Goal: Task Accomplishment & Management: Manage account settings

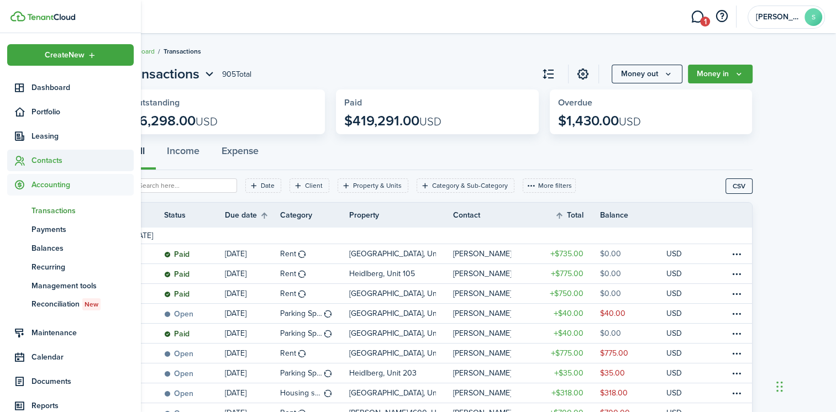
click at [48, 158] on span "Contacts" at bounding box center [83, 161] width 102 height 12
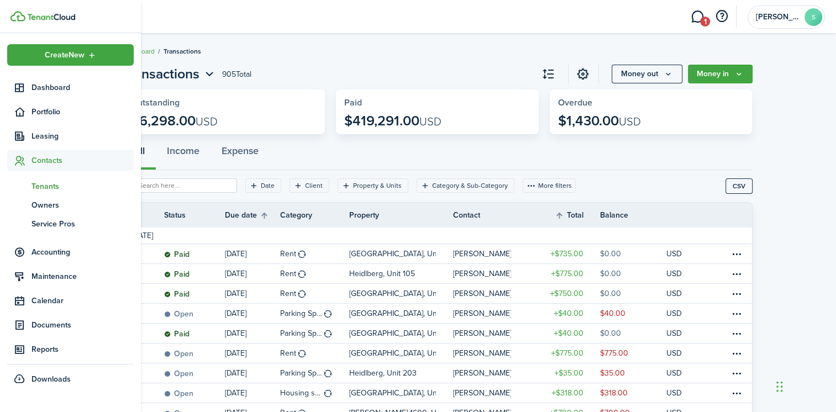
click at [57, 186] on span "Tenants" at bounding box center [83, 187] width 102 height 12
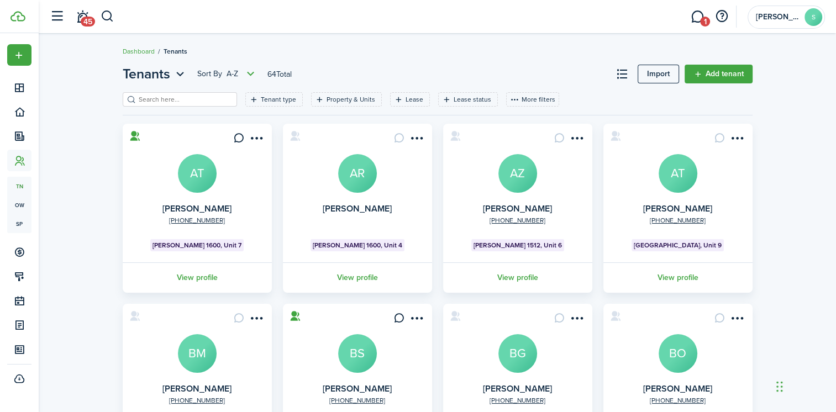
click at [197, 177] on avatar-text "AT" at bounding box center [197, 173] width 39 height 39
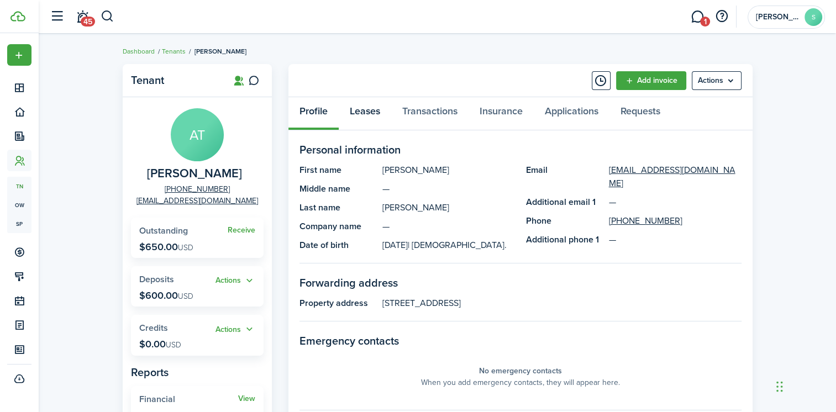
click at [361, 112] on link "Leases" at bounding box center [365, 113] width 53 height 33
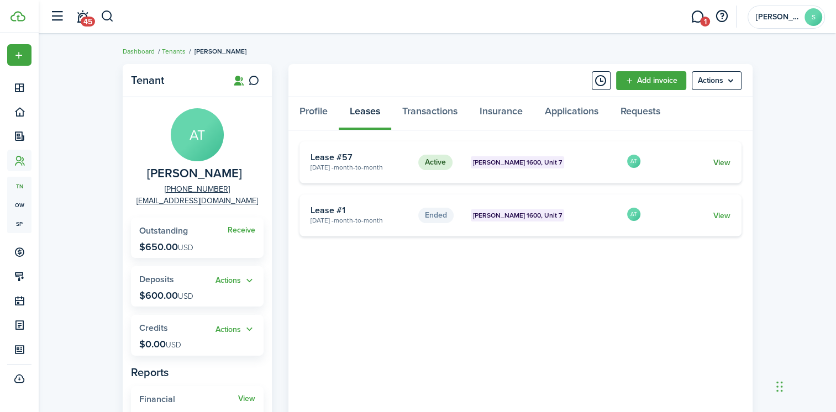
click at [719, 164] on link "View" at bounding box center [721, 163] width 17 height 12
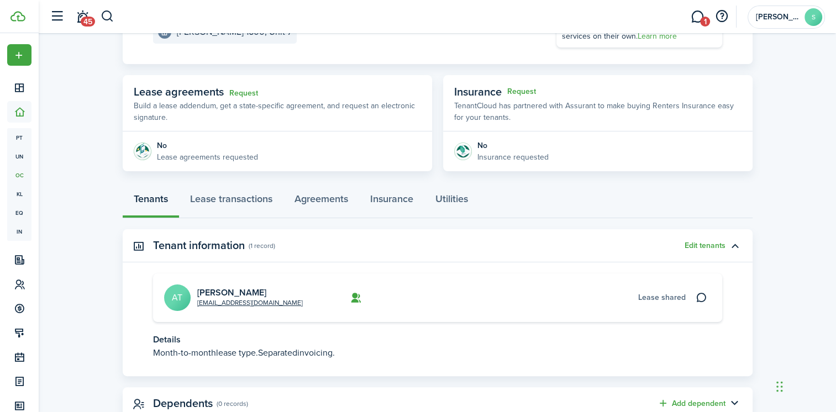
scroll to position [166, 0]
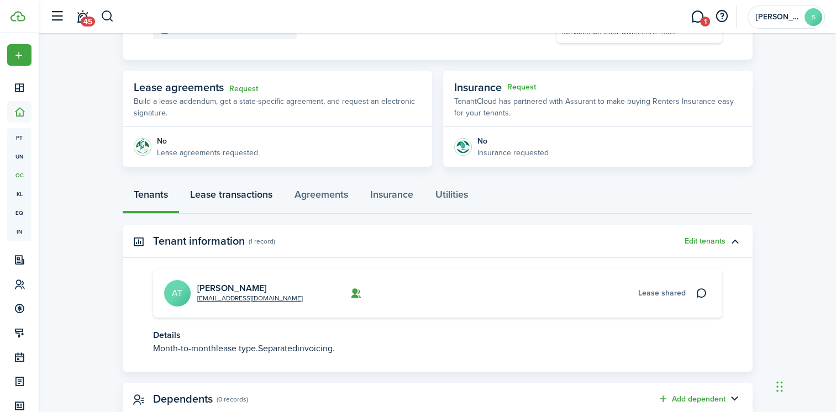
click at [237, 193] on link "Lease transactions" at bounding box center [231, 197] width 104 height 33
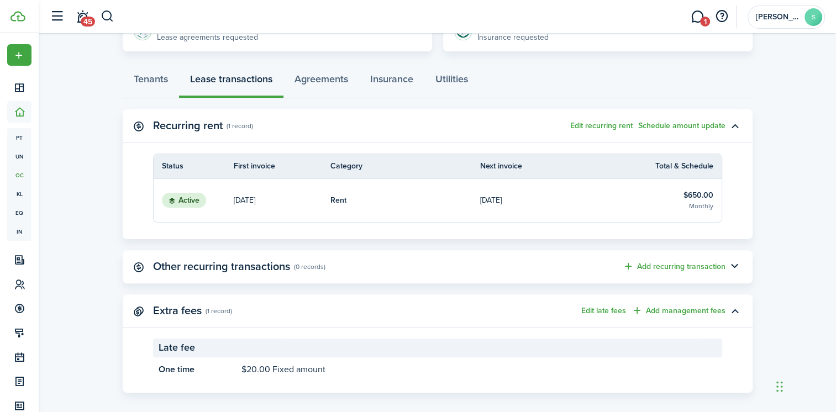
scroll to position [291, 0]
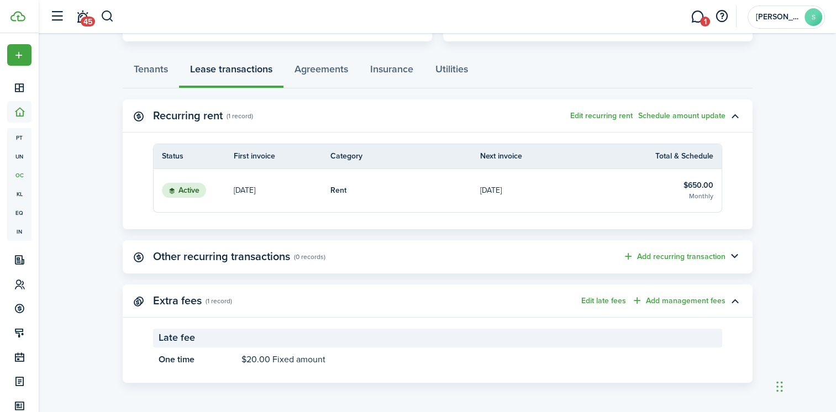
click at [416, 193] on link "Rent" at bounding box center [406, 190] width 150 height 43
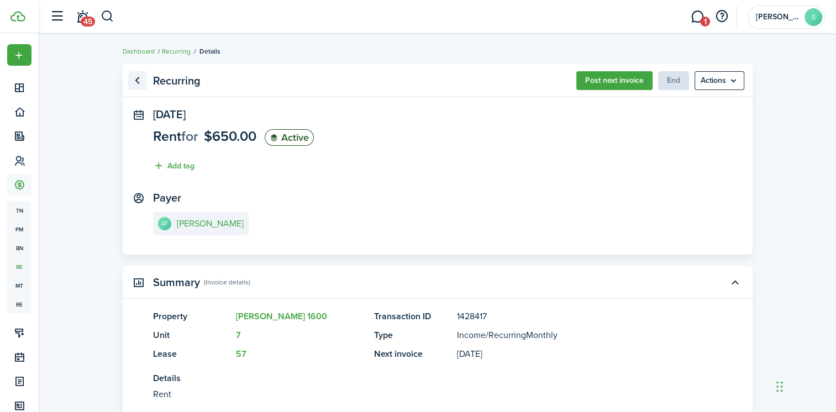
click at [144, 81] on link "Go back" at bounding box center [137, 80] width 19 height 19
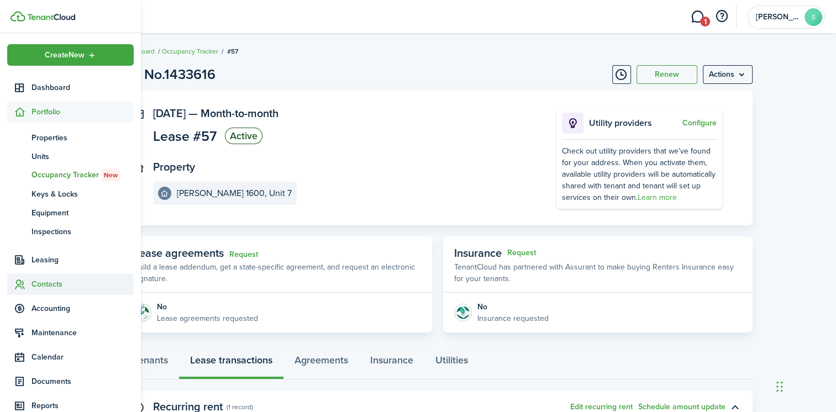
click at [36, 282] on span "Contacts" at bounding box center [83, 285] width 102 height 12
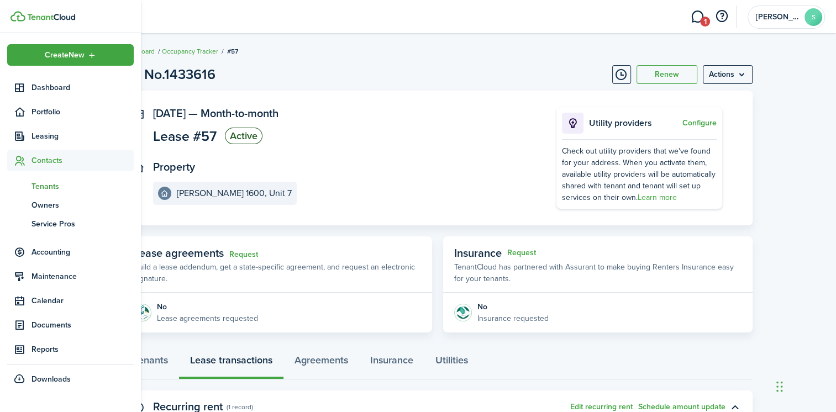
click at [45, 188] on span "Tenants" at bounding box center [83, 187] width 102 height 12
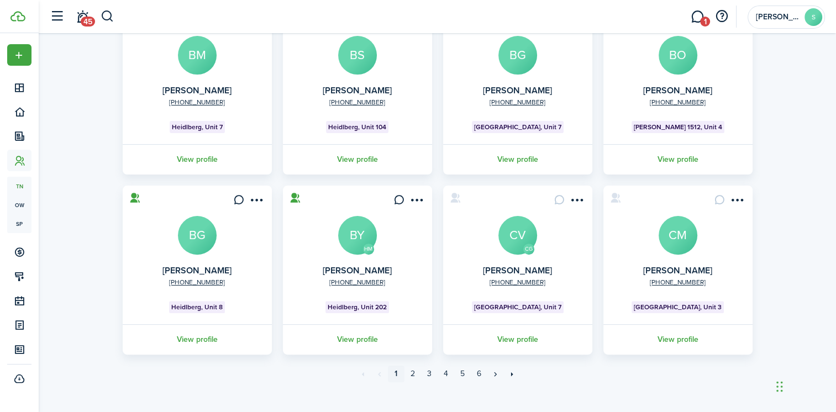
scroll to position [310, 0]
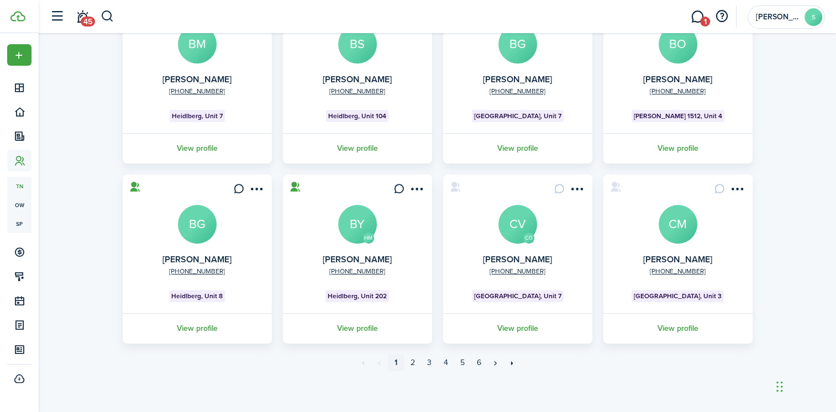
click at [520, 231] on avatar-text "CV" at bounding box center [518, 224] width 39 height 39
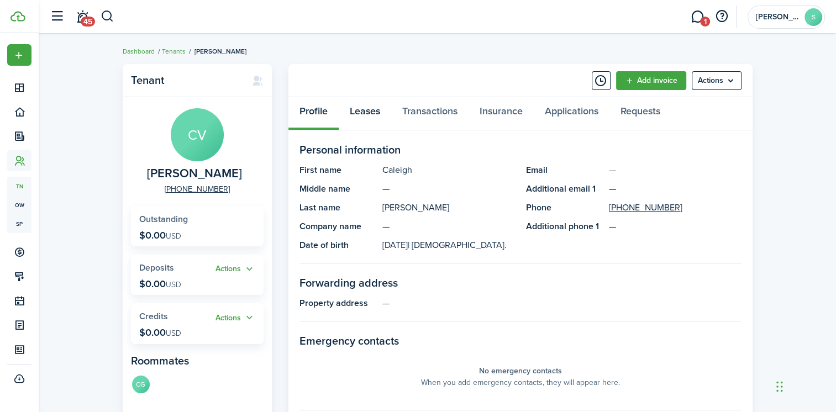
click at [375, 112] on link "Leases" at bounding box center [365, 113] width 53 height 33
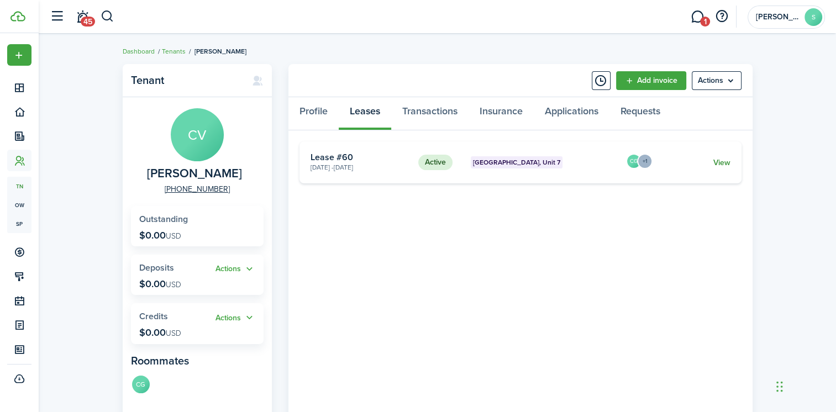
click at [721, 163] on link "View" at bounding box center [721, 163] width 17 height 12
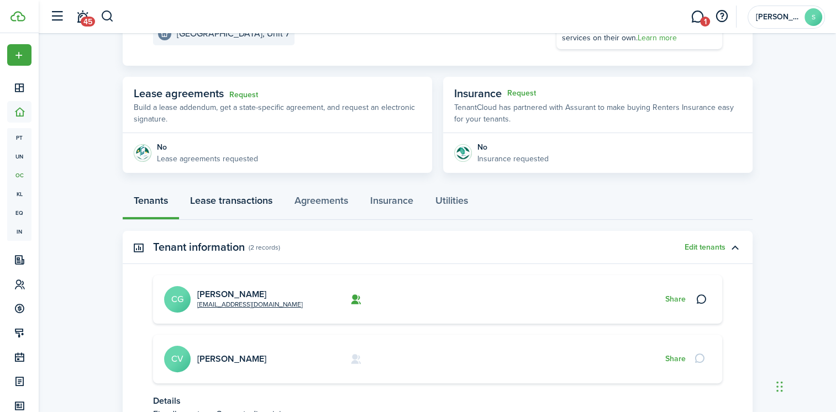
scroll to position [166, 0]
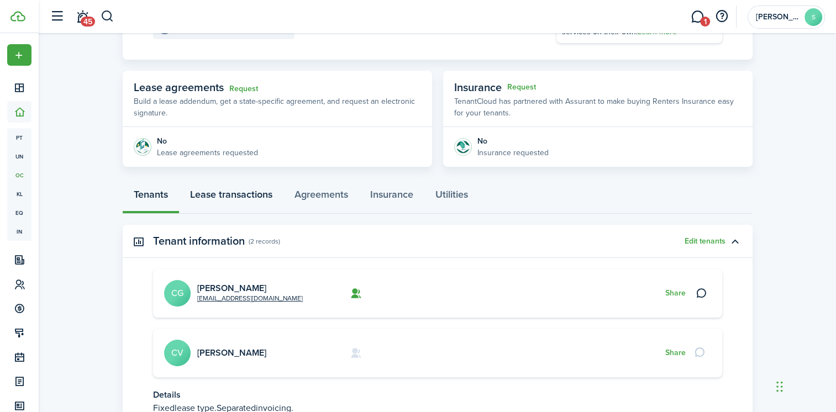
click at [248, 197] on link "Lease transactions" at bounding box center [231, 197] width 104 height 33
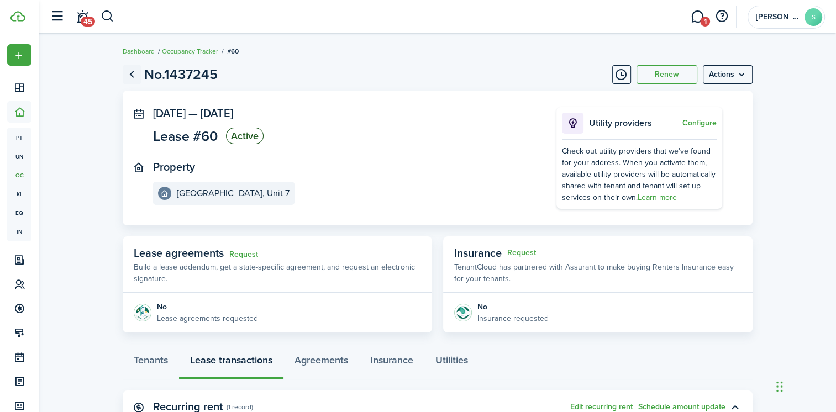
click at [135, 76] on link "Go back" at bounding box center [132, 74] width 19 height 19
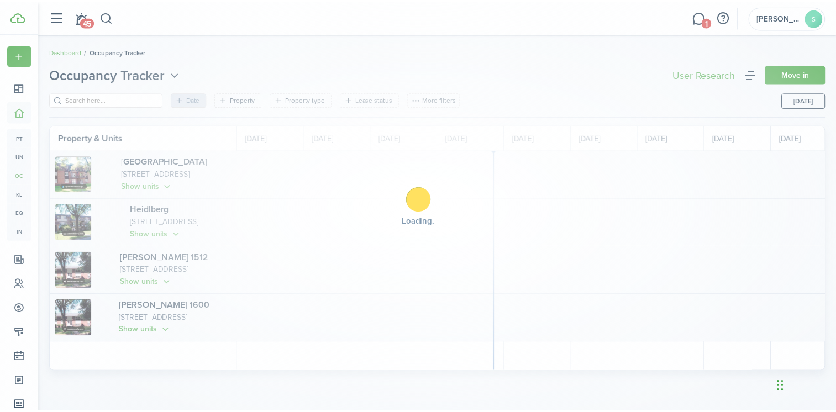
scroll to position [0, 202]
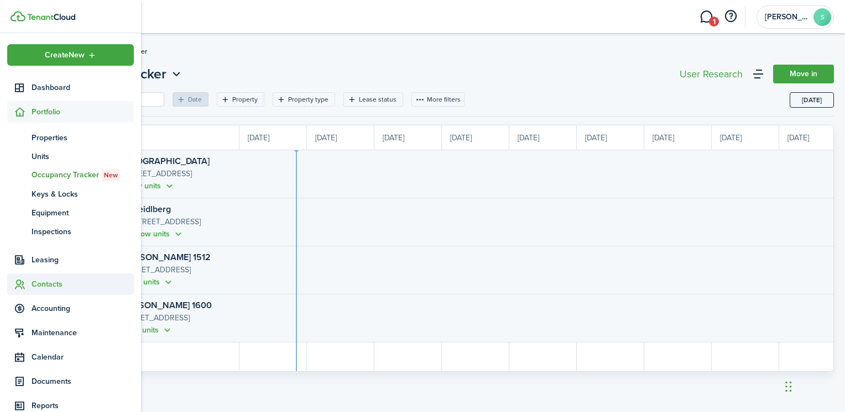
click at [52, 283] on span "Contacts" at bounding box center [83, 285] width 102 height 12
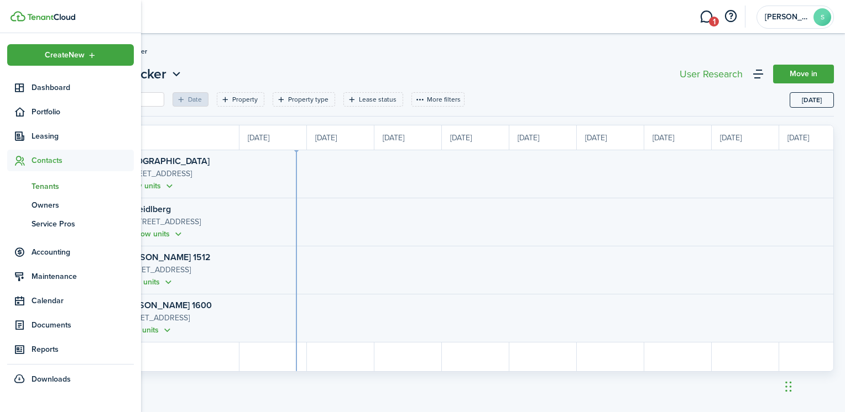
click at [48, 184] on span "Tenants" at bounding box center [83, 187] width 102 height 12
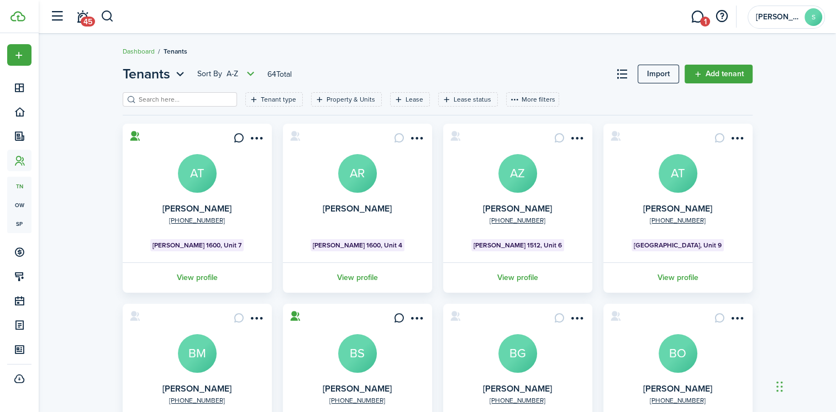
click at [161, 101] on input "search" at bounding box center [184, 100] width 97 height 11
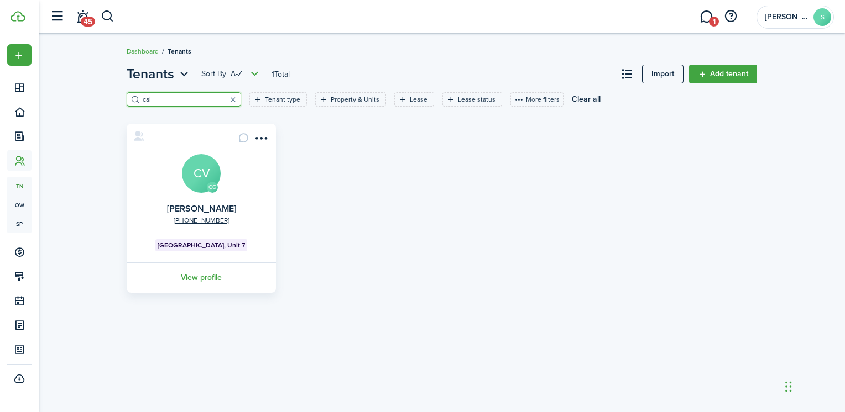
type input "cal"
click at [202, 174] on avatar-text "CV" at bounding box center [201, 173] width 39 height 39
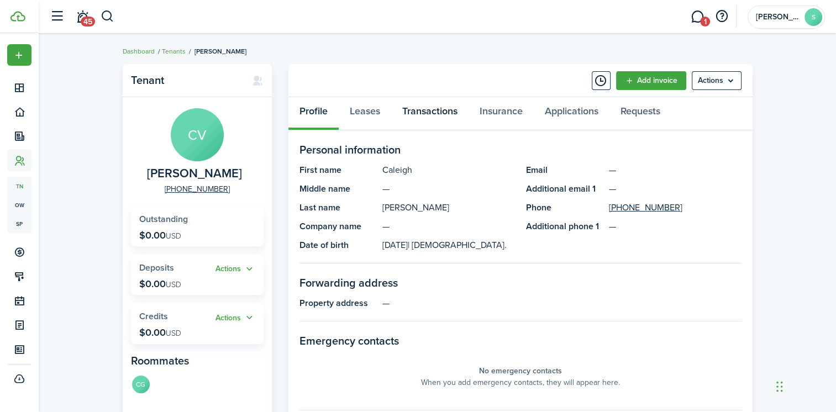
click at [422, 109] on link "Transactions" at bounding box center [429, 113] width 77 height 33
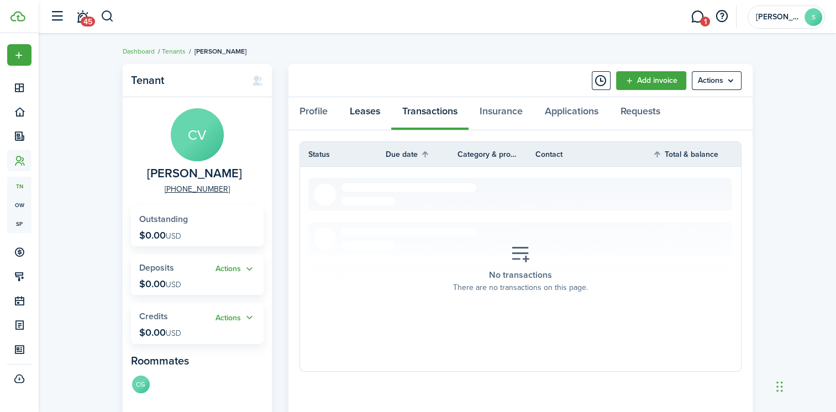
click at [369, 111] on link "Leases" at bounding box center [365, 113] width 53 height 33
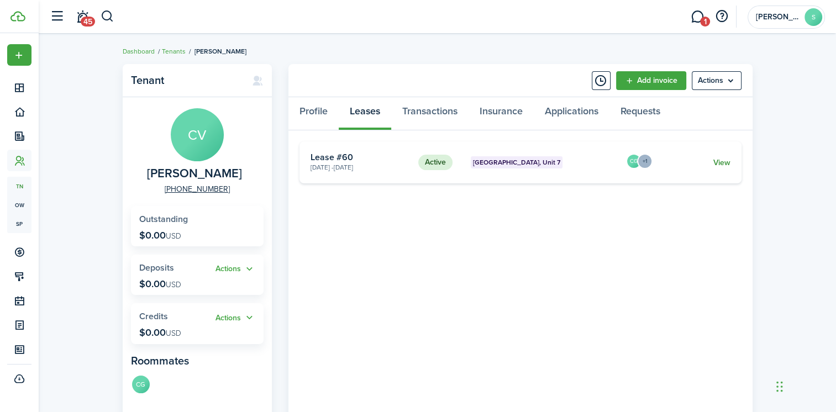
click at [725, 165] on link "View" at bounding box center [721, 163] width 17 height 12
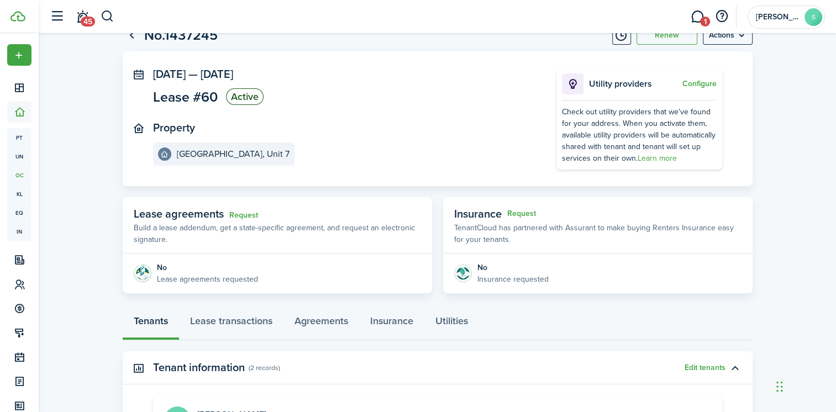
scroll to position [111, 0]
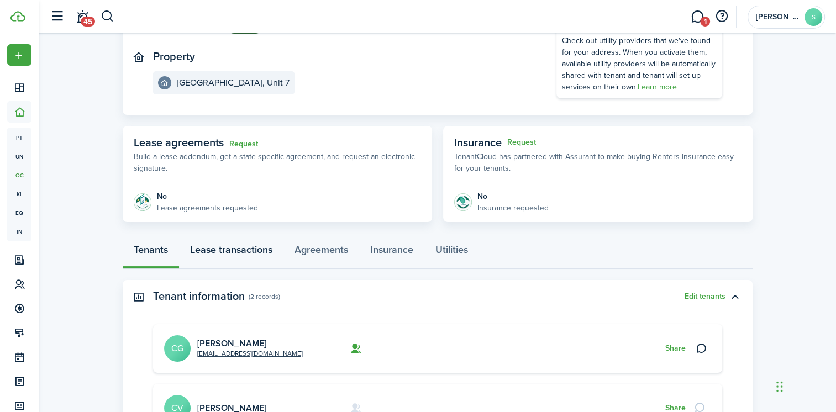
click at [235, 251] on link "Lease transactions" at bounding box center [231, 252] width 104 height 33
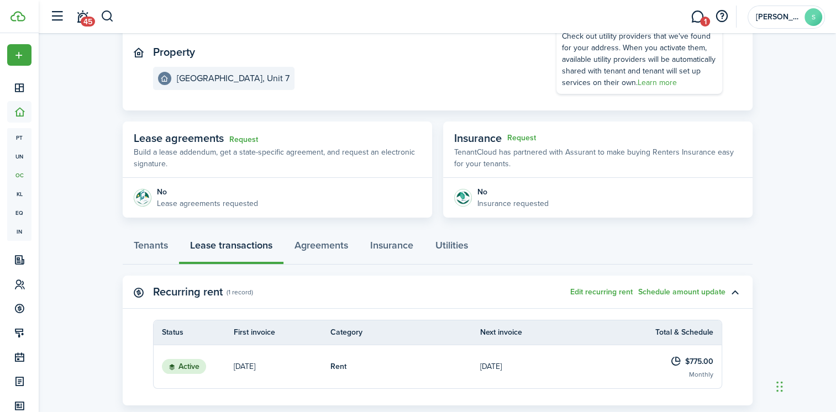
scroll to position [1, 0]
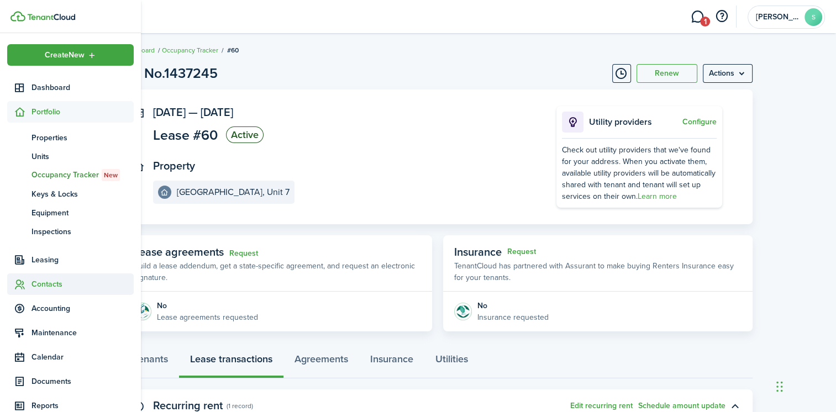
click at [37, 286] on span "Contacts" at bounding box center [83, 285] width 102 height 12
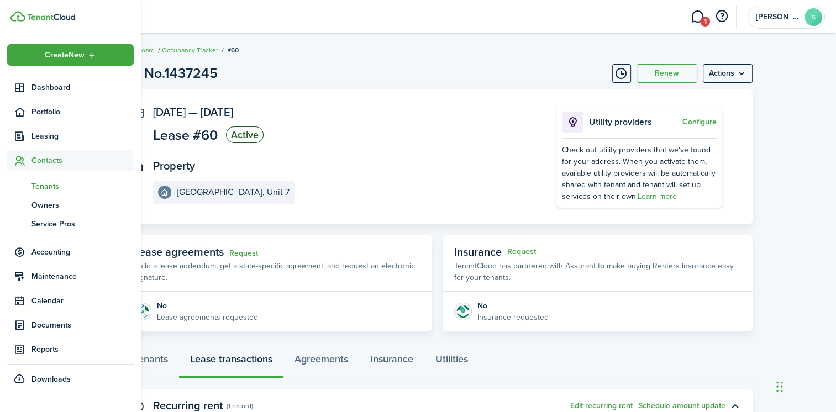
click at [53, 188] on span "Tenants" at bounding box center [83, 187] width 102 height 12
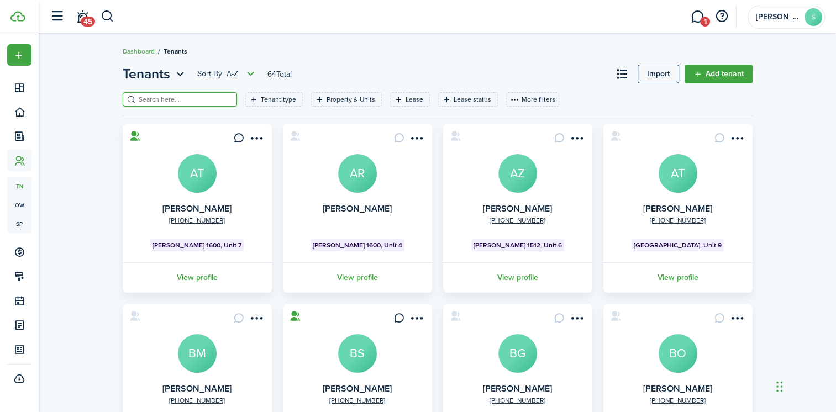
click at [158, 95] on input "search" at bounding box center [184, 100] width 97 height 11
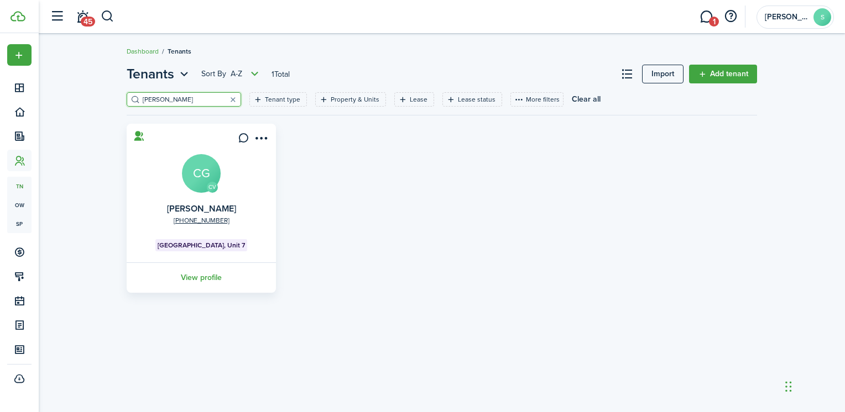
type input "cora"
click at [201, 180] on avatar-text "CG" at bounding box center [201, 173] width 39 height 39
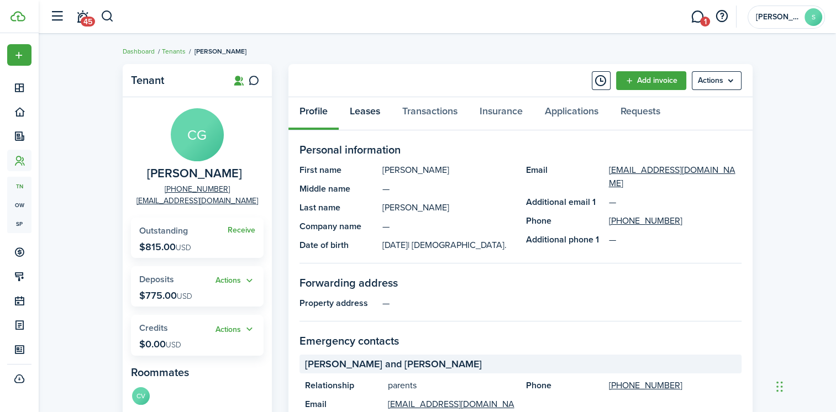
click at [365, 112] on link "Leases" at bounding box center [365, 113] width 53 height 33
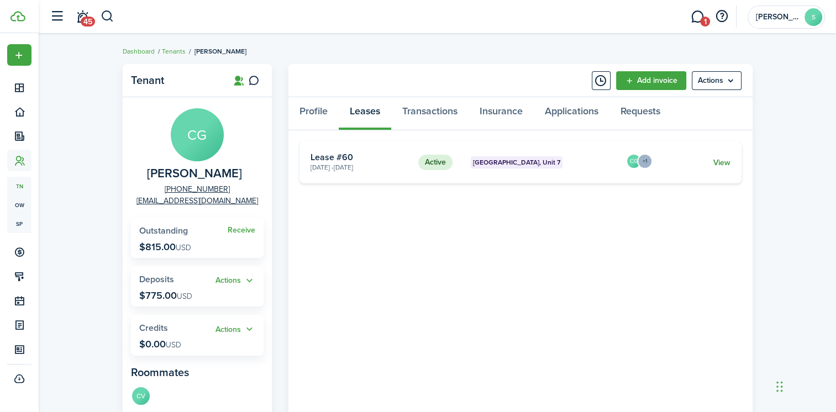
click at [713, 161] on link "View" at bounding box center [721, 163] width 17 height 12
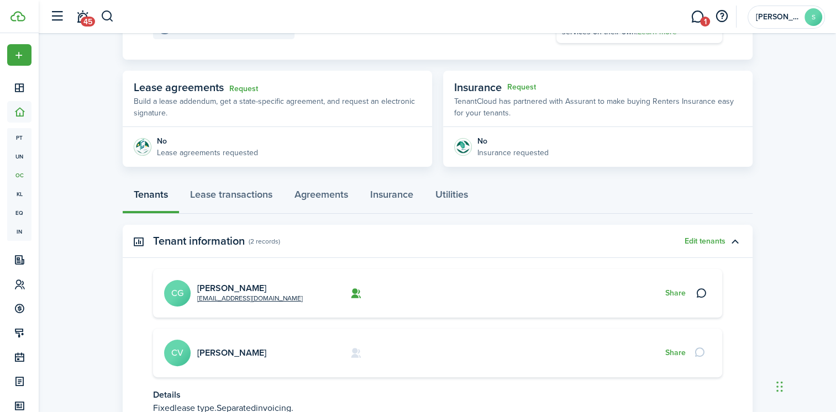
scroll to position [221, 0]
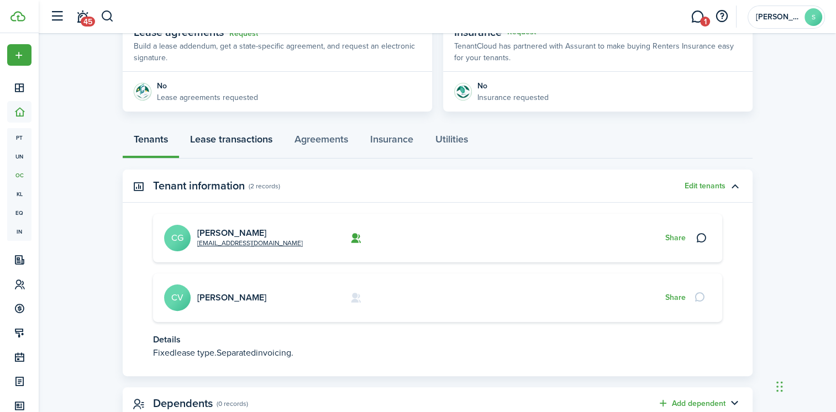
click at [230, 140] on link "Lease transactions" at bounding box center [231, 141] width 104 height 33
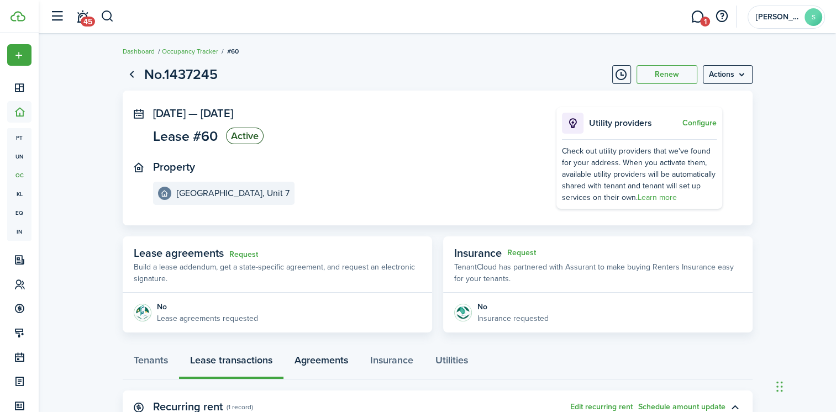
click at [316, 364] on link "Agreements" at bounding box center [322, 363] width 76 height 33
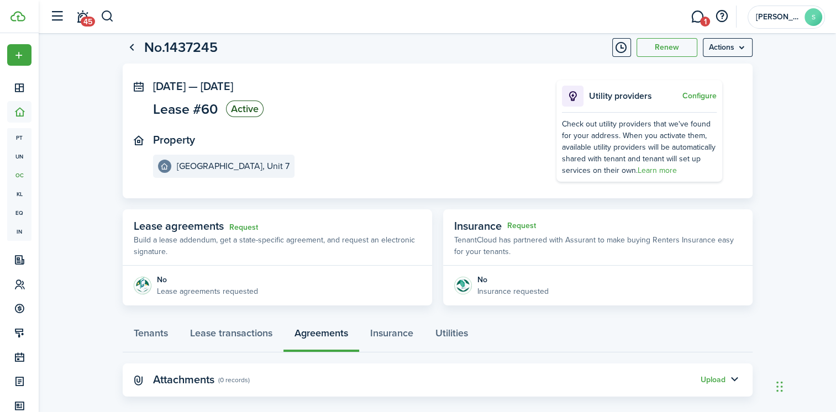
scroll to position [41, 0]
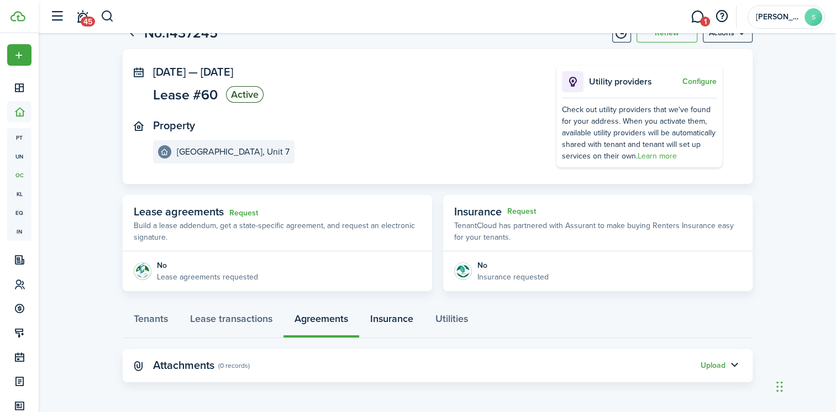
click at [395, 318] on link "Insurance" at bounding box center [391, 321] width 65 height 33
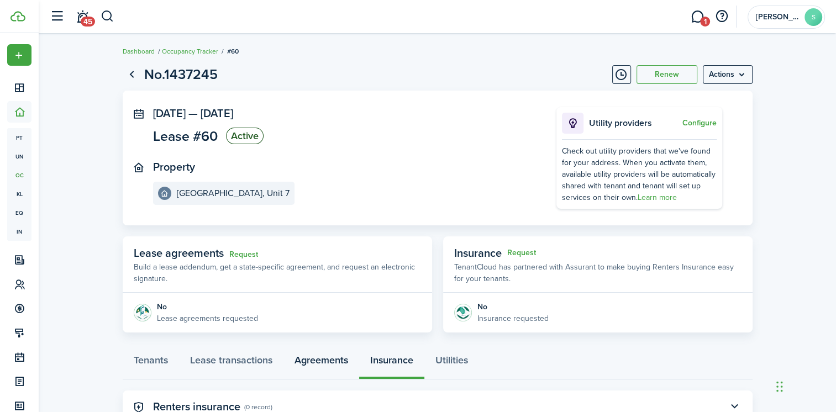
click at [330, 360] on link "Agreements" at bounding box center [322, 363] width 76 height 33
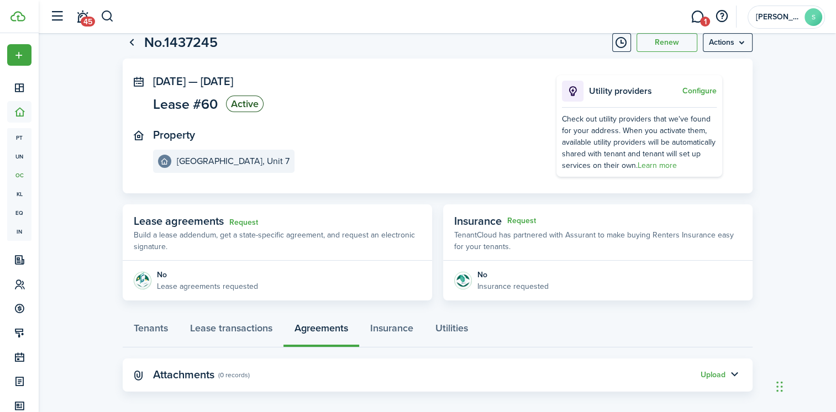
scroll to position [41, 0]
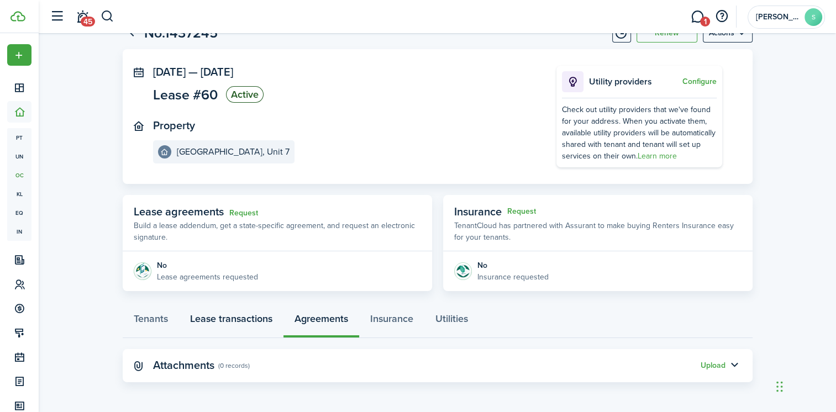
click at [239, 319] on link "Lease transactions" at bounding box center [231, 321] width 104 height 33
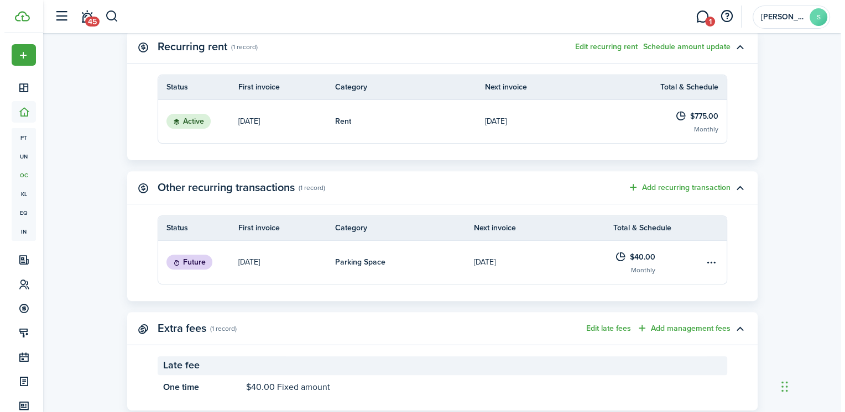
scroll to position [387, 0]
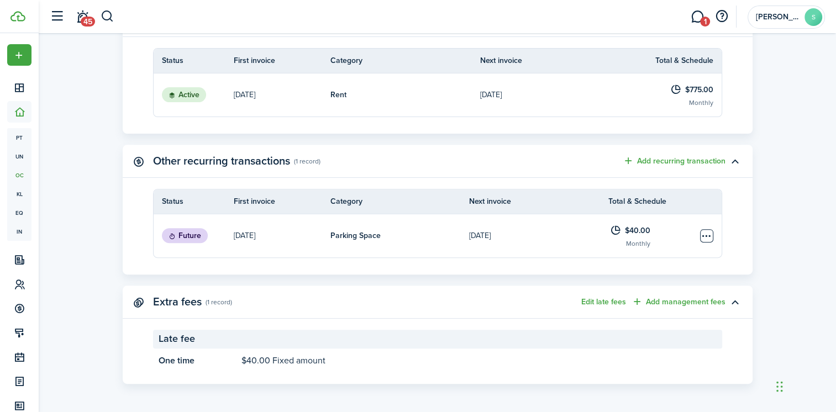
click at [704, 235] on table-menu-btn-icon "Open menu" at bounding box center [706, 235] width 13 height 13
click at [637, 258] on button "Edit" at bounding box center [665, 257] width 97 height 19
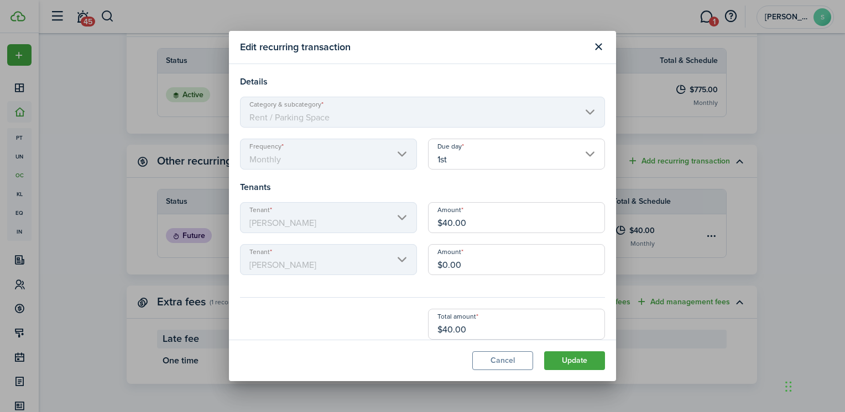
drag, startPoint x: 433, startPoint y: 221, endPoint x: 369, endPoint y: 219, distance: 64.7
click at [369, 219] on div "Tenant Cora Gartland Amount $40.00" at bounding box center [422, 223] width 376 height 42
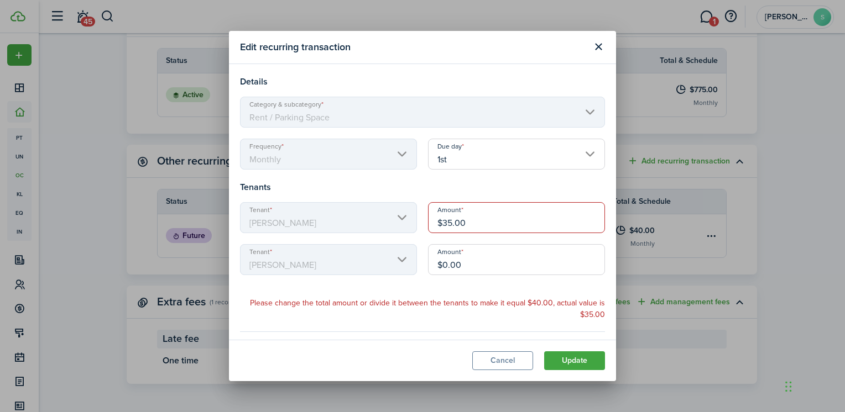
click at [480, 264] on input "$0.00" at bounding box center [516, 259] width 177 height 31
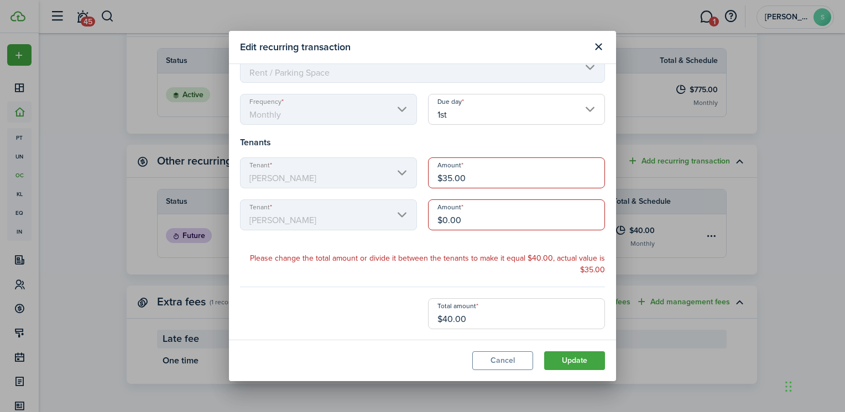
click at [495, 326] on input "$40.00" at bounding box center [516, 313] width 177 height 31
drag, startPoint x: 468, startPoint y: 322, endPoint x: 396, endPoint y: 311, distance: 73.3
click at [396, 311] on div "Total amount $40.00" at bounding box center [422, 313] width 376 height 31
type input "$1.50"
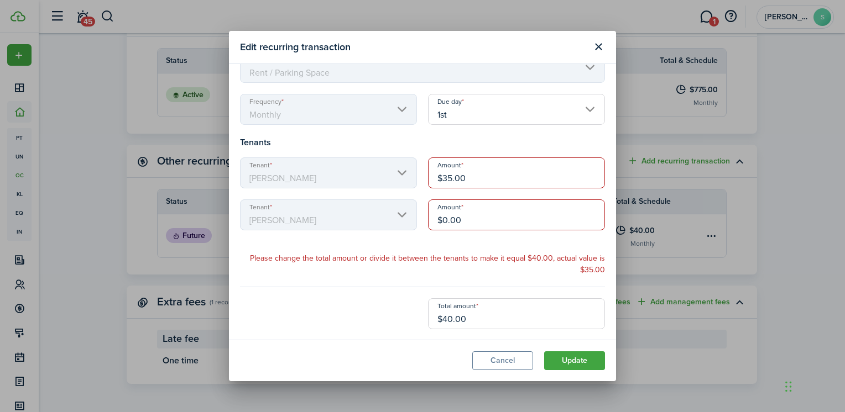
type input "$3"
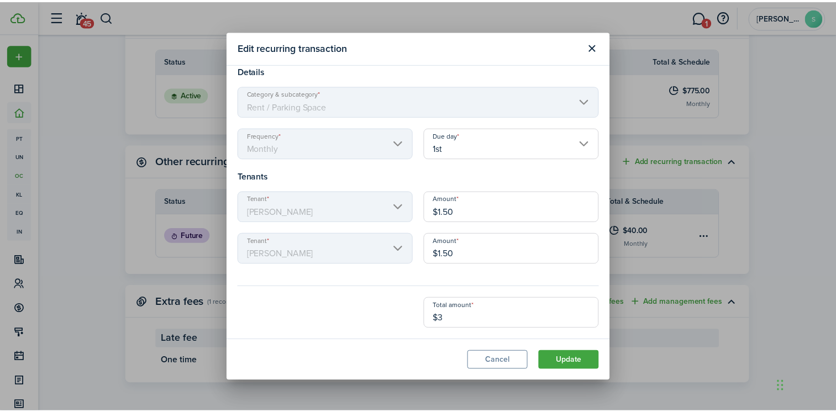
scroll to position [11, 0]
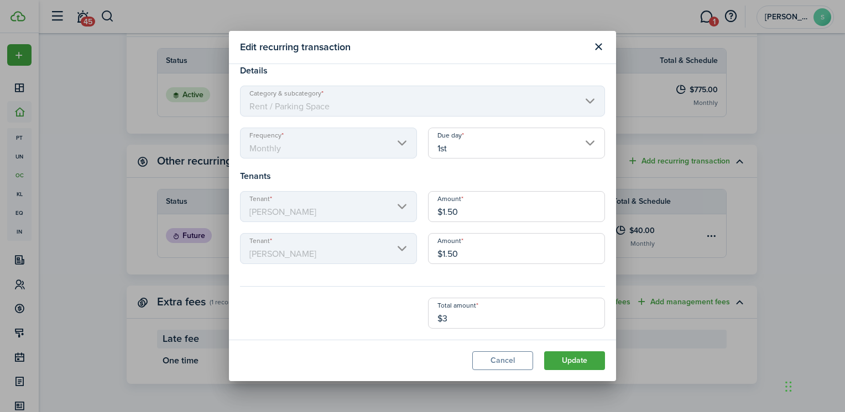
type input "$17.50"
type input "$35.00"
click at [407, 311] on div "Total amount $35.00" at bounding box center [422, 313] width 376 height 31
drag, startPoint x: 591, startPoint y: 360, endPoint x: 325, endPoint y: 299, distance: 273.4
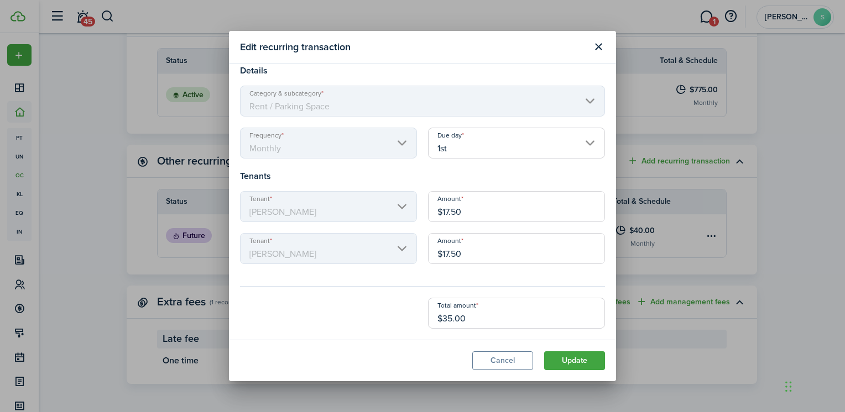
click at [323, 299] on section "Edit recurring transaction Details Category & subcategory Rent / Parking Space …" at bounding box center [422, 206] width 387 height 350
drag, startPoint x: 469, startPoint y: 208, endPoint x: 409, endPoint y: 204, distance: 59.8
click at [409, 204] on div "Tenant Cora Gartland Amount $17.50" at bounding box center [422, 212] width 376 height 42
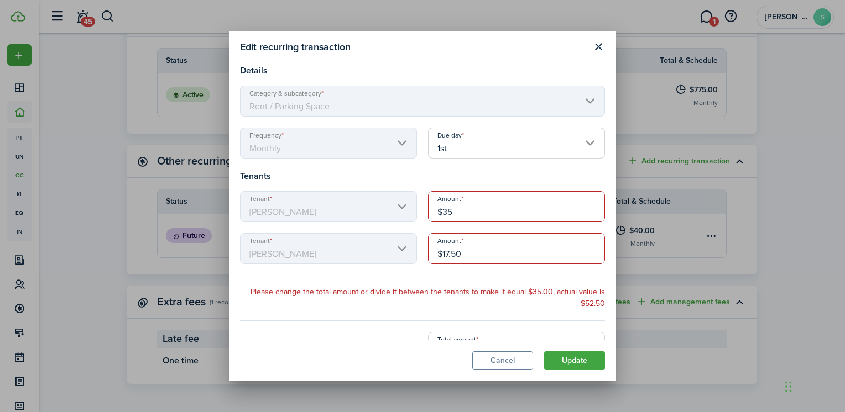
type input "$35.00"
click at [491, 251] on input "$17.50" at bounding box center [516, 248] width 177 height 31
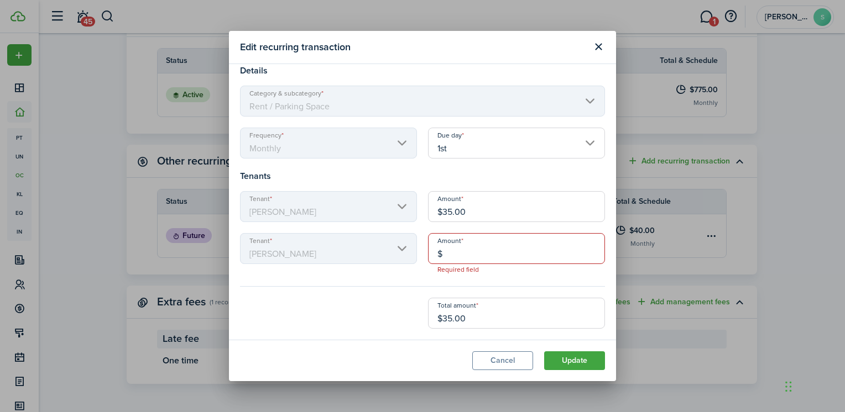
click at [416, 373] on modal-footer "Cancel Update" at bounding box center [422, 360] width 387 height 41
click at [432, 361] on modal-footer "Cancel Update" at bounding box center [422, 360] width 387 height 41
click at [586, 363] on button "Update" at bounding box center [574, 361] width 61 height 19
click at [571, 359] on button "Update" at bounding box center [574, 361] width 61 height 19
click at [451, 254] on input "$" at bounding box center [516, 248] width 177 height 31
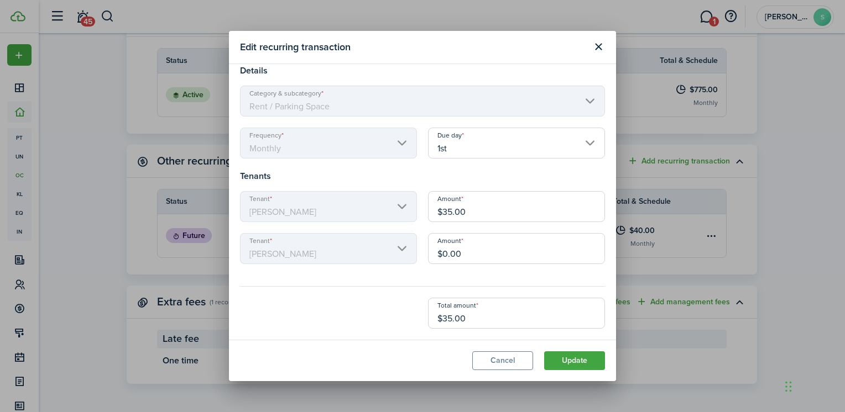
type input "$0.00"
click at [374, 353] on modal-footer "Cancel Update" at bounding box center [422, 360] width 387 height 41
click at [564, 364] on button "Update" at bounding box center [574, 361] width 61 height 19
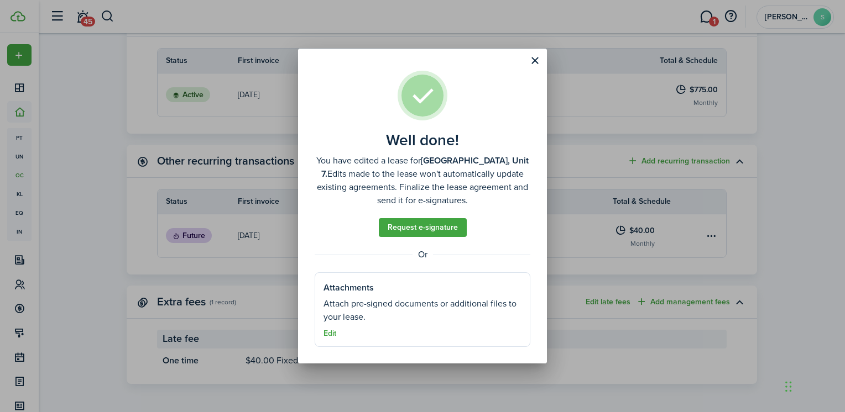
click at [544, 61] on well-done "Well done! You have edited a lease for Amberwood, Unit 7. Edits made to the lea…" at bounding box center [422, 206] width 249 height 315
click at [534, 61] on button "Close modal" at bounding box center [534, 60] width 19 height 19
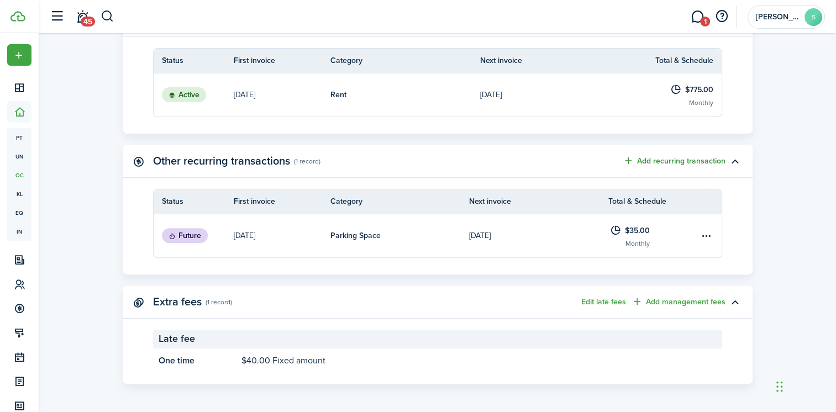
click at [654, 161] on button "Add recurring transaction" at bounding box center [674, 161] width 103 height 13
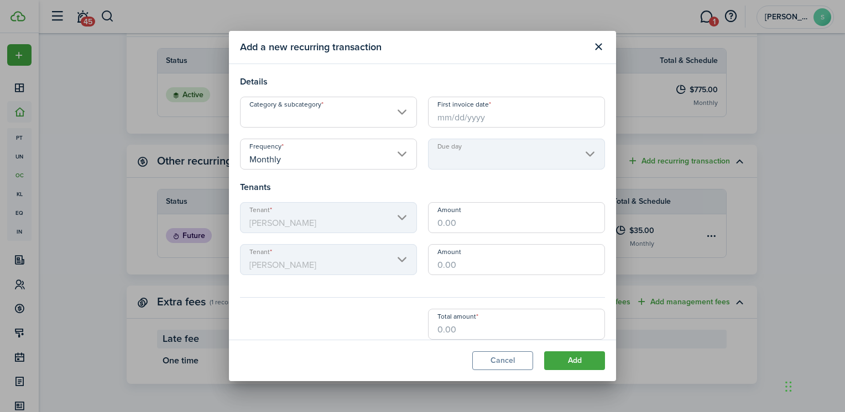
click at [399, 118] on input "Category & subcategory" at bounding box center [328, 112] width 177 height 31
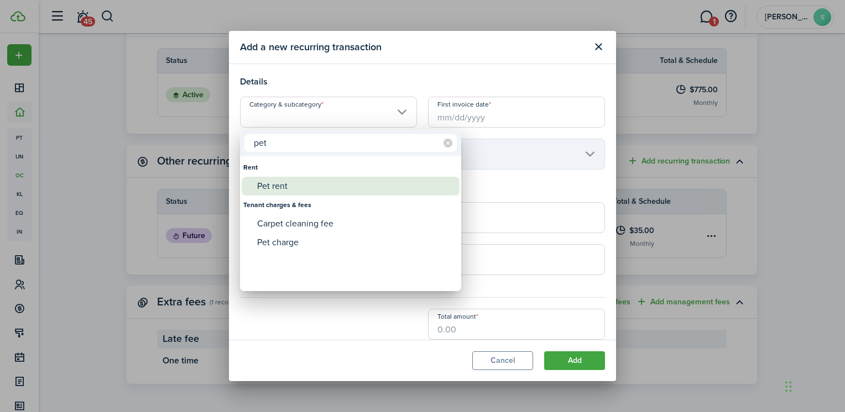
type input "pet"
click at [300, 191] on div "Pet rent" at bounding box center [355, 186] width 196 height 19
type input "Rent / Pet rent"
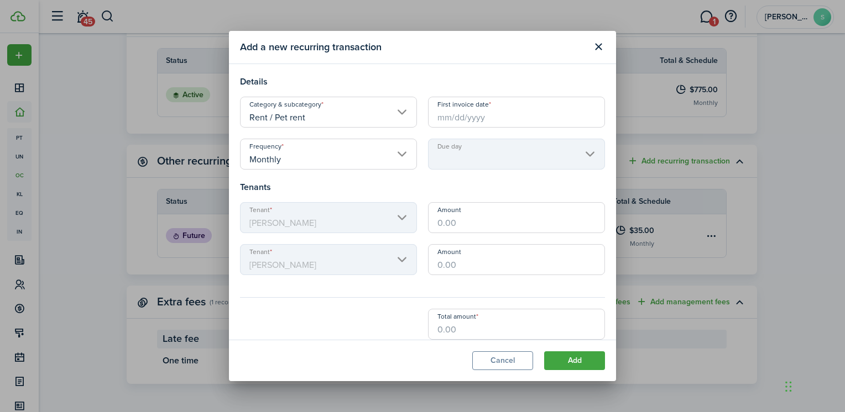
click at [490, 120] on input "First invoice date" at bounding box center [516, 112] width 177 height 31
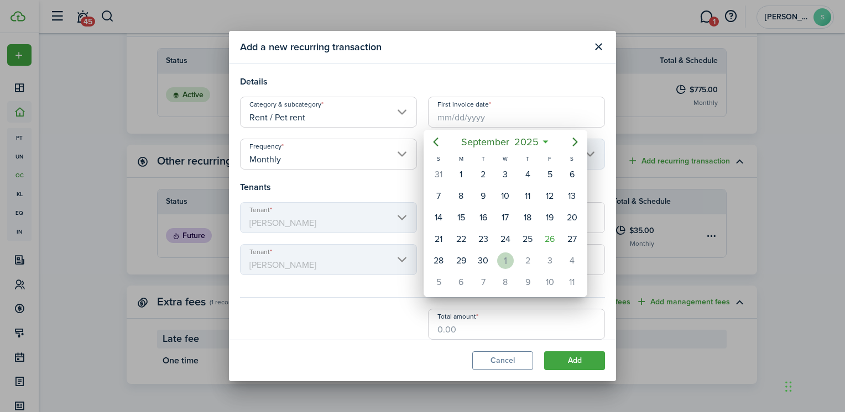
click at [507, 255] on div "1" at bounding box center [505, 261] width 17 height 17
type input "10/01/2025"
type input "1st"
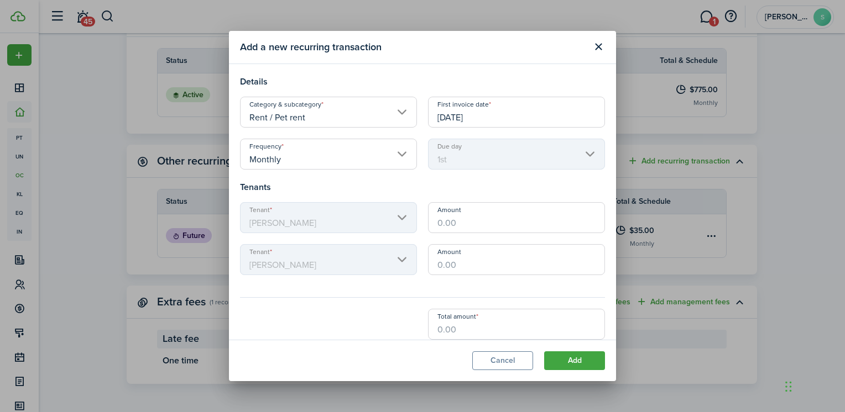
click at [396, 222] on mbsc-scroller "Tenant Cora Gartland" at bounding box center [328, 217] width 177 height 31
click at [455, 219] on input "Amount" at bounding box center [516, 217] width 177 height 31
type input "$35.00"
click at [483, 268] on input "Amount" at bounding box center [516, 259] width 177 height 31
type input "$0.00"
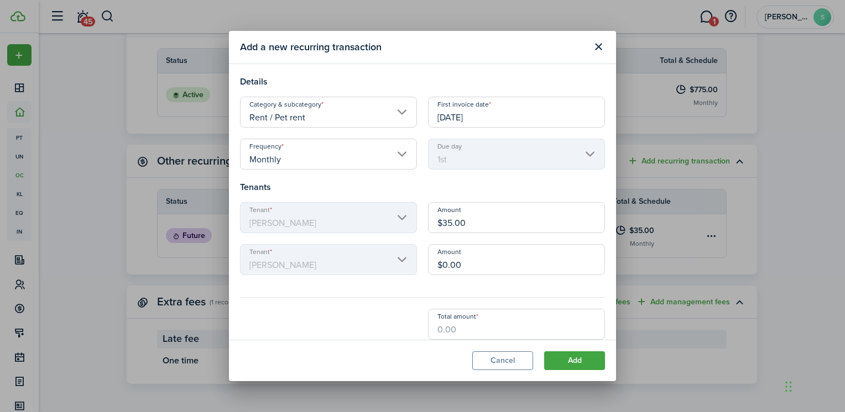
click at [402, 343] on modal-footer "Cancel Add" at bounding box center [422, 360] width 387 height 41
click at [396, 323] on div "Total amount" at bounding box center [422, 324] width 376 height 31
click at [480, 335] on input "Total amount" at bounding box center [516, 324] width 177 height 31
drag, startPoint x: 457, startPoint y: 331, endPoint x: 446, endPoint y: 328, distance: 11.4
click at [446, 328] on input "Total amount" at bounding box center [516, 324] width 177 height 31
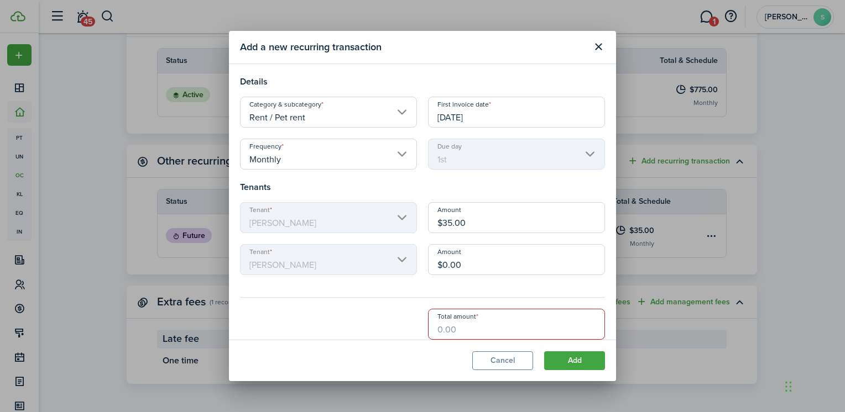
type input "$1.50"
type input "$3"
type input "$17.50"
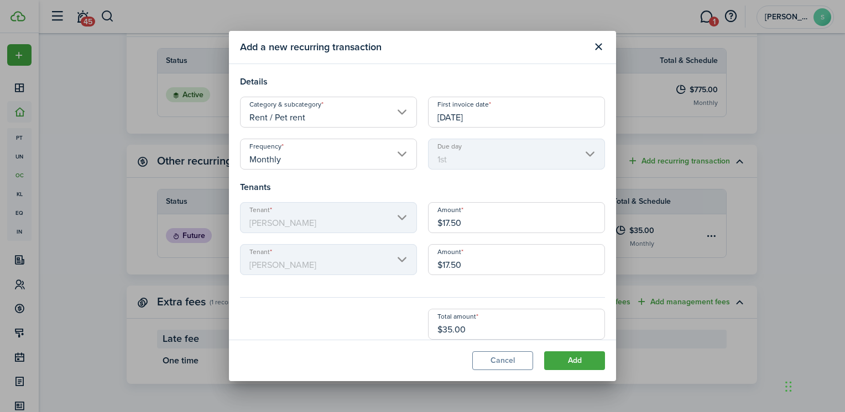
type input "$35.00"
click at [431, 360] on modal-footer "Cancel Add" at bounding box center [422, 360] width 387 height 41
drag, startPoint x: 566, startPoint y: 360, endPoint x: 358, endPoint y: 327, distance: 210.4
click at [352, 328] on section "Add a new recurring transaction Details Category & subcategory Rent / Pet rent …" at bounding box center [422, 206] width 387 height 350
click at [464, 226] on input "$17.50" at bounding box center [516, 217] width 177 height 31
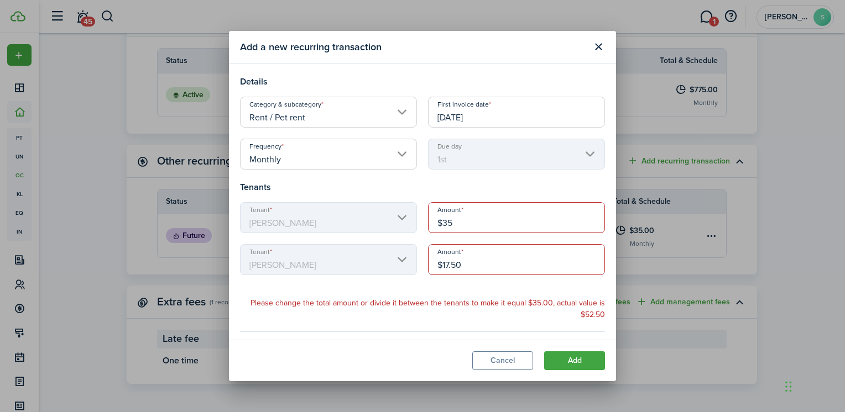
type input "$35.00"
click at [467, 267] on input "$17.50" at bounding box center [516, 259] width 177 height 31
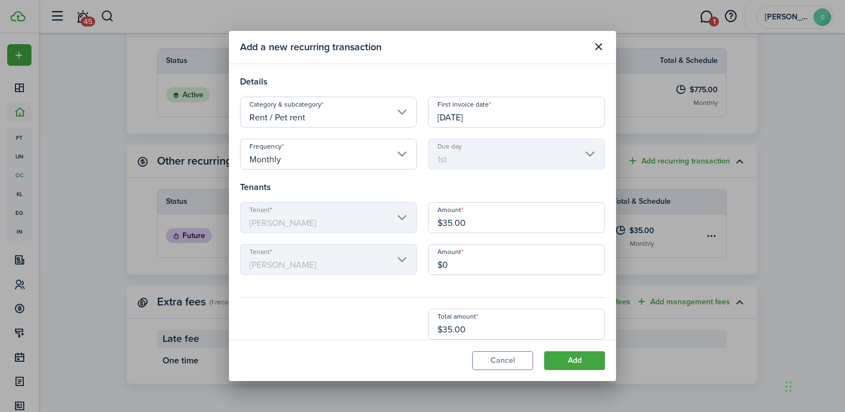
type input "$0.00"
click at [358, 333] on div "Total amount $35.00" at bounding box center [422, 324] width 376 height 31
click at [572, 357] on button "Add" at bounding box center [574, 361] width 61 height 19
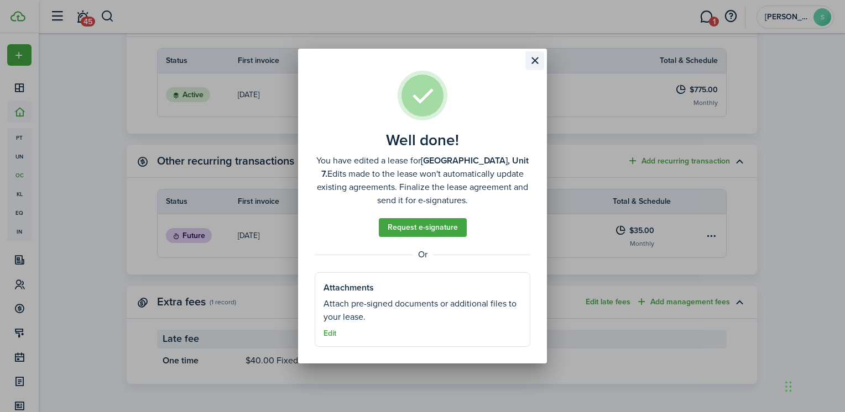
click at [539, 63] on button "Close modal" at bounding box center [534, 60] width 19 height 19
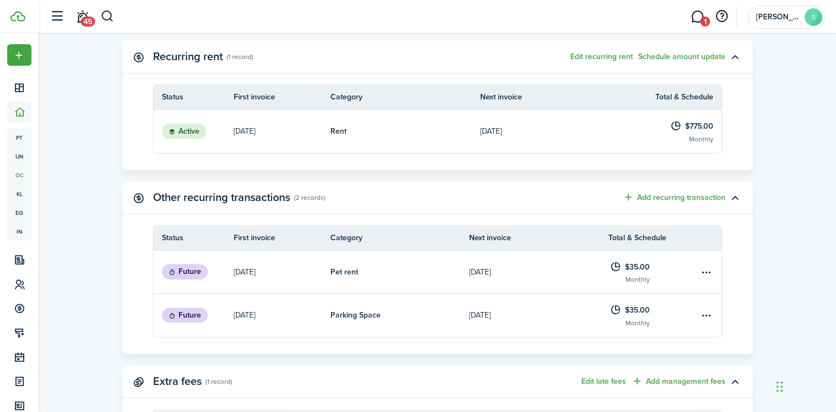
scroll to position [332, 0]
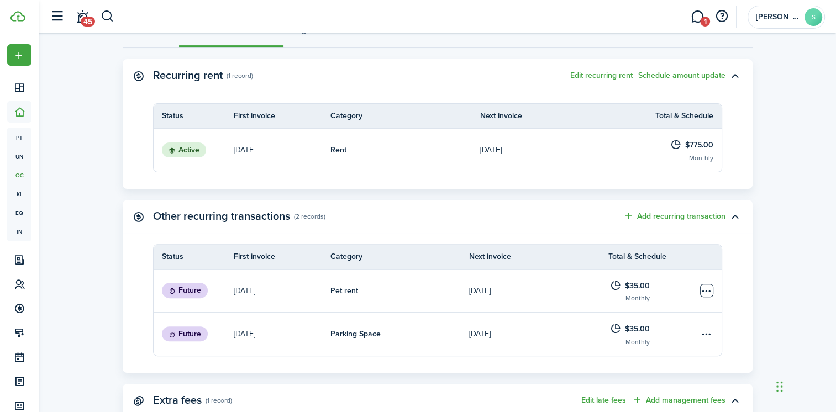
click at [701, 289] on table-menu-btn-icon "Open menu" at bounding box center [706, 290] width 13 height 13
click at [568, 289] on link "[DATE]" at bounding box center [538, 291] width 139 height 43
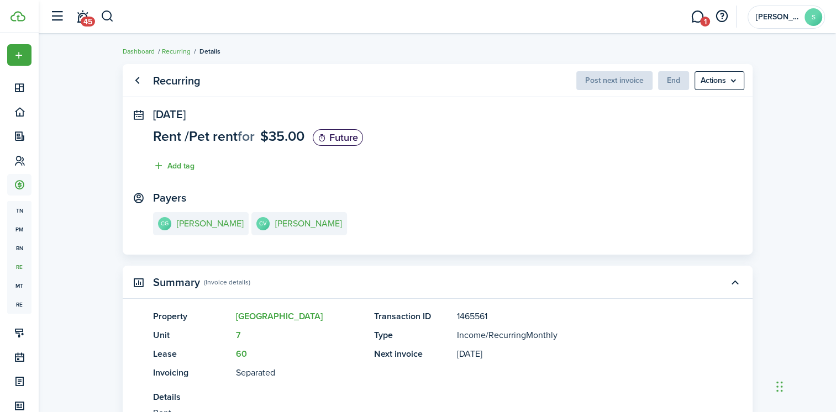
click at [566, 138] on panel-main-section "Oct 01, 2025 Rent / Pet rent for $35.00 Future Add tag" at bounding box center [437, 143] width 569 height 70
click at [576, 169] on panel-main-section "Oct 01, 2025 Rent / Pet rent for $35.00 Future Add tag" at bounding box center [437, 143] width 569 height 70
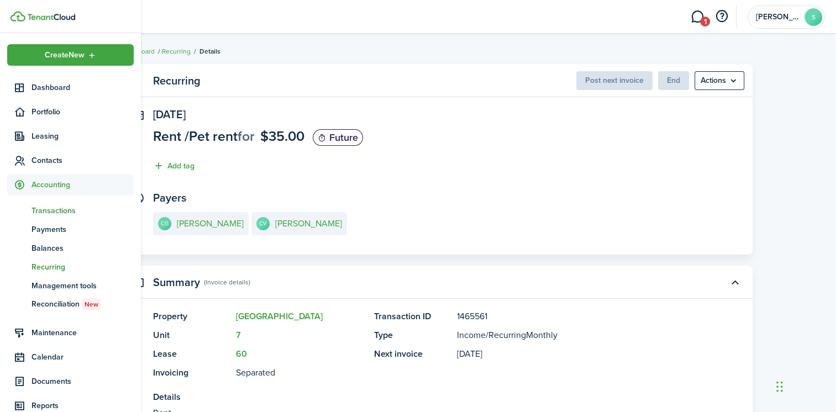
click at [48, 206] on span "Transactions" at bounding box center [83, 211] width 102 height 12
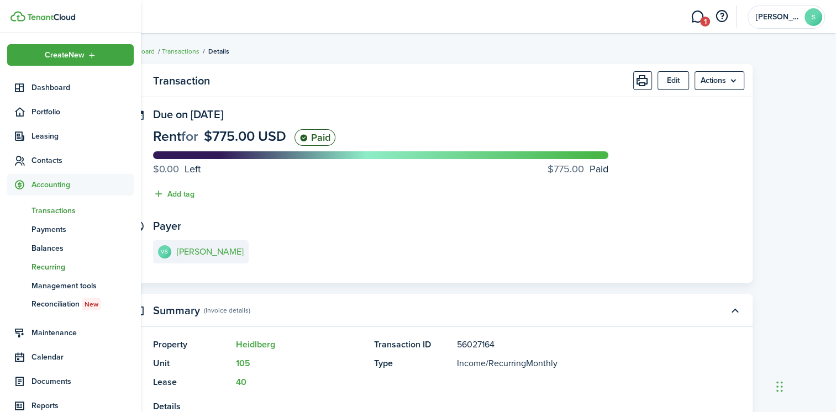
click at [51, 264] on span "Recurring" at bounding box center [83, 267] width 102 height 12
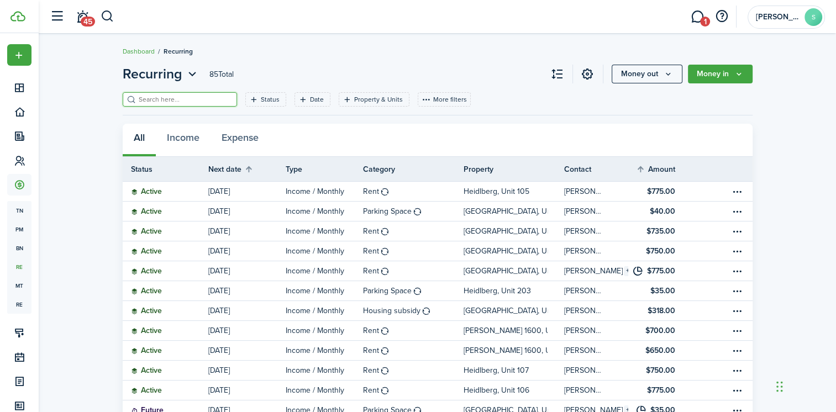
click at [167, 101] on input "search" at bounding box center [184, 100] width 97 height 11
type input "cora"
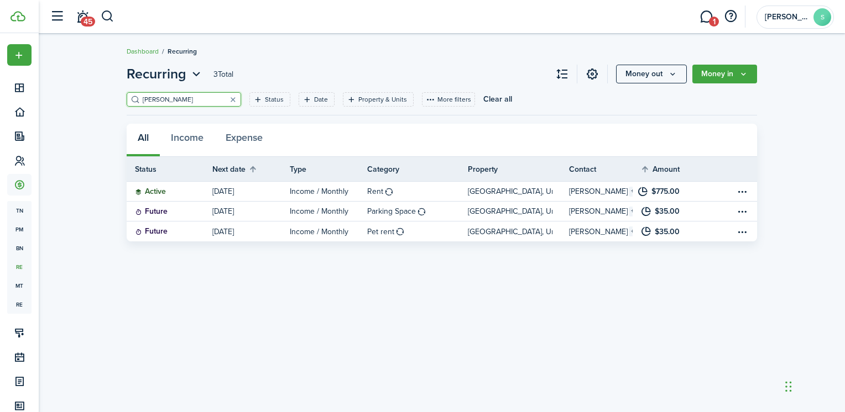
drag, startPoint x: 163, startPoint y: 100, endPoint x: 96, endPoint y: 96, distance: 67.0
click at [96, 96] on div "Recurring 3 Total Money out Money in cora Status Date Property & Units More fil…" at bounding box center [442, 153] width 806 height 188
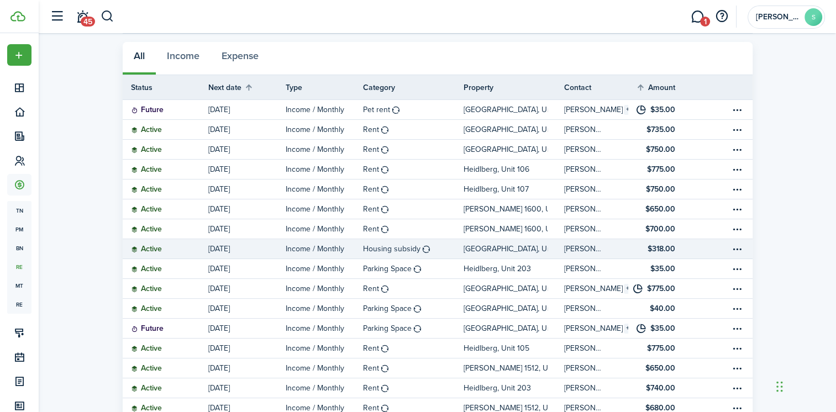
scroll to position [234, 0]
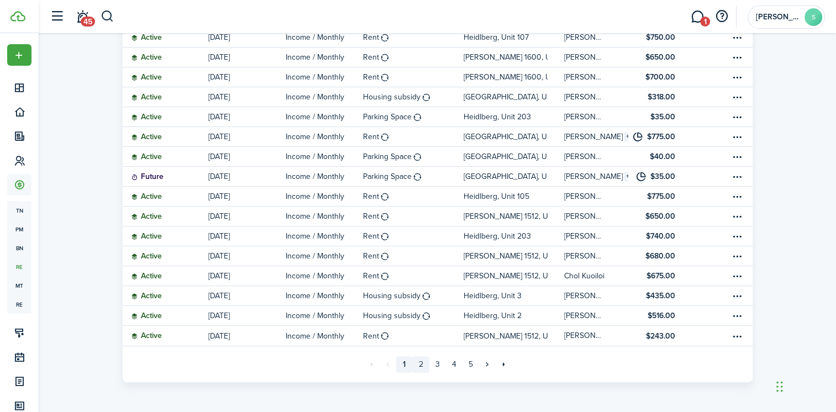
click at [421, 366] on link "2" at bounding box center [421, 365] width 17 height 17
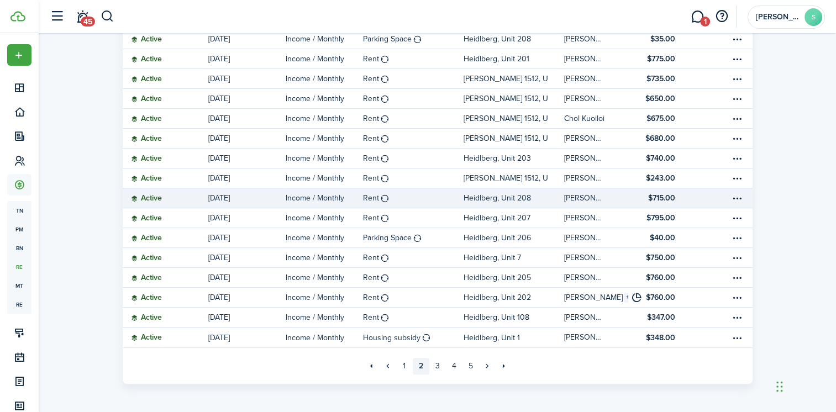
scroll to position [234, 0]
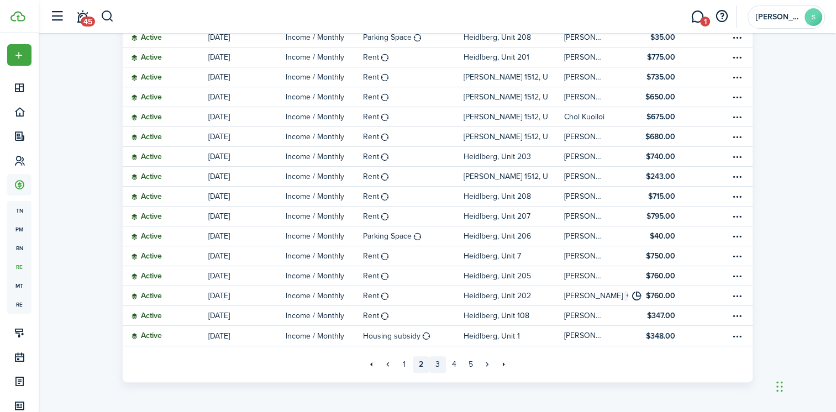
click at [441, 364] on link "3" at bounding box center [437, 365] width 17 height 17
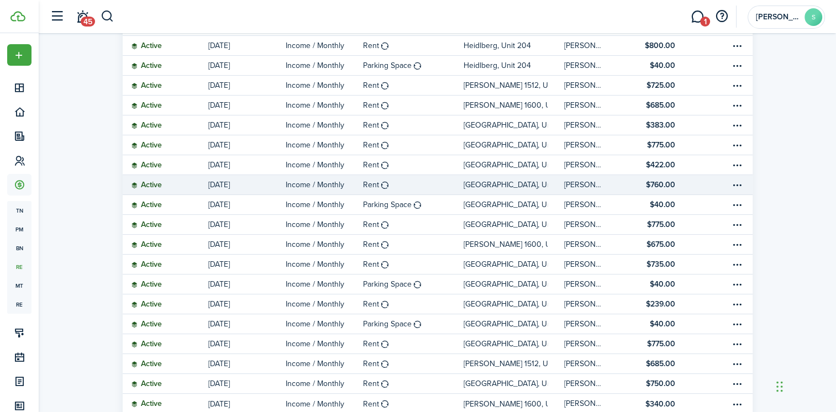
scroll to position [221, 0]
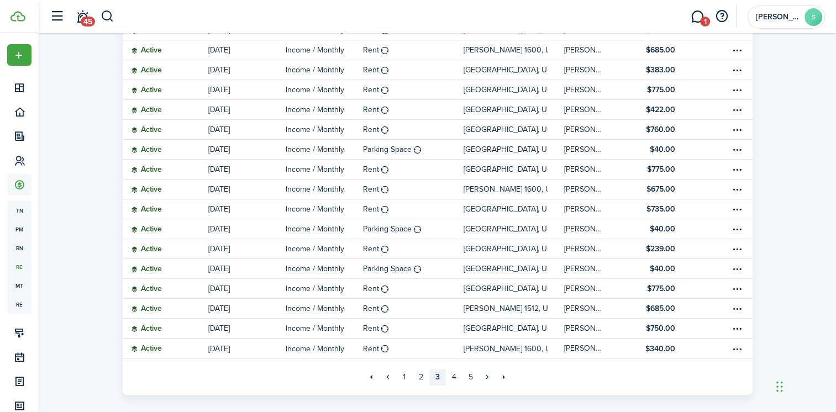
click at [438, 376] on link "3" at bounding box center [437, 377] width 17 height 17
click at [436, 381] on link "3" at bounding box center [437, 377] width 17 height 17
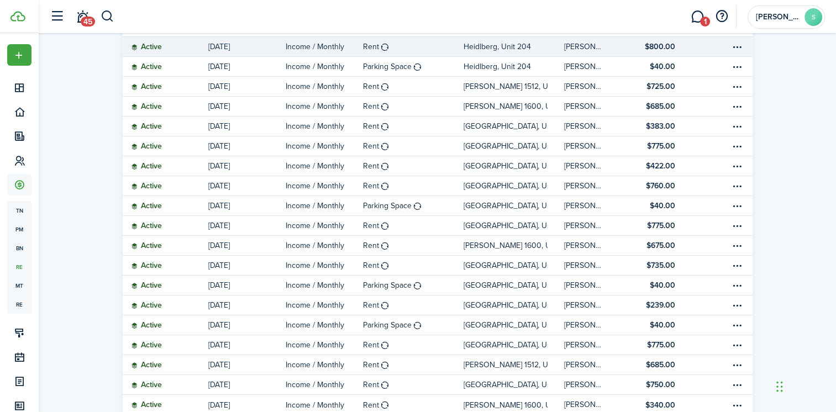
scroll to position [179, 0]
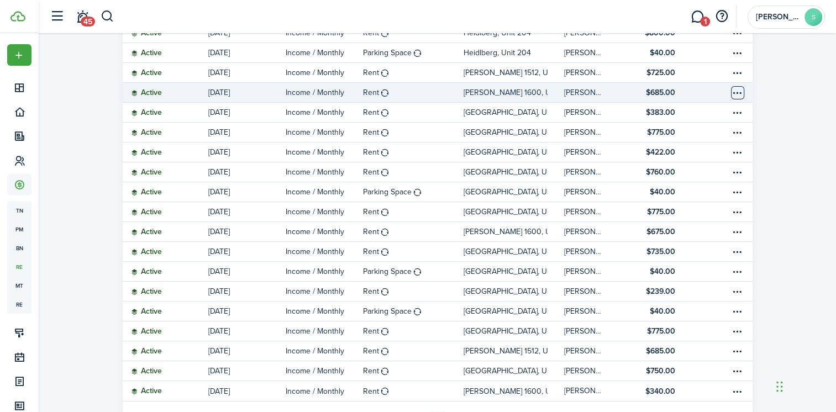
click at [732, 92] on table-menu-btn-icon "Open menu" at bounding box center [737, 92] width 13 height 13
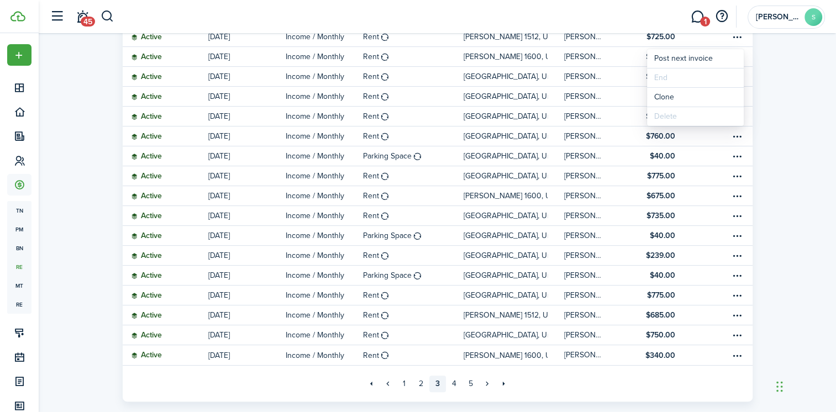
scroll to position [234, 0]
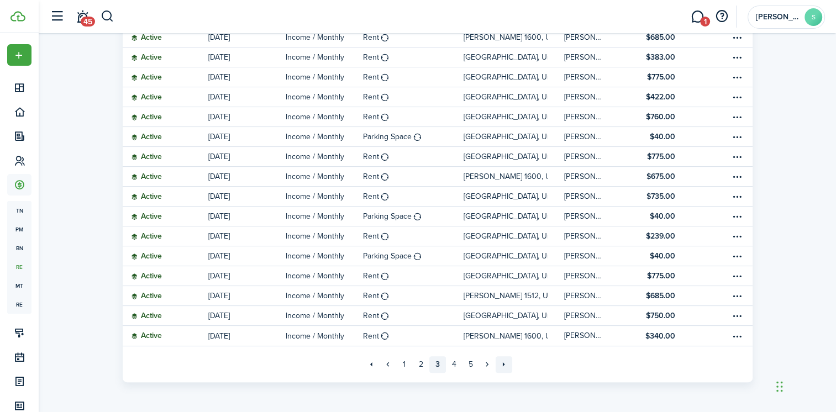
click at [502, 366] on link "»»" at bounding box center [504, 365] width 17 height 17
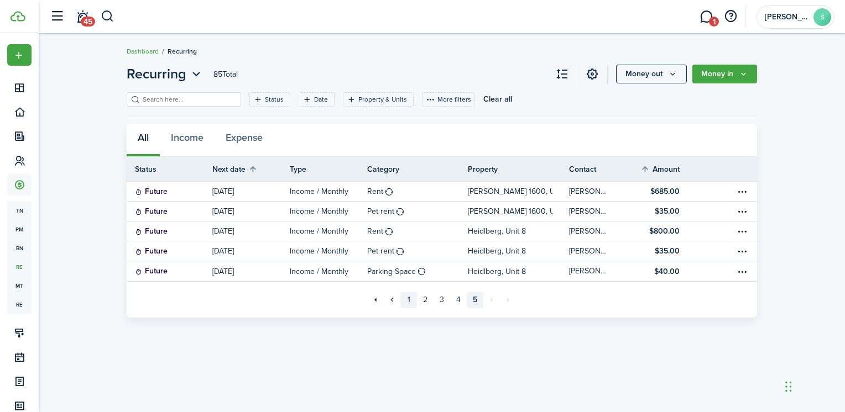
click at [407, 301] on link "1" at bounding box center [408, 300] width 17 height 17
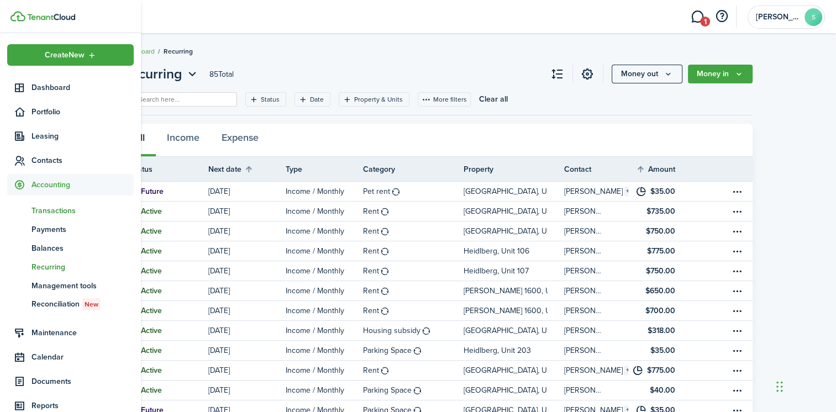
click at [51, 212] on span "Transactions" at bounding box center [83, 211] width 102 height 12
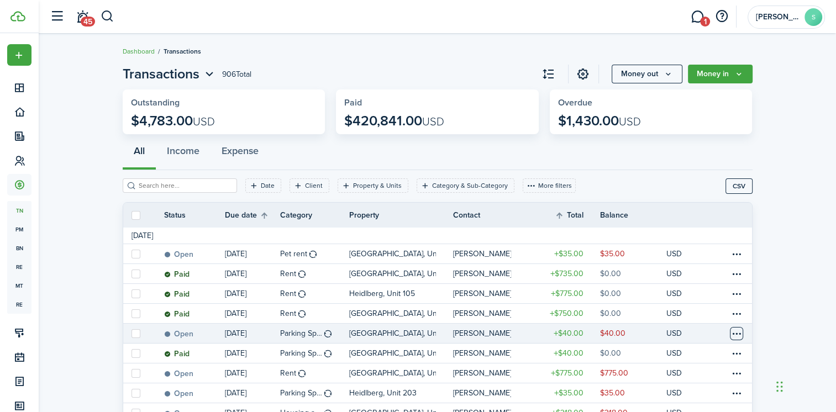
click at [735, 332] on table-menu-btn-icon at bounding box center [736, 333] width 13 height 13
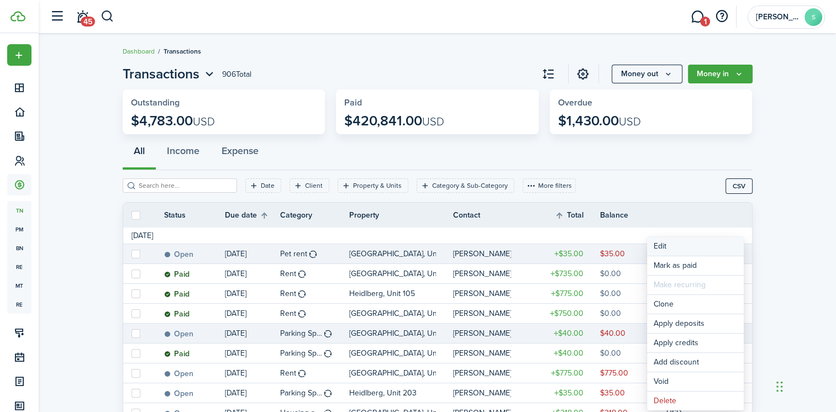
click at [662, 242] on button "Edit" at bounding box center [695, 246] width 97 height 19
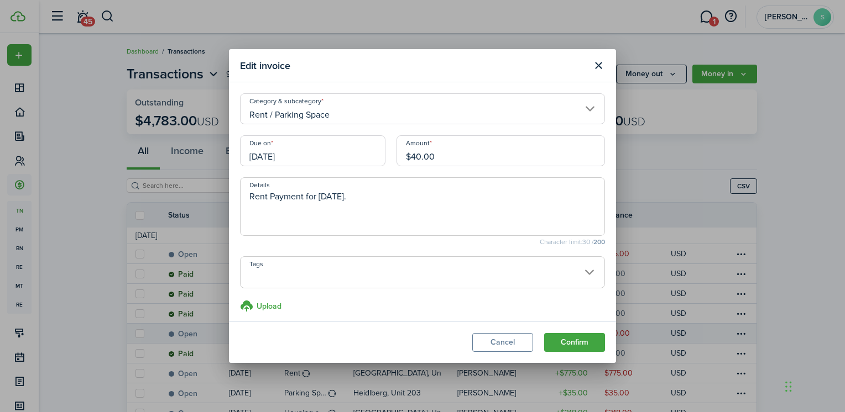
drag, startPoint x: 438, startPoint y: 159, endPoint x: 353, endPoint y: 140, distance: 86.5
click at [353, 140] on div "Due on 10/01/2025 Amount $40.00" at bounding box center [422, 156] width 376 height 42
type input "$35.00"
click at [416, 197] on textarea "Rent Payment for Oct 01, 2025." at bounding box center [422, 210] width 364 height 40
click at [461, 280] on span at bounding box center [422, 278] width 364 height 19
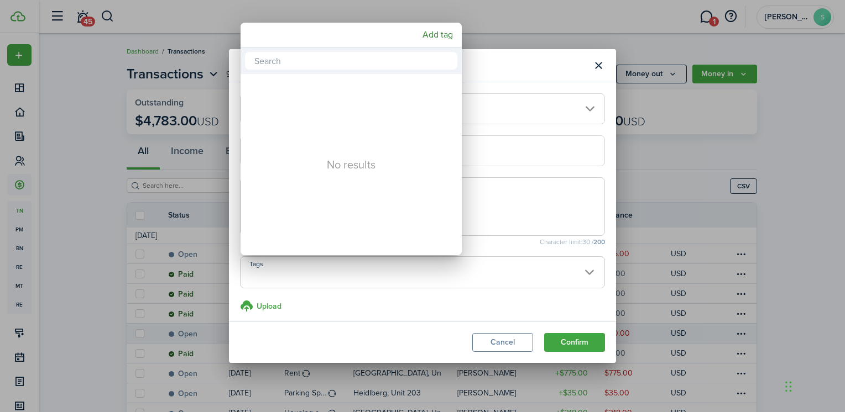
click at [485, 71] on div at bounding box center [422, 206] width 1021 height 589
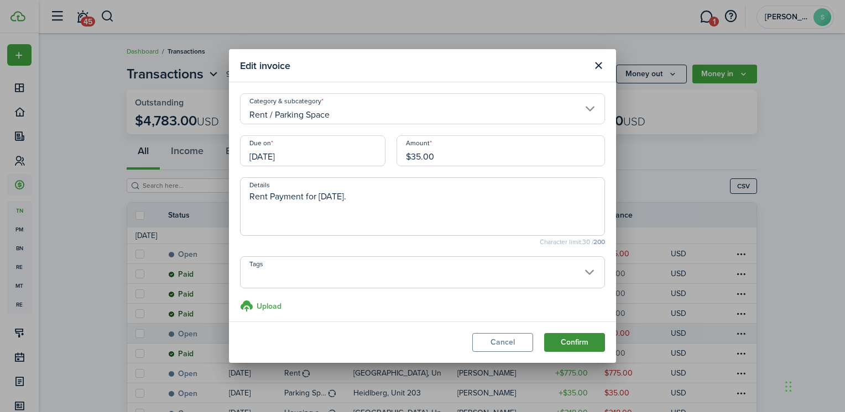
click at [577, 341] on button "Confirm" at bounding box center [574, 342] width 61 height 19
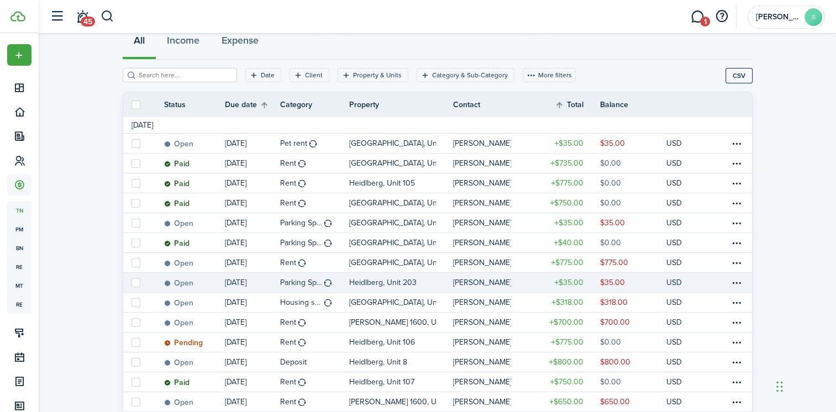
scroll to position [166, 0]
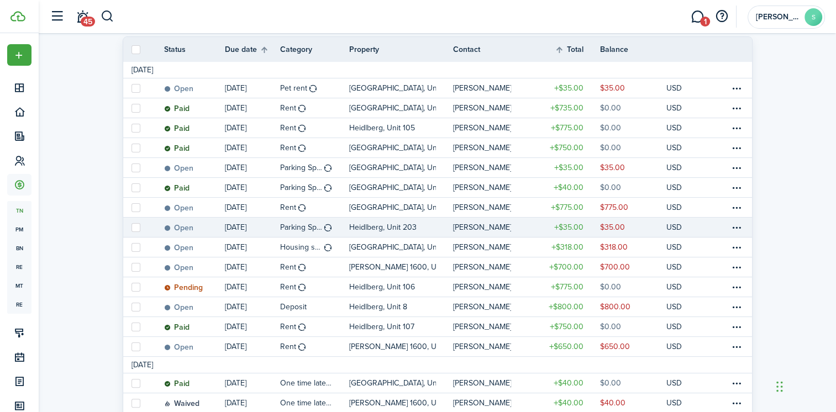
click at [473, 228] on table-profile-info-text "[PERSON_NAME]" at bounding box center [482, 227] width 59 height 9
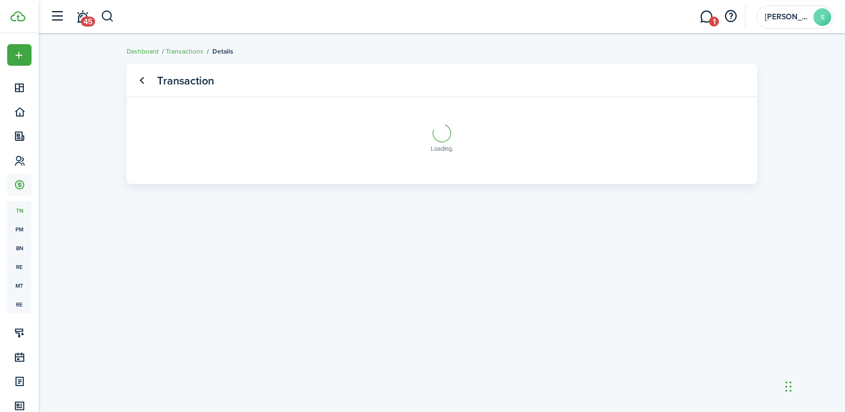
click at [473, 228] on transaction-view-wrapper "Transaction Loading" at bounding box center [441, 223] width 641 height 329
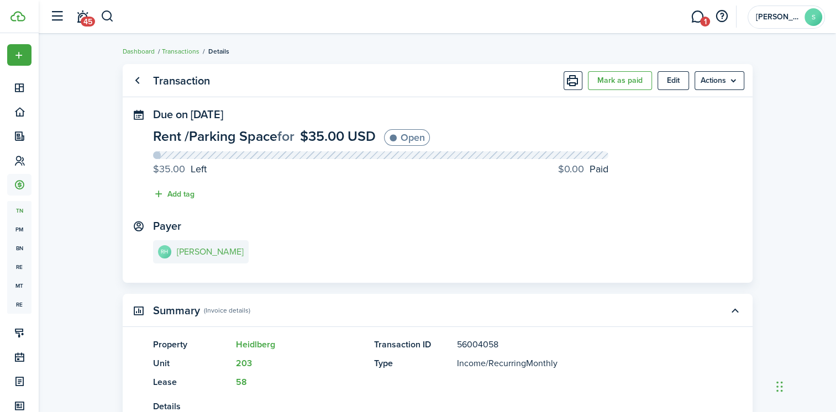
click at [168, 250] on avatar-text "RH" at bounding box center [164, 251] width 13 height 13
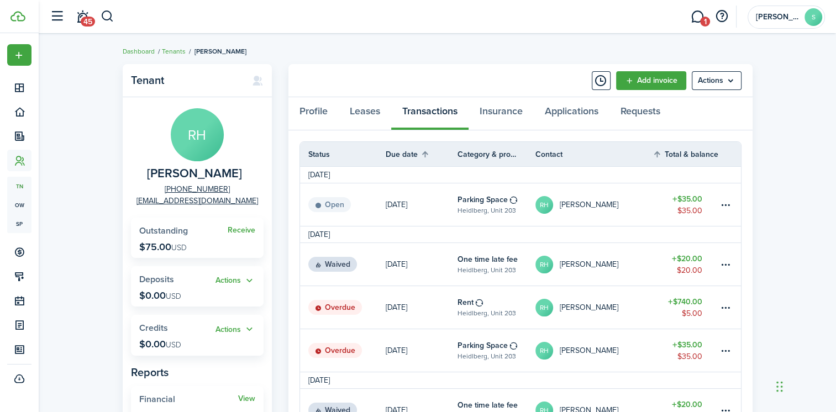
click at [409, 77] on panel-main-header "Add invoice Actions" at bounding box center [521, 80] width 464 height 33
click at [370, 111] on link "Leases" at bounding box center [365, 113] width 53 height 33
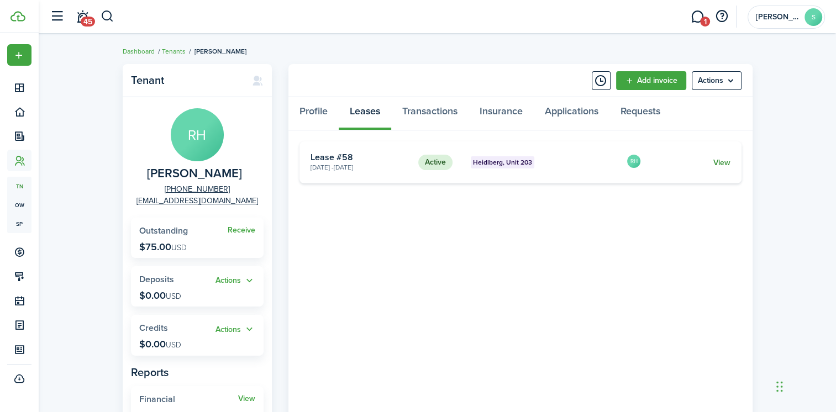
click at [721, 162] on link "View" at bounding box center [721, 163] width 17 height 12
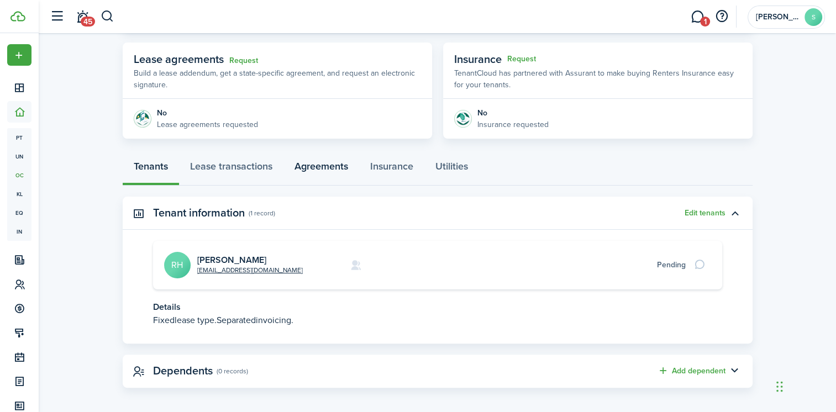
scroll to position [199, 0]
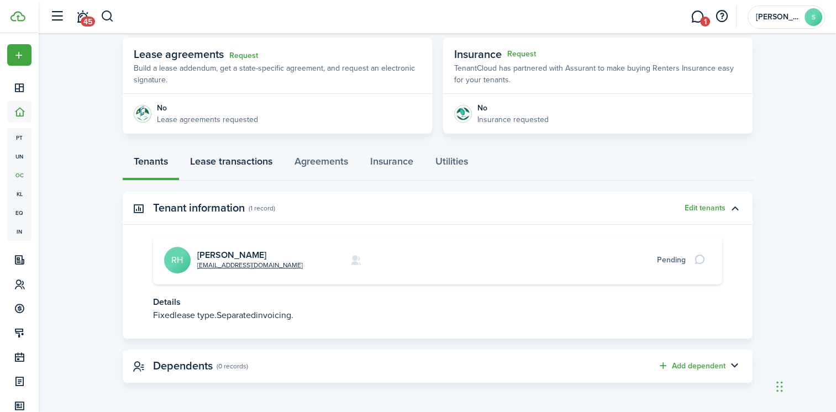
click at [244, 160] on link "Lease transactions" at bounding box center [231, 164] width 104 height 33
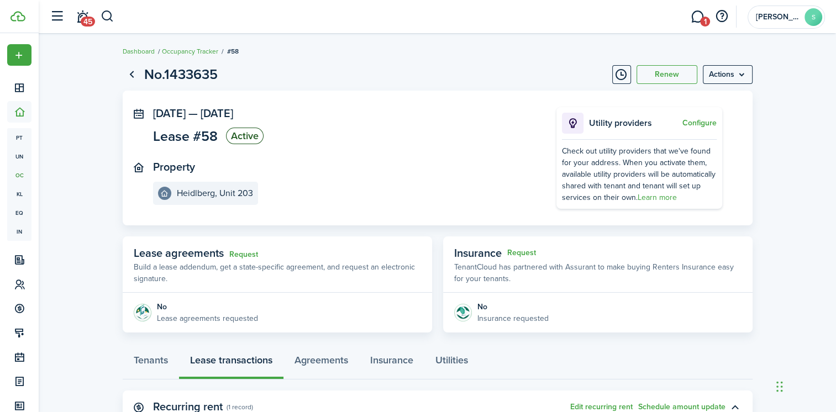
scroll to position [276, 0]
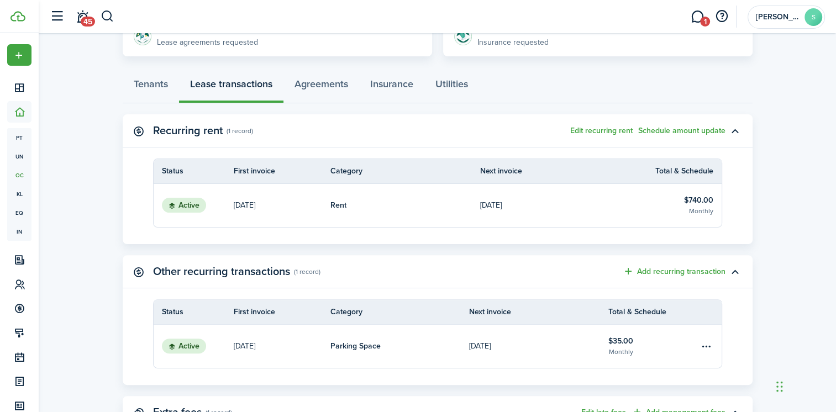
click at [429, 200] on link "Rent" at bounding box center [406, 205] width 150 height 43
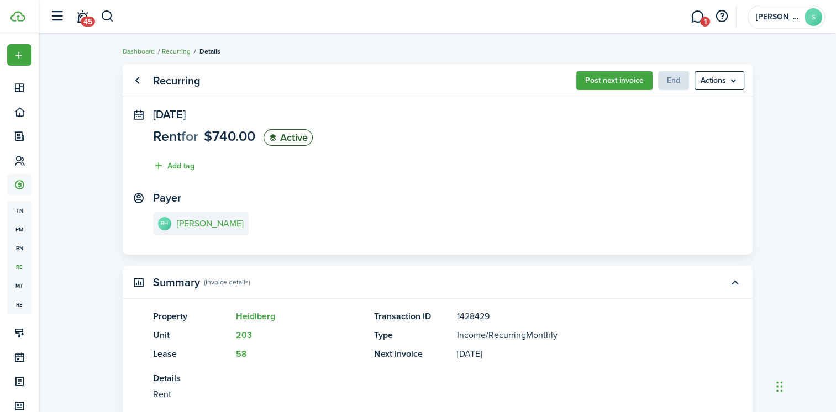
click at [184, 46] on link "Recurring" at bounding box center [176, 51] width 29 height 10
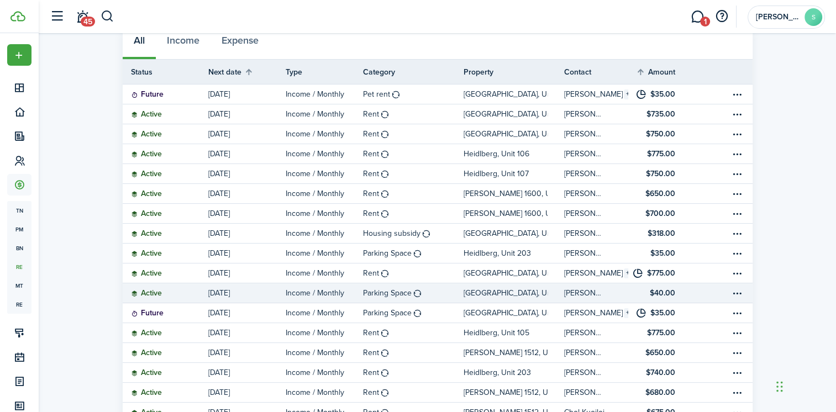
scroll to position [111, 0]
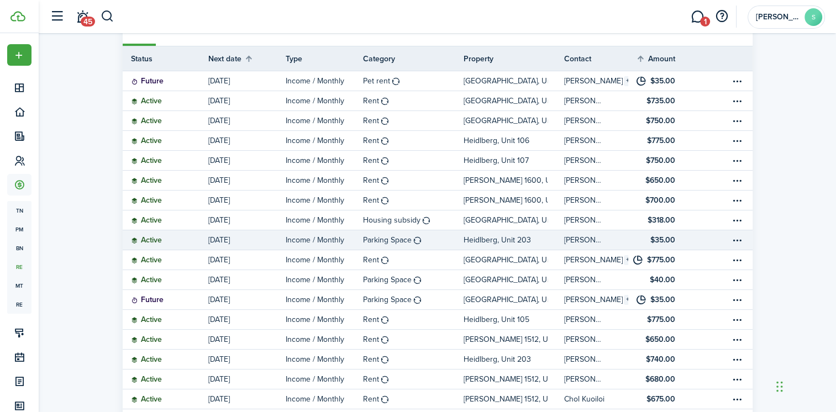
click at [499, 239] on p "Heidlberg, Unit 203" at bounding box center [497, 240] width 67 height 12
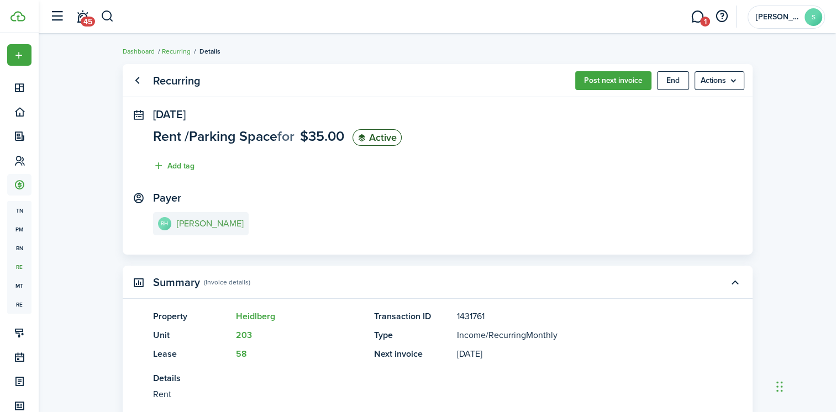
click at [190, 220] on e-details-info-title "[PERSON_NAME]" at bounding box center [210, 224] width 67 height 10
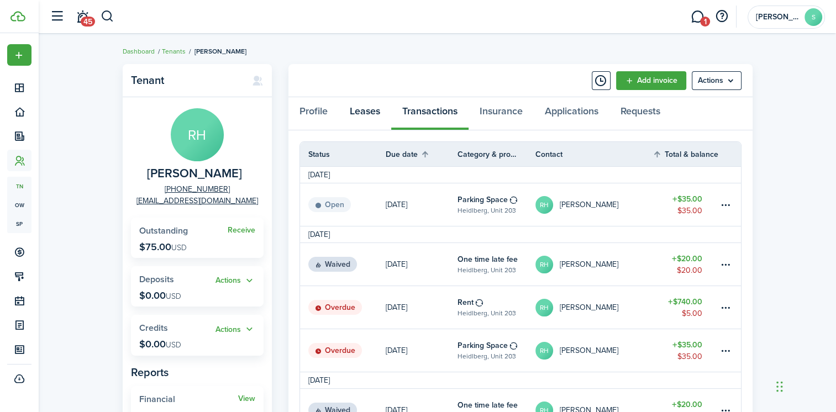
click at [366, 110] on link "Leases" at bounding box center [365, 113] width 53 height 33
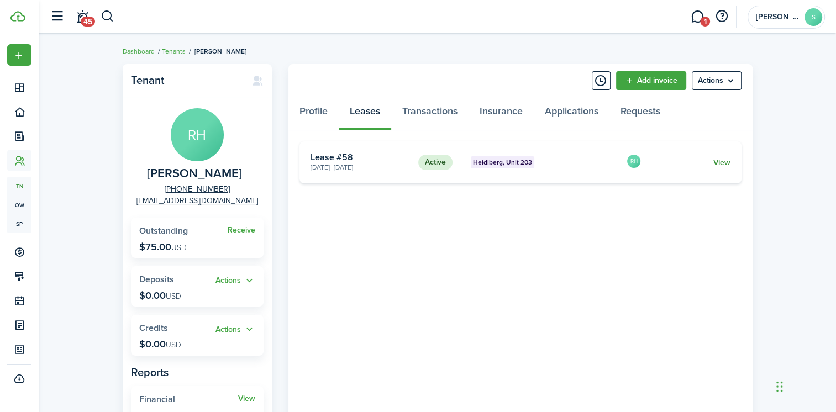
click at [725, 160] on link "View" at bounding box center [721, 163] width 17 height 12
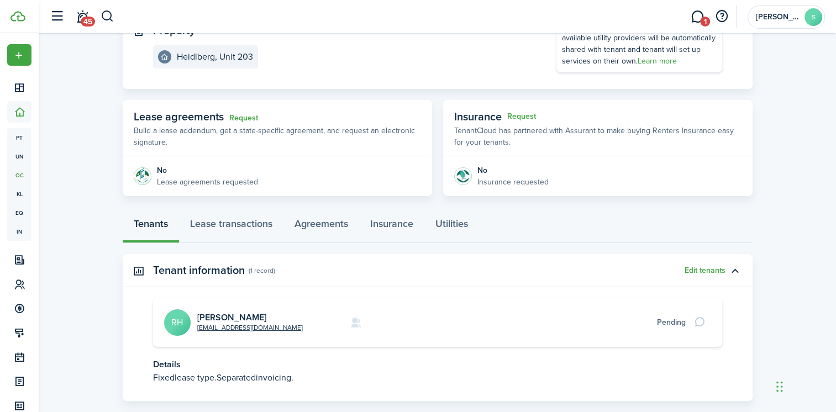
scroll to position [166, 0]
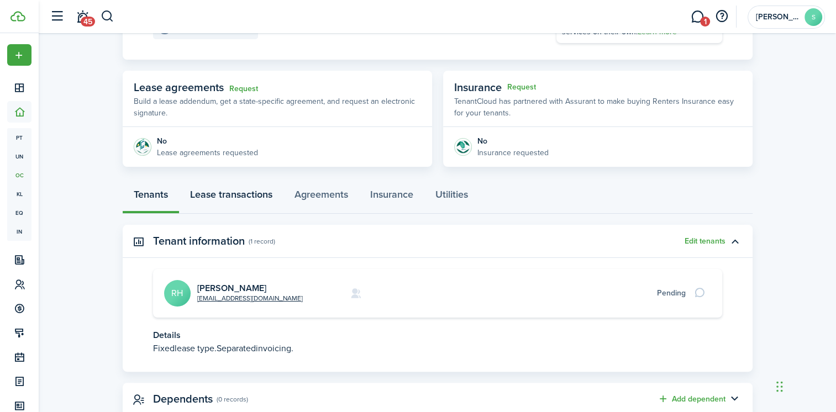
click at [243, 193] on link "Lease transactions" at bounding box center [231, 197] width 104 height 33
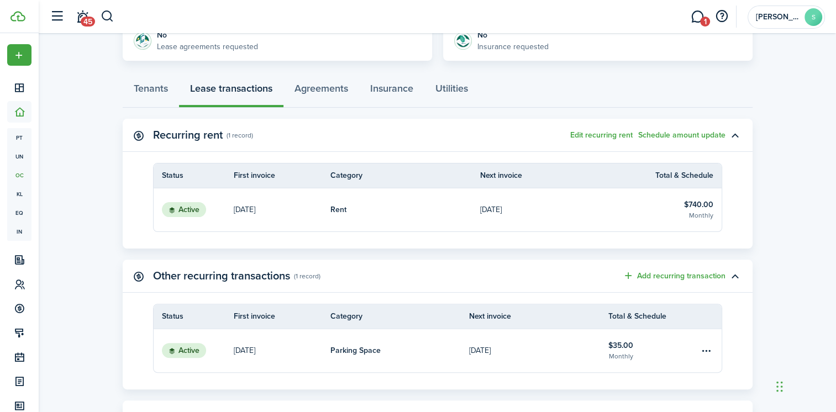
scroll to position [276, 0]
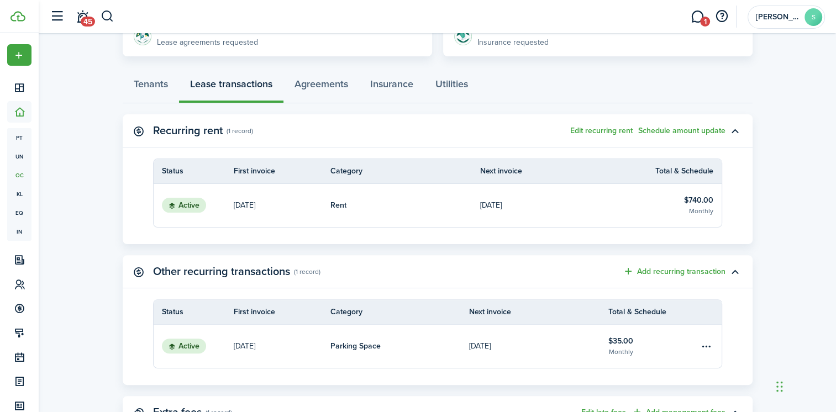
click at [421, 208] on link "Rent" at bounding box center [406, 205] width 150 height 43
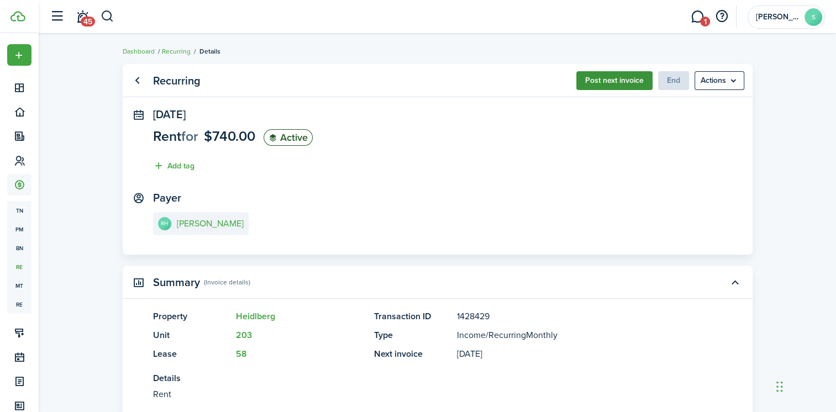
click at [586, 77] on button "Post next invoice" at bounding box center [614, 80] width 76 height 19
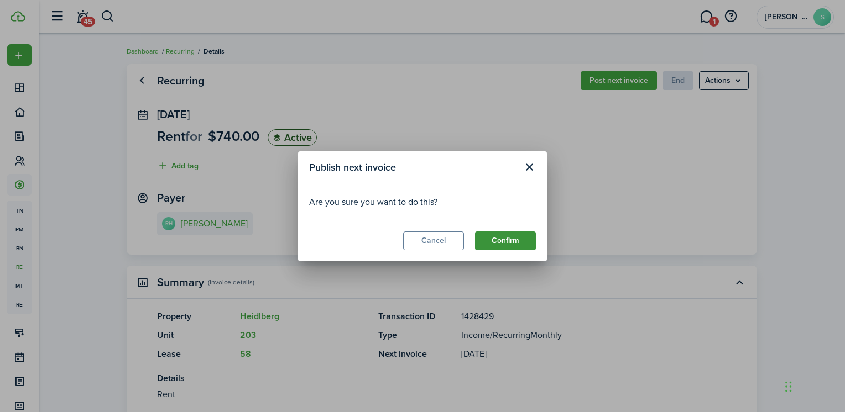
click at [501, 240] on button "Confirm" at bounding box center [505, 241] width 61 height 19
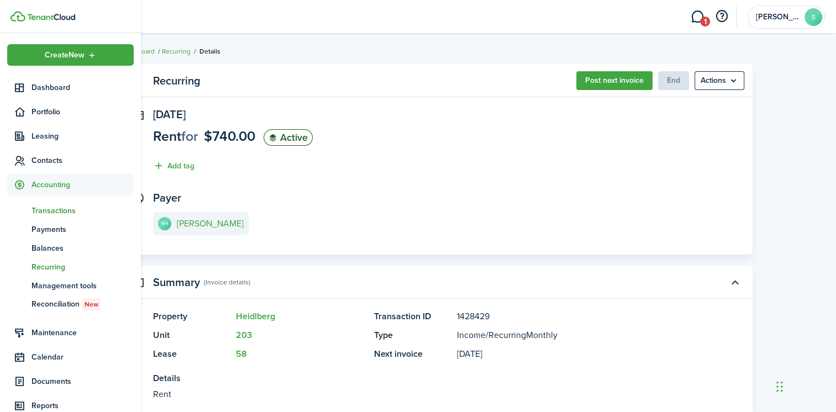
click at [58, 209] on span "Transactions" at bounding box center [83, 211] width 102 height 12
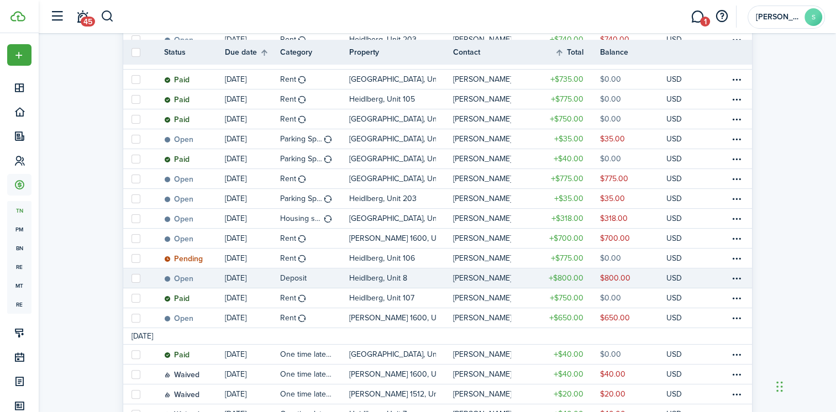
scroll to position [221, 0]
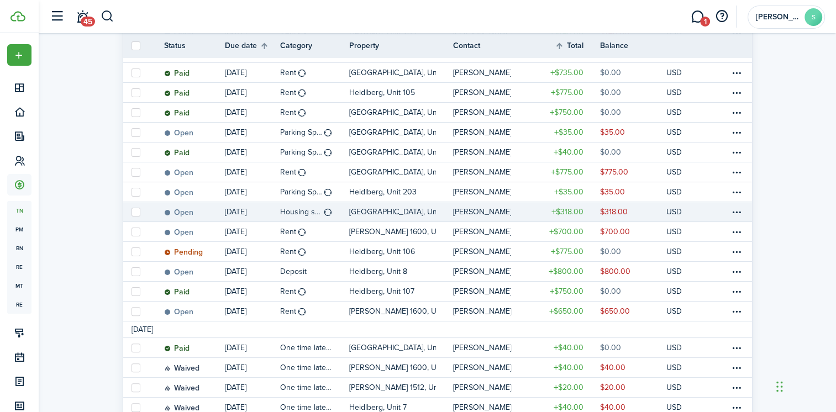
click at [480, 211] on table-profile-info-text "[PERSON_NAME]" at bounding box center [482, 212] width 59 height 9
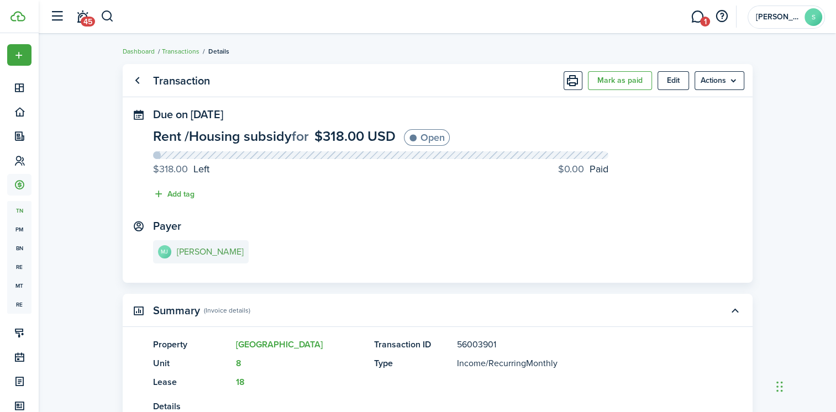
click at [208, 249] on e-details-info-title "[PERSON_NAME]" at bounding box center [210, 252] width 67 height 10
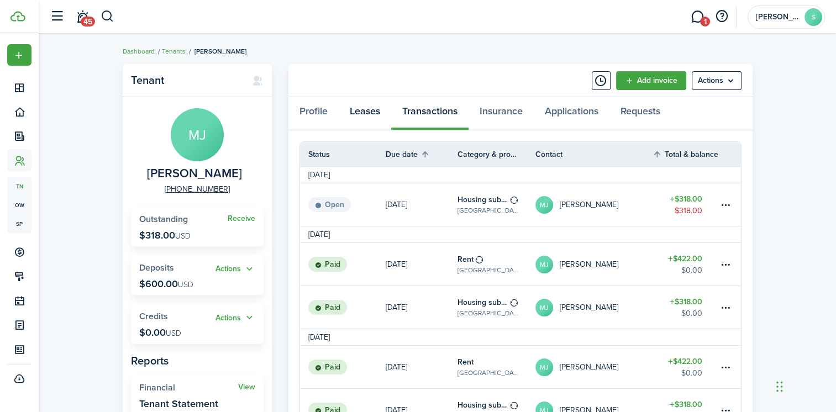
click at [368, 108] on link "Leases" at bounding box center [365, 113] width 53 height 33
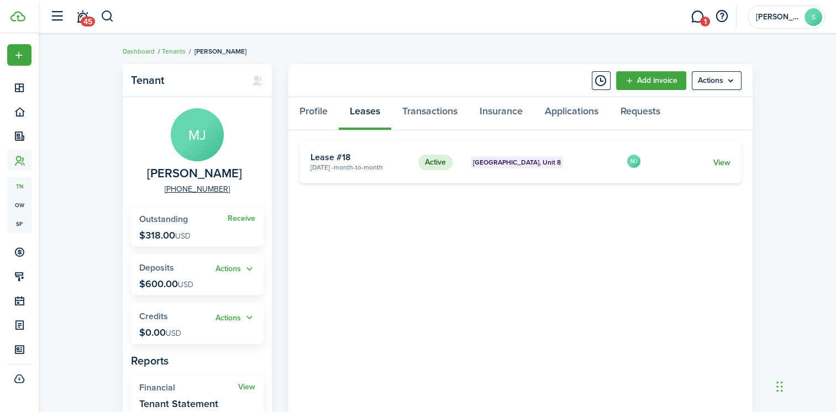
click at [725, 160] on link "View" at bounding box center [721, 163] width 17 height 12
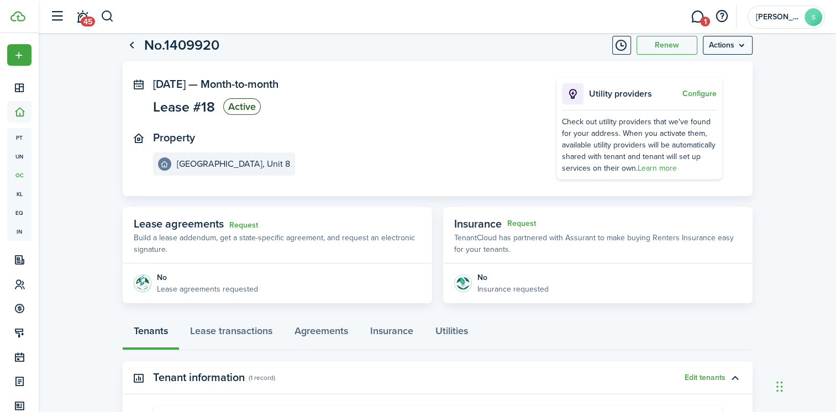
scroll to position [55, 0]
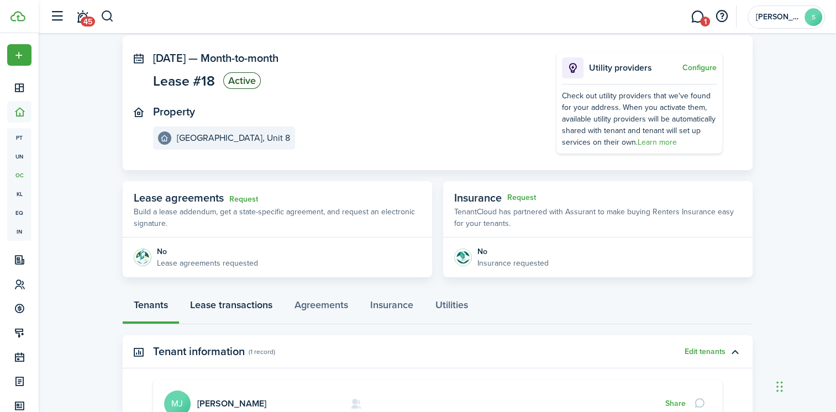
click at [228, 307] on link "Lease transactions" at bounding box center [231, 307] width 104 height 33
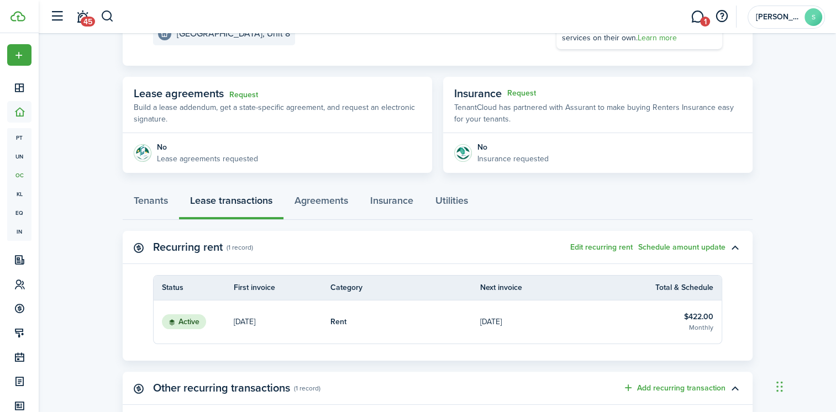
scroll to position [166, 0]
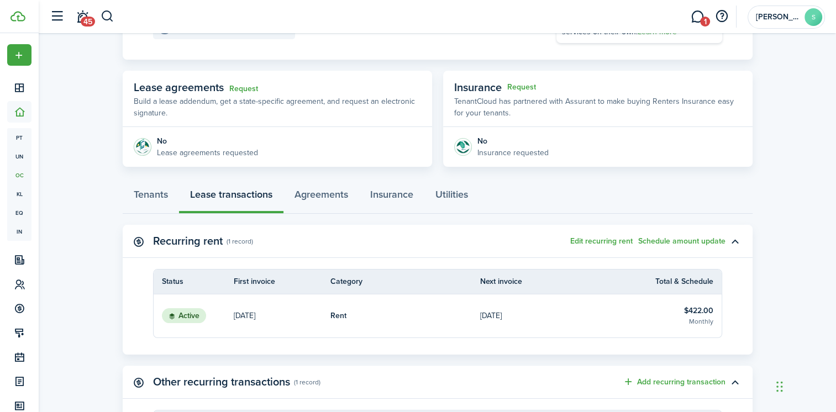
click at [417, 315] on link "Rent" at bounding box center [406, 316] width 150 height 43
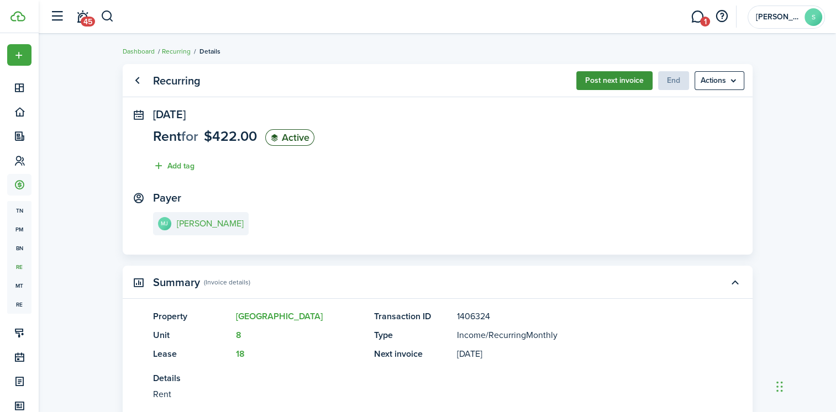
click at [616, 78] on button "Post next invoice" at bounding box center [614, 80] width 76 height 19
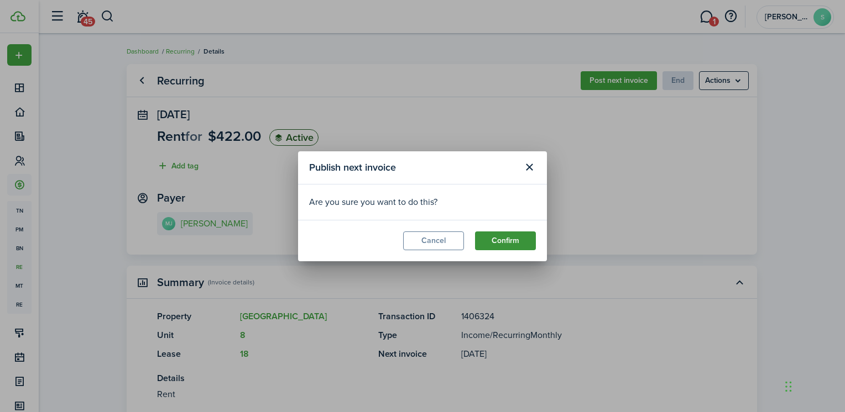
click at [497, 234] on button "Confirm" at bounding box center [505, 241] width 61 height 19
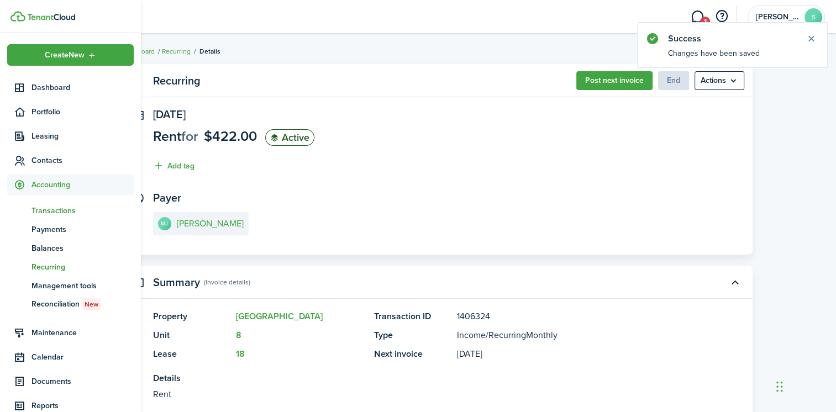
click at [55, 211] on span "Transactions" at bounding box center [83, 211] width 102 height 12
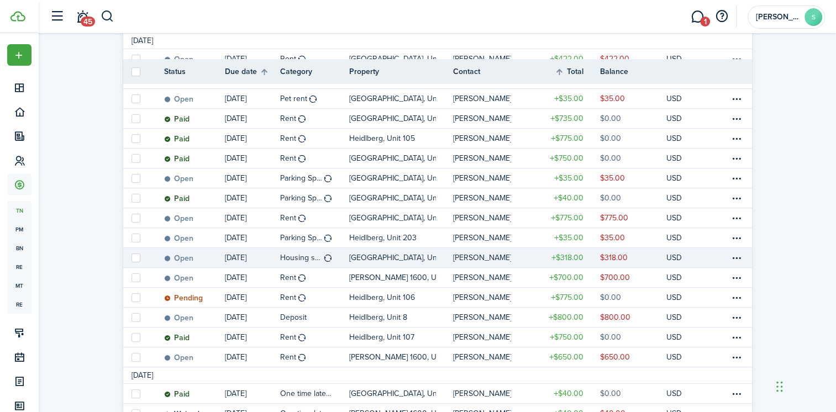
scroll to position [221, 0]
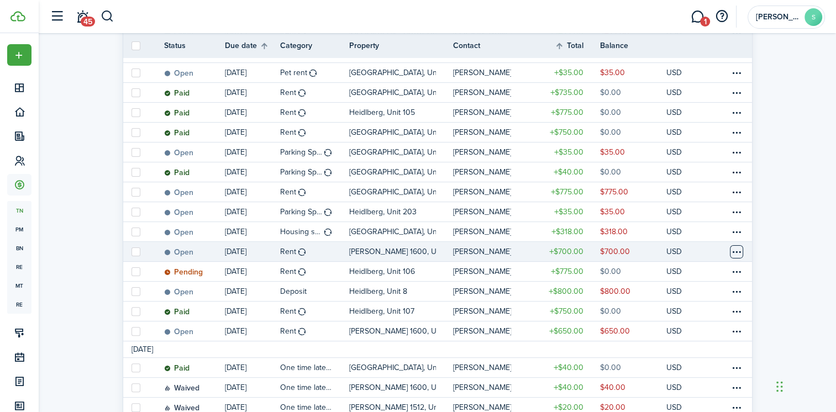
click at [737, 253] on table-menu-btn-icon at bounding box center [736, 251] width 13 height 13
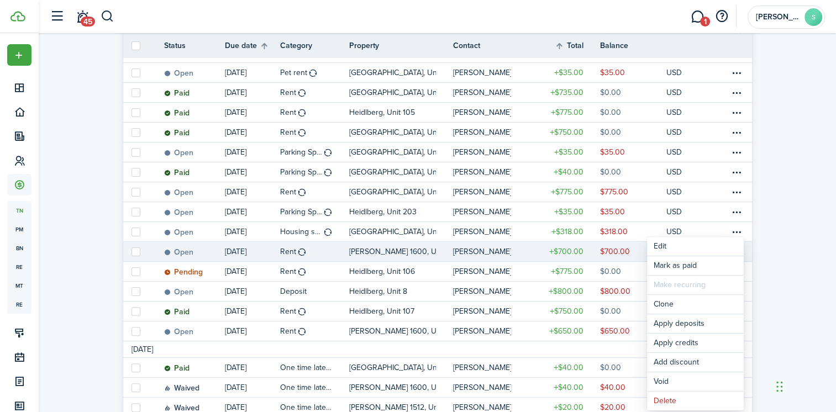
click at [469, 251] on table-profile-info-text "[PERSON_NAME]" at bounding box center [482, 252] width 59 height 9
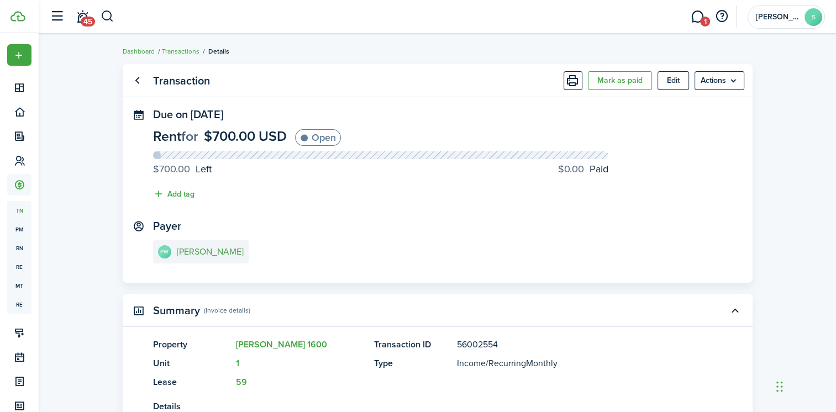
click at [216, 254] on e-details-info-title "[PERSON_NAME]" at bounding box center [210, 252] width 67 height 10
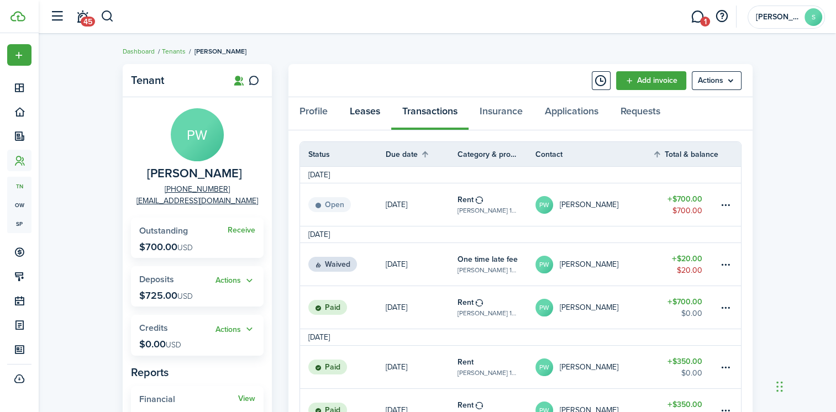
click at [368, 116] on link "Leases" at bounding box center [365, 113] width 53 height 33
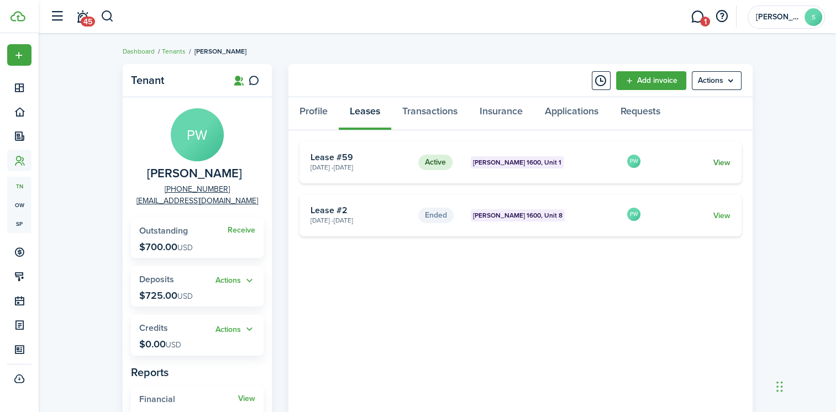
click at [716, 159] on link "View" at bounding box center [721, 163] width 17 height 12
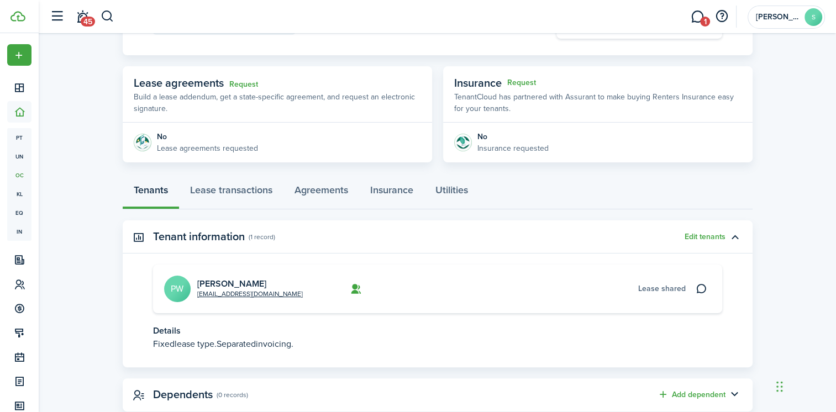
scroll to position [199, 0]
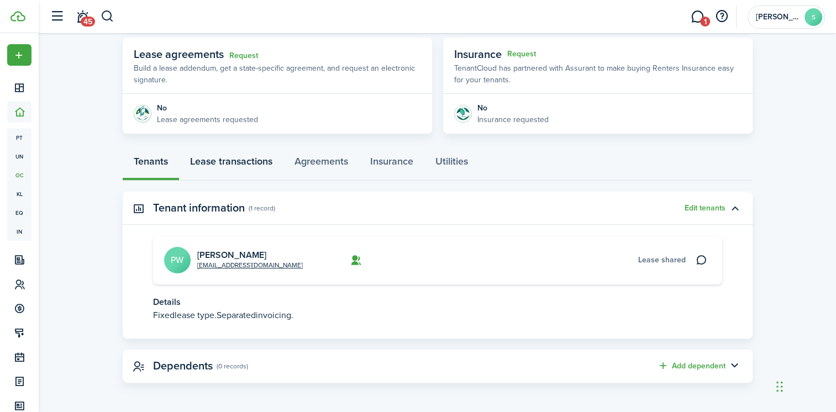
click at [245, 157] on link "Lease transactions" at bounding box center [231, 164] width 104 height 33
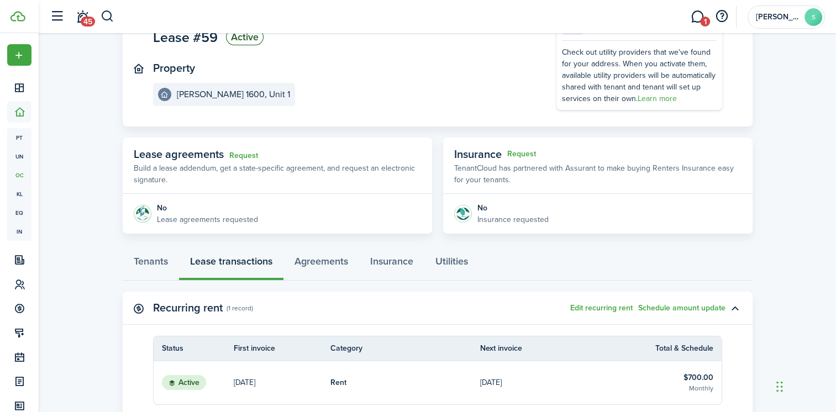
scroll to position [166, 0]
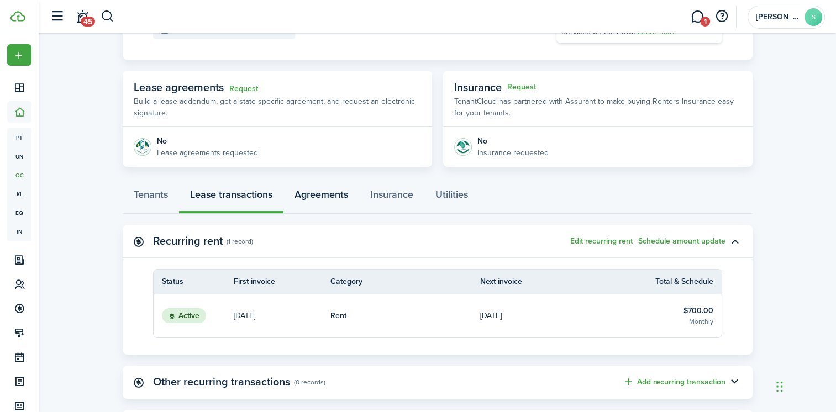
click at [330, 196] on link "Agreements" at bounding box center [322, 197] width 76 height 33
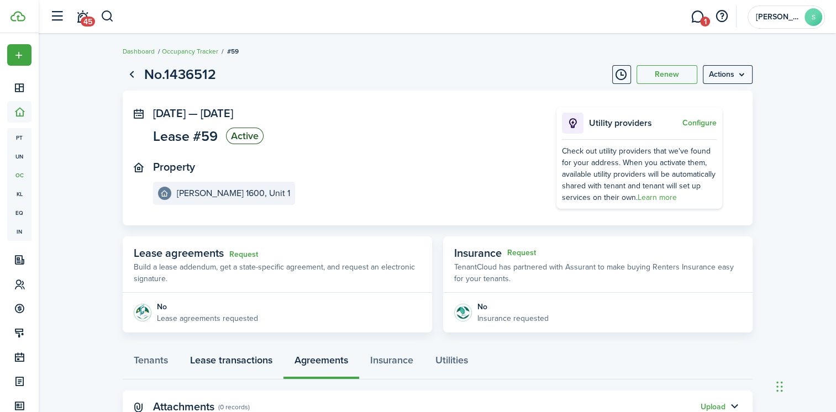
click at [232, 359] on link "Lease transactions" at bounding box center [231, 363] width 104 height 33
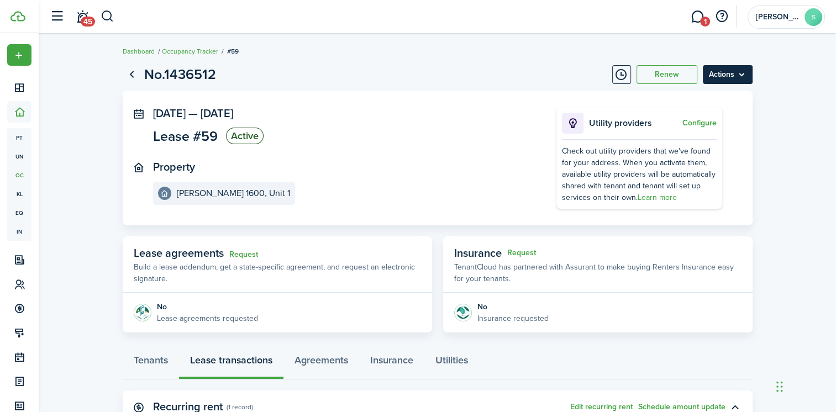
click at [727, 78] on menu-btn "Actions" at bounding box center [728, 74] width 50 height 19
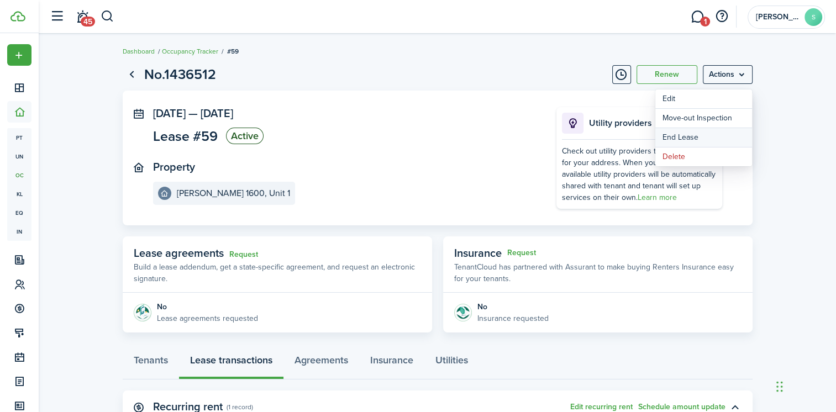
click at [702, 134] on link "End Lease" at bounding box center [704, 137] width 97 height 19
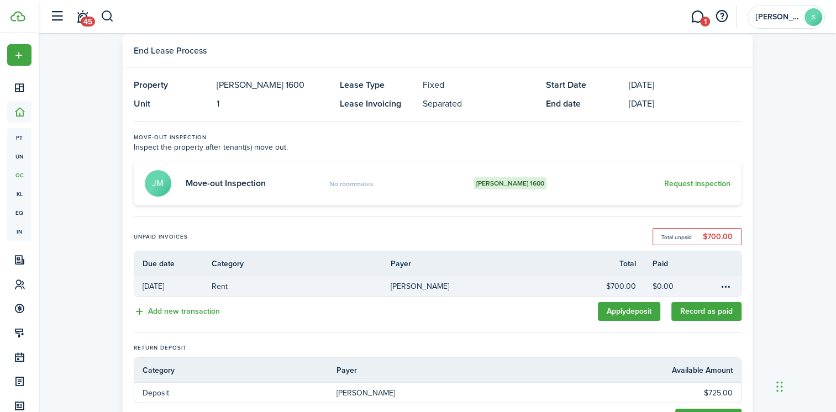
scroll to position [55, 0]
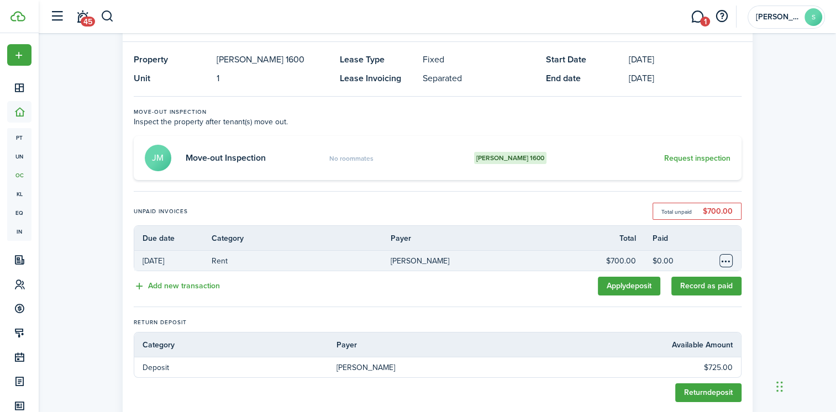
click at [725, 260] on table-menu-btn-icon "Open menu" at bounding box center [726, 260] width 13 height 13
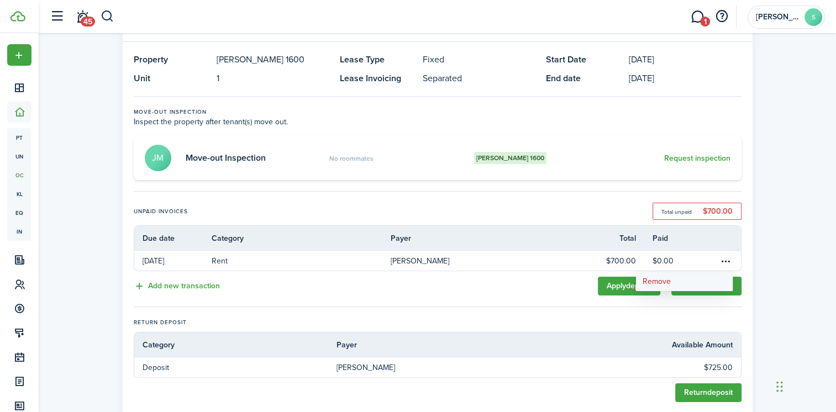
click at [664, 281] on button "Remove" at bounding box center [684, 281] width 97 height 19
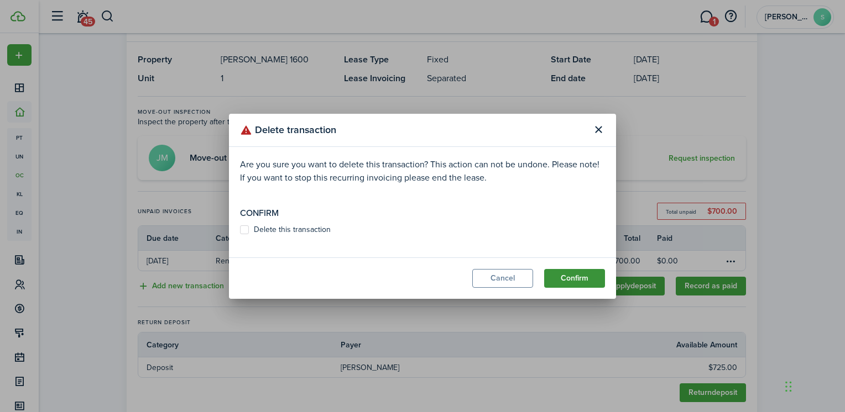
click at [575, 281] on button "Confirm" at bounding box center [574, 278] width 61 height 19
click at [248, 230] on label "Delete this transaction" at bounding box center [285, 230] width 91 height 9
click at [240, 235] on input "Delete this transaction" at bounding box center [239, 235] width 1 height 1
checkbox input "true"
click at [581, 279] on button "Confirm" at bounding box center [574, 278] width 61 height 19
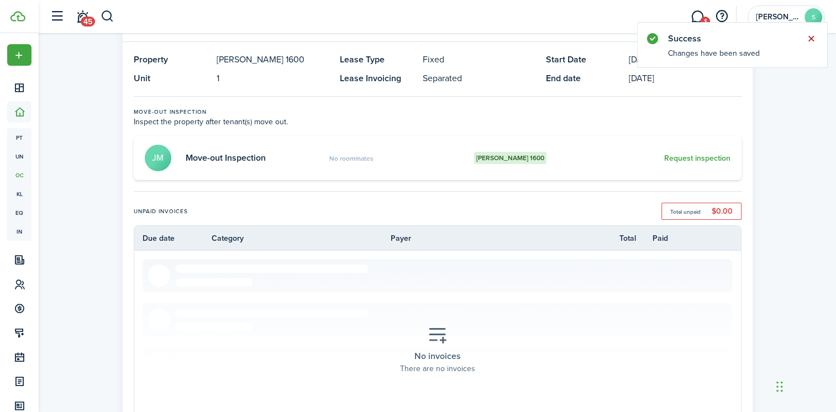
click at [807, 38] on button "Close notify" at bounding box center [811, 38] width 15 height 15
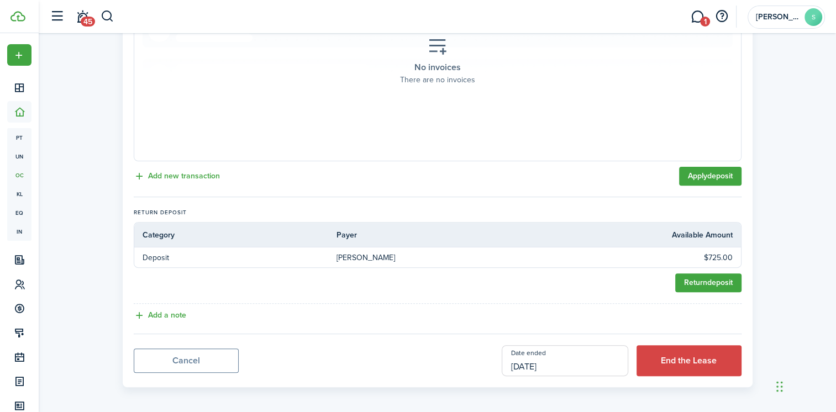
scroll to position [348, 0]
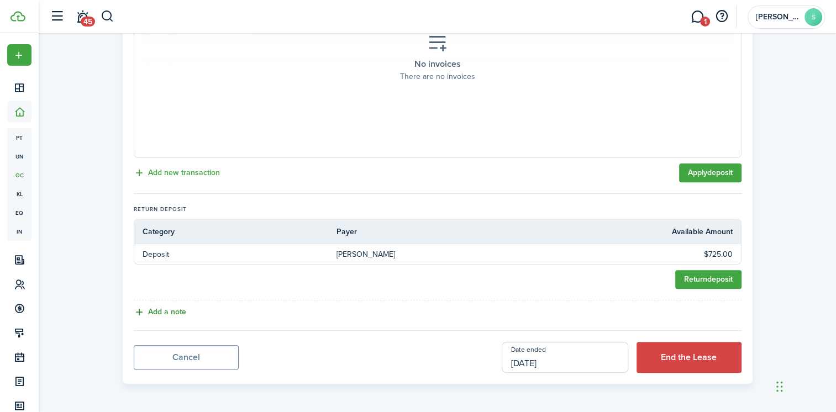
click at [167, 311] on button "Add a note" at bounding box center [160, 312] width 53 height 13
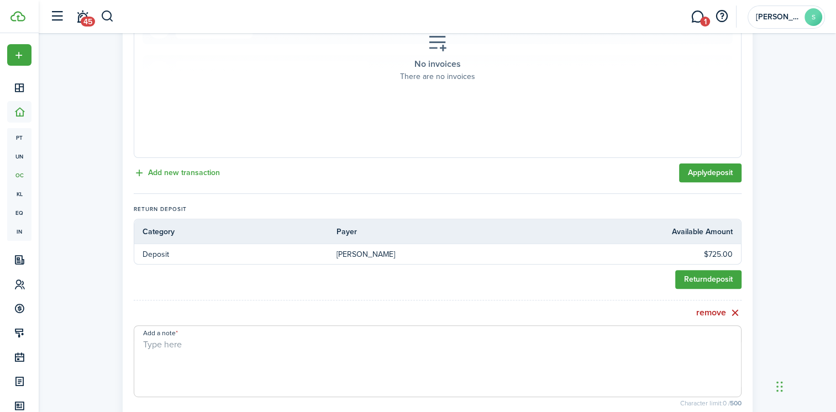
click at [161, 345] on textarea "Add a note" at bounding box center [437, 364] width 607 height 53
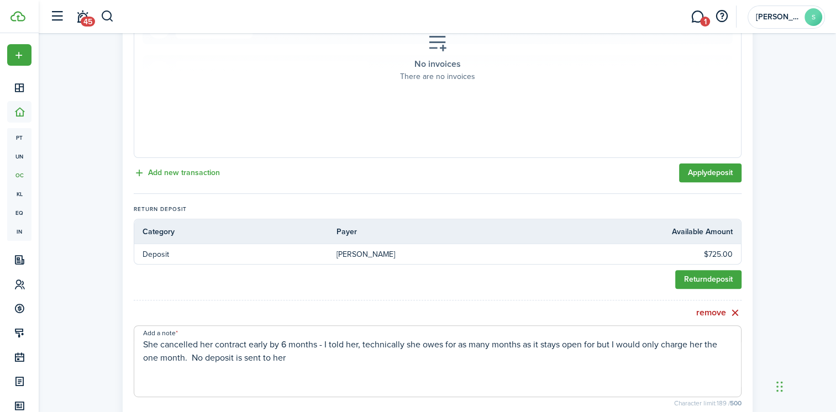
type textarea "She cancelled her contract early by 6 months - I told her, technically she owes…"
click at [464, 308] on div "remove" at bounding box center [438, 313] width 608 height 14
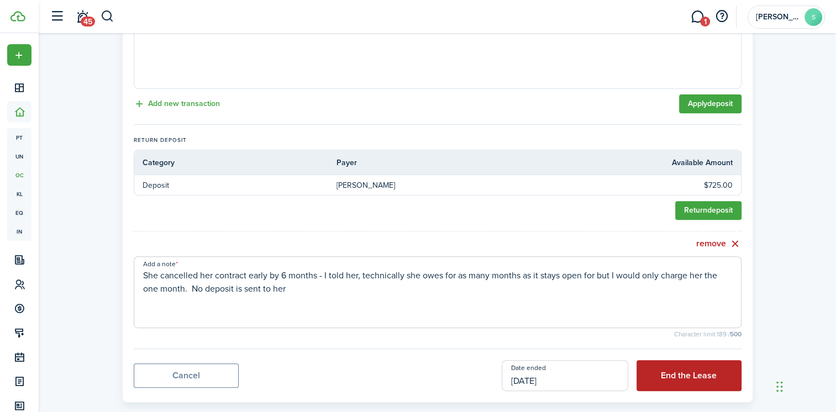
scroll to position [436, 0]
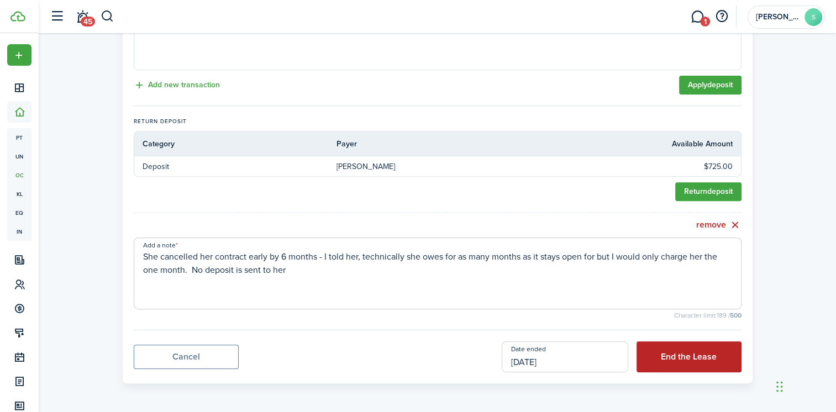
click at [685, 346] on button "End the Lease" at bounding box center [689, 357] width 105 height 31
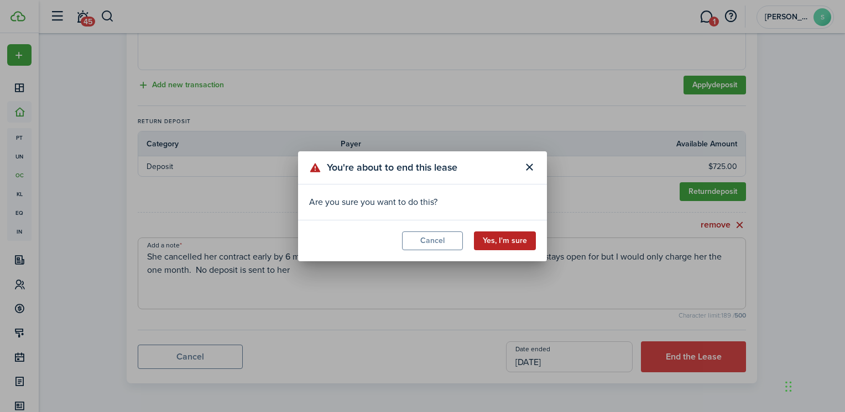
click at [518, 239] on button "Yes, I'm sure" at bounding box center [505, 241] width 62 height 19
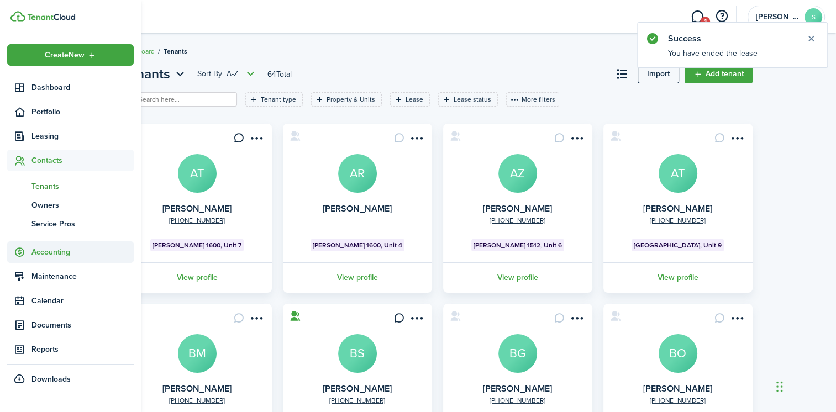
click at [64, 247] on span "Accounting" at bounding box center [83, 253] width 102 height 12
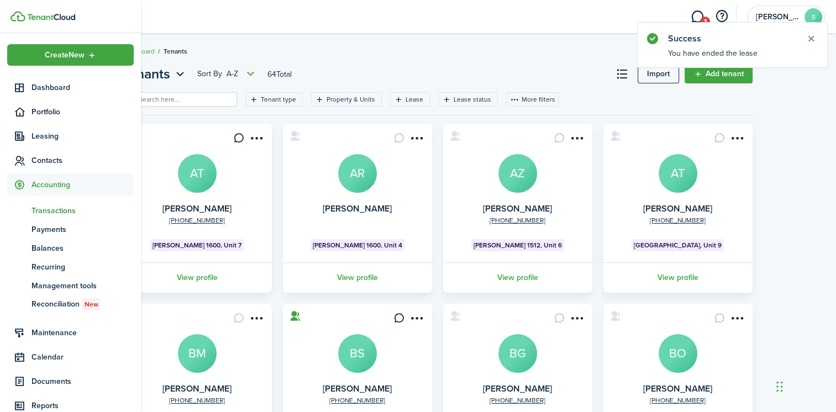
click at [68, 206] on span "Transactions" at bounding box center [83, 211] width 102 height 12
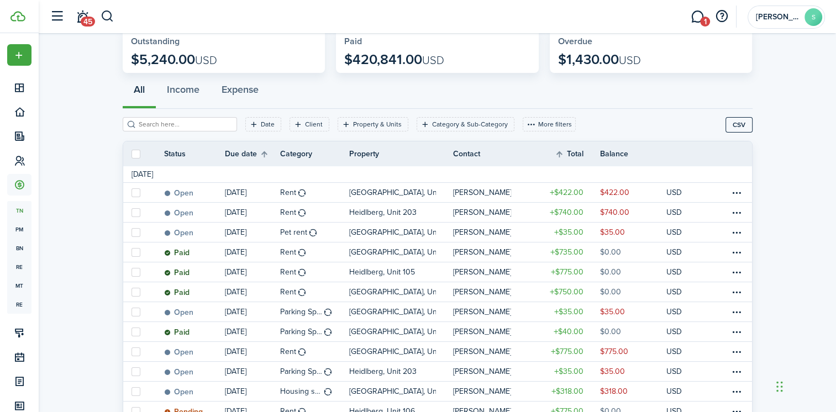
scroll to position [55, 0]
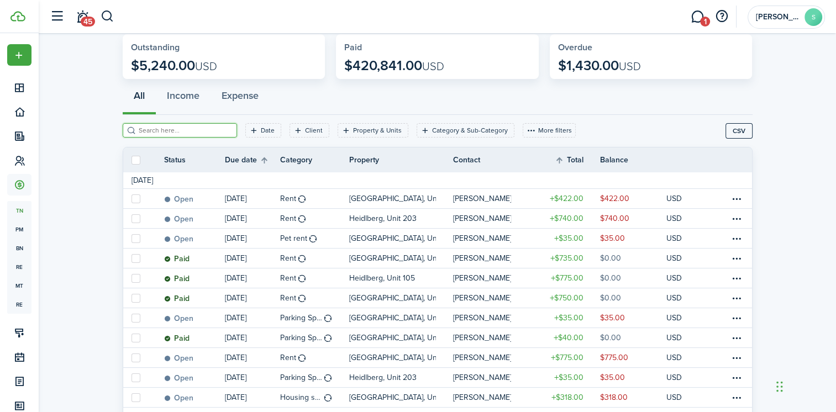
click at [172, 130] on input "search" at bounding box center [184, 130] width 97 height 11
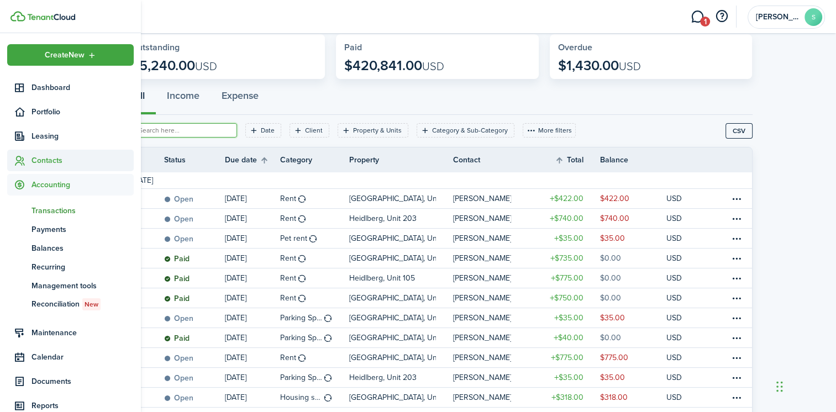
click at [22, 159] on icon at bounding box center [20, 160] width 12 height 11
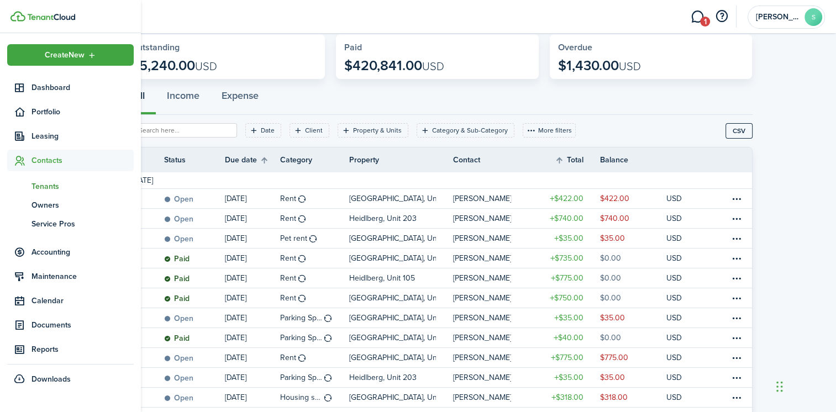
click at [43, 187] on span "Tenants" at bounding box center [83, 187] width 102 height 12
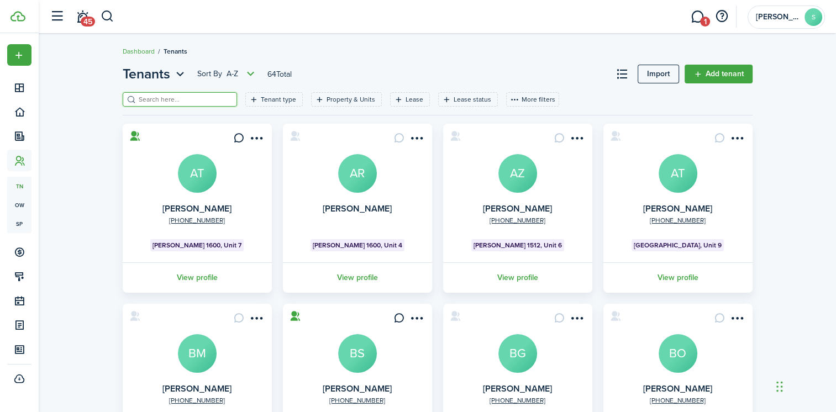
click at [179, 104] on input "search" at bounding box center [184, 100] width 97 height 11
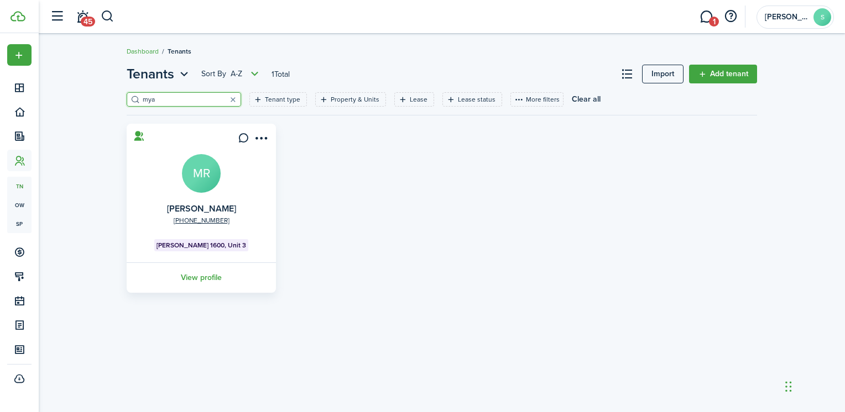
type input "mya"
click at [202, 176] on avatar-text "MR" at bounding box center [201, 173] width 39 height 39
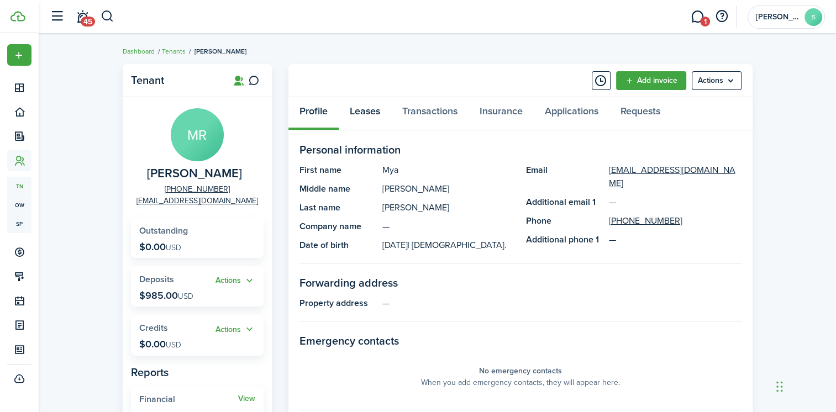
click at [363, 114] on link "Leases" at bounding box center [365, 113] width 53 height 33
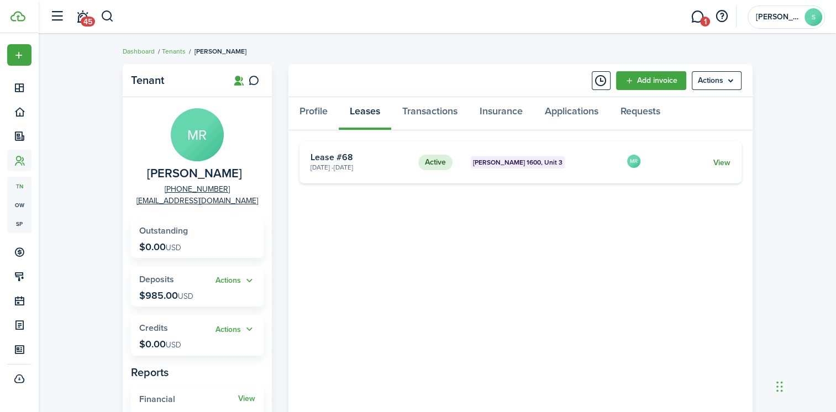
click at [721, 161] on link "View" at bounding box center [721, 163] width 17 height 12
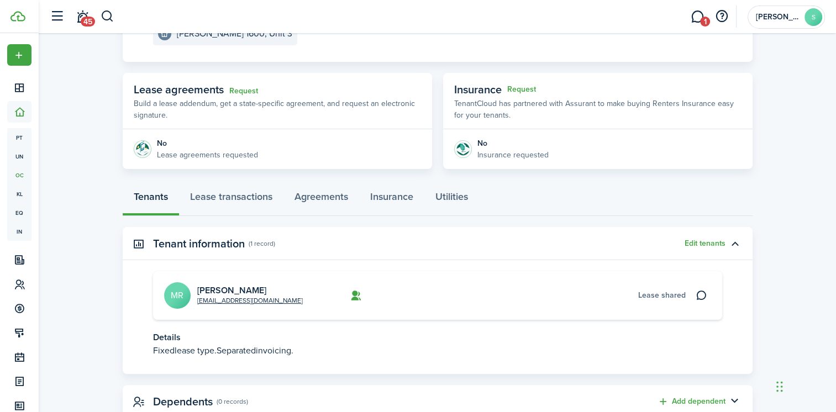
scroll to position [166, 0]
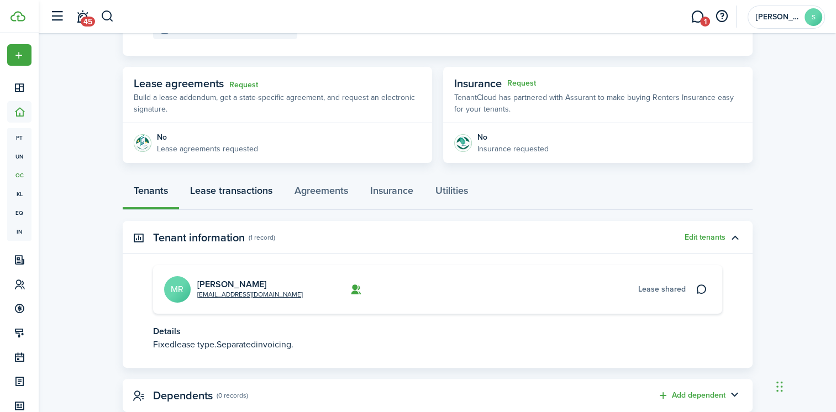
click at [255, 186] on link "Lease transactions" at bounding box center [231, 193] width 104 height 33
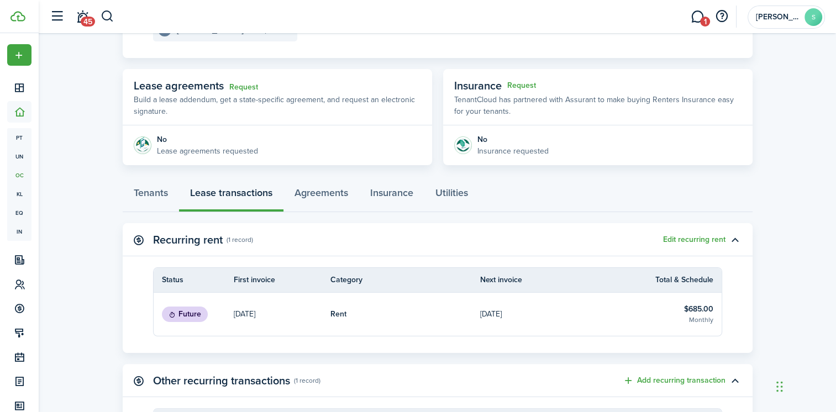
scroll to position [166, 0]
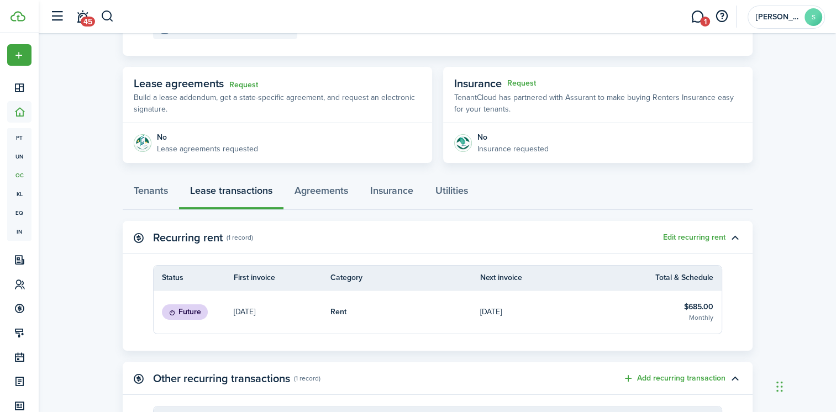
click at [599, 317] on link "[DATE]" at bounding box center [555, 312] width 150 height 43
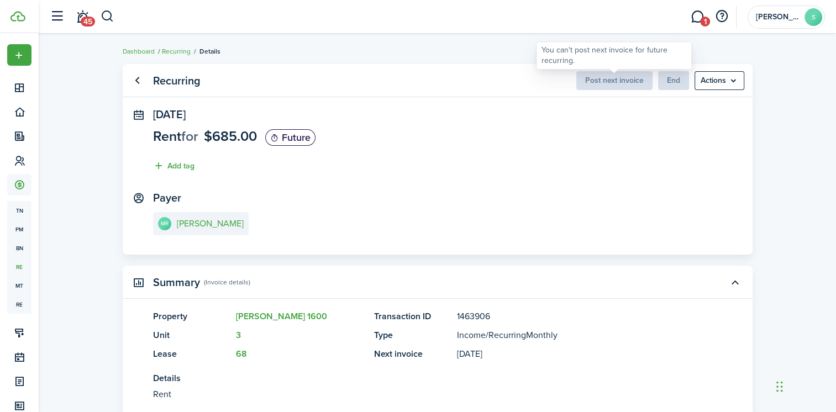
click at [621, 81] on span "Post next invoice" at bounding box center [614, 81] width 76 height 12
click at [475, 233] on panel-main-section "Payer MR Mya Rasmussen" at bounding box center [437, 215] width 569 height 47
drag, startPoint x: 374, startPoint y: 213, endPoint x: 355, endPoint y: 207, distance: 19.9
click at [374, 211] on panel-main-section "Payer MR Mya Rasmussen" at bounding box center [437, 215] width 569 height 47
click at [721, 80] on menu-btn "Actions" at bounding box center [720, 80] width 50 height 19
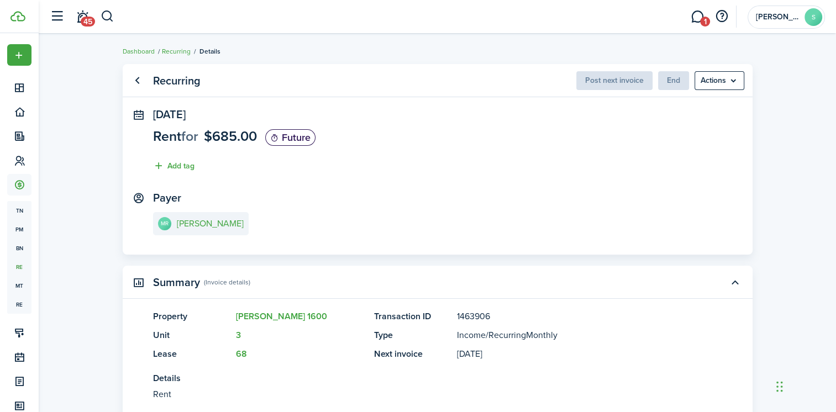
click at [575, 140] on panel-main-section "Oct 01, 2025 Rent for $685.00 Future Add tag" at bounding box center [437, 143] width 569 height 70
click at [138, 81] on link "Go back" at bounding box center [137, 80] width 19 height 19
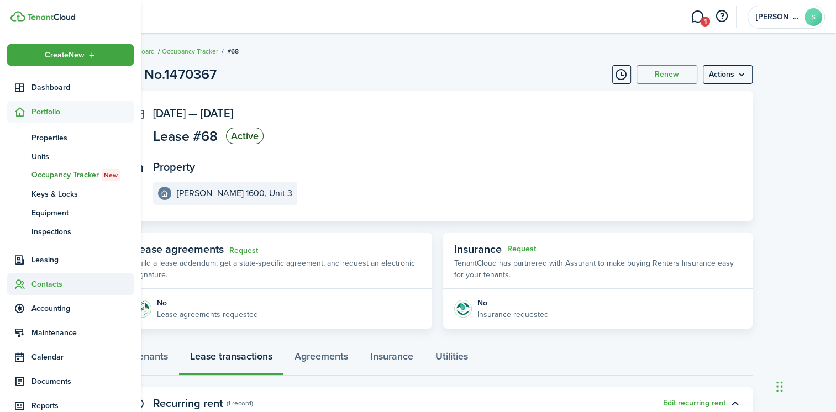
click at [55, 286] on span "Contacts" at bounding box center [83, 285] width 102 height 12
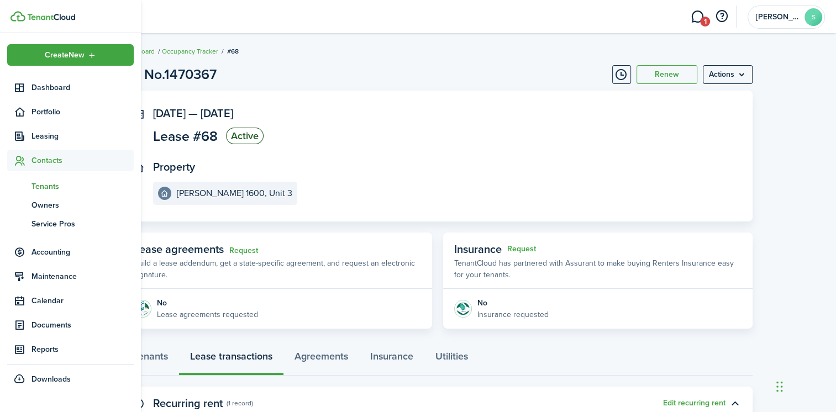
click at [51, 182] on span "Tenants" at bounding box center [83, 187] width 102 height 12
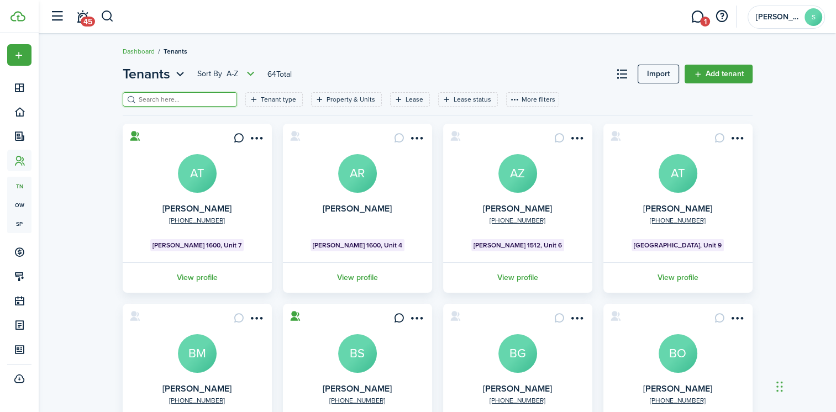
click at [164, 97] on input "search" at bounding box center [184, 100] width 97 height 11
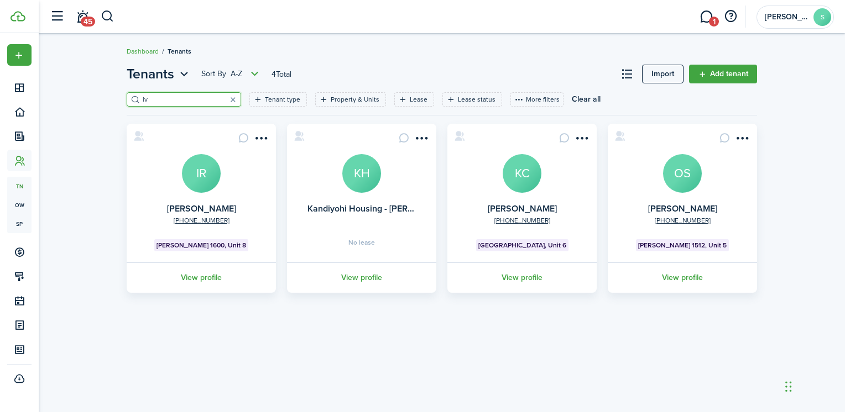
type input "iv"
click at [201, 181] on avatar-text "IR" at bounding box center [201, 173] width 39 height 39
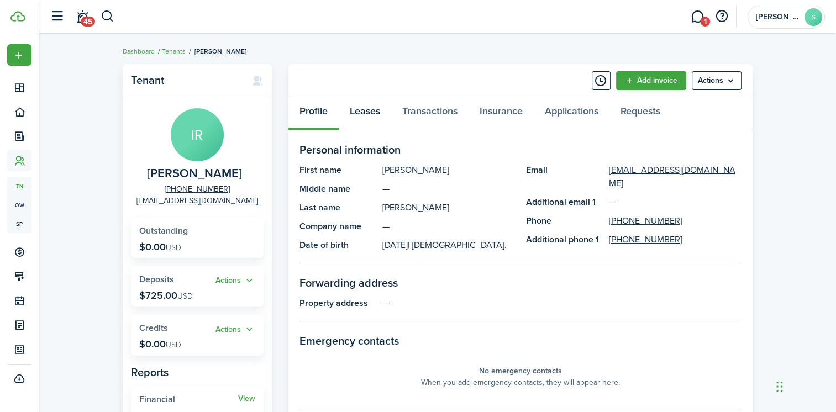
click at [374, 109] on link "Leases" at bounding box center [365, 113] width 53 height 33
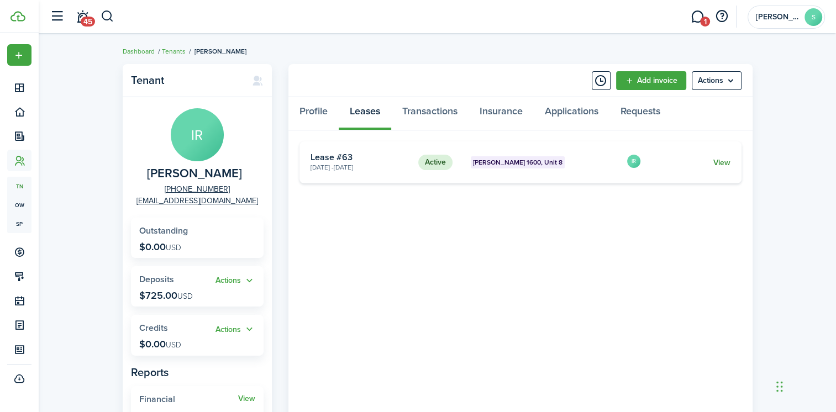
click at [717, 160] on link "View" at bounding box center [721, 163] width 17 height 12
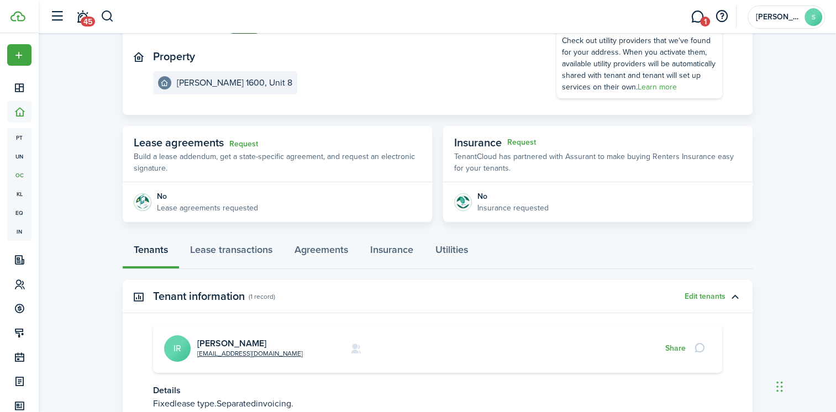
scroll to position [166, 0]
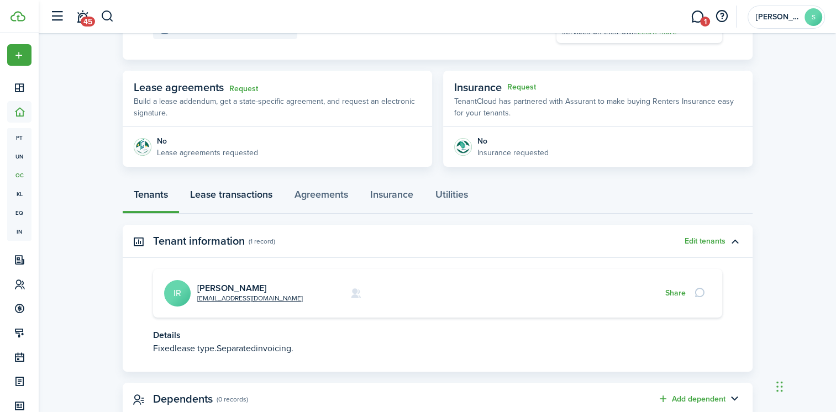
click at [242, 193] on link "Lease transactions" at bounding box center [231, 197] width 104 height 33
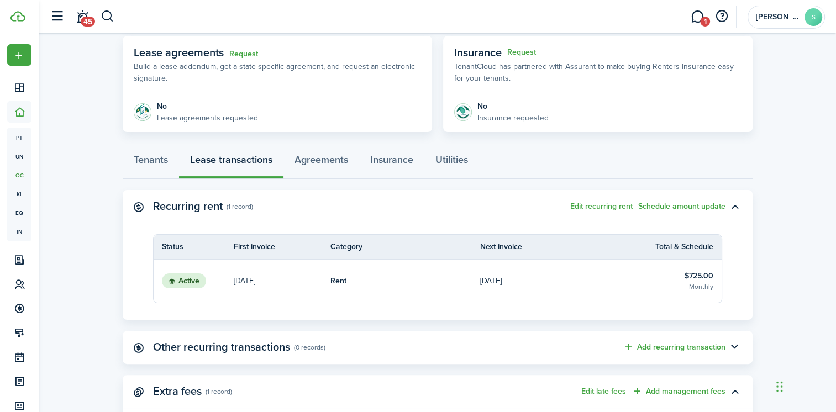
scroll to position [221, 0]
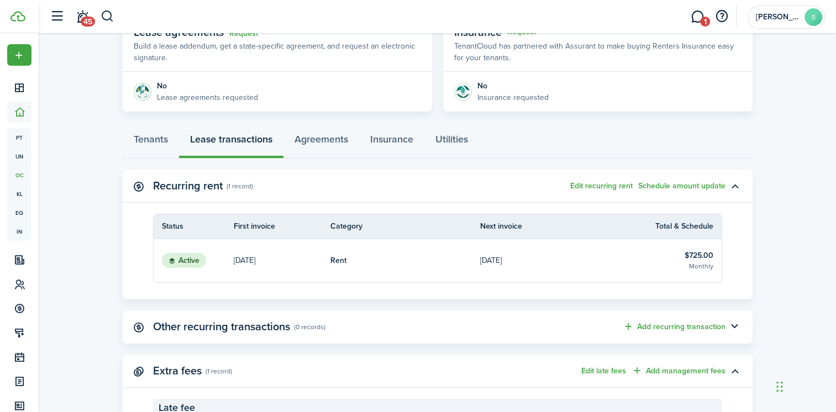
click at [438, 260] on link "Rent" at bounding box center [406, 260] width 150 height 43
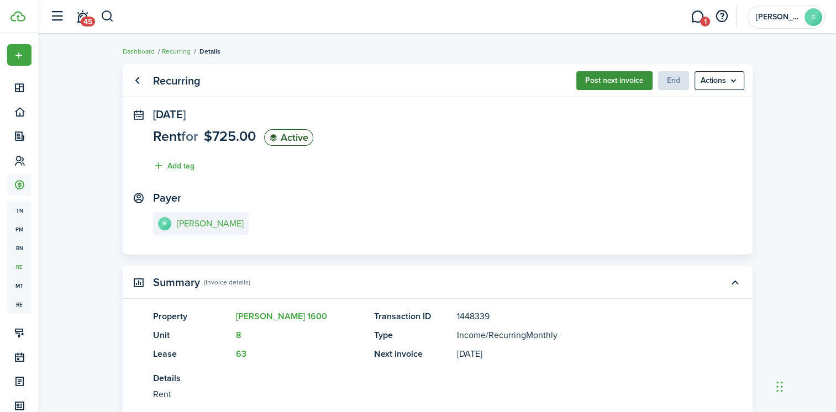
click at [595, 77] on button "Post next invoice" at bounding box center [614, 80] width 76 height 19
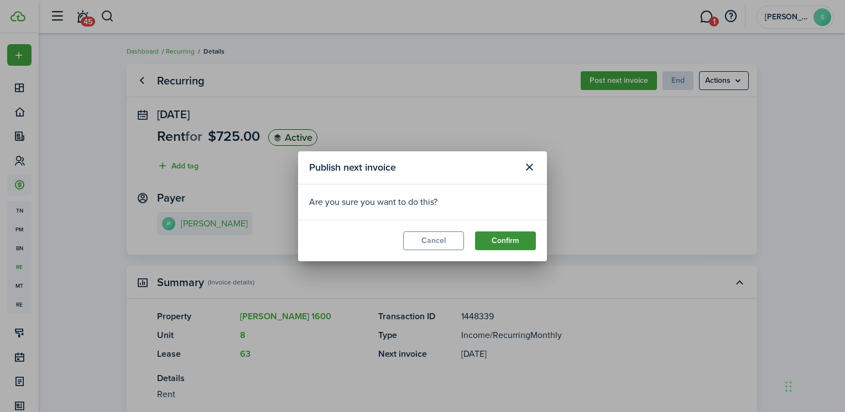
click at [497, 238] on button "Confirm" at bounding box center [505, 241] width 61 height 19
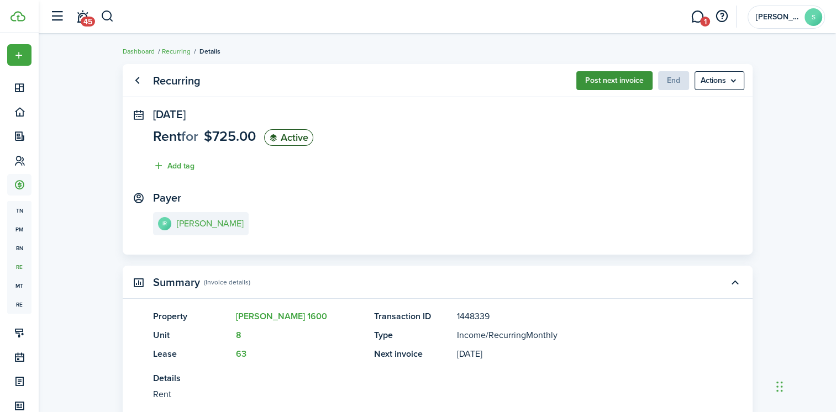
click at [609, 78] on button "Post next invoice" at bounding box center [614, 80] width 76 height 19
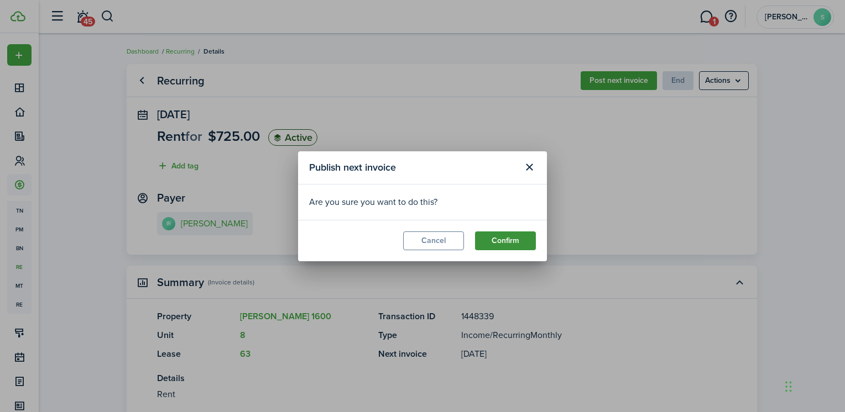
click at [511, 240] on button "Confirm" at bounding box center [505, 241] width 61 height 19
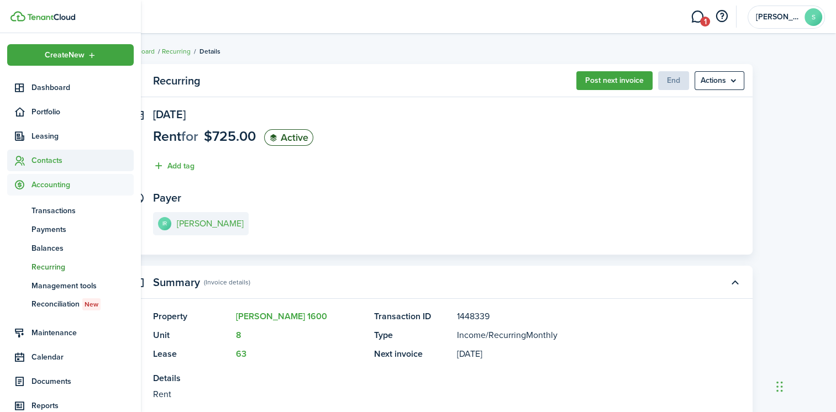
click at [50, 164] on span "Contacts" at bounding box center [83, 161] width 102 height 12
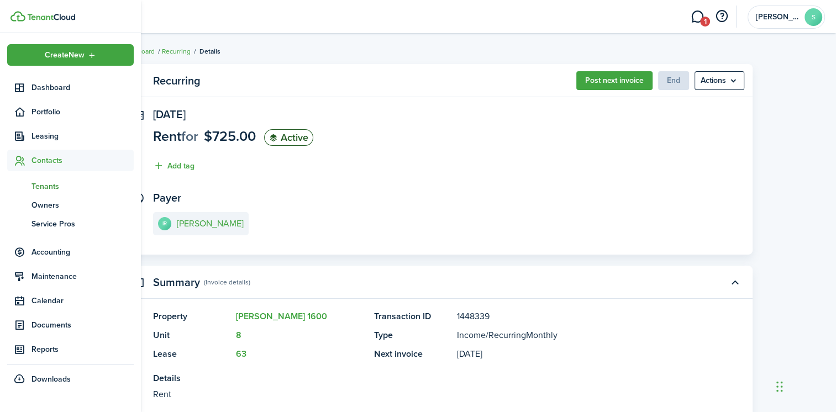
click at [53, 184] on span "Tenants" at bounding box center [83, 187] width 102 height 12
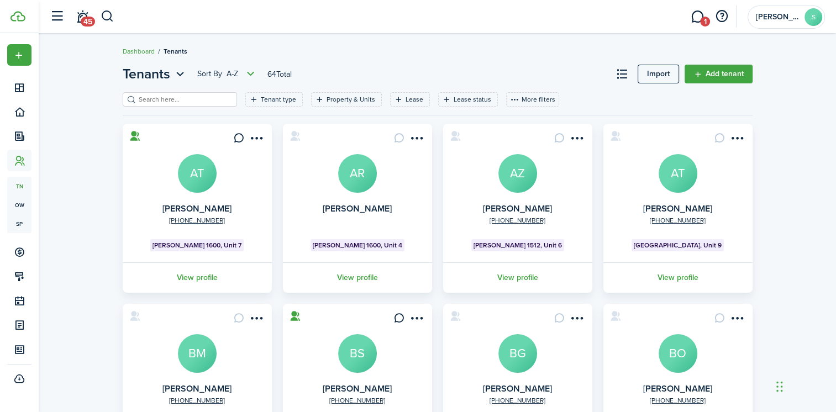
click at [153, 100] on input "search" at bounding box center [184, 100] width 97 height 11
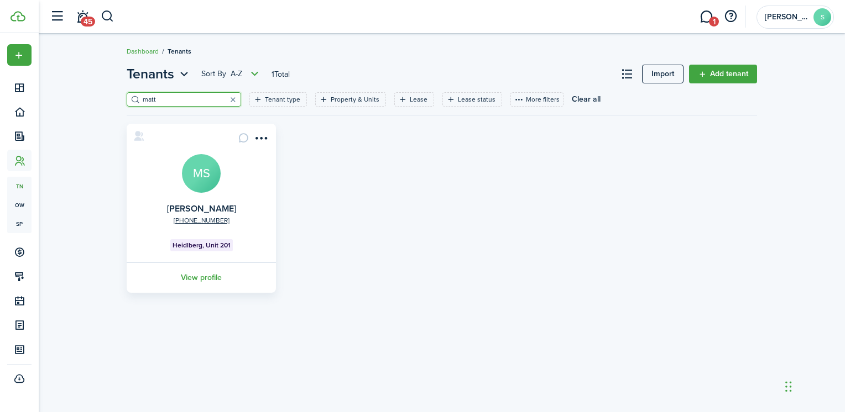
type input "matt"
click at [207, 182] on avatar-text "MS" at bounding box center [201, 173] width 39 height 39
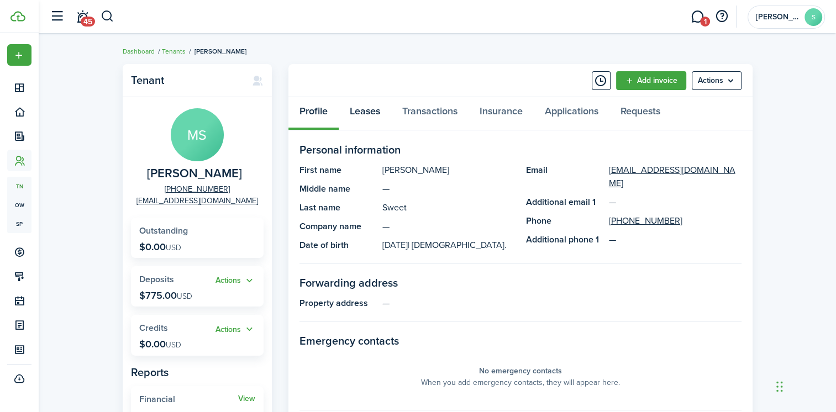
click at [367, 111] on link "Leases" at bounding box center [365, 113] width 53 height 33
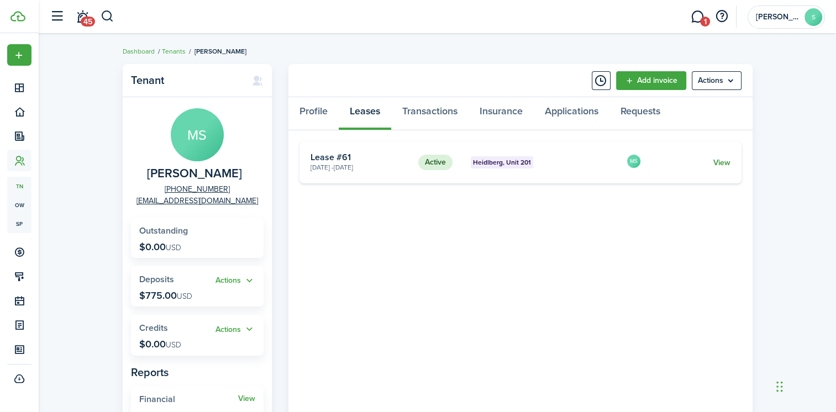
click at [716, 160] on link "View" at bounding box center [721, 163] width 17 height 12
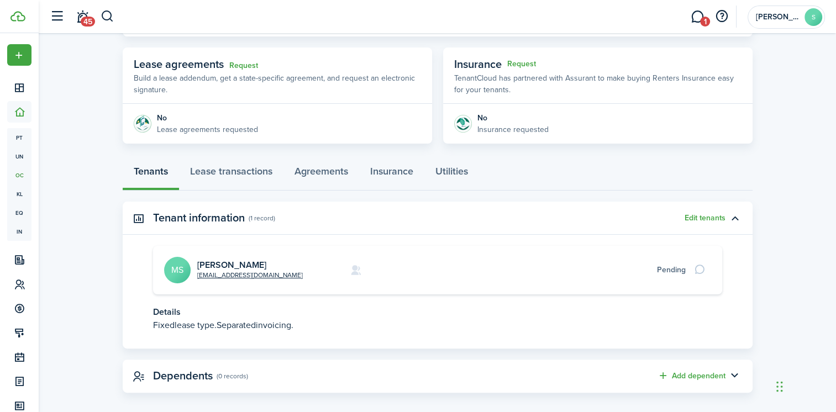
scroll to position [199, 0]
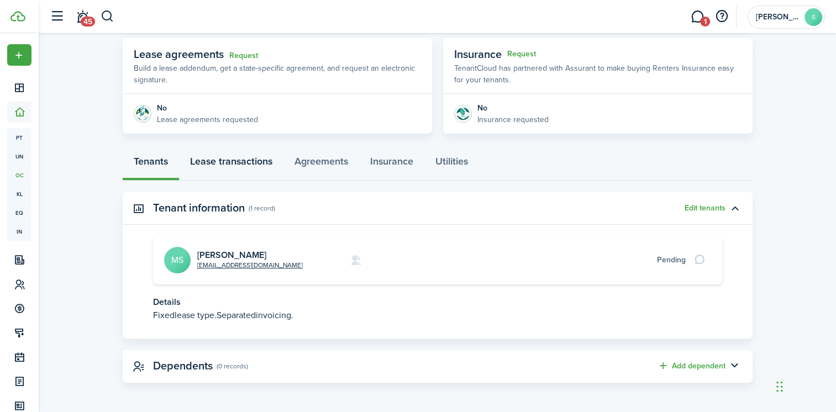
click at [228, 164] on link "Lease transactions" at bounding box center [231, 164] width 104 height 33
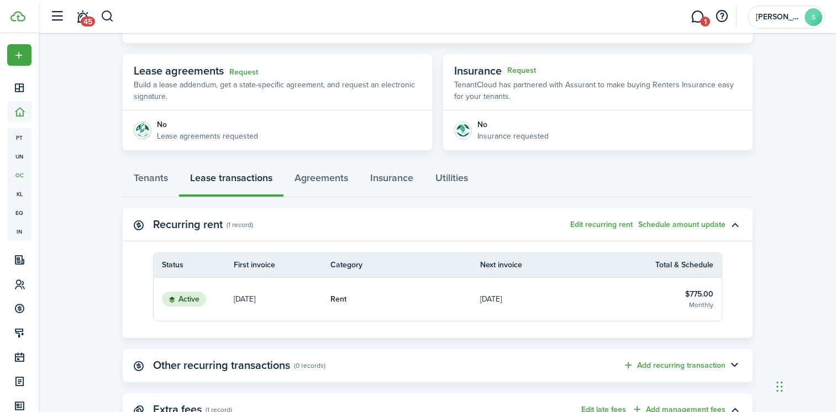
scroll to position [221, 0]
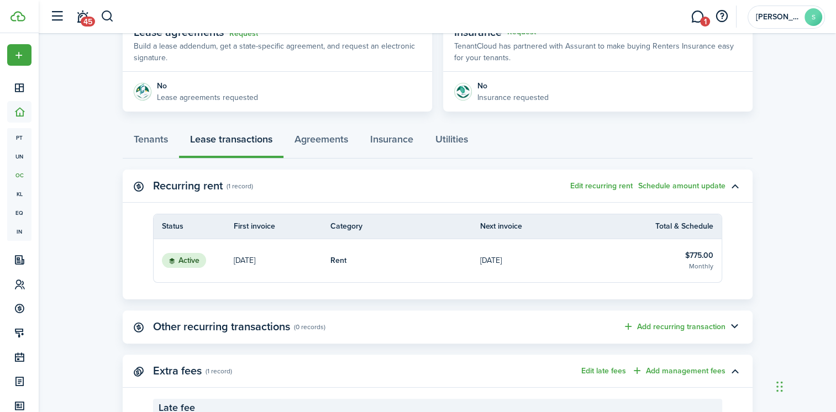
click at [407, 259] on link "Rent" at bounding box center [406, 260] width 150 height 43
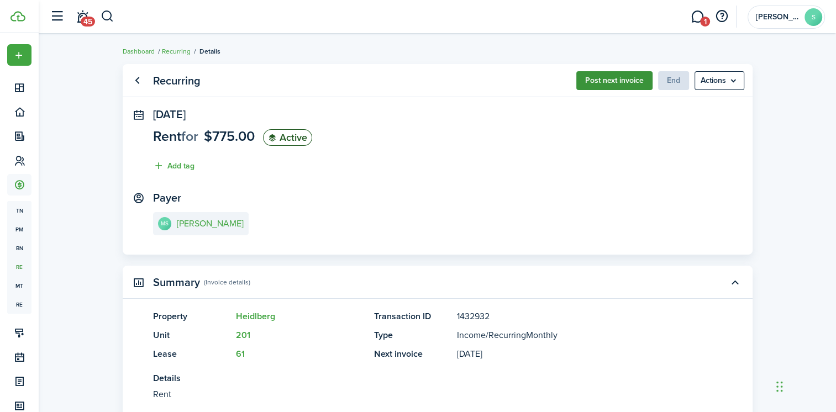
click at [591, 78] on button "Post next invoice" at bounding box center [614, 80] width 76 height 19
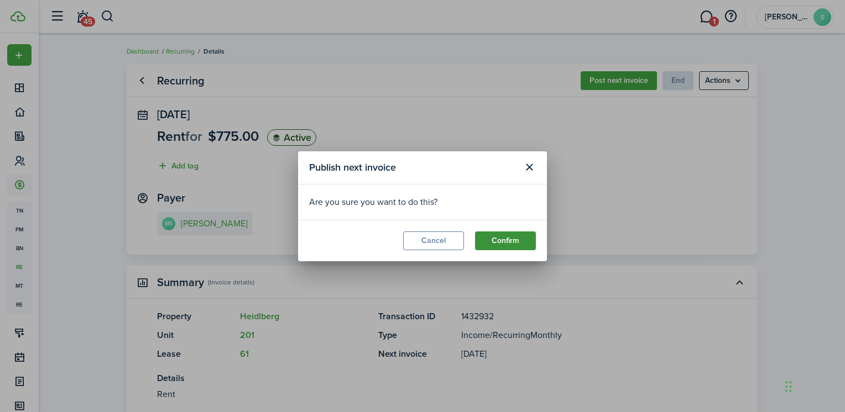
click at [501, 237] on button "Confirm" at bounding box center [505, 241] width 61 height 19
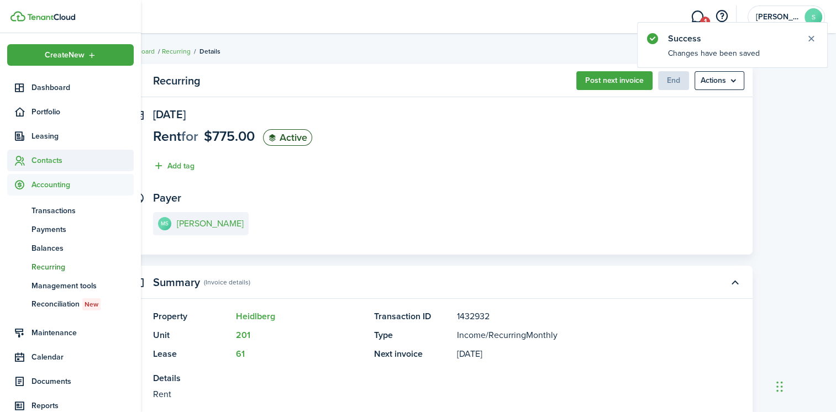
click at [22, 160] on icon at bounding box center [20, 160] width 12 height 11
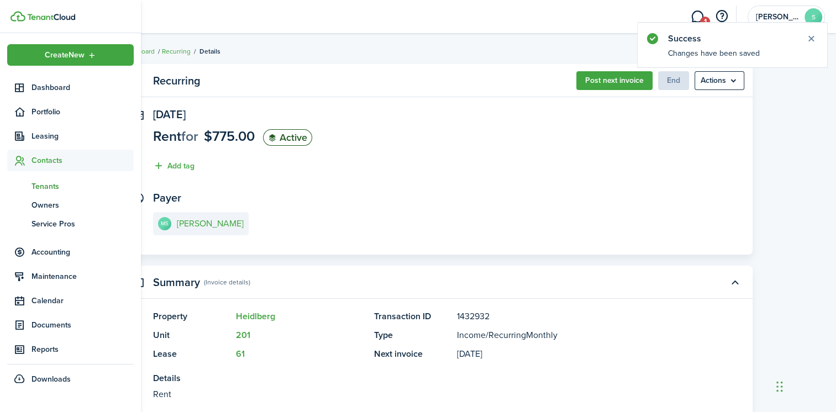
click at [54, 185] on span "Tenants" at bounding box center [83, 187] width 102 height 12
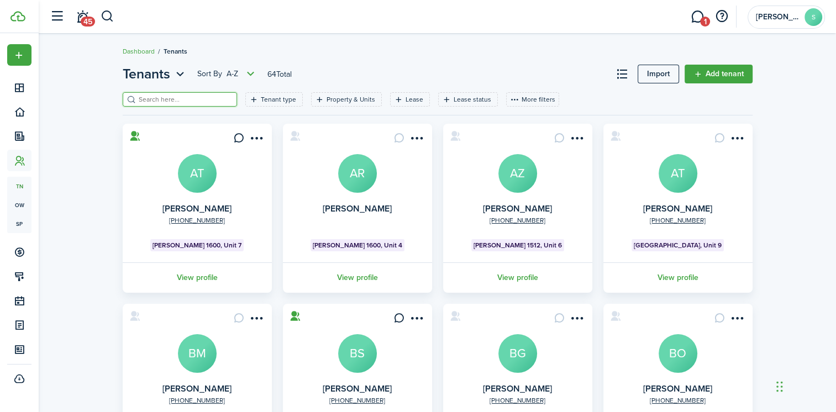
click at [158, 96] on input "search" at bounding box center [184, 100] width 97 height 11
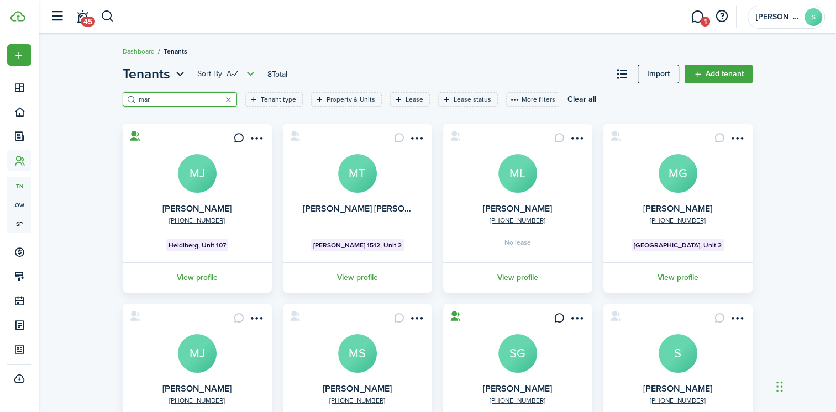
type input "mar"
click at [358, 177] on avatar-text "MT" at bounding box center [357, 173] width 39 height 39
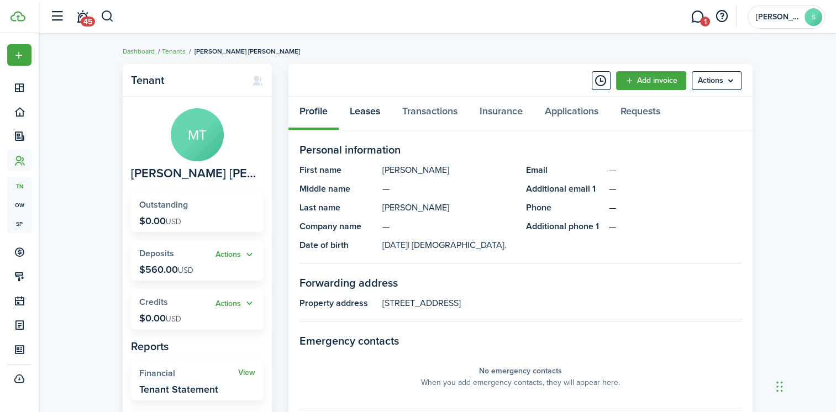
click at [368, 109] on link "Leases" at bounding box center [365, 113] width 53 height 33
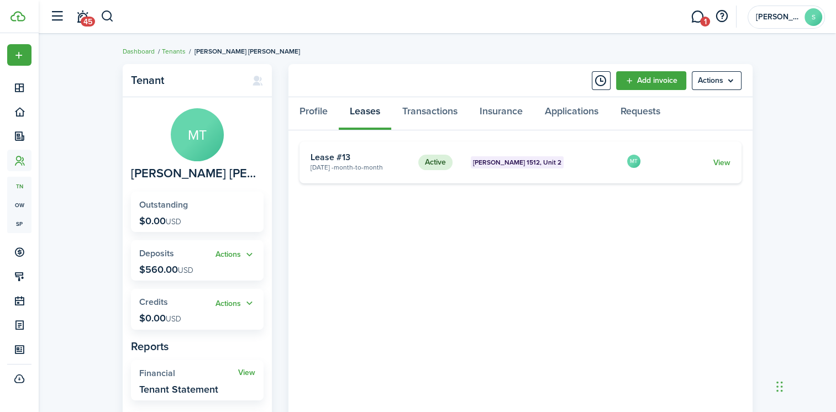
click at [568, 160] on card-extra-content "[PERSON_NAME] 1512, Unit 2" at bounding box center [545, 162] width 148 height 12
click at [721, 165] on link "View" at bounding box center [721, 163] width 17 height 12
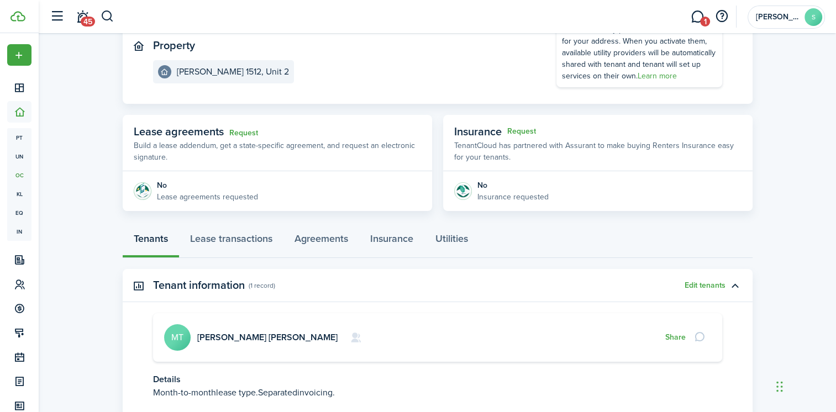
scroll to position [166, 0]
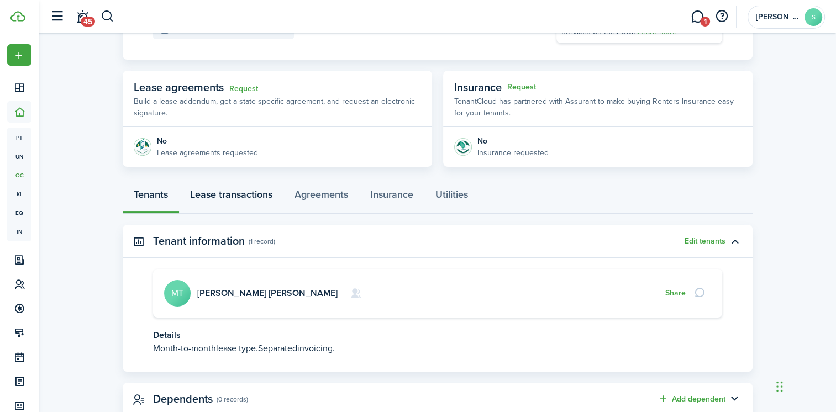
click at [240, 193] on link "Lease transactions" at bounding box center [231, 197] width 104 height 33
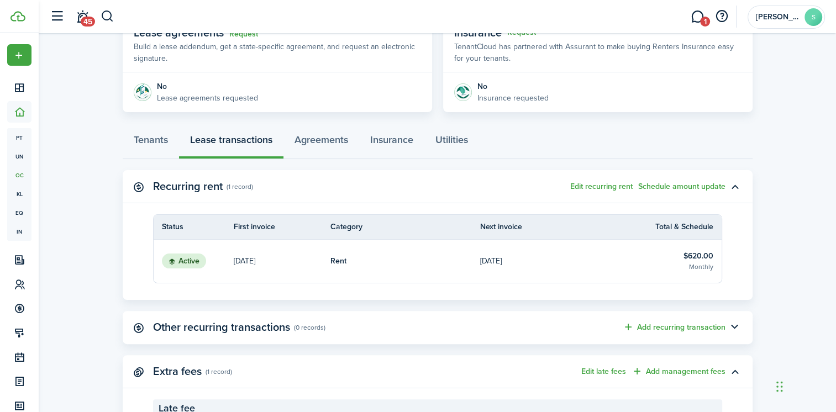
scroll to position [221, 0]
click at [428, 255] on link "Rent" at bounding box center [406, 260] width 150 height 43
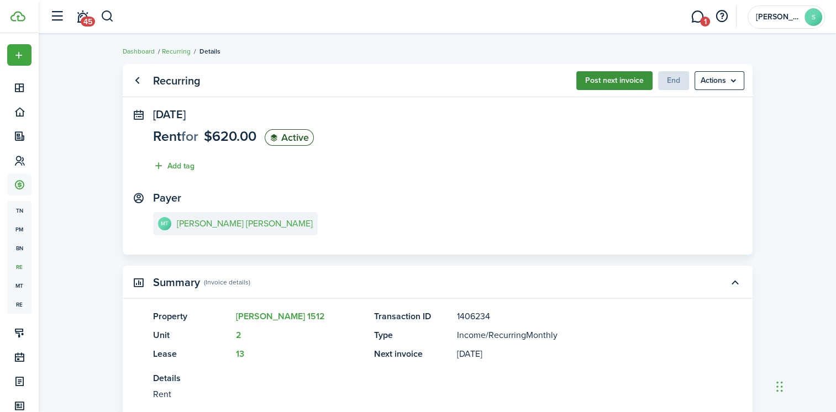
click at [596, 81] on button "Post next invoice" at bounding box center [614, 80] width 76 height 19
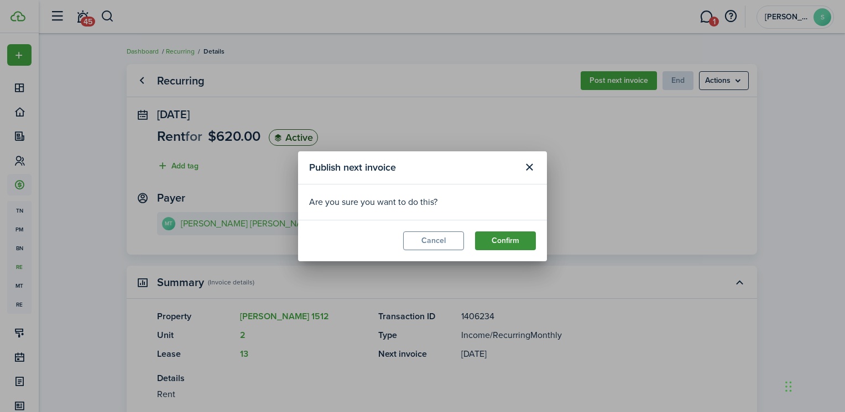
click at [505, 239] on button "Confirm" at bounding box center [505, 241] width 61 height 19
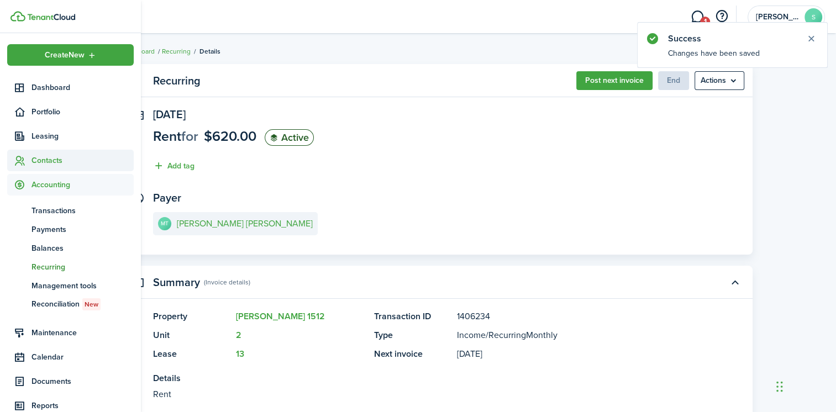
click at [60, 160] on span "Contacts" at bounding box center [83, 161] width 102 height 12
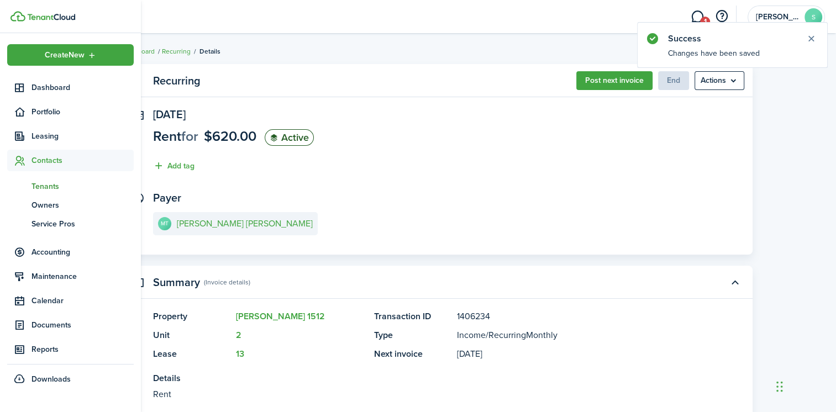
click at [51, 186] on span "Tenants" at bounding box center [83, 187] width 102 height 12
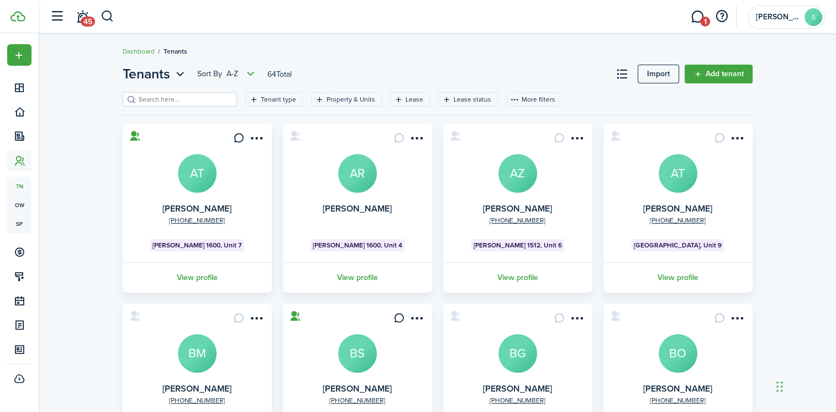
click at [164, 102] on input "search" at bounding box center [184, 100] width 97 height 11
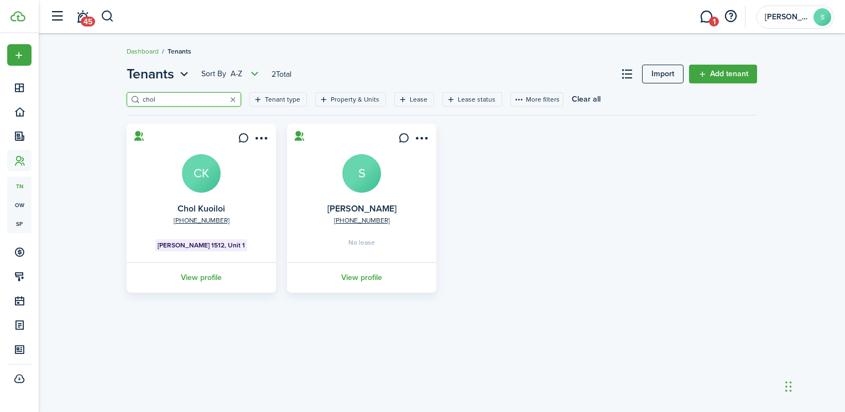
type input "chol"
click at [199, 170] on avatar-text "CK" at bounding box center [201, 173] width 39 height 39
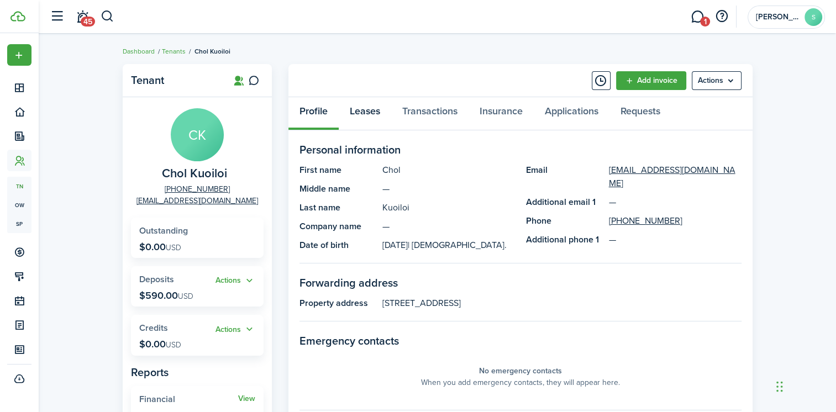
click at [374, 108] on link "Leases" at bounding box center [365, 113] width 53 height 33
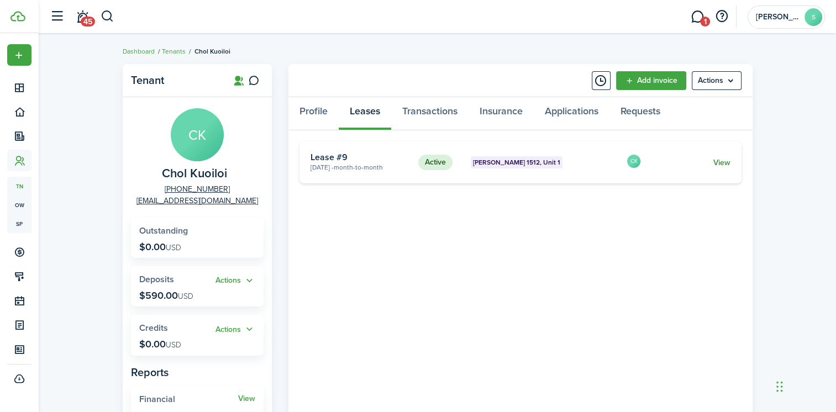
click at [723, 164] on link "View" at bounding box center [721, 163] width 17 height 12
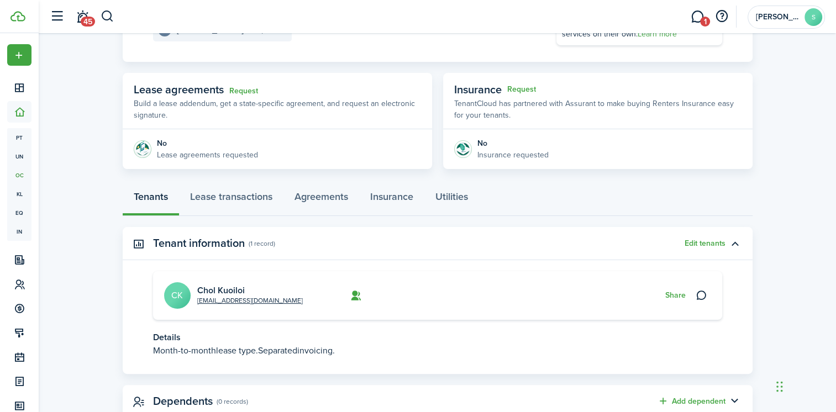
scroll to position [166, 0]
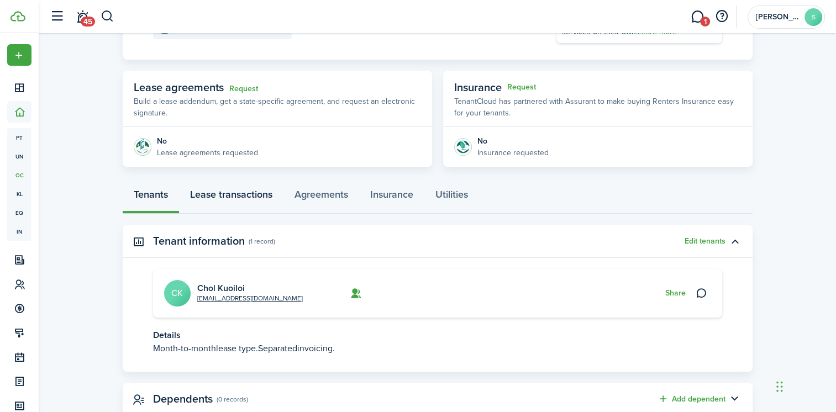
click at [249, 190] on link "Lease transactions" at bounding box center [231, 197] width 104 height 33
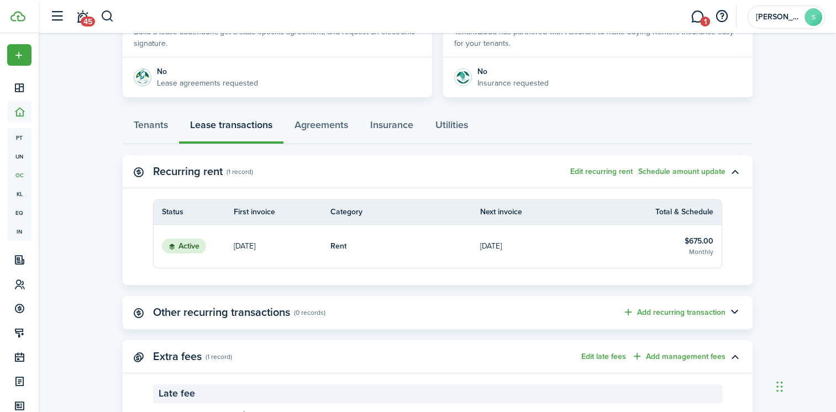
scroll to position [276, 0]
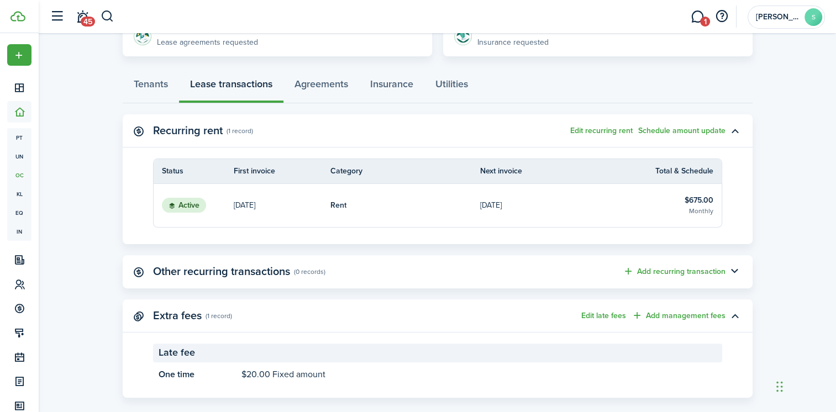
click at [417, 204] on link "Rent" at bounding box center [406, 205] width 150 height 43
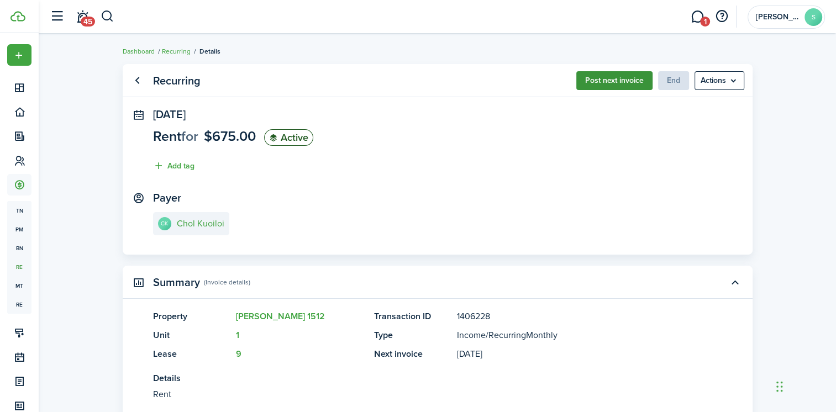
click at [595, 76] on button "Post next invoice" at bounding box center [614, 80] width 76 height 19
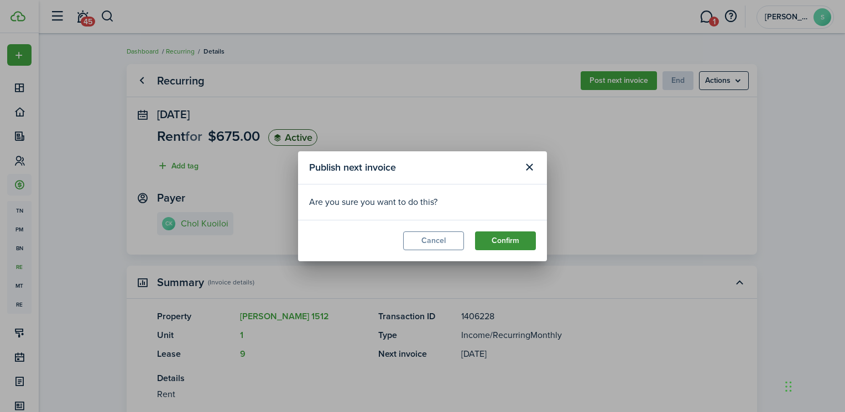
click at [491, 235] on button "Confirm" at bounding box center [505, 241] width 61 height 19
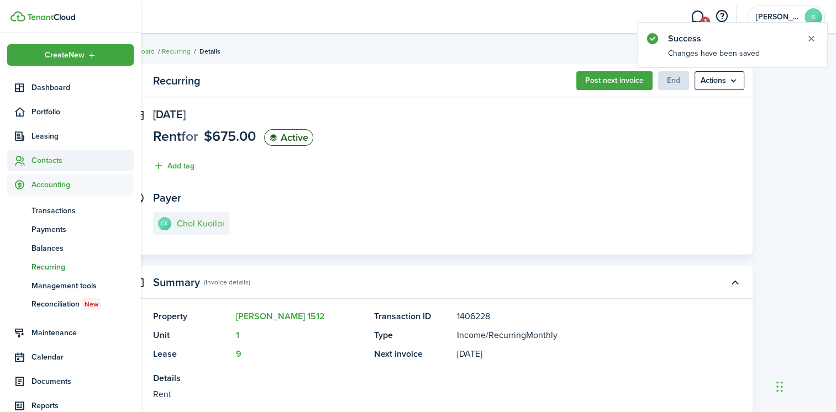
click at [57, 164] on span "Contacts" at bounding box center [83, 161] width 102 height 12
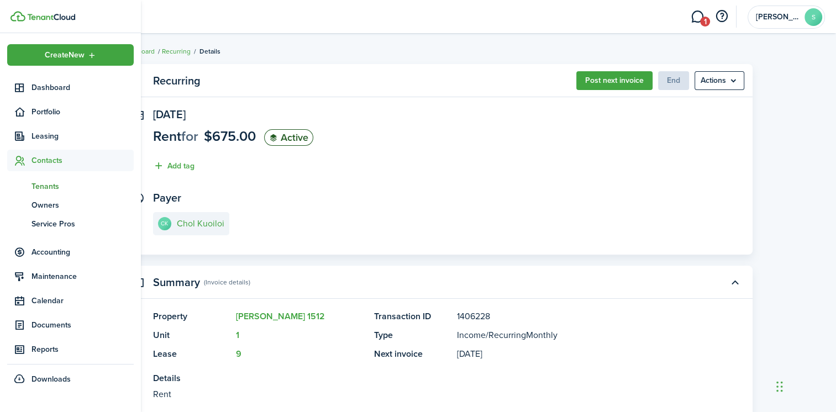
click at [51, 183] on span "Tenants" at bounding box center [83, 187] width 102 height 12
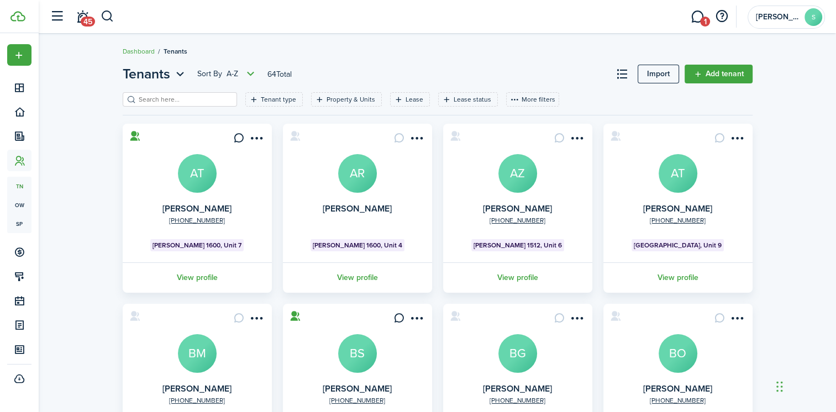
click at [172, 98] on input "search" at bounding box center [184, 100] width 97 height 11
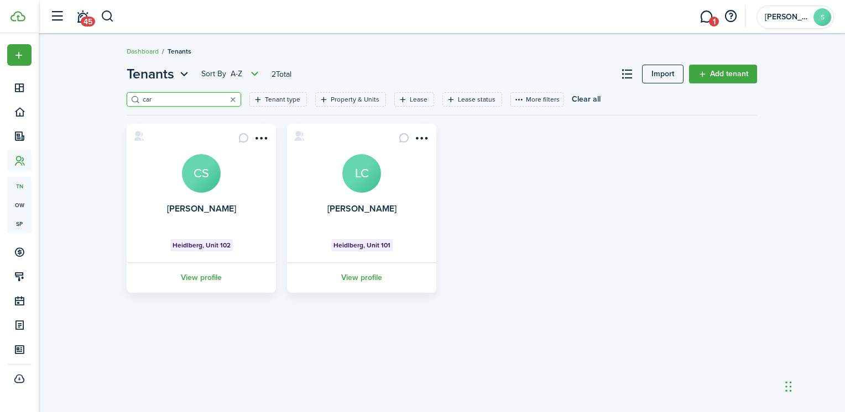
type input "car"
click at [201, 183] on avatar-text "CS" at bounding box center [201, 173] width 39 height 39
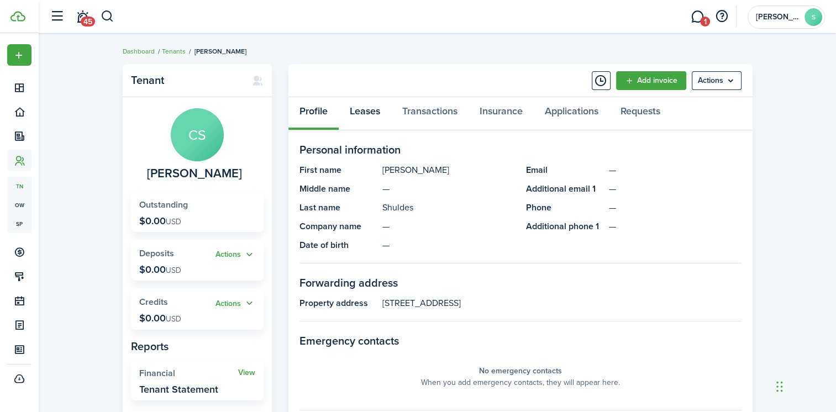
click at [361, 114] on link "Leases" at bounding box center [365, 113] width 53 height 33
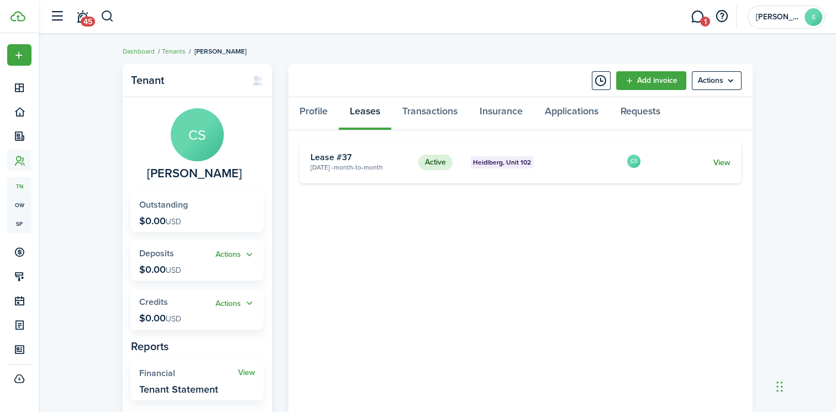
click at [726, 166] on link "View" at bounding box center [721, 163] width 17 height 12
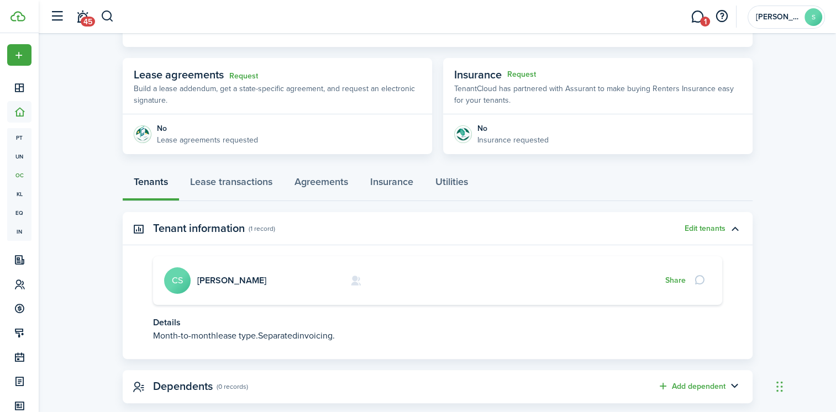
scroll to position [199, 0]
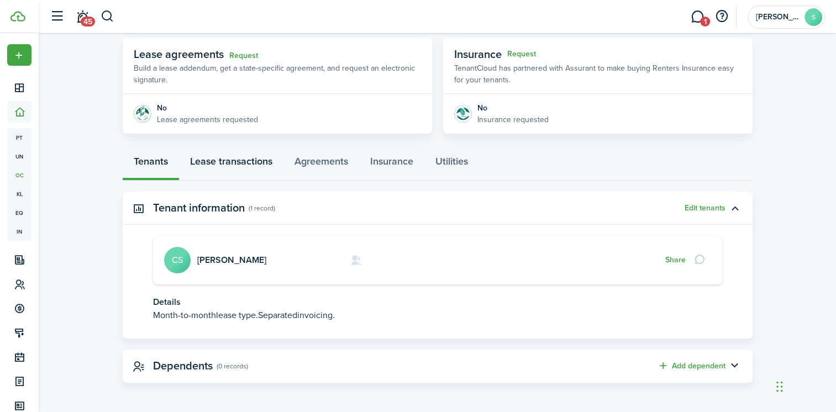
click at [232, 161] on link "Lease transactions" at bounding box center [231, 164] width 104 height 33
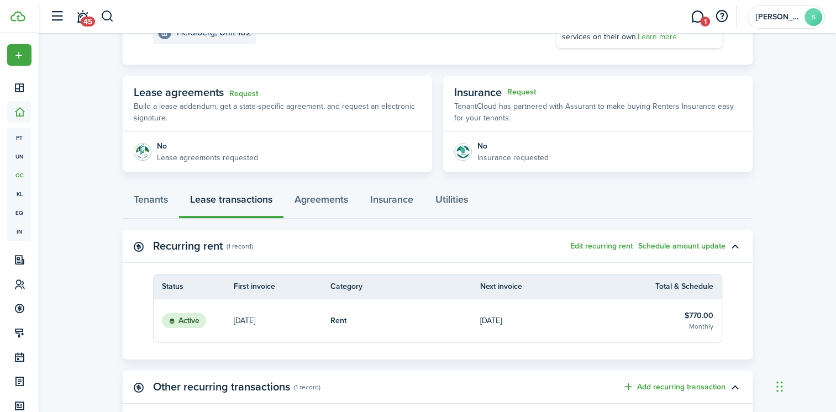
scroll to position [221, 0]
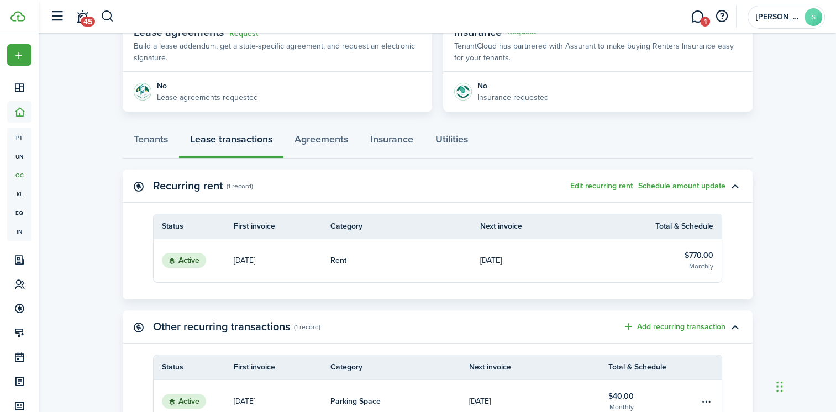
click at [555, 256] on link "[DATE]" at bounding box center [555, 260] width 150 height 43
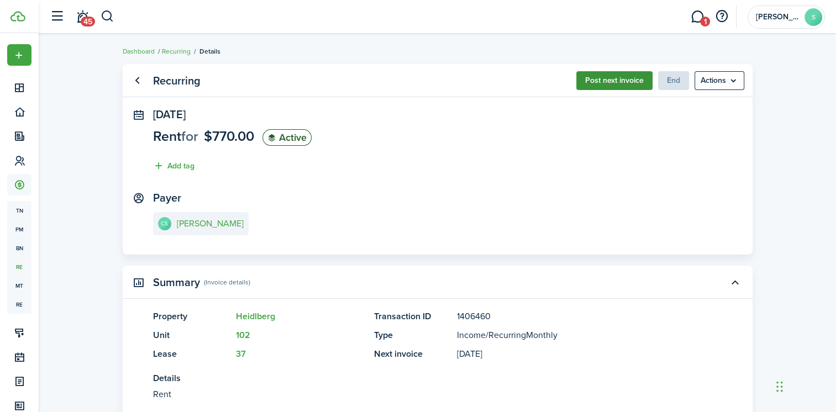
click at [601, 81] on button "Post next invoice" at bounding box center [614, 80] width 76 height 19
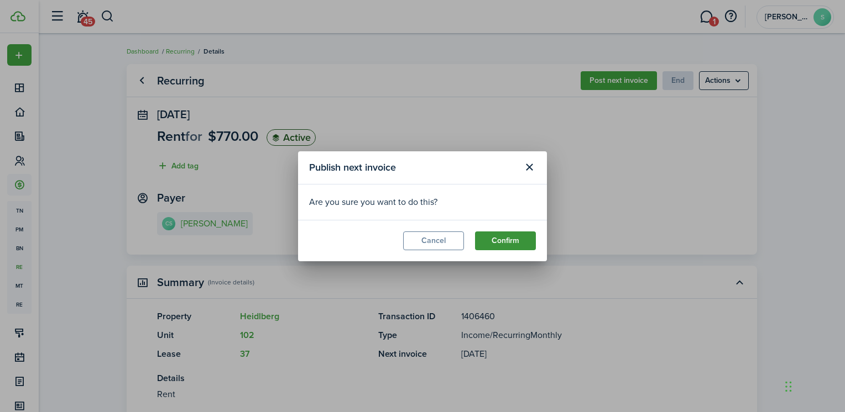
click at [501, 238] on button "Confirm" at bounding box center [505, 241] width 61 height 19
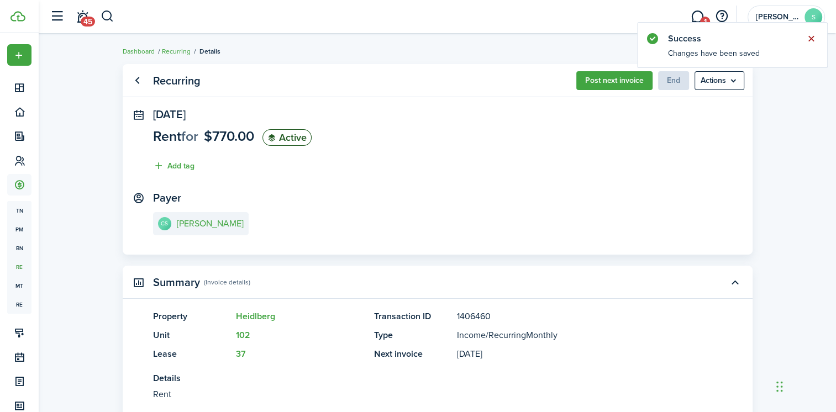
click at [814, 40] on button "Close notify" at bounding box center [811, 38] width 15 height 15
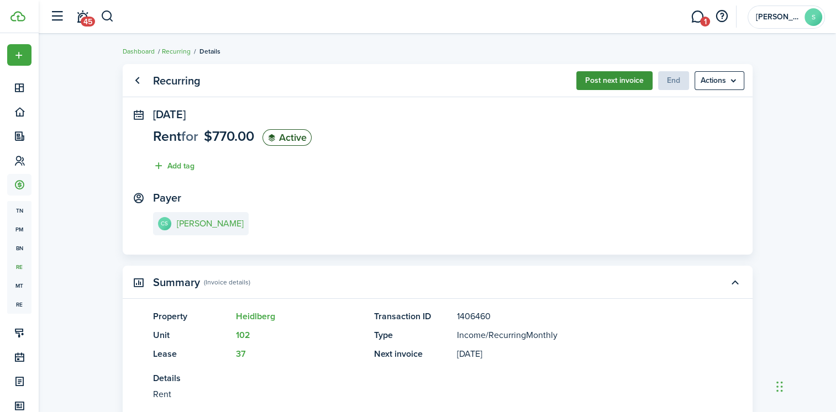
click at [611, 76] on button "Post next invoice" at bounding box center [614, 80] width 76 height 19
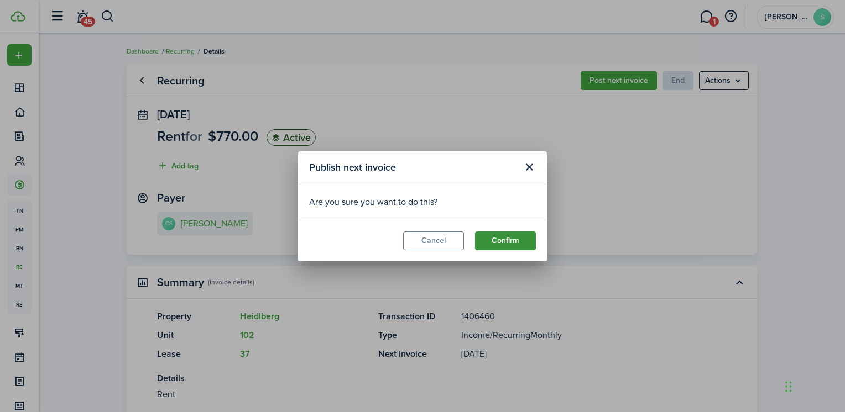
click at [502, 236] on button "Confirm" at bounding box center [505, 241] width 61 height 19
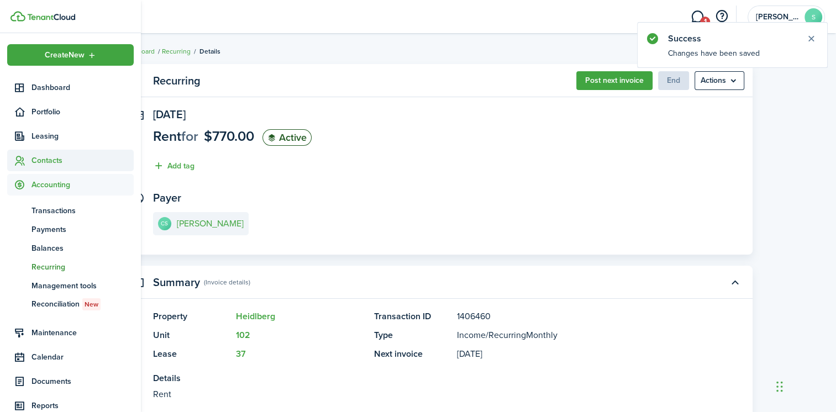
click at [49, 160] on span "Contacts" at bounding box center [83, 161] width 102 height 12
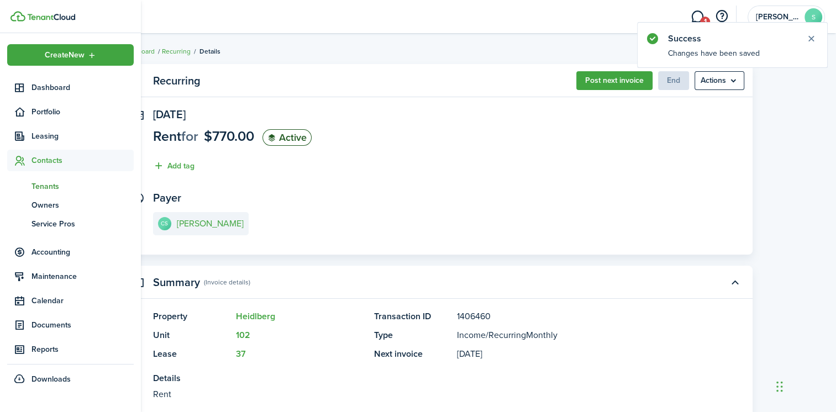
click at [49, 188] on span "Tenants" at bounding box center [83, 187] width 102 height 12
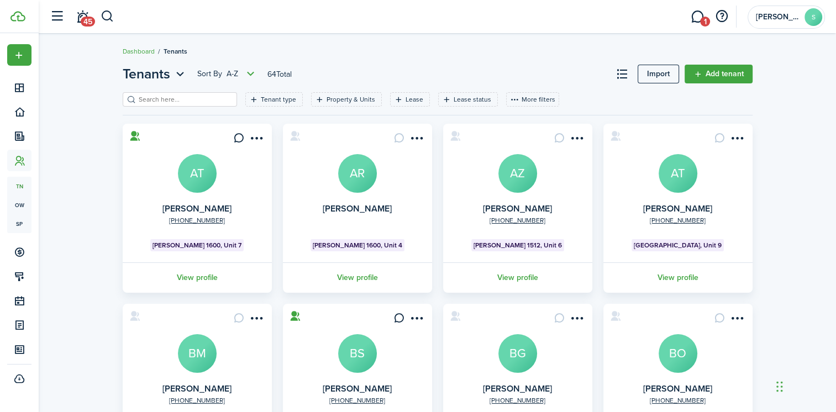
click at [360, 357] on avatar-text "BS" at bounding box center [357, 353] width 39 height 39
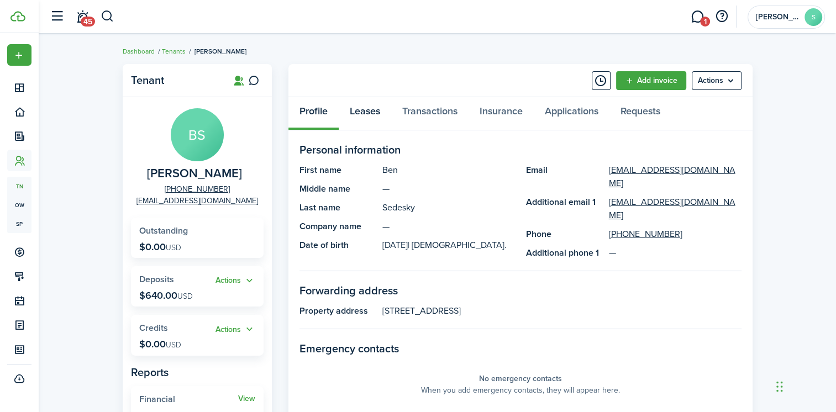
click at [371, 112] on link "Leases" at bounding box center [365, 113] width 53 height 33
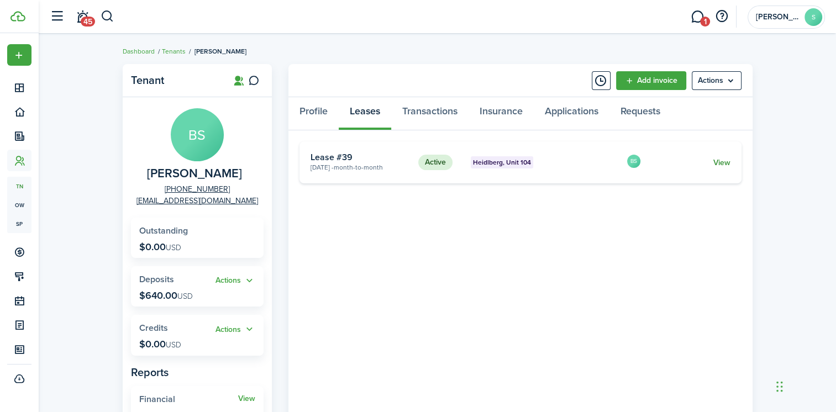
click at [722, 161] on link "View" at bounding box center [721, 163] width 17 height 12
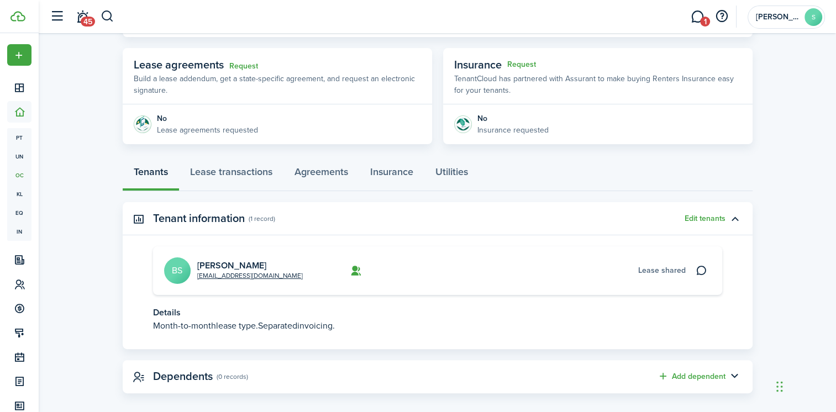
scroll to position [199, 0]
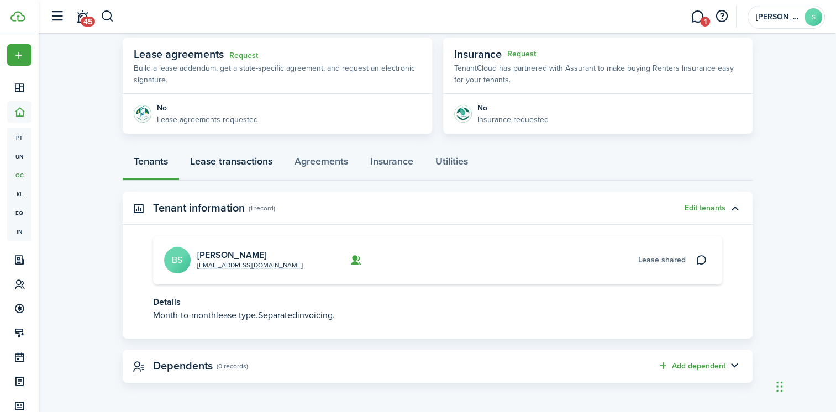
click at [251, 162] on link "Lease transactions" at bounding box center [231, 164] width 104 height 33
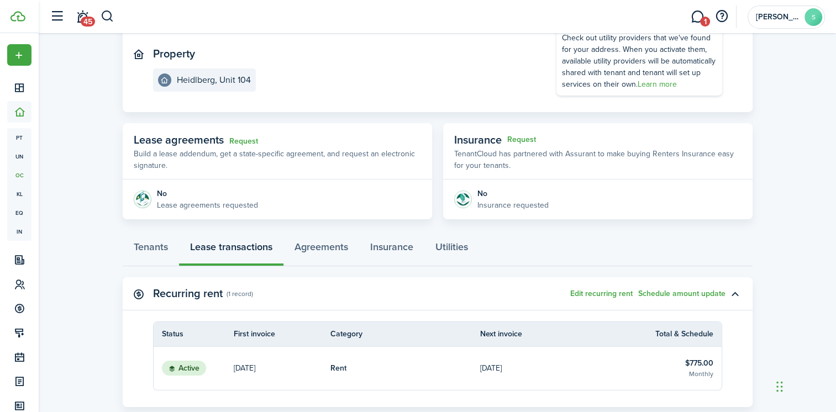
scroll to position [221, 0]
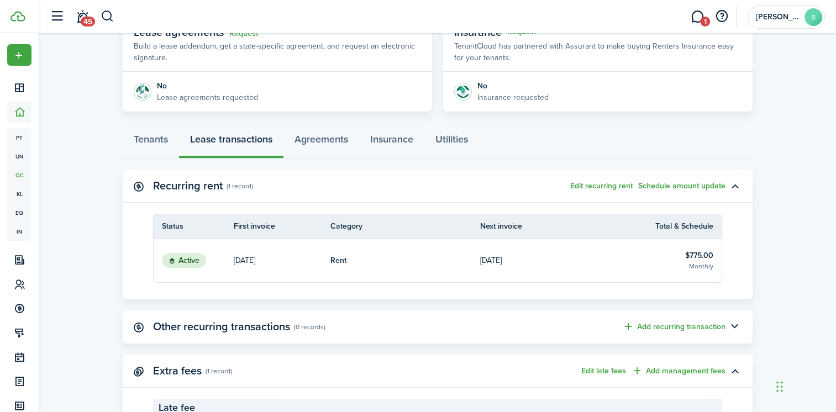
click at [572, 255] on link "[DATE]" at bounding box center [555, 260] width 150 height 43
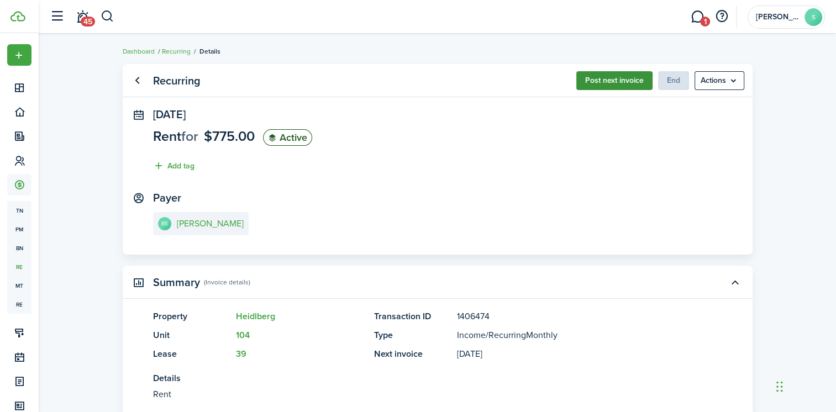
click at [612, 81] on button "Post next invoice" at bounding box center [614, 80] width 76 height 19
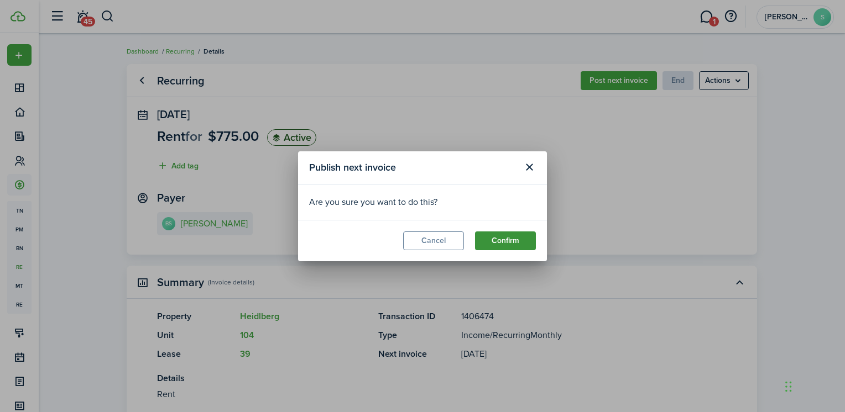
click at [500, 236] on button "Confirm" at bounding box center [505, 241] width 61 height 19
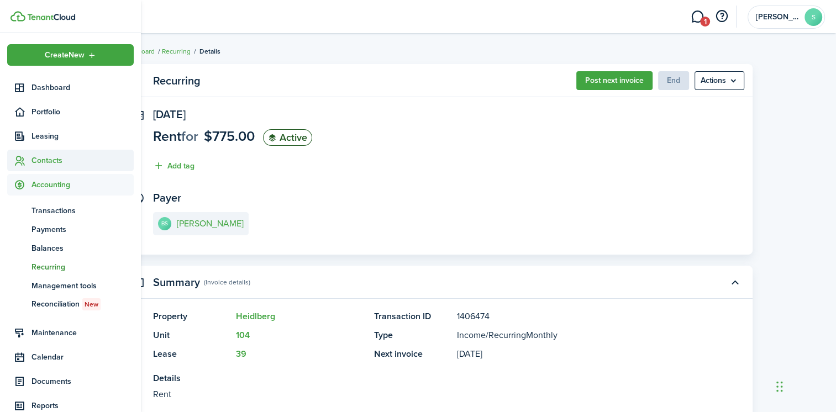
click at [22, 163] on icon at bounding box center [20, 160] width 12 height 11
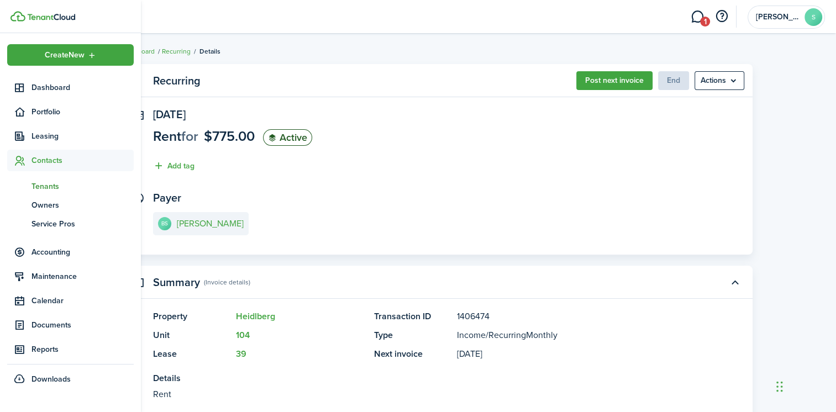
click at [45, 184] on span "Tenants" at bounding box center [83, 187] width 102 height 12
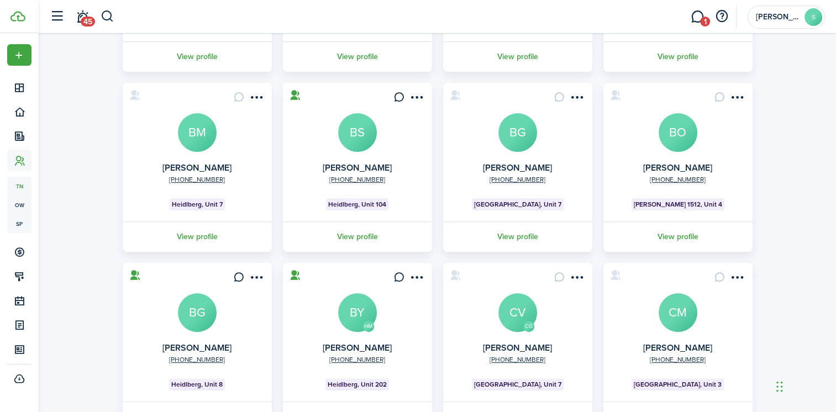
scroll to position [276, 0]
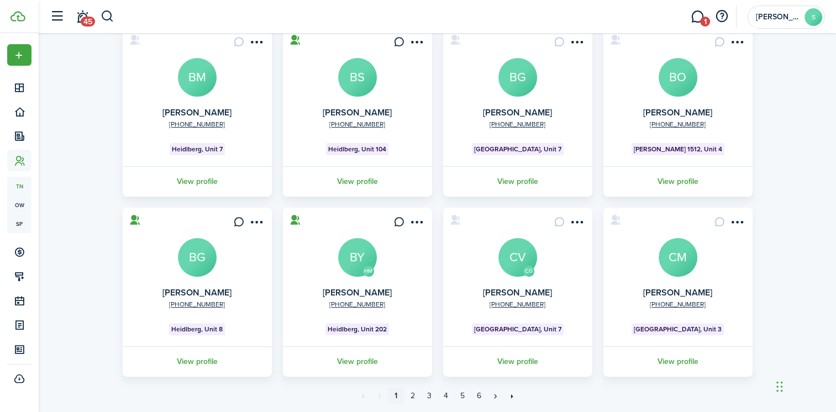
click at [199, 255] on avatar-text "BG" at bounding box center [197, 257] width 39 height 39
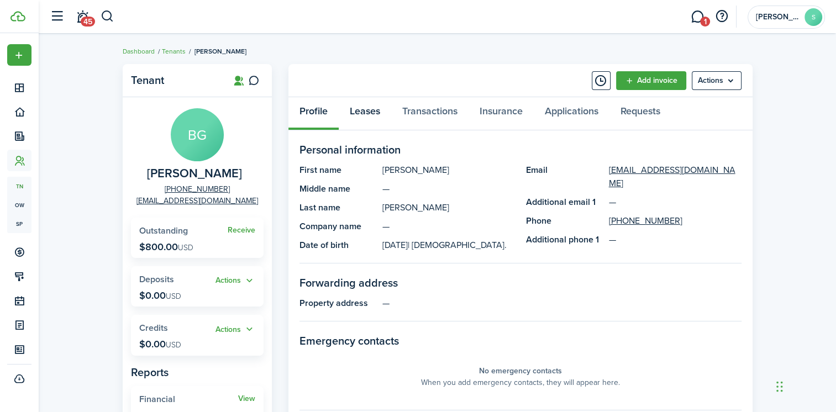
click at [370, 110] on link "Leases" at bounding box center [365, 113] width 53 height 33
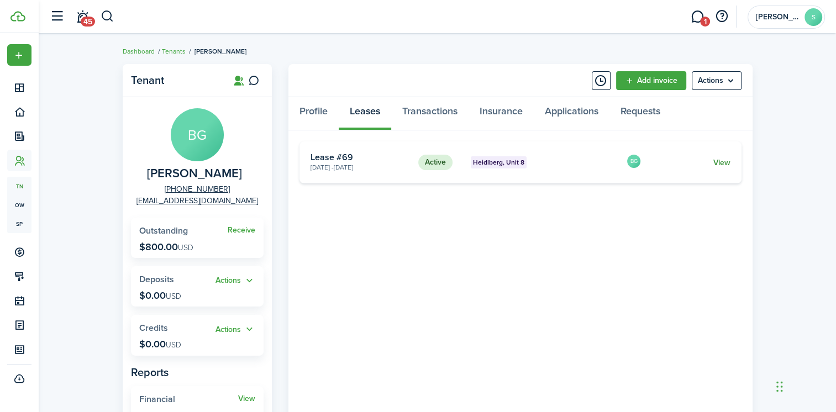
click at [723, 162] on link "View" at bounding box center [721, 163] width 17 height 12
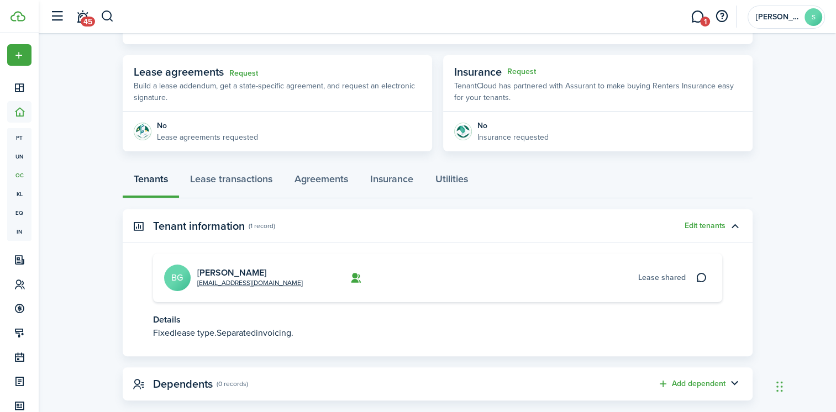
scroll to position [195, 0]
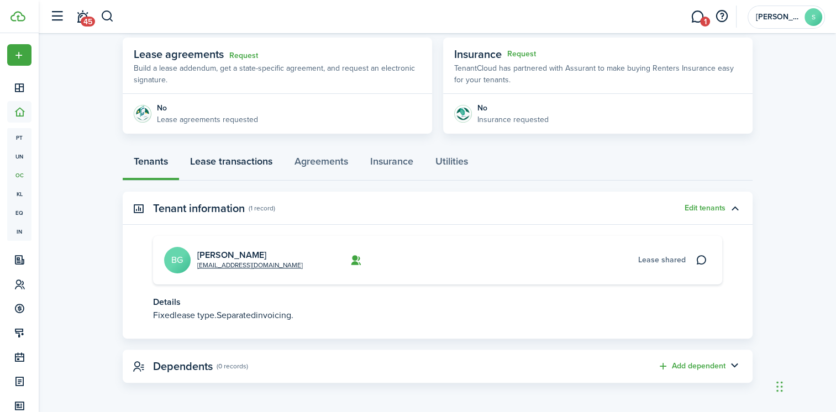
click at [246, 160] on link "Lease transactions" at bounding box center [231, 164] width 104 height 33
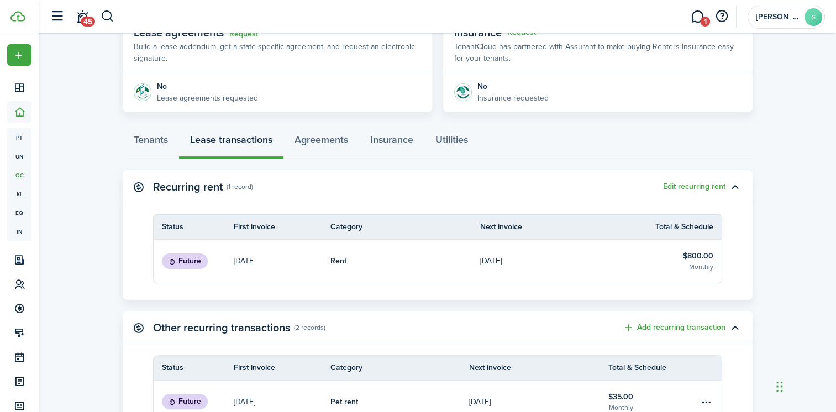
scroll to position [221, 0]
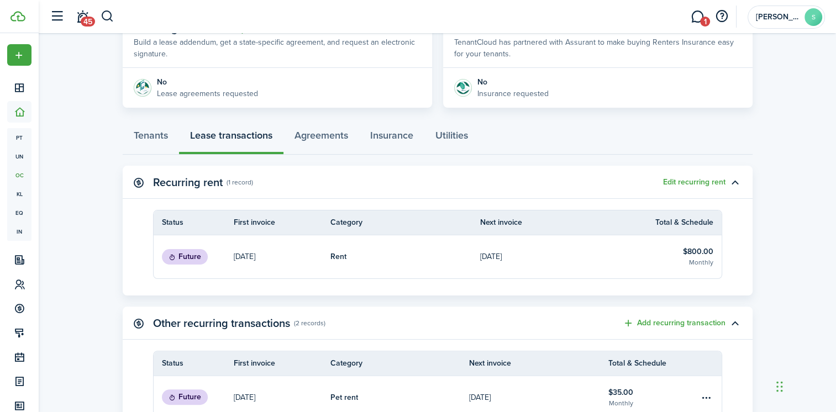
click at [601, 255] on link "[DATE]" at bounding box center [555, 256] width 150 height 43
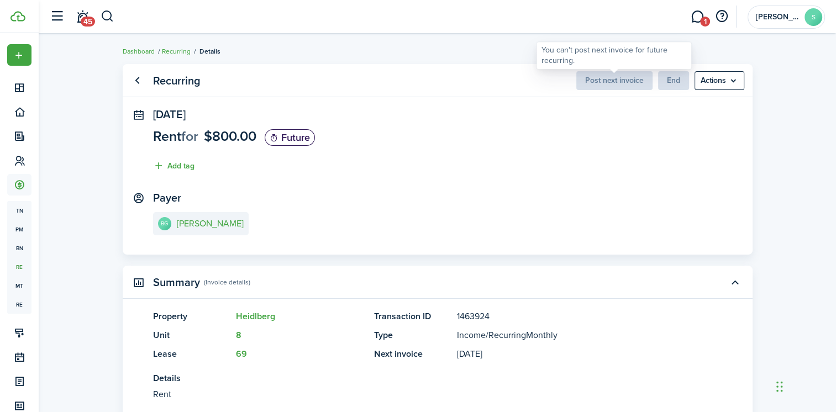
click at [615, 80] on span "Post next invoice" at bounding box center [614, 81] width 76 height 12
click at [415, 167] on panel-main-section "Oct 01, 2025 Rent for $800.00 Future Add tag" at bounding box center [437, 143] width 569 height 70
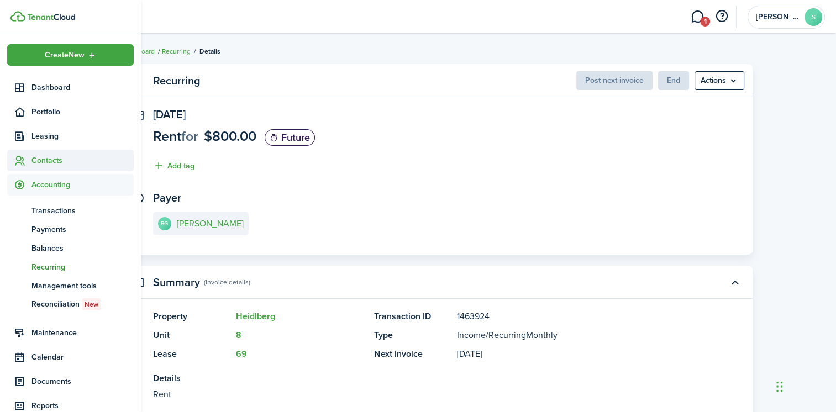
click at [60, 156] on span "Contacts" at bounding box center [83, 161] width 102 height 12
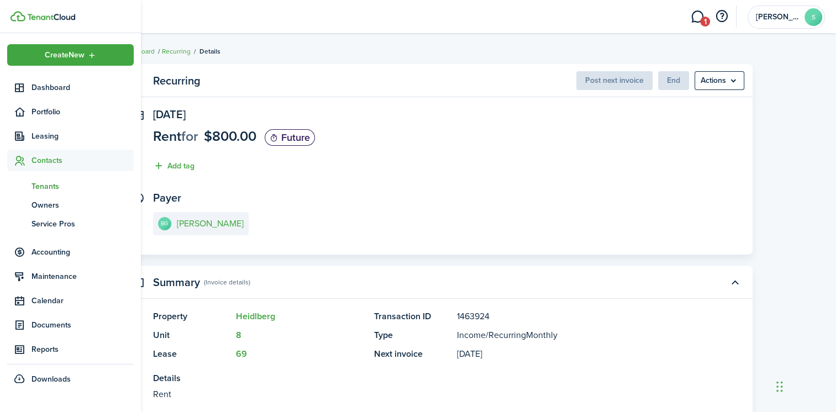
click at [43, 187] on span "Tenants" at bounding box center [83, 187] width 102 height 12
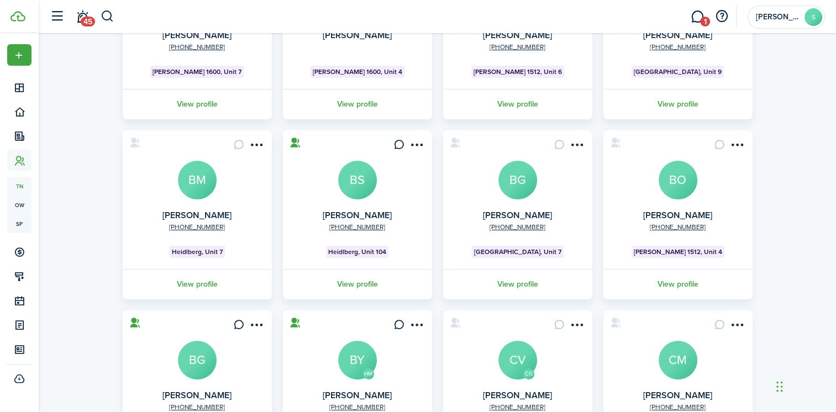
scroll to position [276, 0]
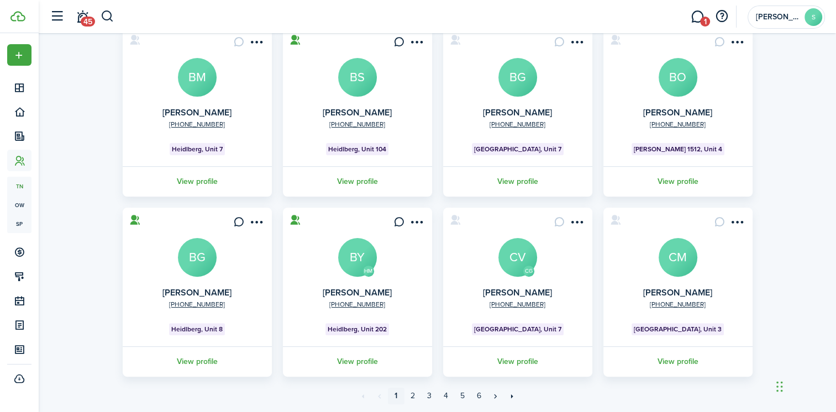
click at [360, 258] on avatar-text "BY" at bounding box center [357, 257] width 39 height 39
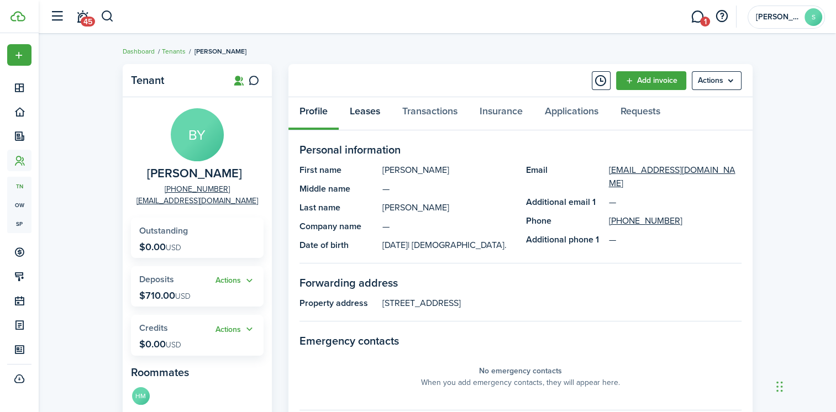
click at [361, 110] on link "Leases" at bounding box center [365, 113] width 53 height 33
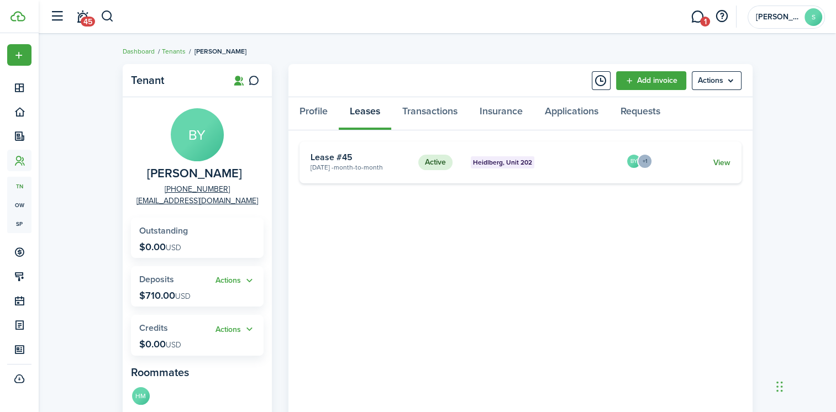
click at [721, 163] on link "View" at bounding box center [721, 163] width 17 height 12
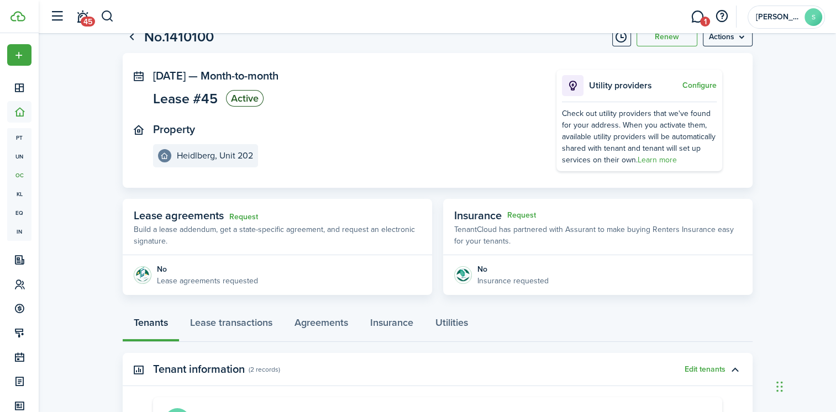
scroll to position [111, 0]
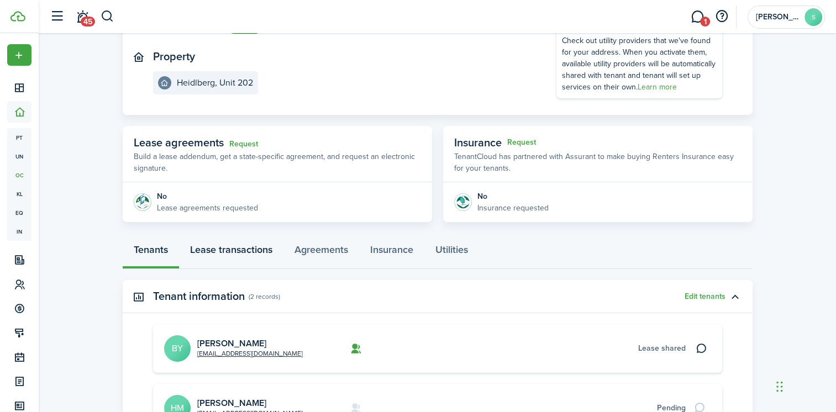
click at [243, 251] on link "Lease transactions" at bounding box center [231, 252] width 104 height 33
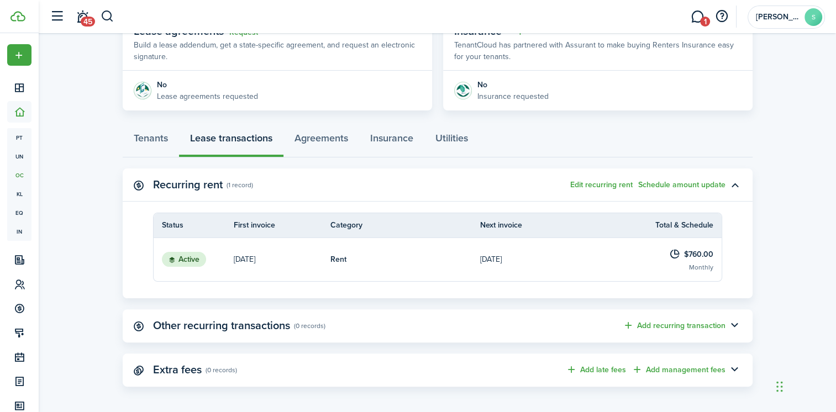
scroll to position [226, 0]
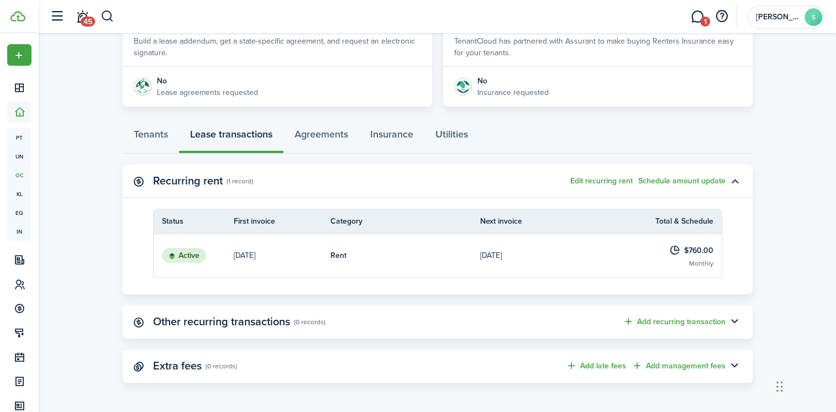
click at [423, 250] on link "Rent" at bounding box center [406, 255] width 150 height 43
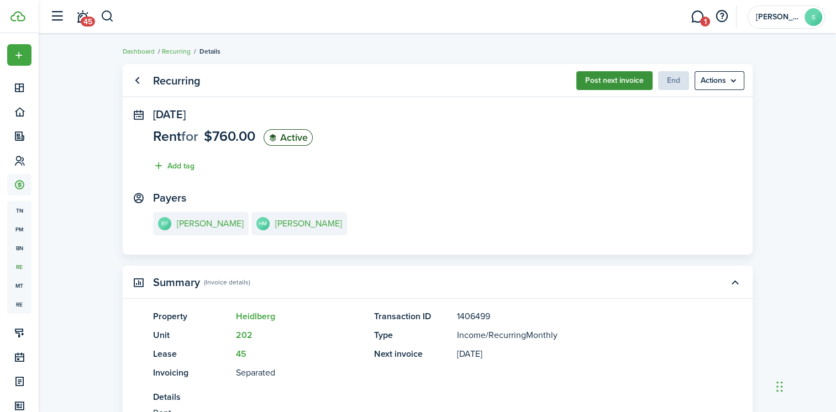
click at [601, 78] on button "Post next invoice" at bounding box center [614, 80] width 76 height 19
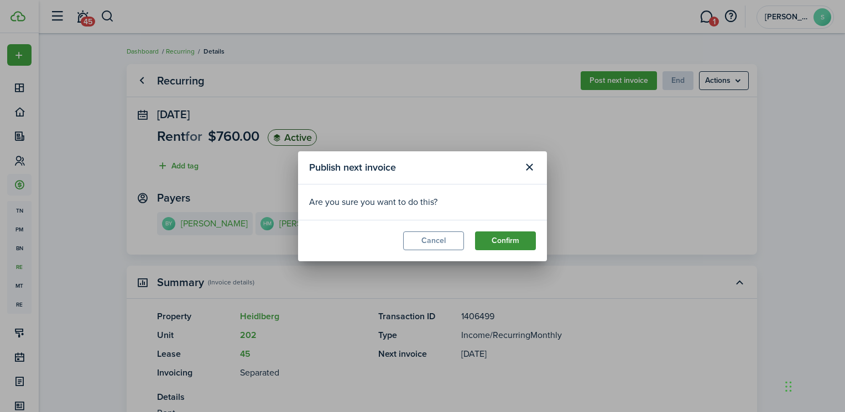
click at [512, 243] on button "Confirm" at bounding box center [505, 241] width 61 height 19
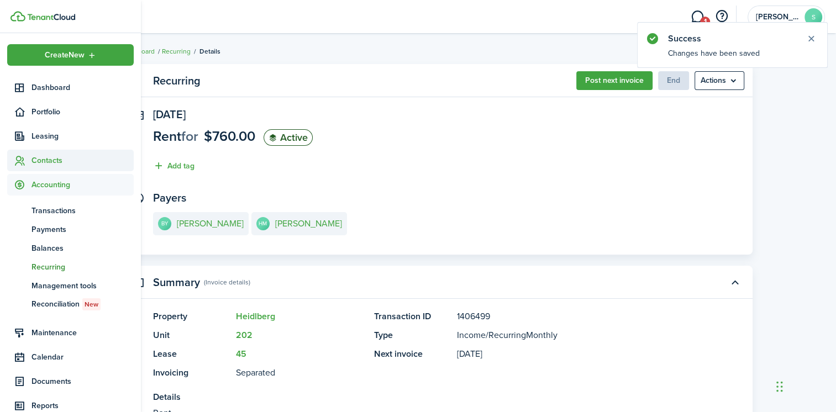
click at [38, 163] on span "Contacts" at bounding box center [83, 161] width 102 height 12
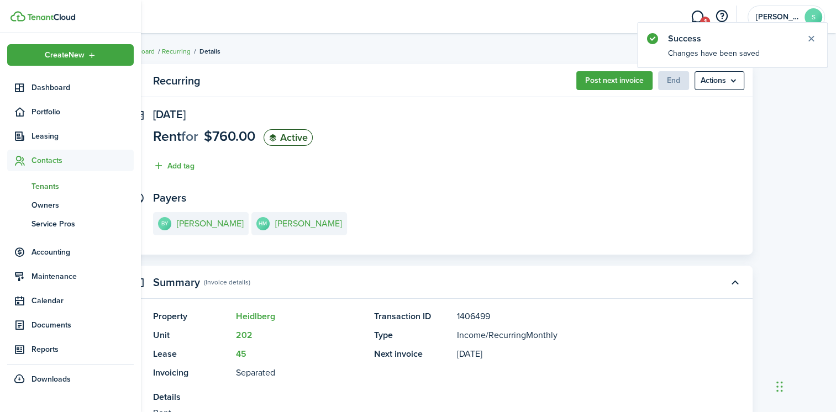
click at [53, 187] on span "Tenants" at bounding box center [83, 187] width 102 height 12
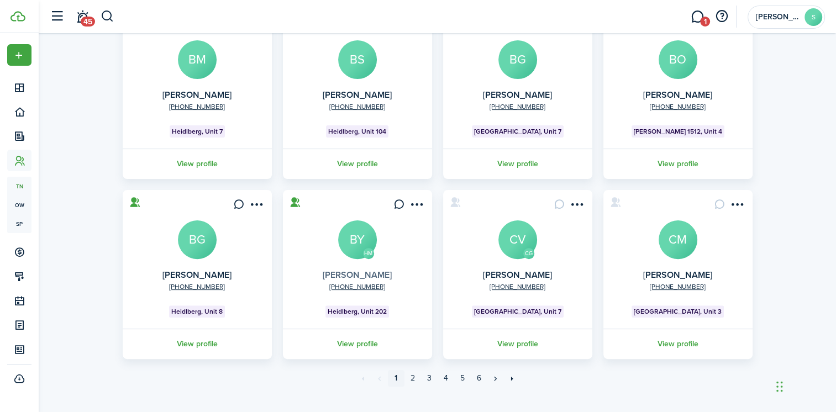
scroll to position [310, 0]
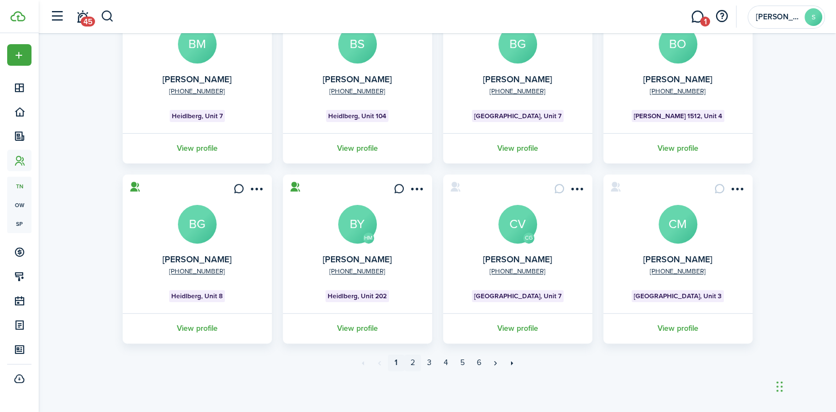
click at [413, 364] on link "2" at bounding box center [413, 363] width 17 height 17
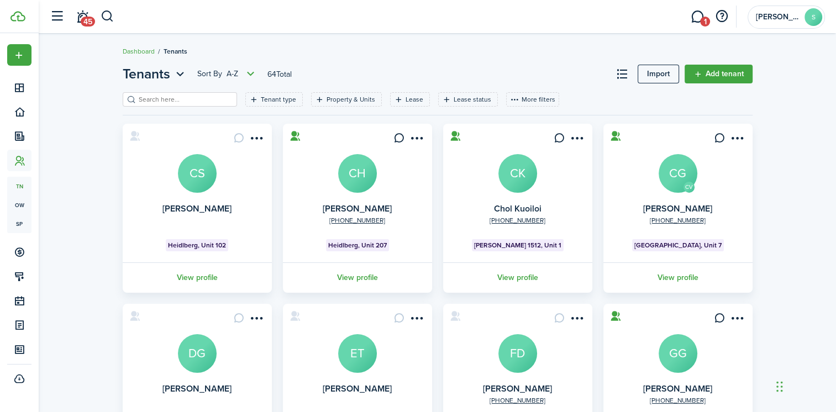
click at [352, 174] on avatar-text "CH" at bounding box center [357, 173] width 39 height 39
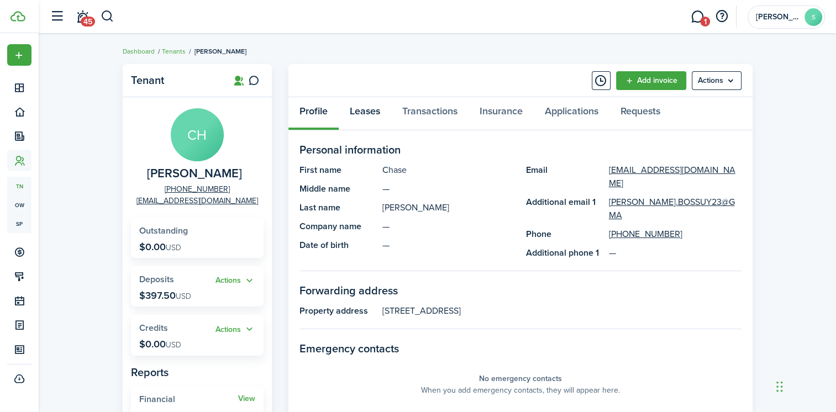
click at [363, 107] on link "Leases" at bounding box center [365, 113] width 53 height 33
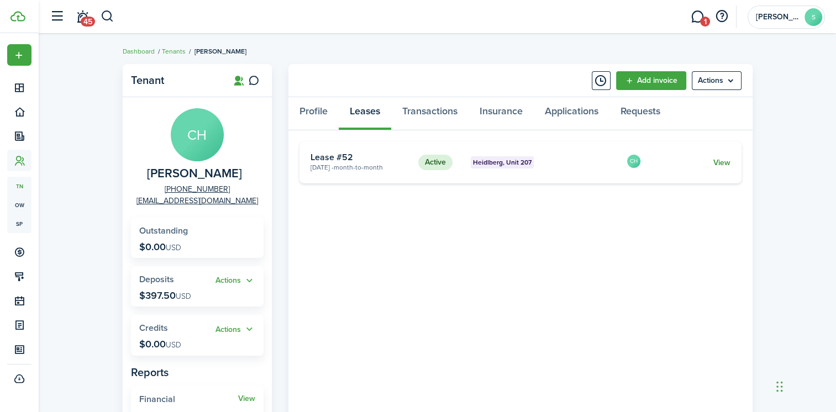
click at [721, 162] on link "View" at bounding box center [721, 163] width 17 height 12
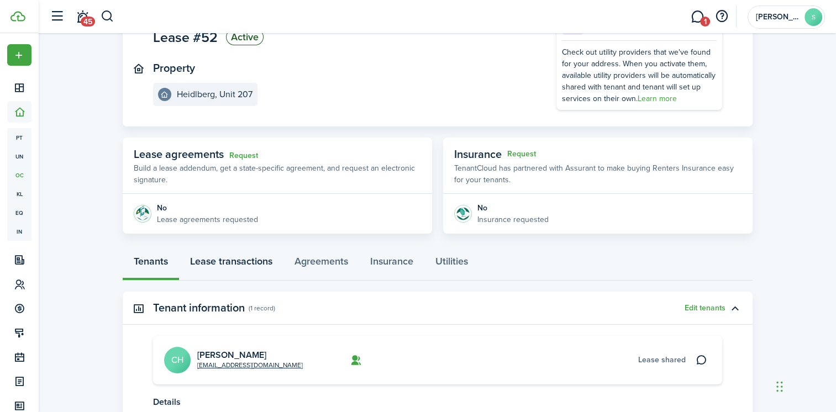
scroll to position [111, 0]
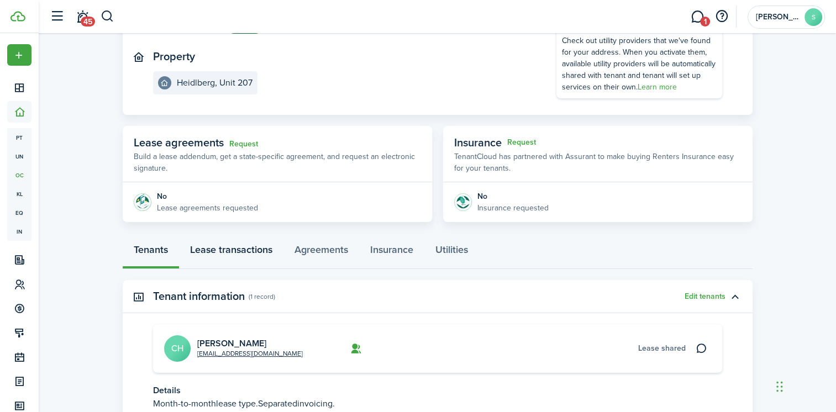
click at [247, 250] on link "Lease transactions" at bounding box center [231, 252] width 104 height 33
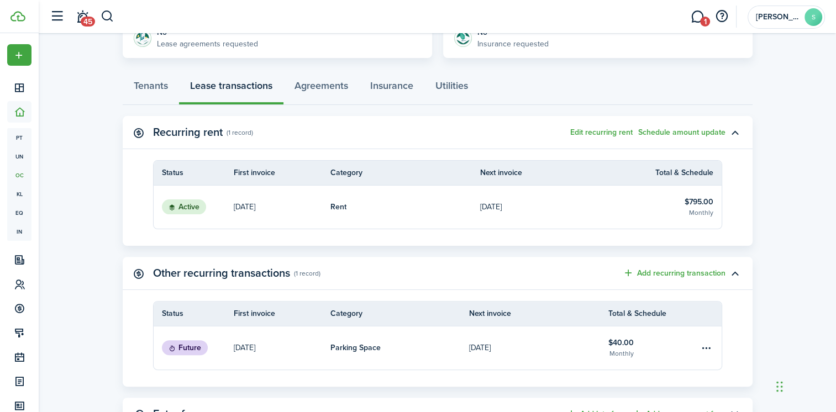
scroll to position [276, 0]
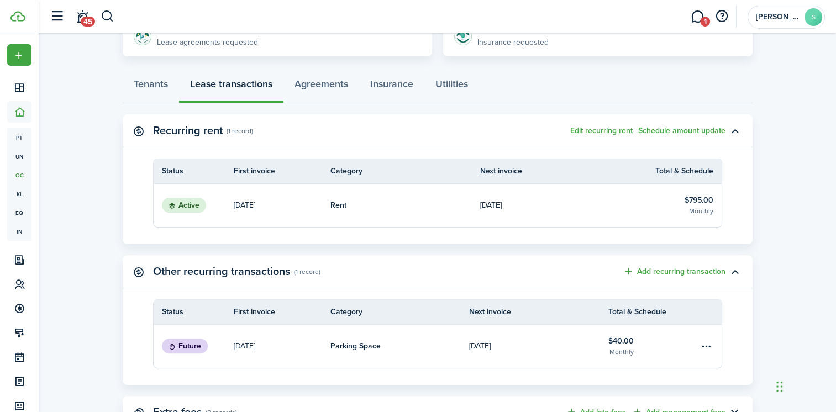
click at [412, 203] on link "Rent" at bounding box center [406, 205] width 150 height 43
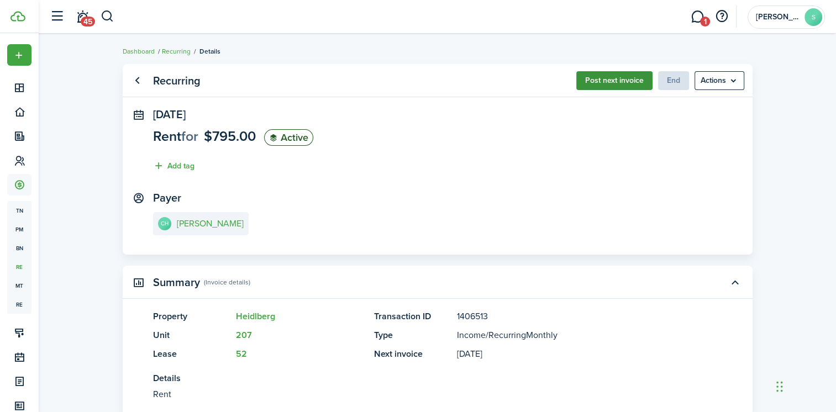
click at [623, 81] on button "Post next invoice" at bounding box center [614, 80] width 76 height 19
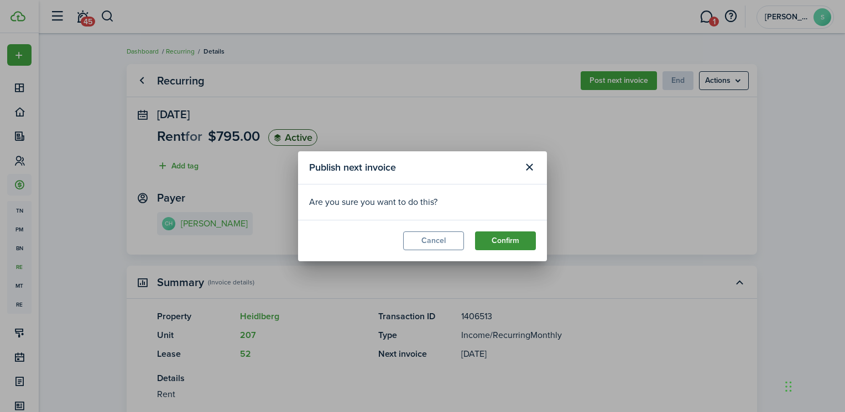
click at [499, 238] on button "Confirm" at bounding box center [505, 241] width 61 height 19
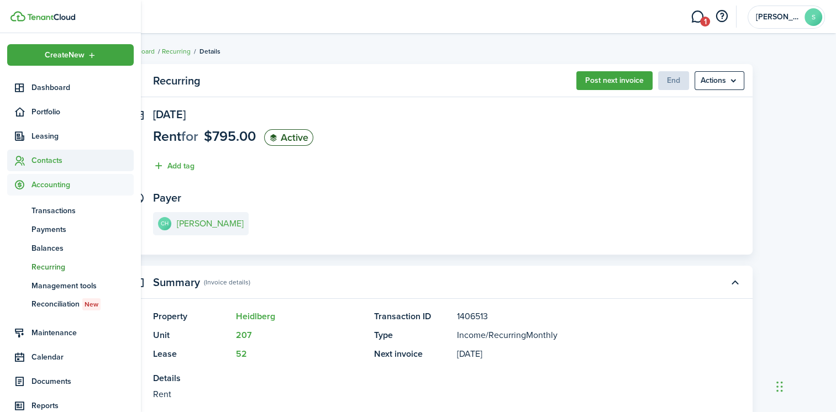
click at [49, 159] on span "Contacts" at bounding box center [83, 161] width 102 height 12
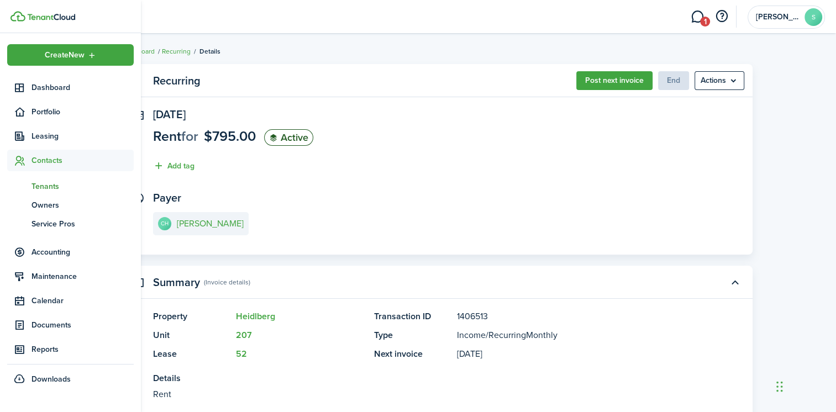
click at [56, 183] on span "Tenants" at bounding box center [83, 187] width 102 height 12
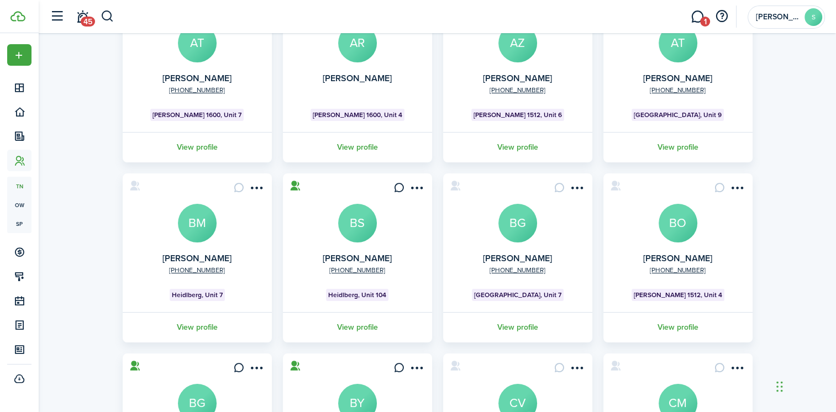
scroll to position [310, 0]
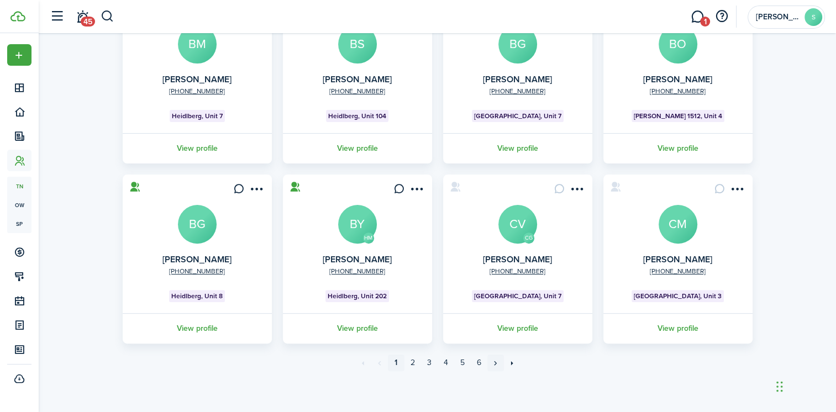
click at [496, 361] on link "»" at bounding box center [496, 363] width 17 height 17
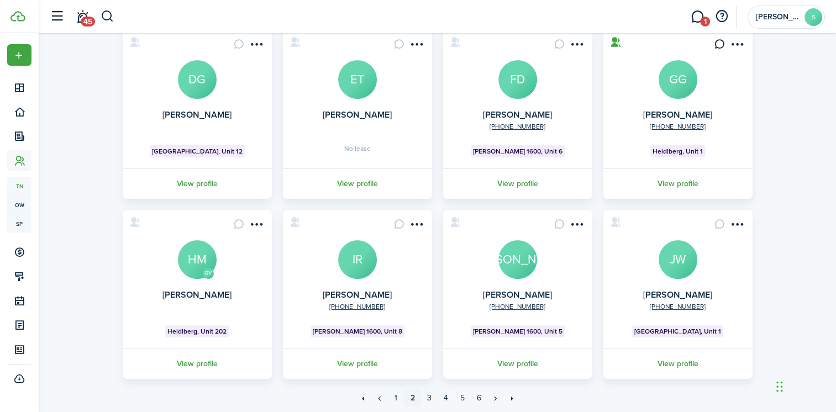
scroll to position [276, 0]
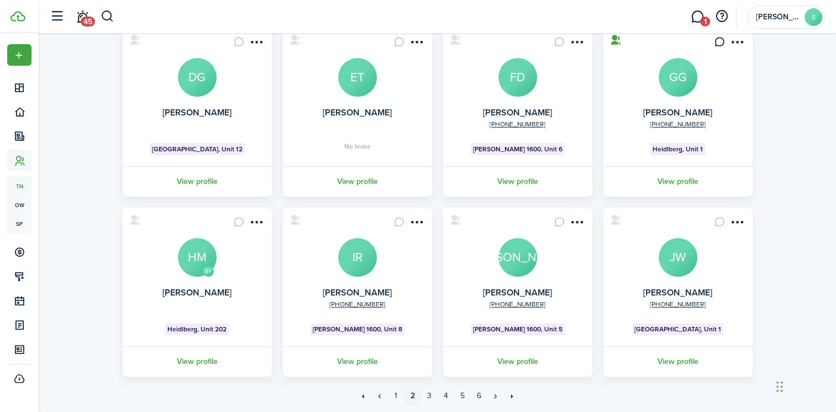
click at [680, 74] on avatar-text "GG" at bounding box center [678, 77] width 39 height 39
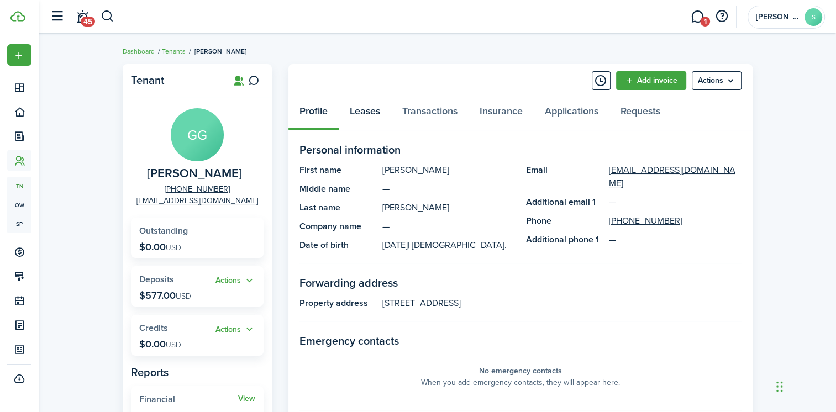
click at [360, 114] on link "Leases" at bounding box center [365, 113] width 53 height 33
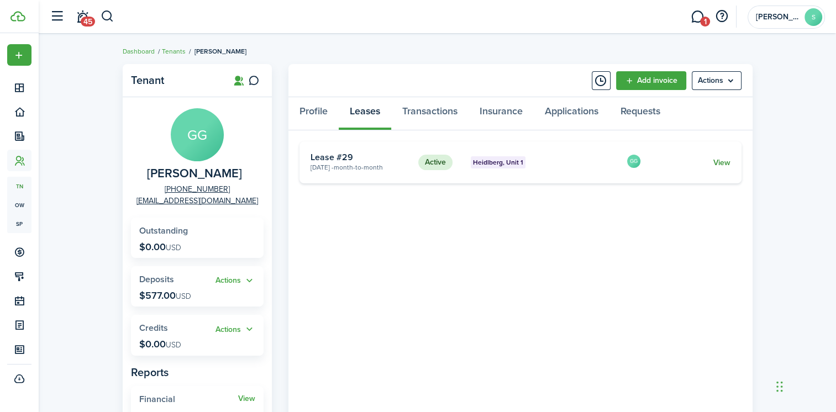
click at [723, 164] on link "View" at bounding box center [721, 163] width 17 height 12
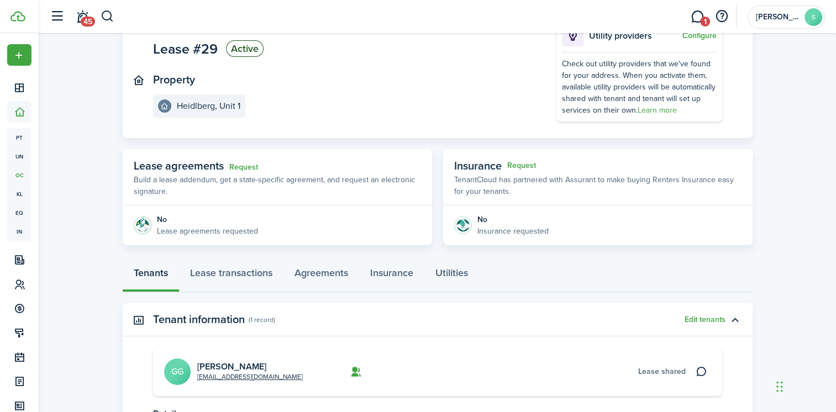
scroll to position [111, 0]
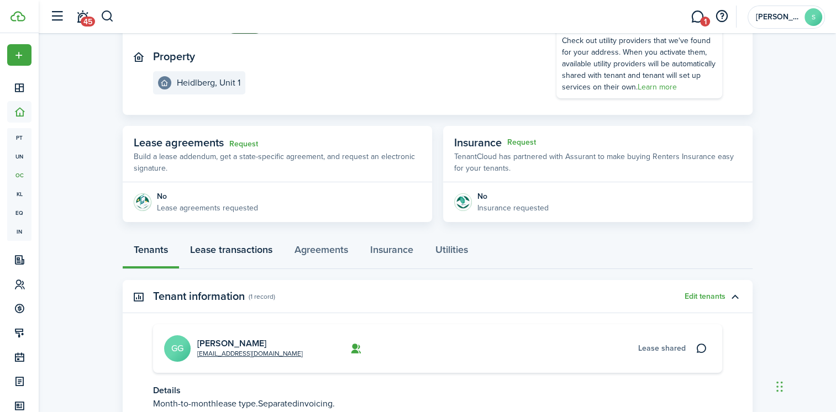
click at [223, 251] on link "Lease transactions" at bounding box center [231, 252] width 104 height 33
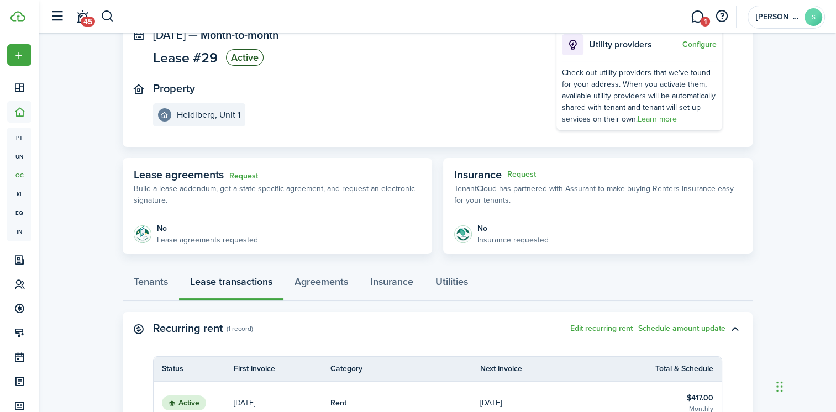
scroll to position [111, 0]
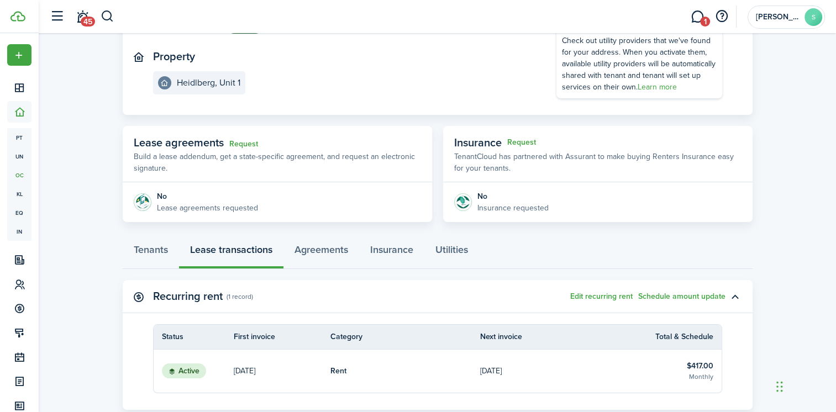
click at [553, 369] on link "Sep 28, 2025" at bounding box center [555, 371] width 150 height 43
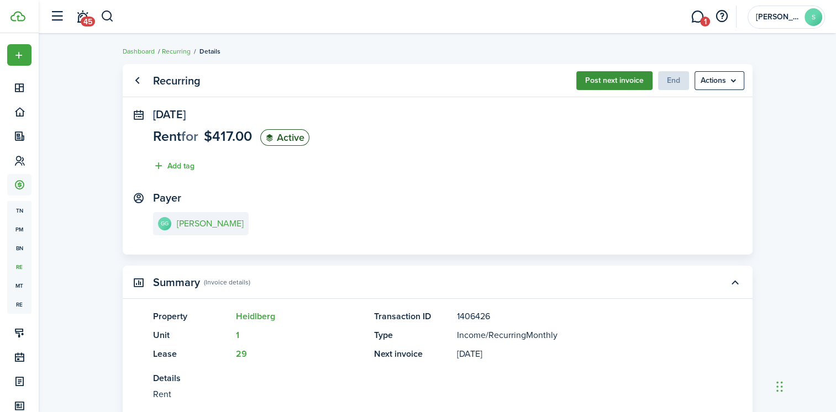
click at [606, 81] on button "Post next invoice" at bounding box center [614, 80] width 76 height 19
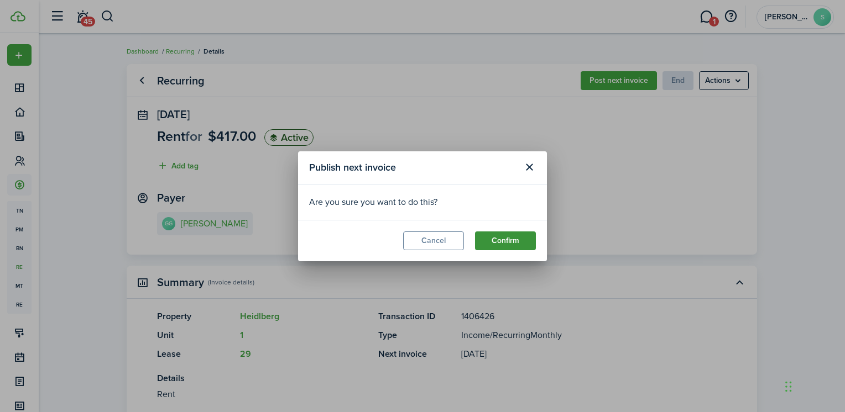
click at [509, 244] on button "Confirm" at bounding box center [505, 241] width 61 height 19
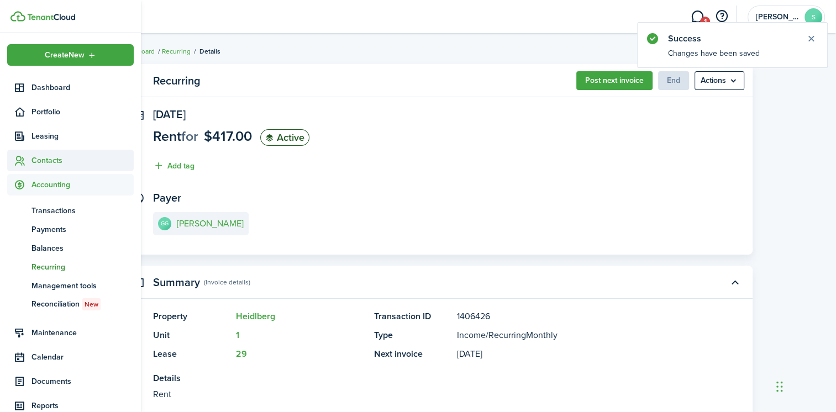
click at [15, 163] on icon at bounding box center [20, 160] width 12 height 11
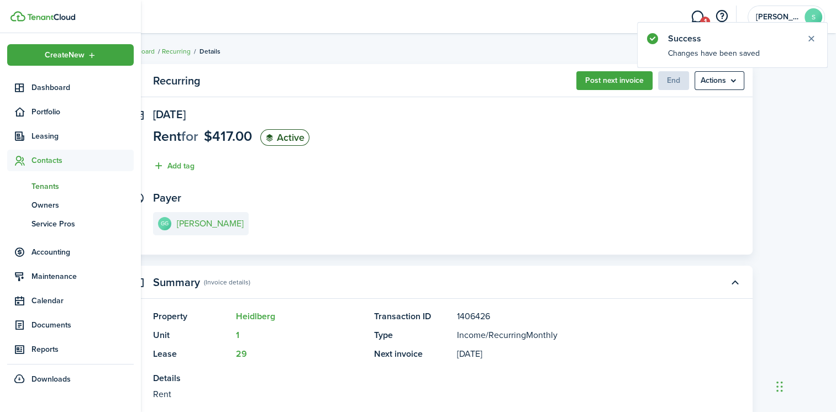
click at [64, 188] on span "Tenants" at bounding box center [83, 187] width 102 height 12
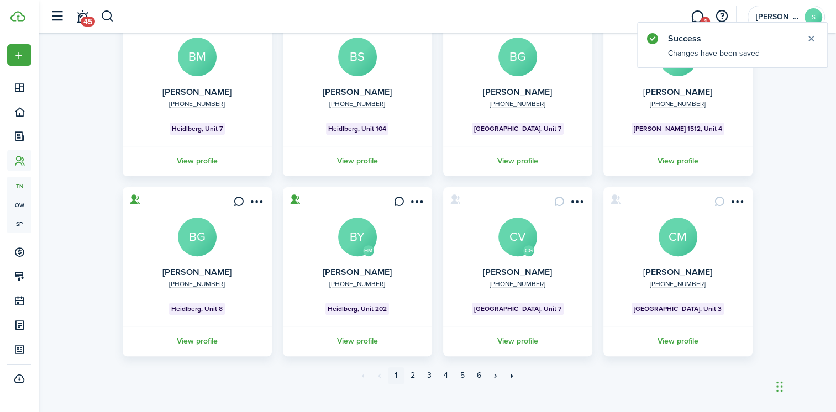
scroll to position [310, 0]
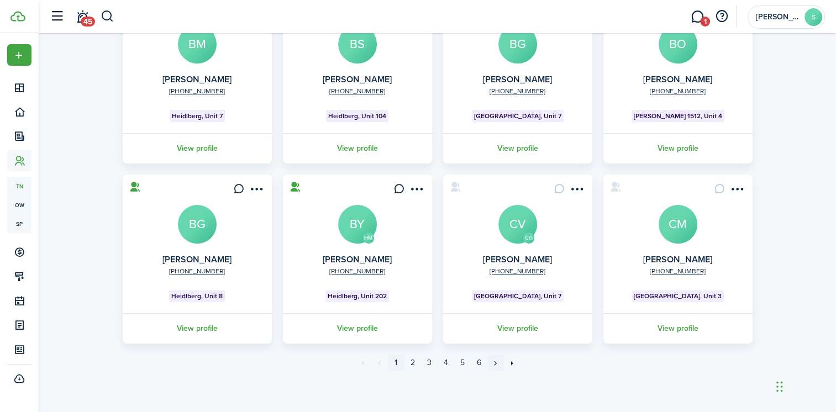
click at [497, 362] on link "»" at bounding box center [496, 363] width 17 height 17
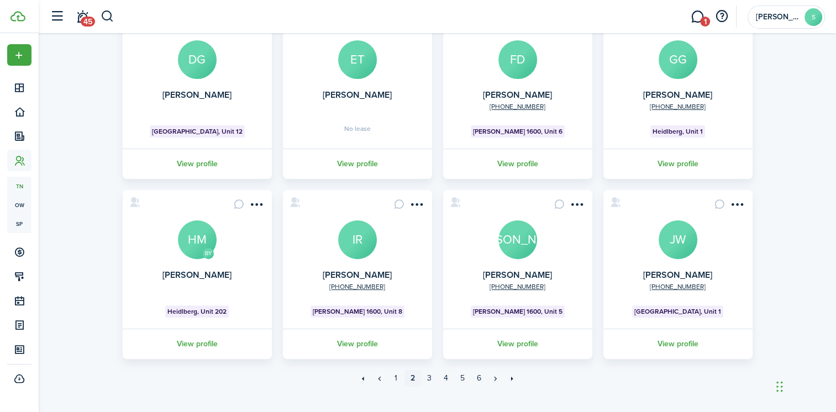
scroll to position [310, 0]
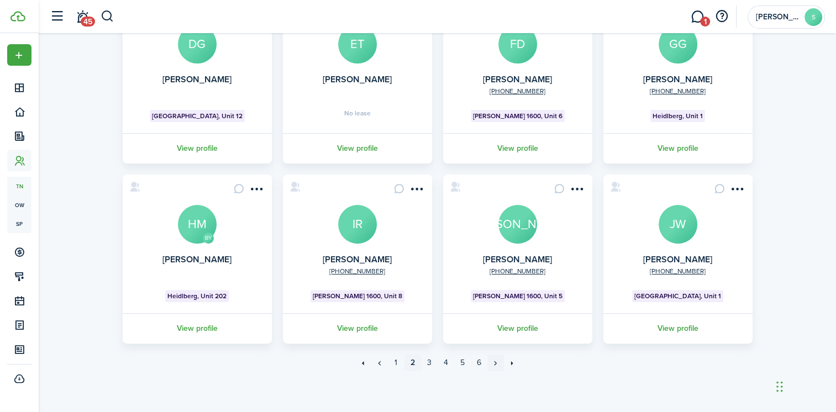
click at [495, 364] on link "»" at bounding box center [496, 363] width 17 height 17
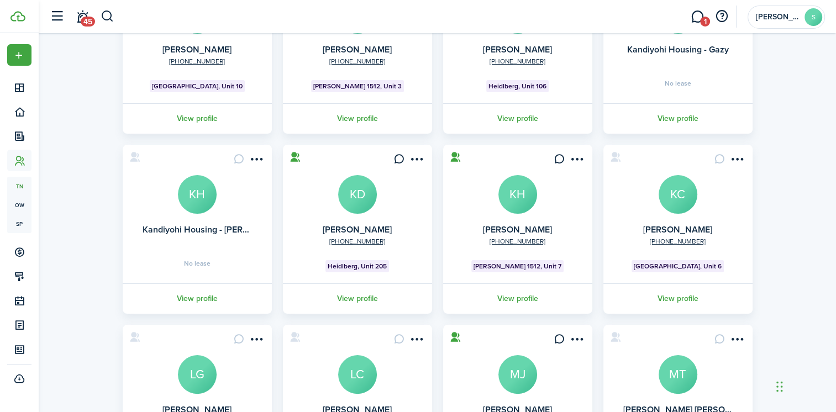
scroll to position [166, 0]
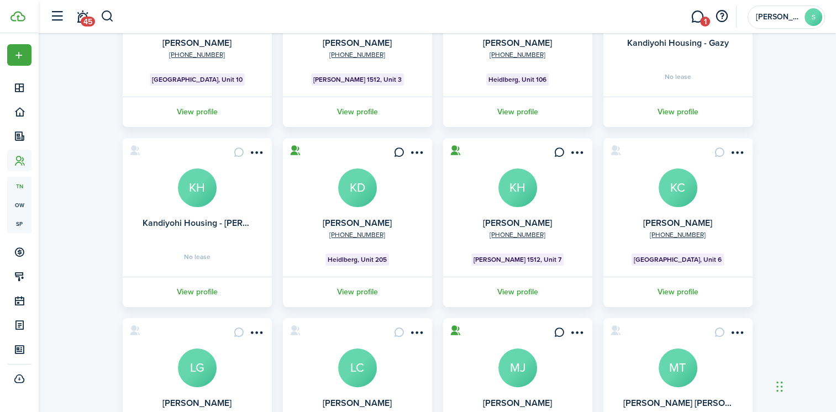
click at [361, 185] on avatar-text "KD" at bounding box center [357, 188] width 39 height 39
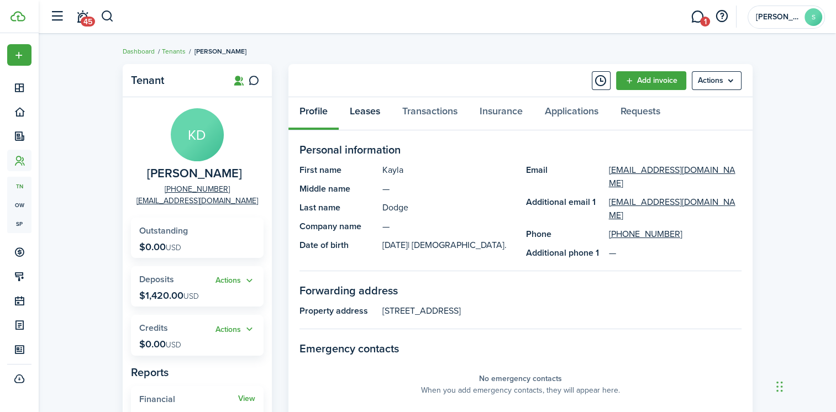
click at [367, 112] on link "Leases" at bounding box center [365, 113] width 53 height 33
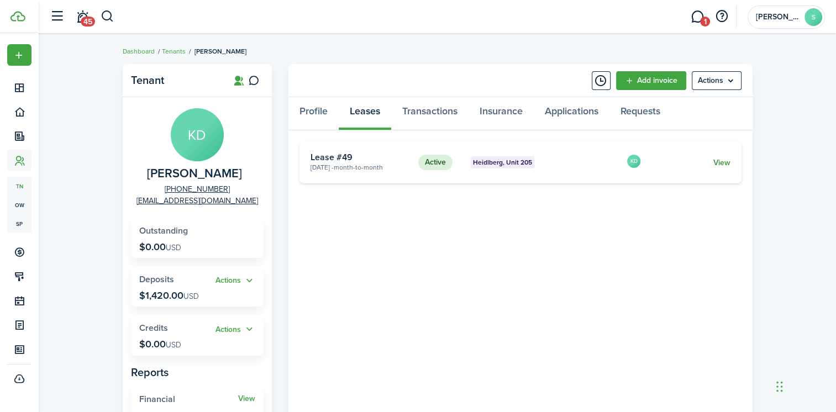
click at [720, 159] on link "View" at bounding box center [721, 163] width 17 height 12
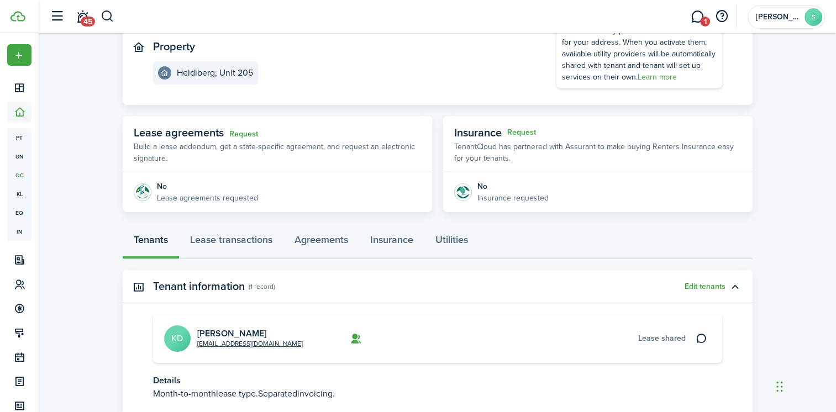
scroll to position [166, 0]
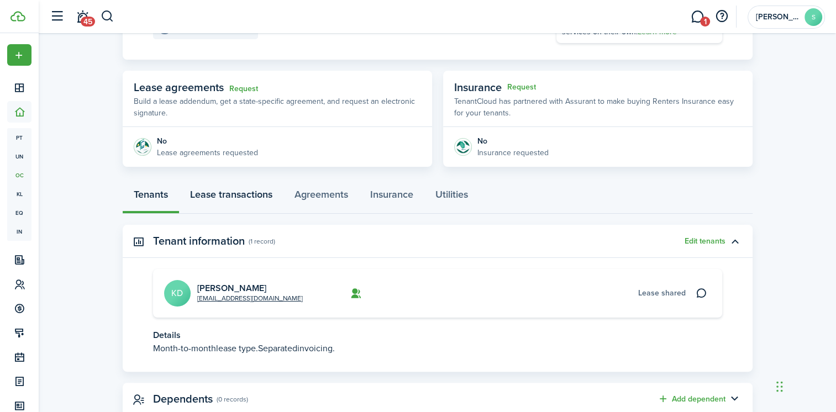
click at [248, 195] on link "Lease transactions" at bounding box center [231, 197] width 104 height 33
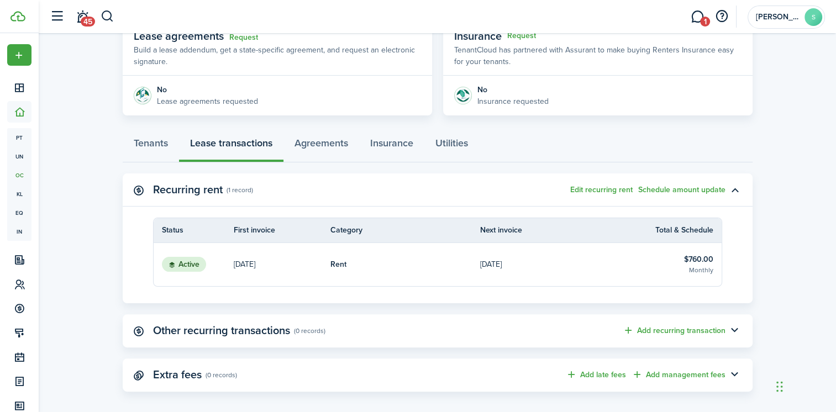
scroll to position [221, 0]
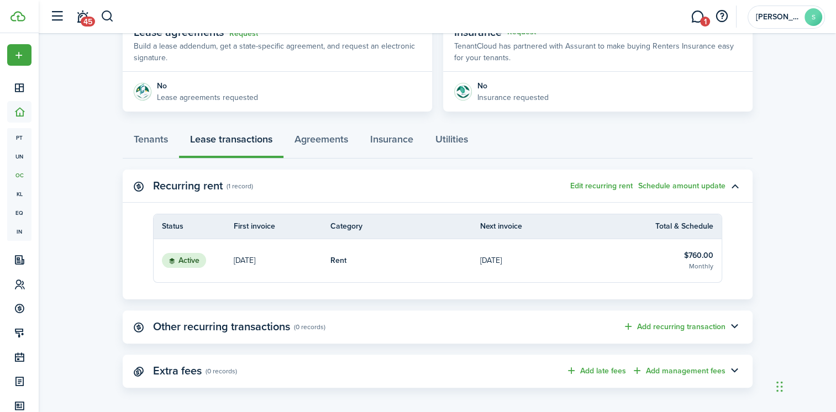
click at [449, 255] on link "Rent" at bounding box center [406, 260] width 150 height 43
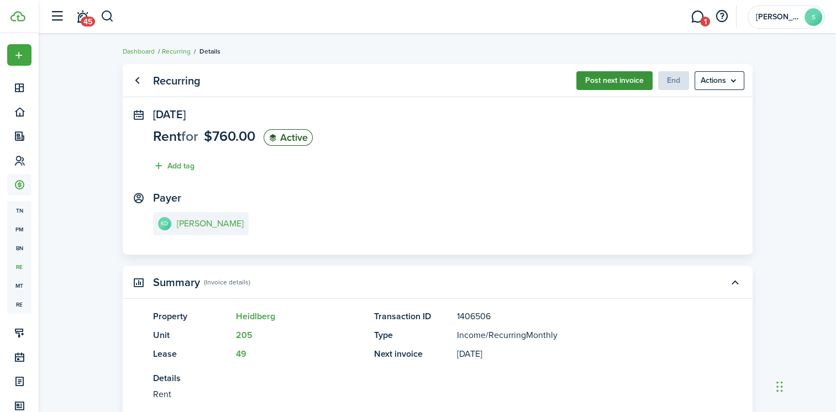
click at [624, 81] on button "Post next invoice" at bounding box center [614, 80] width 76 height 19
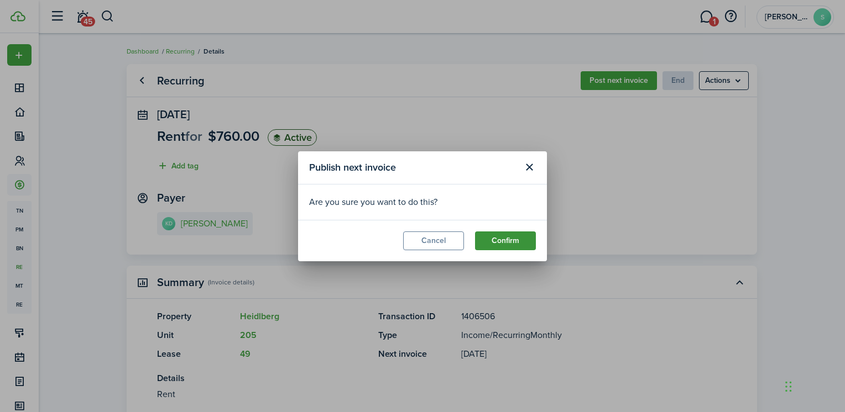
click at [488, 241] on button "Confirm" at bounding box center [505, 241] width 61 height 19
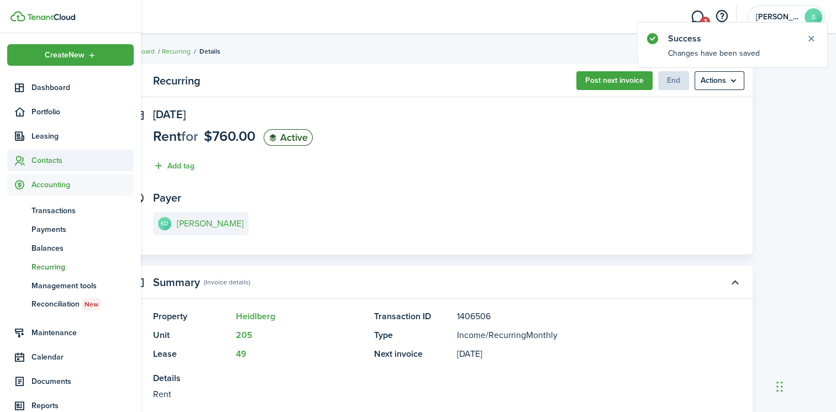
click at [51, 161] on span "Contacts" at bounding box center [83, 161] width 102 height 12
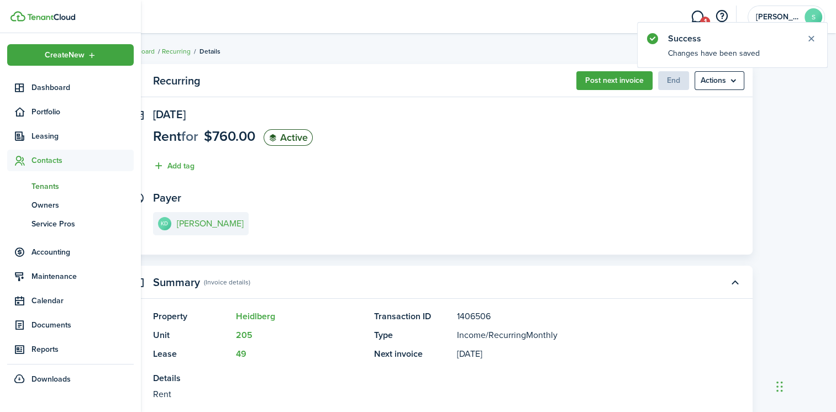
click at [56, 187] on span "Tenants" at bounding box center [83, 187] width 102 height 12
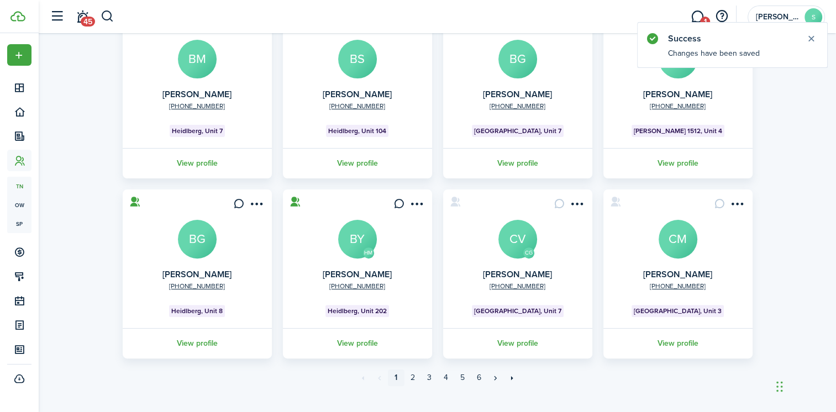
scroll to position [310, 0]
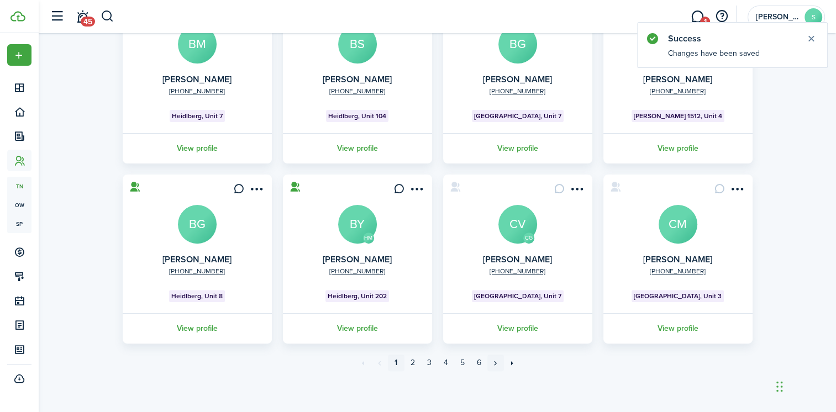
click at [495, 365] on link "»" at bounding box center [496, 363] width 17 height 17
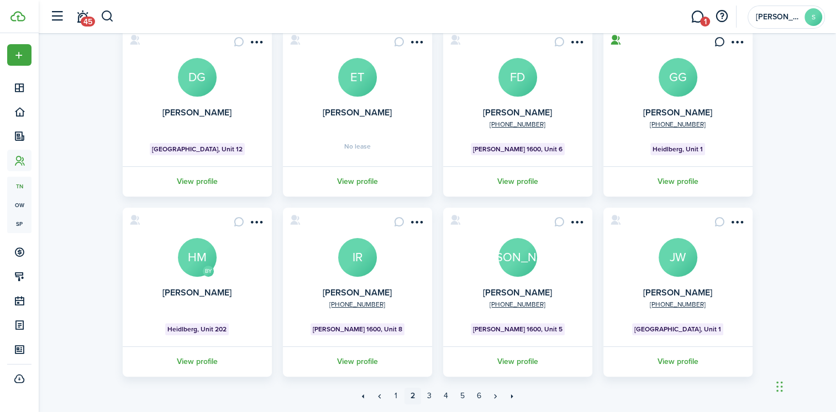
scroll to position [310, 0]
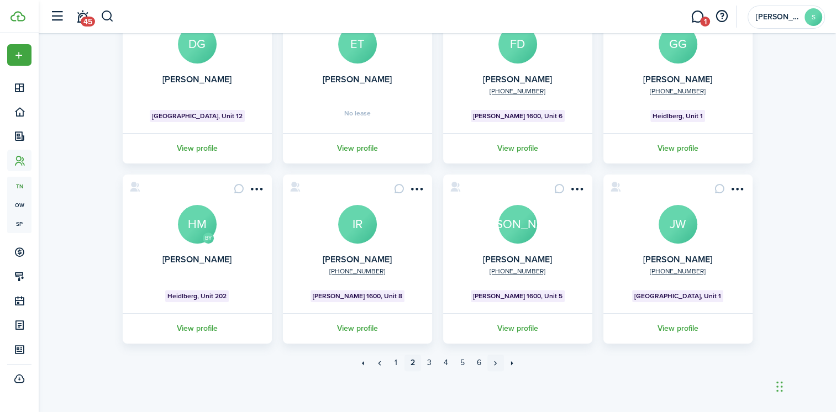
click at [495, 363] on link "»" at bounding box center [496, 363] width 17 height 17
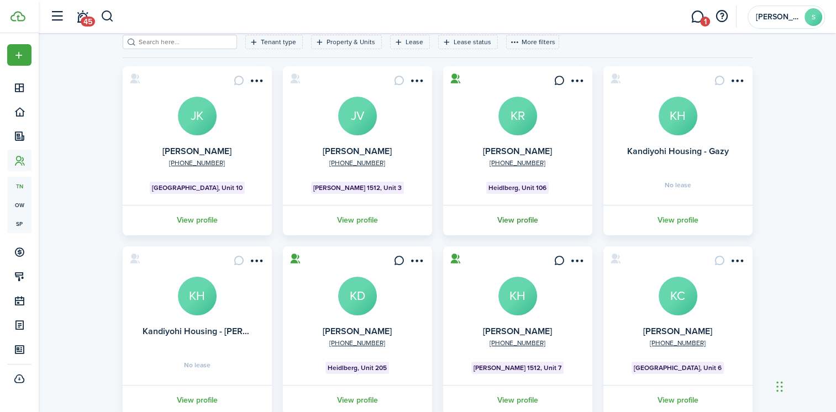
scroll to position [111, 0]
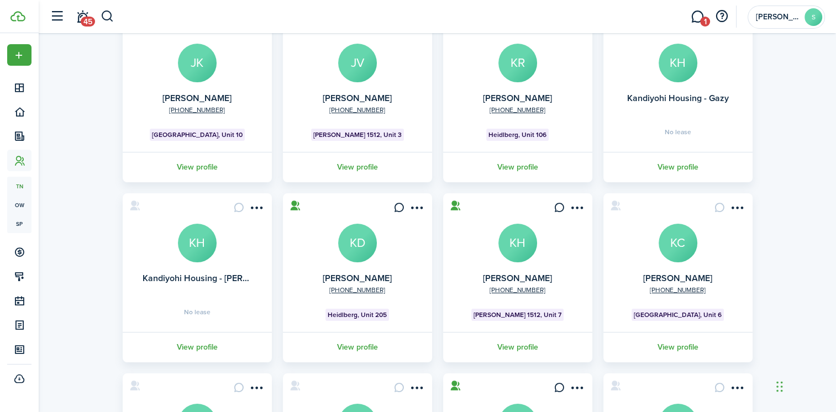
click at [515, 258] on avatar-text "KH" at bounding box center [518, 243] width 39 height 39
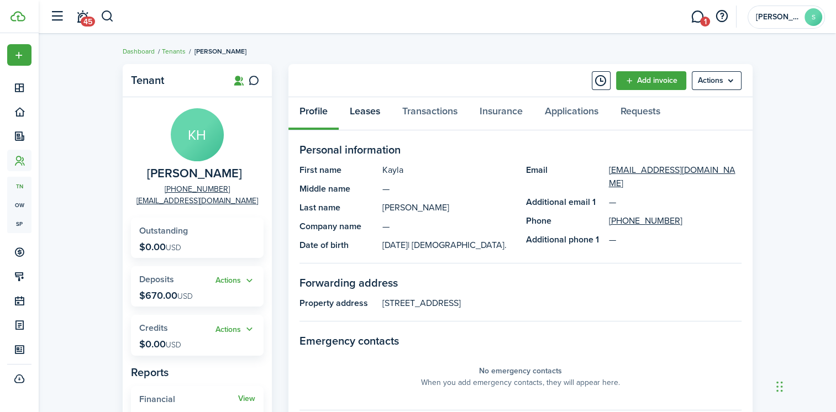
click at [373, 113] on link "Leases" at bounding box center [365, 113] width 53 height 33
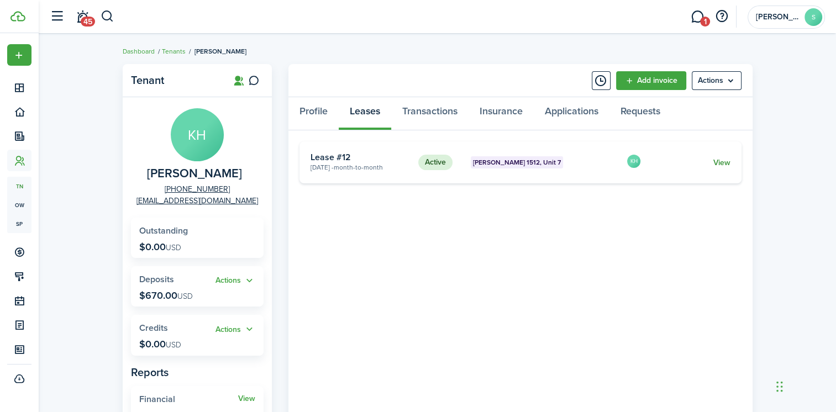
click at [721, 160] on link "View" at bounding box center [721, 163] width 17 height 12
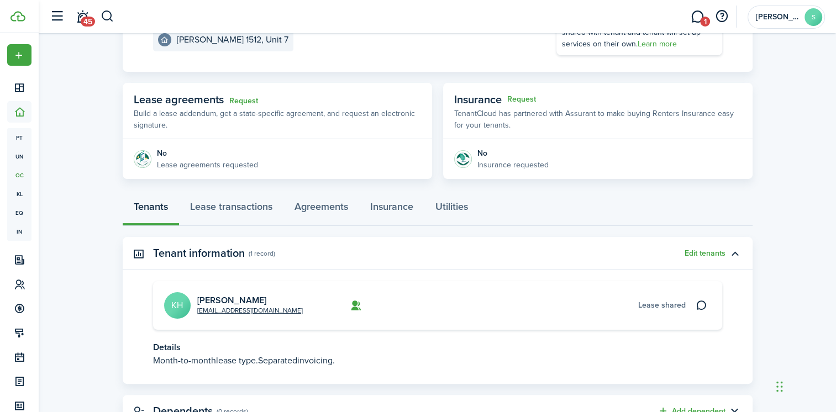
scroll to position [166, 0]
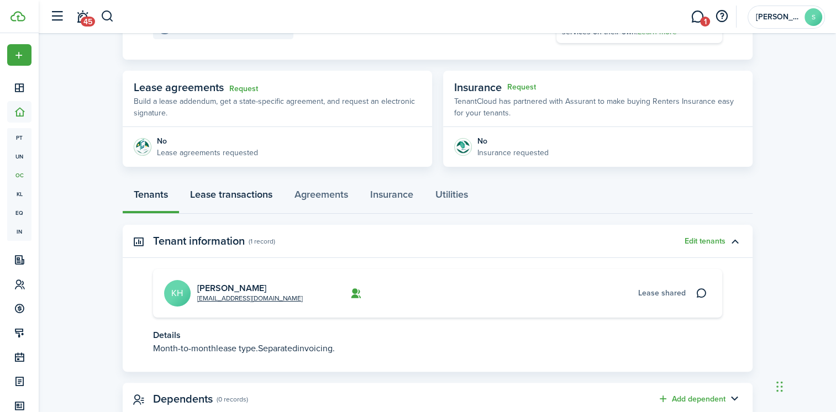
click at [231, 193] on link "Lease transactions" at bounding box center [231, 197] width 104 height 33
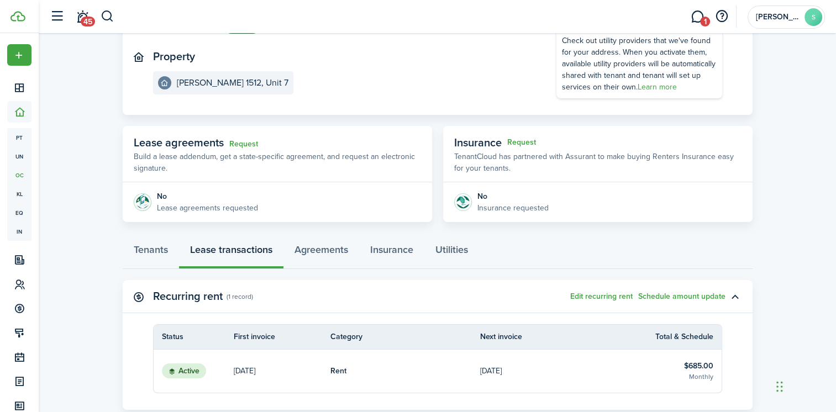
scroll to position [166, 0]
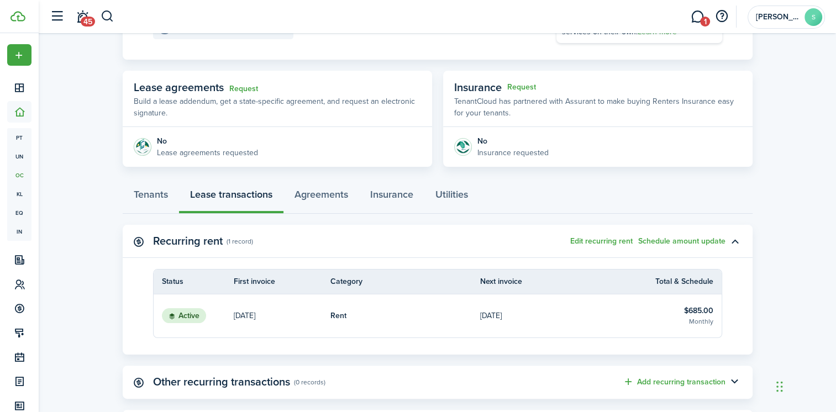
click at [455, 317] on link "Rent" at bounding box center [406, 316] width 150 height 43
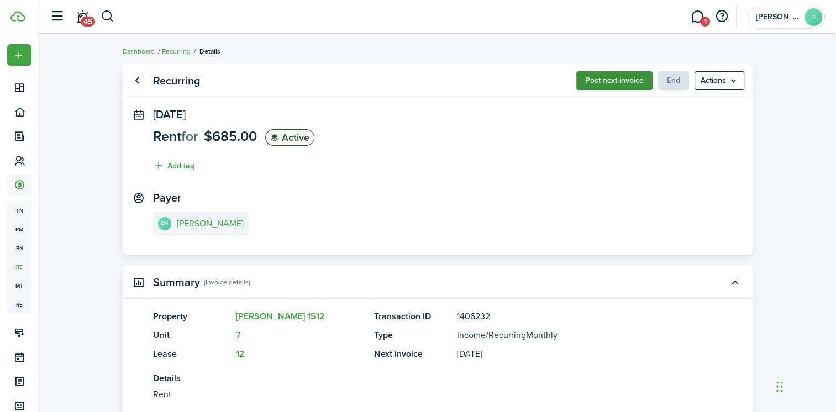
click at [619, 78] on button "Post next invoice" at bounding box center [614, 80] width 76 height 19
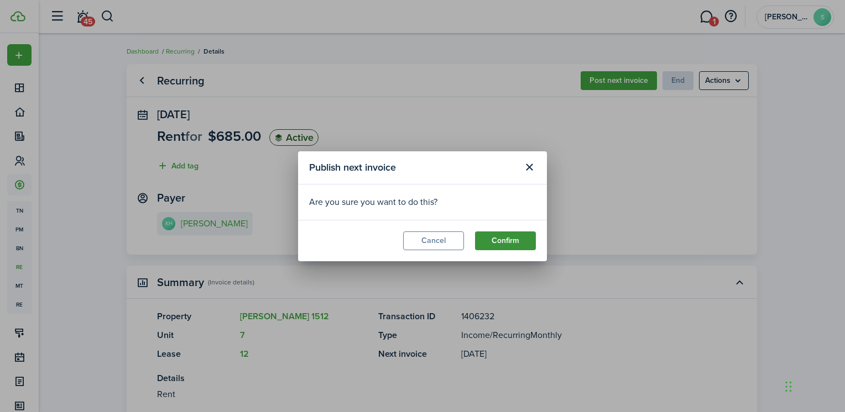
click at [489, 240] on button "Confirm" at bounding box center [505, 241] width 61 height 19
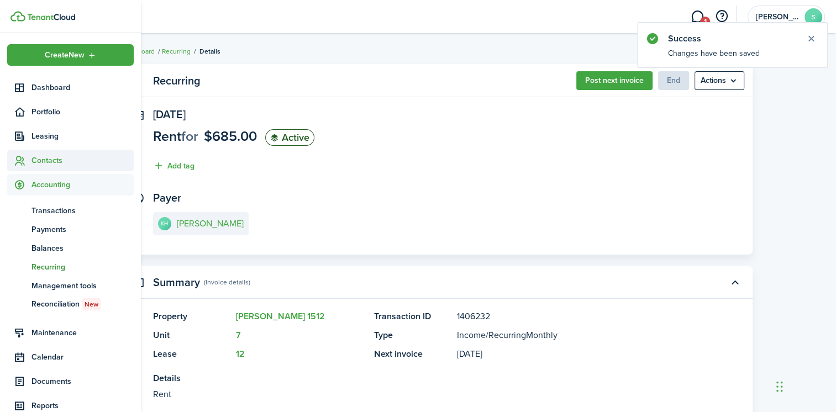
click at [50, 162] on span "Contacts" at bounding box center [83, 161] width 102 height 12
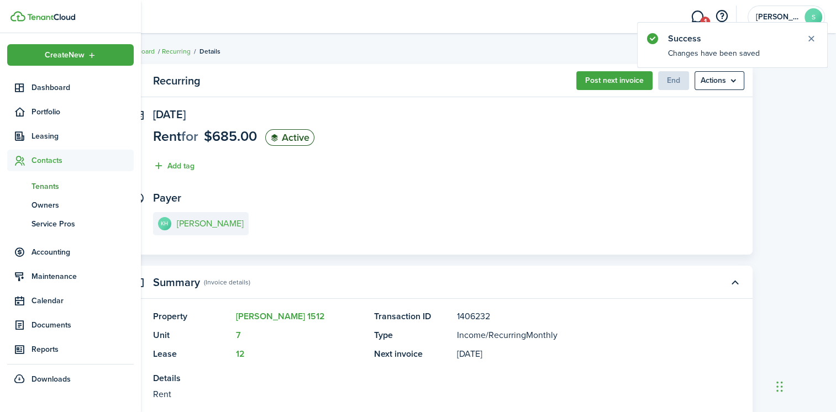
click at [54, 185] on span "Tenants" at bounding box center [83, 187] width 102 height 12
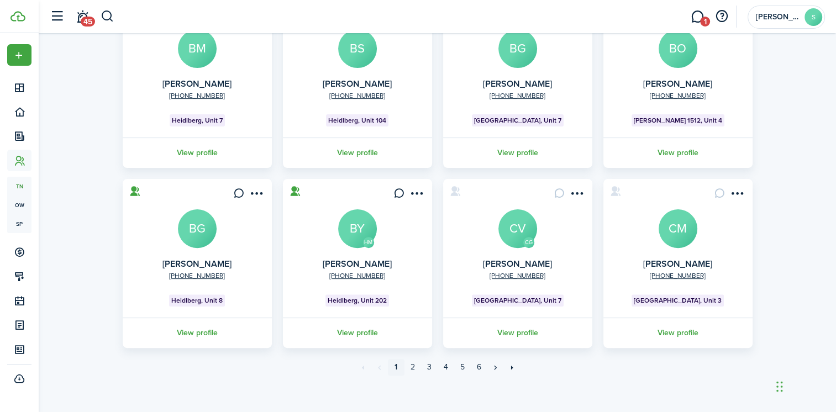
scroll to position [310, 0]
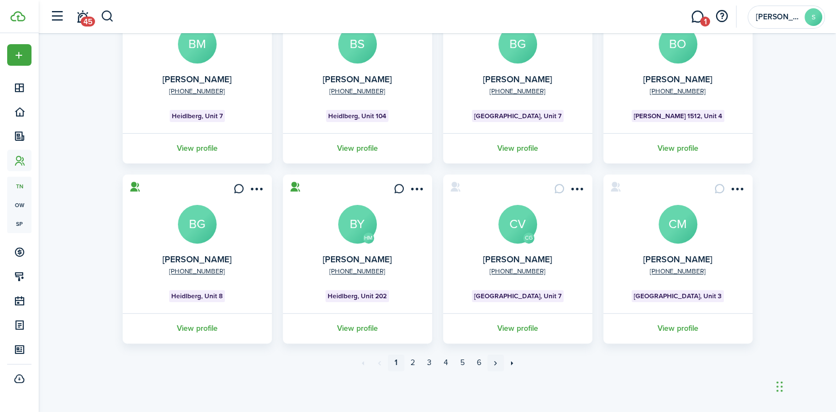
click at [494, 363] on link "»" at bounding box center [496, 363] width 17 height 17
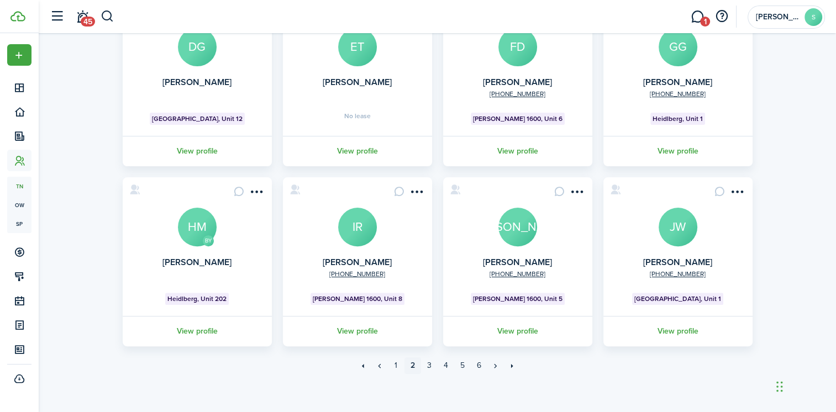
scroll to position [310, 0]
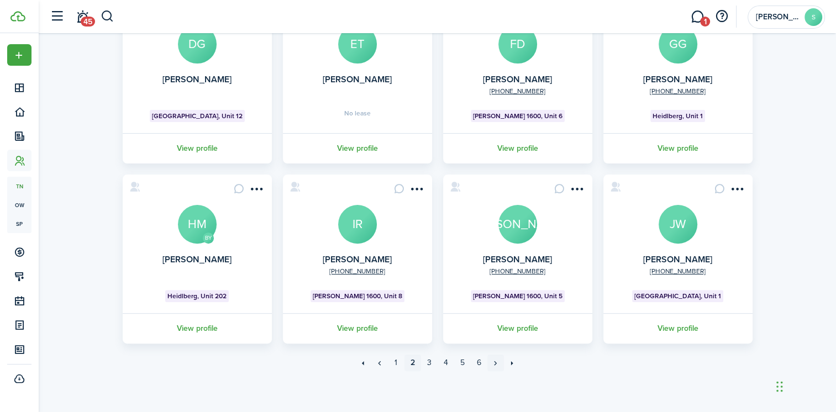
click at [495, 365] on link "»" at bounding box center [496, 363] width 17 height 17
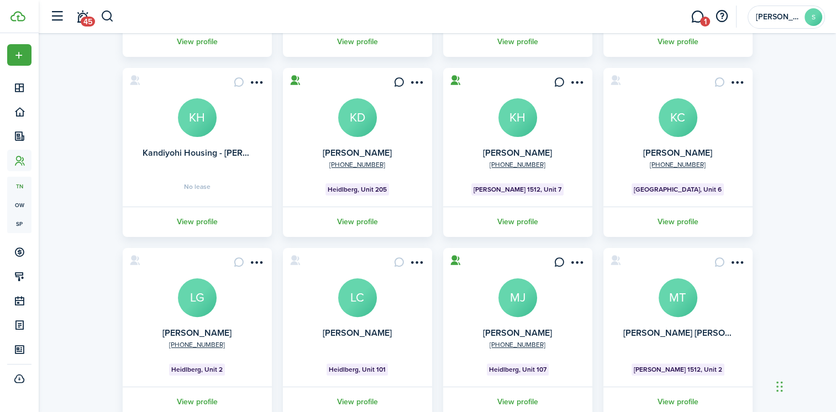
scroll to position [254, 0]
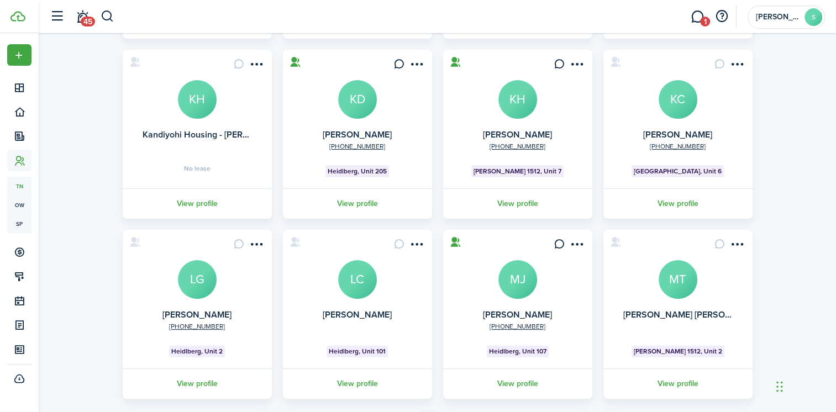
click at [512, 279] on avatar-text "MJ" at bounding box center [518, 279] width 39 height 39
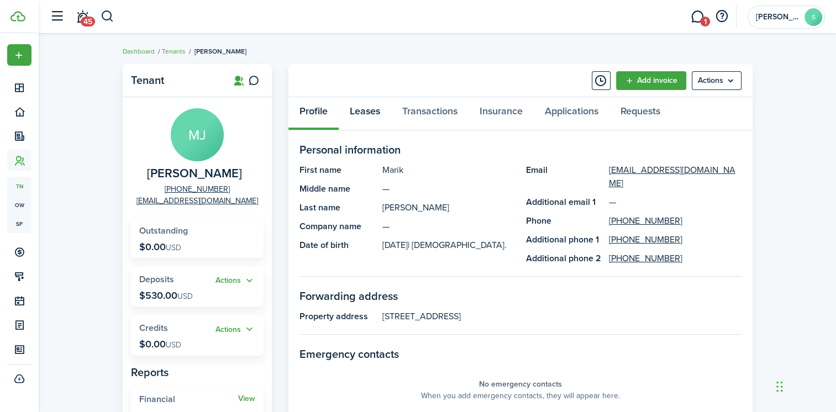
click at [368, 111] on link "Leases" at bounding box center [365, 113] width 53 height 33
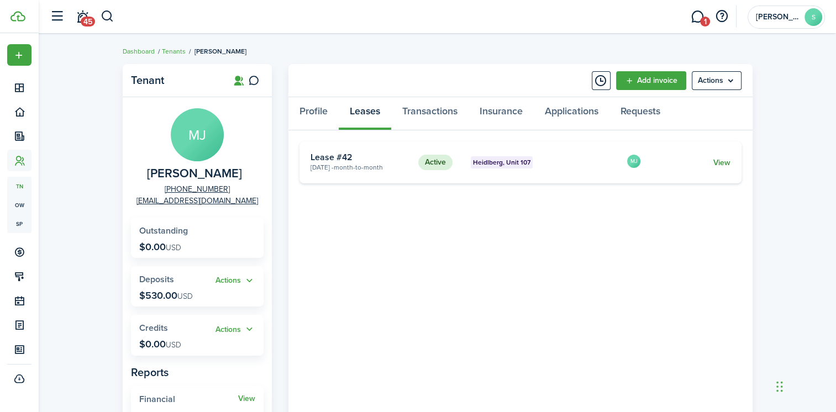
click at [717, 163] on link "View" at bounding box center [721, 163] width 17 height 12
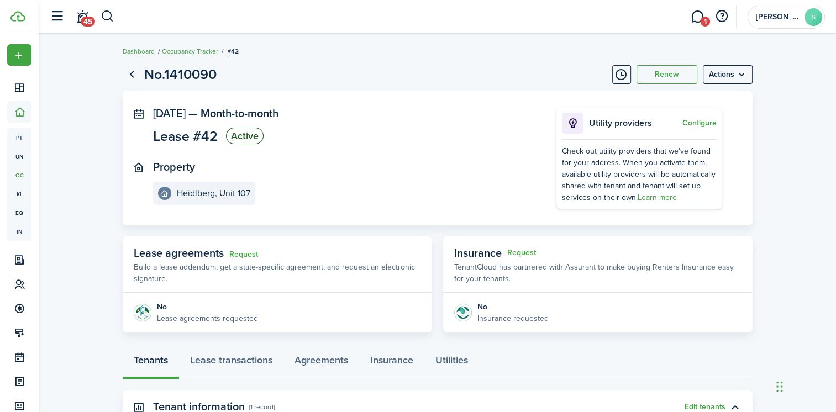
scroll to position [111, 0]
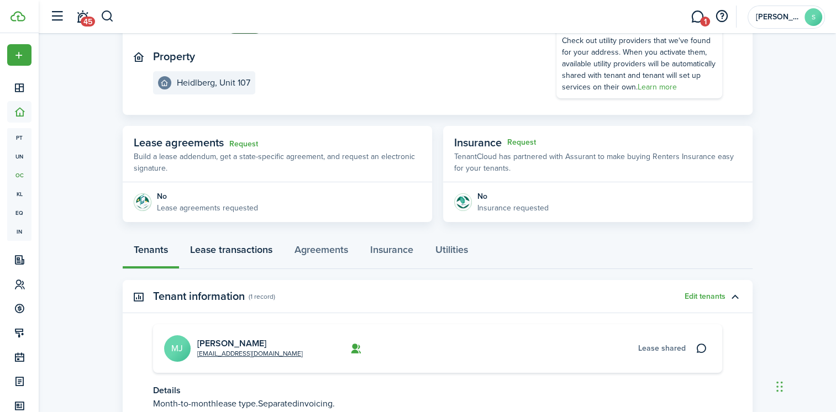
click at [232, 251] on link "Lease transactions" at bounding box center [231, 252] width 104 height 33
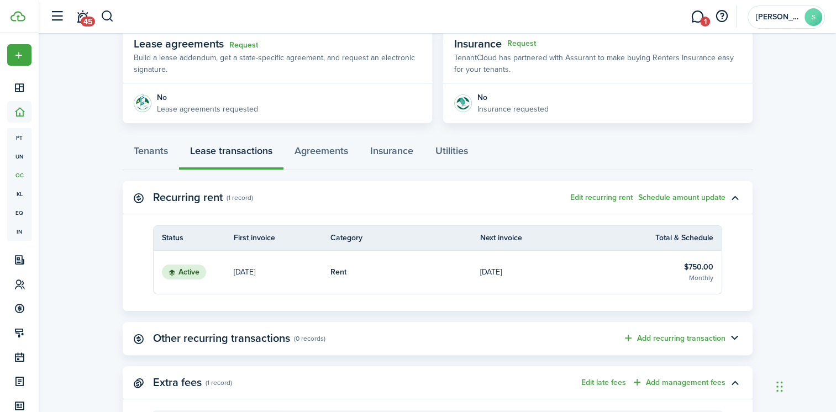
scroll to position [221, 0]
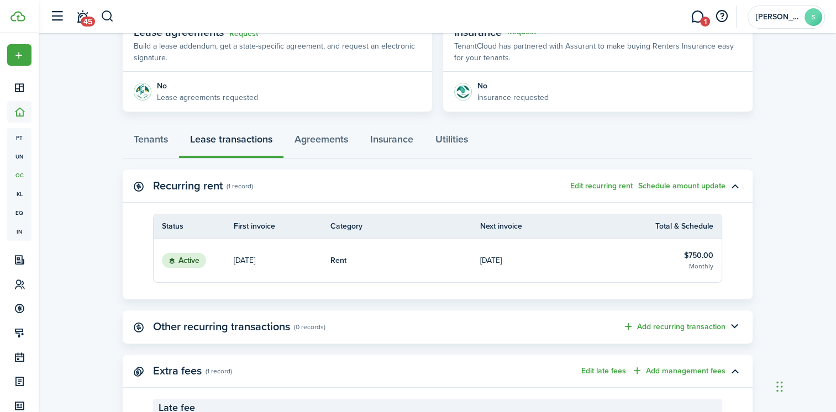
click at [439, 255] on link "Rent" at bounding box center [406, 260] width 150 height 43
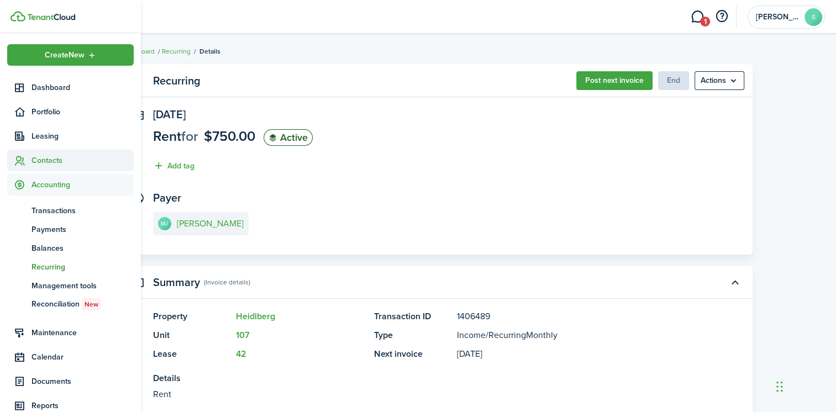
click at [60, 163] on span "Contacts" at bounding box center [83, 161] width 102 height 12
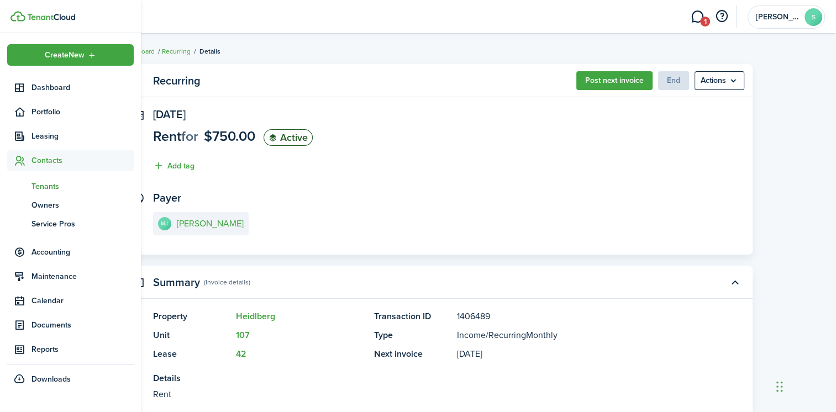
click at [63, 186] on span "Tenants" at bounding box center [83, 187] width 102 height 12
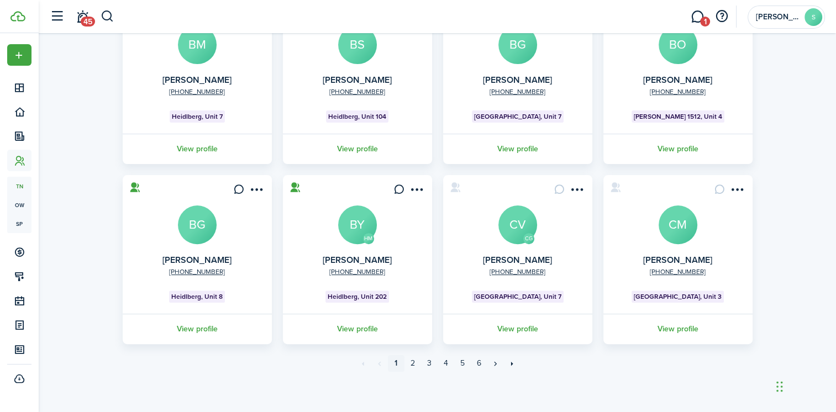
scroll to position [310, 0]
click at [497, 363] on link "»" at bounding box center [496, 363] width 17 height 17
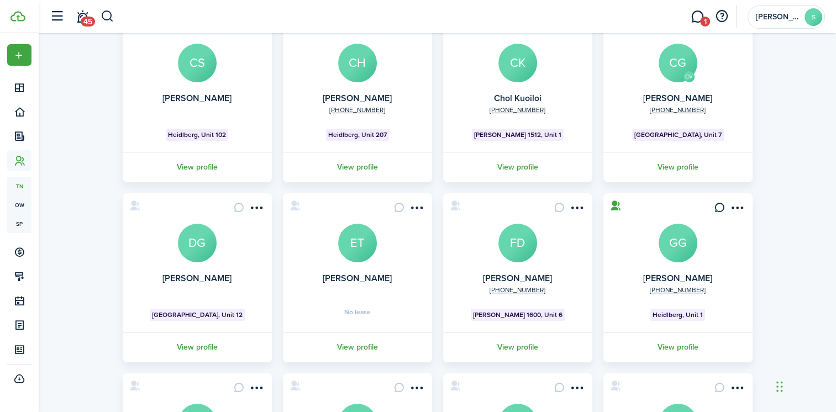
scroll to position [310, 0]
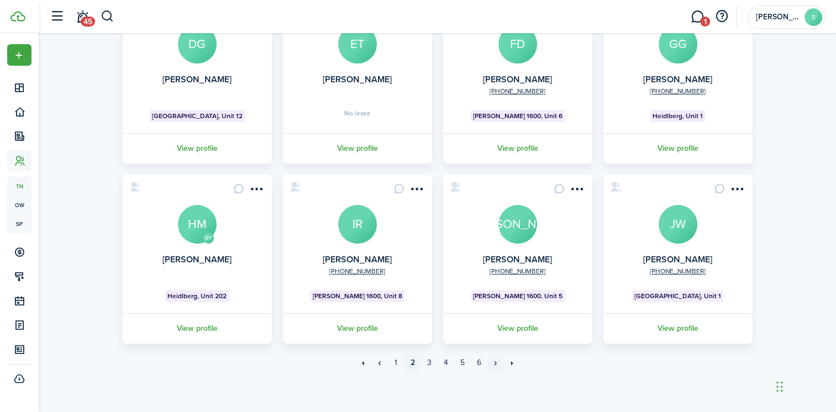
click at [496, 364] on link "»" at bounding box center [496, 363] width 17 height 17
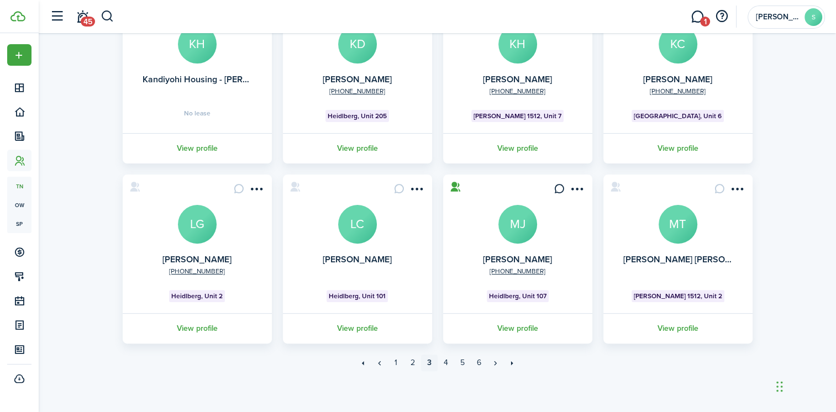
scroll to position [310, 0]
click at [496, 362] on link "»" at bounding box center [496, 363] width 17 height 17
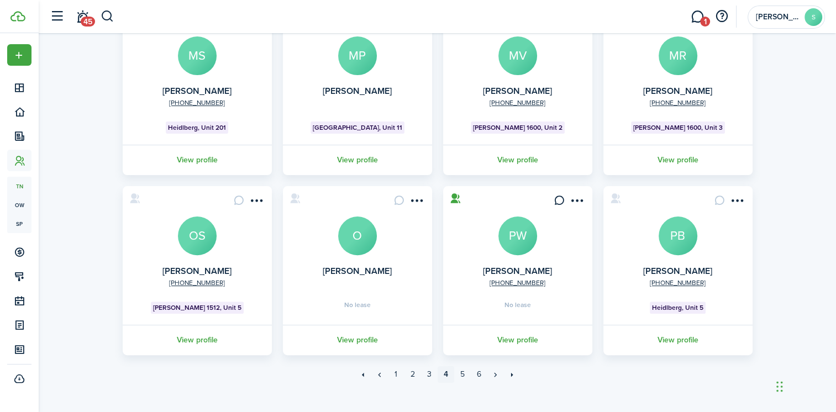
scroll to position [310, 0]
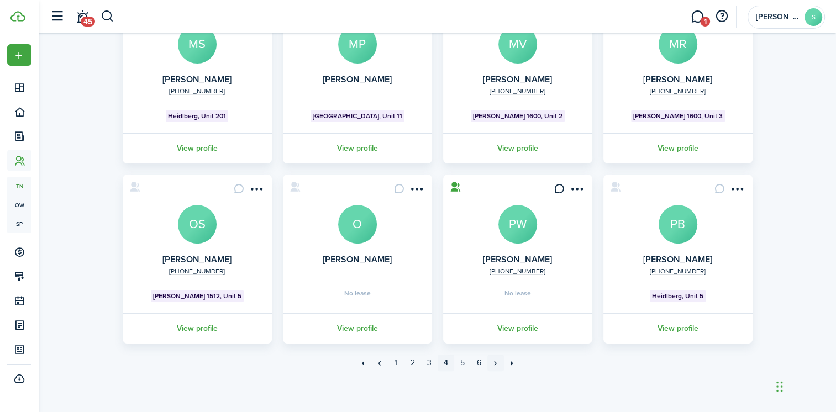
click at [493, 364] on link "»" at bounding box center [496, 363] width 17 height 17
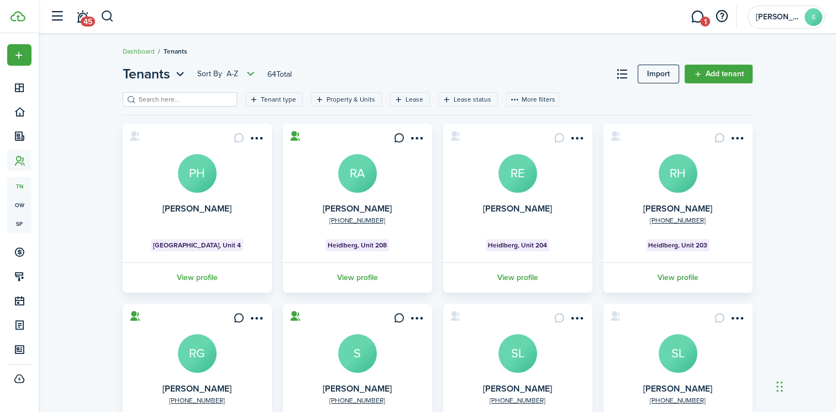
click at [357, 173] on avatar-text "RA" at bounding box center [357, 173] width 39 height 39
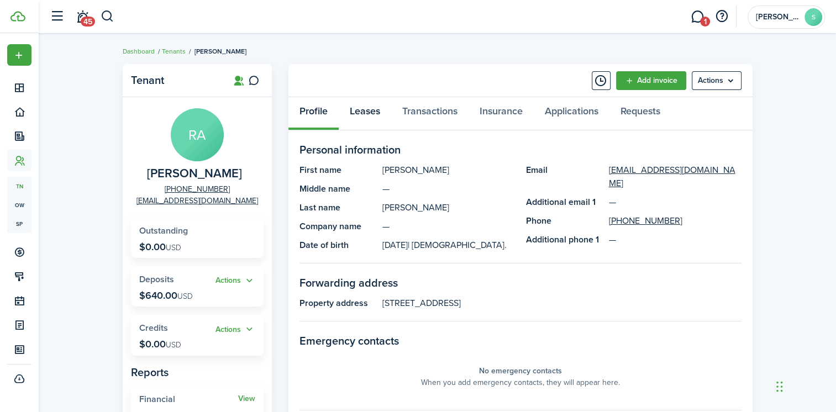
click at [365, 114] on link "Leases" at bounding box center [365, 113] width 53 height 33
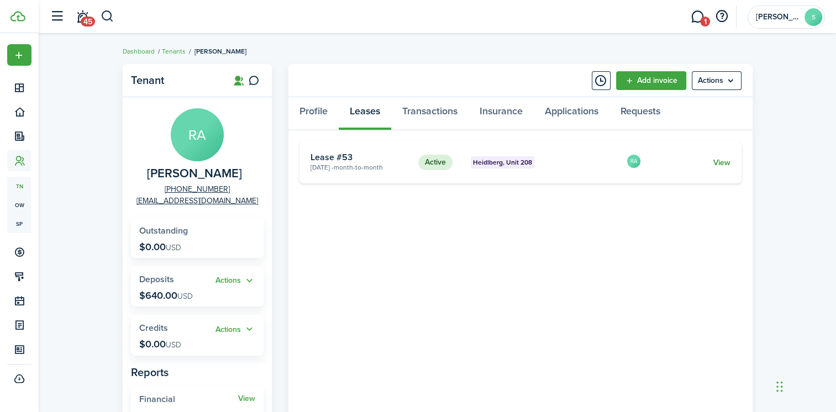
click at [722, 161] on link "View" at bounding box center [721, 163] width 17 height 12
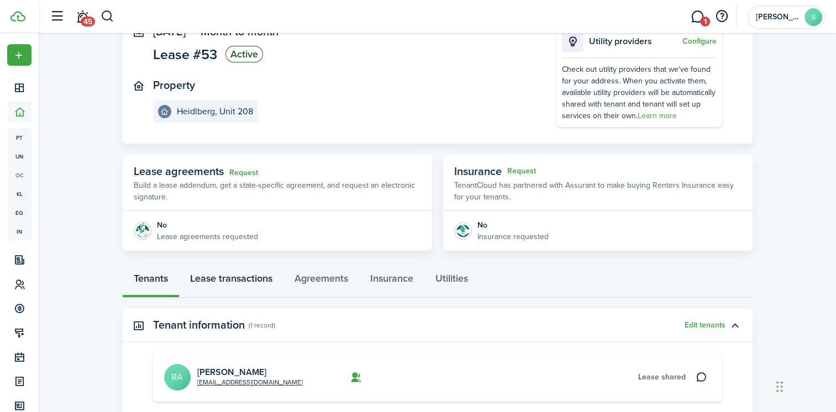
scroll to position [111, 0]
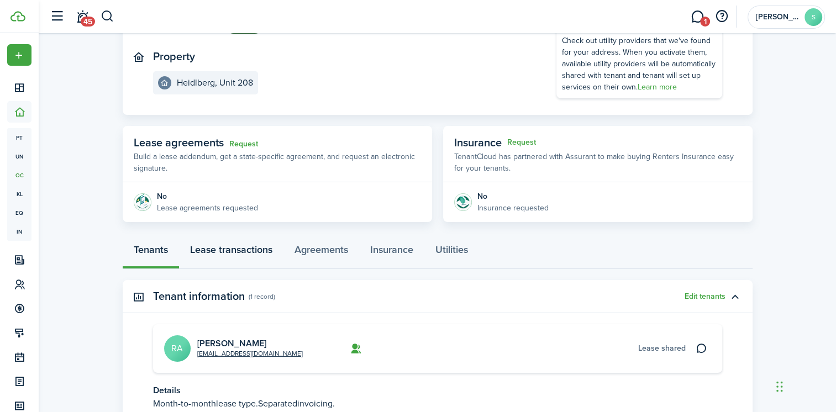
click at [237, 250] on link "Lease transactions" at bounding box center [231, 252] width 104 height 33
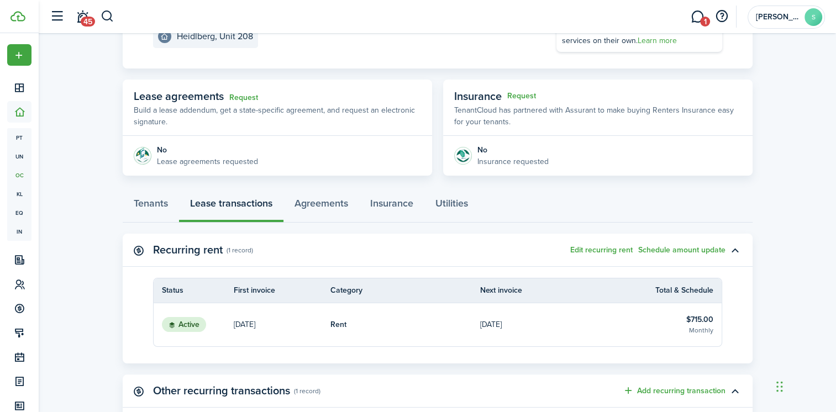
scroll to position [166, 0]
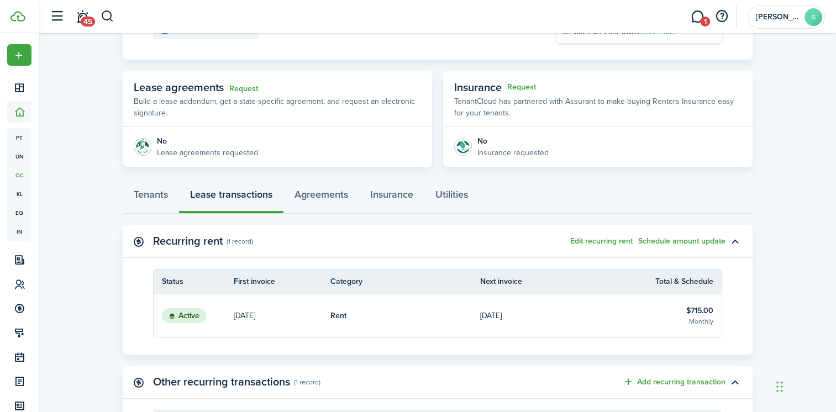
click at [449, 317] on link "Rent" at bounding box center [406, 316] width 150 height 43
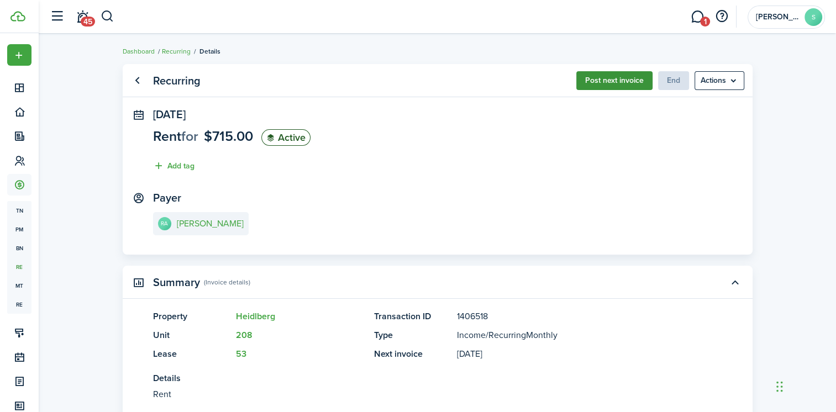
click at [621, 78] on button "Post next invoice" at bounding box center [614, 80] width 76 height 19
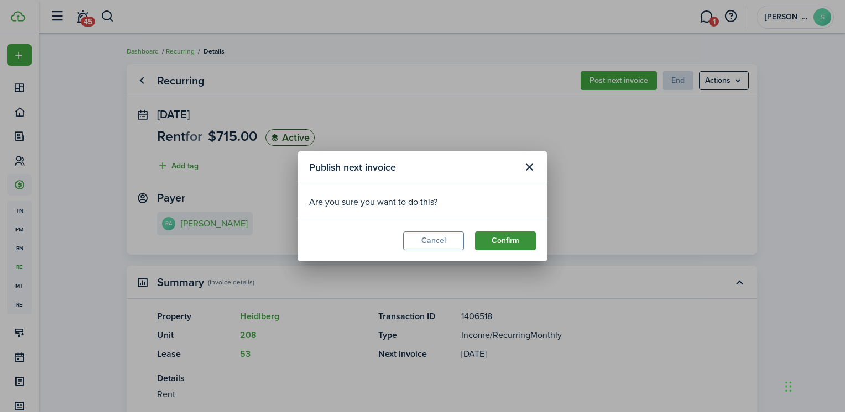
click at [507, 238] on button "Confirm" at bounding box center [505, 241] width 61 height 19
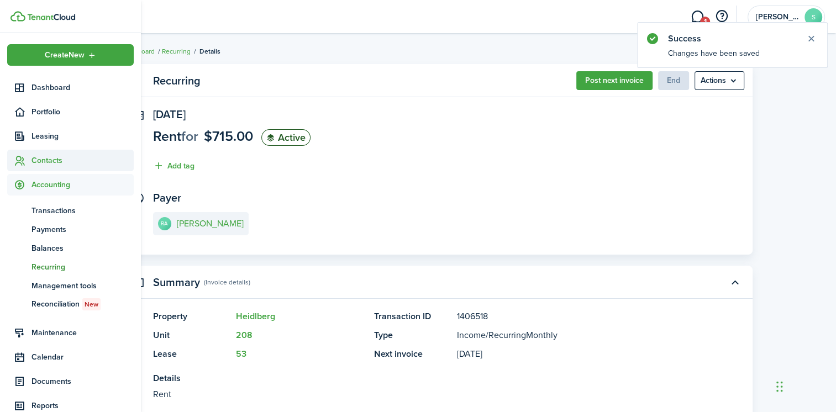
click at [45, 156] on span "Contacts" at bounding box center [83, 161] width 102 height 12
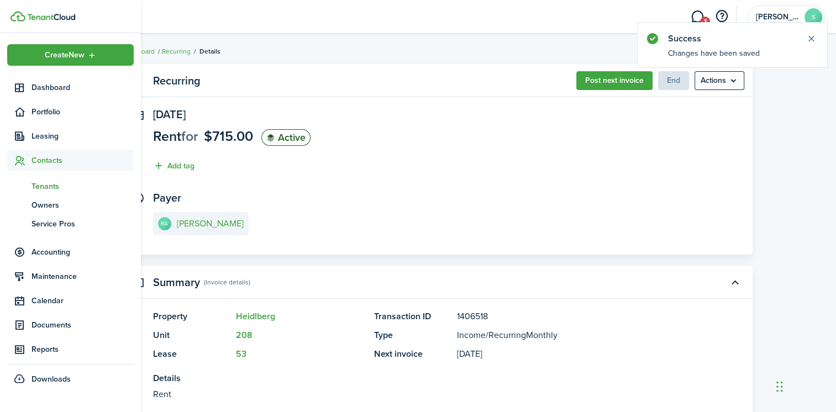
click at [51, 187] on span "Tenants" at bounding box center [83, 187] width 102 height 12
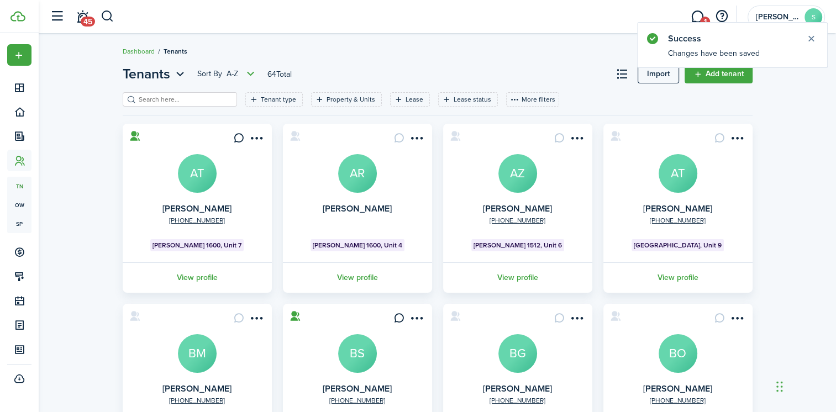
scroll to position [310, 0]
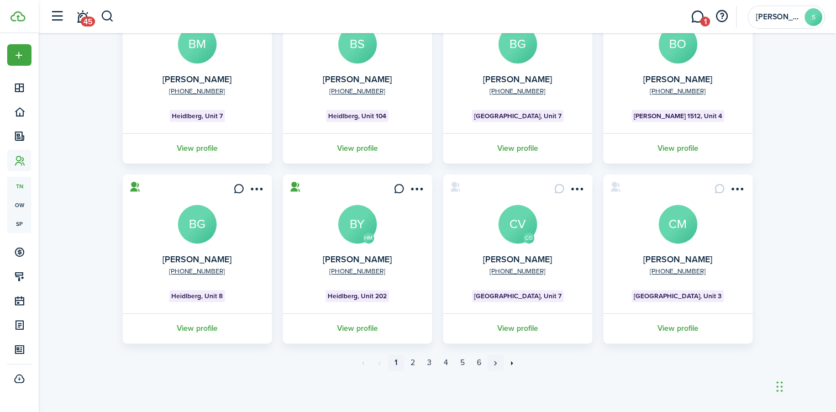
click at [497, 360] on link "»" at bounding box center [496, 363] width 17 height 17
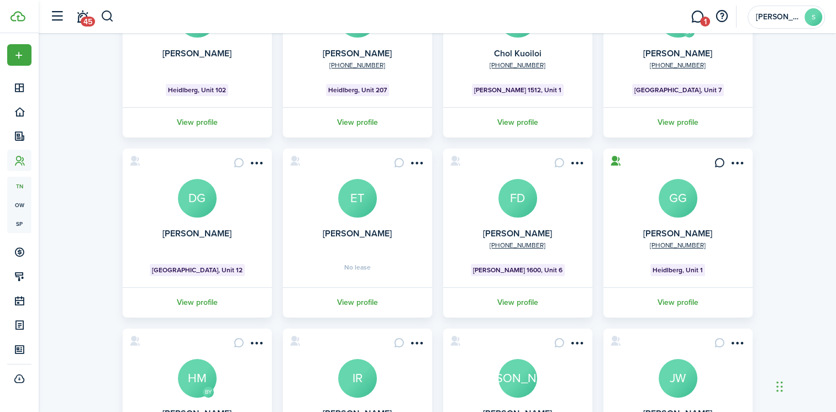
scroll to position [310, 0]
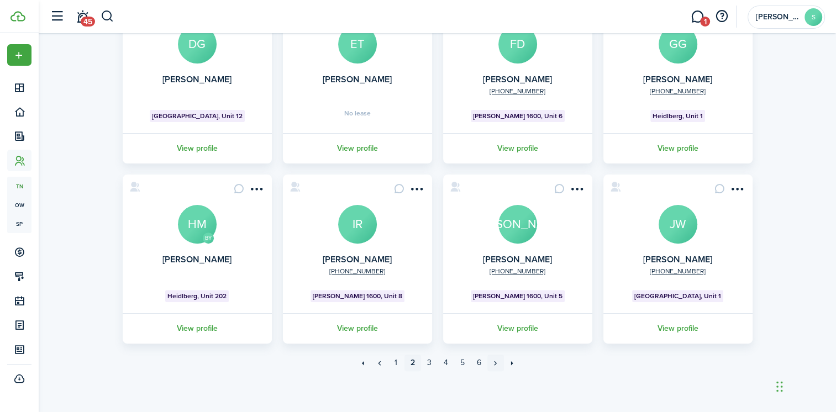
click at [494, 363] on link "»" at bounding box center [496, 363] width 17 height 17
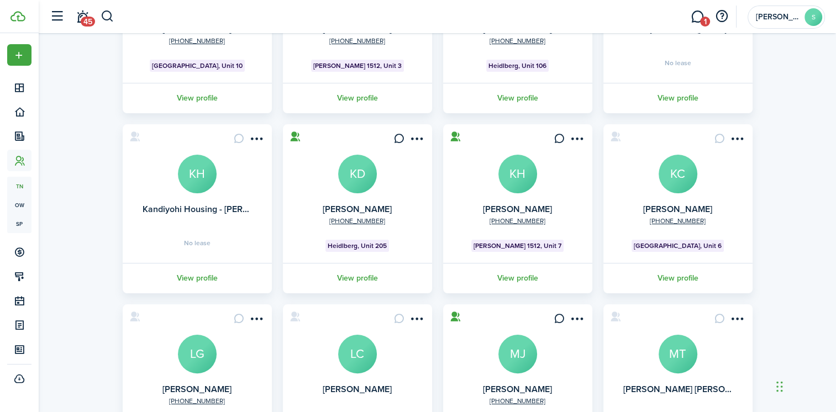
scroll to position [310, 0]
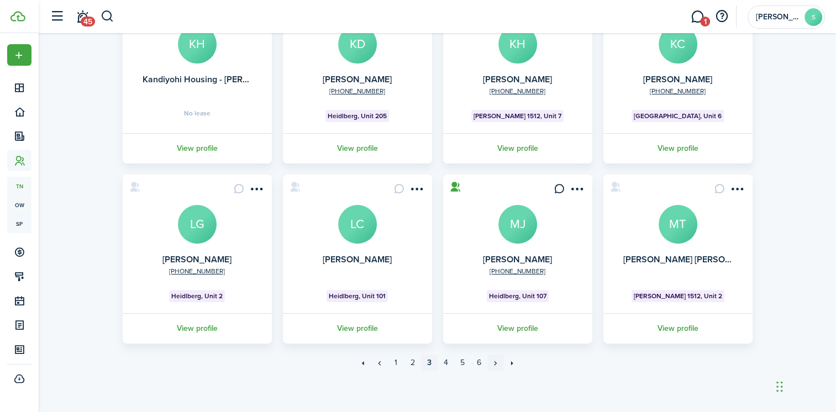
click at [495, 361] on link "»" at bounding box center [496, 363] width 17 height 17
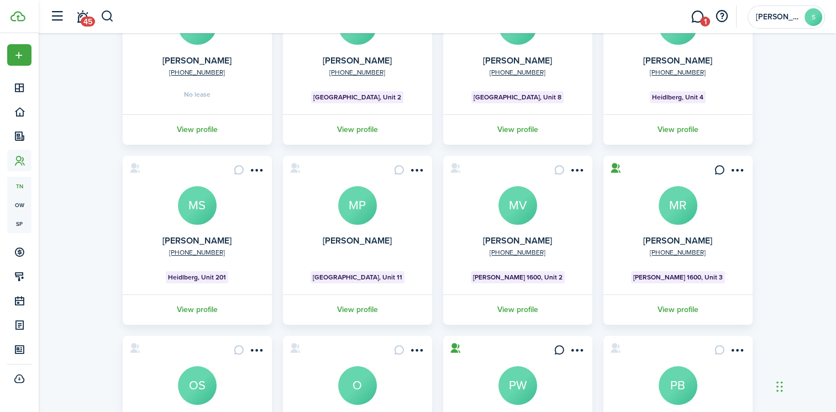
scroll to position [310, 0]
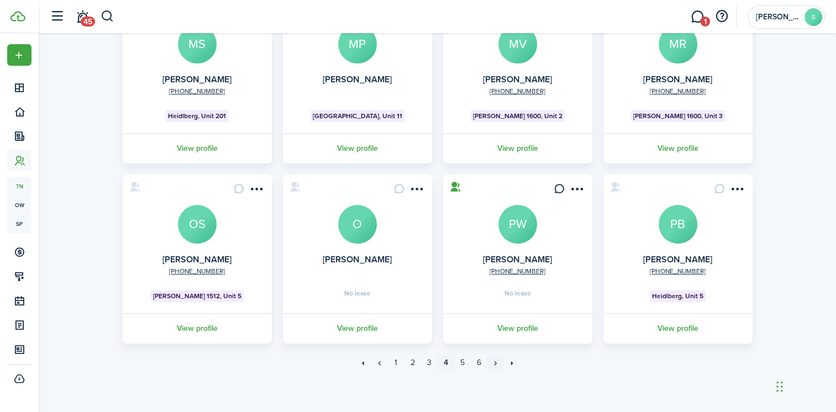
click at [495, 363] on link "»" at bounding box center [496, 363] width 17 height 17
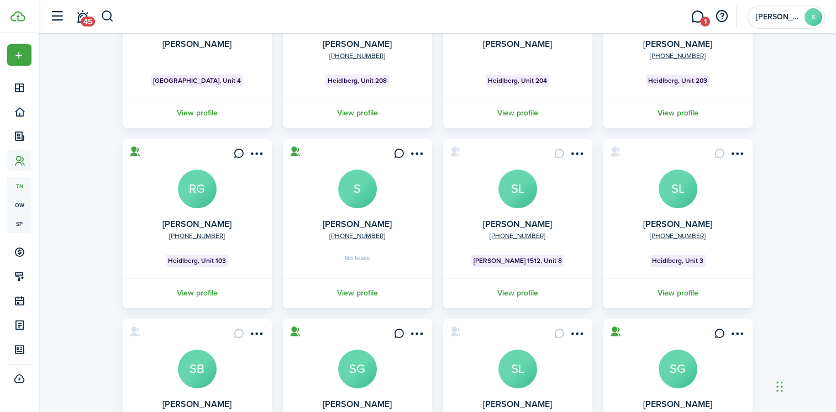
scroll to position [111, 0]
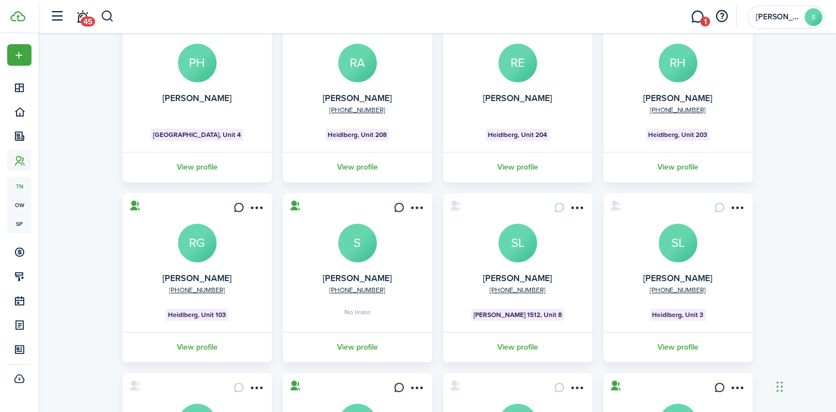
click at [197, 240] on avatar-text "RG" at bounding box center [197, 243] width 39 height 39
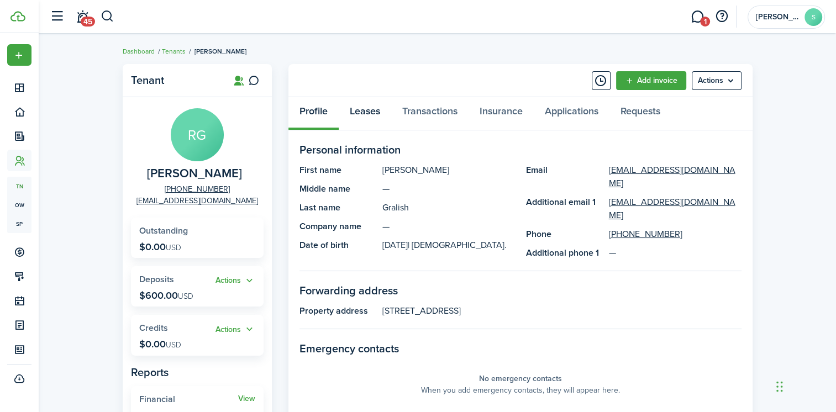
click at [370, 111] on link "Leases" at bounding box center [365, 113] width 53 height 33
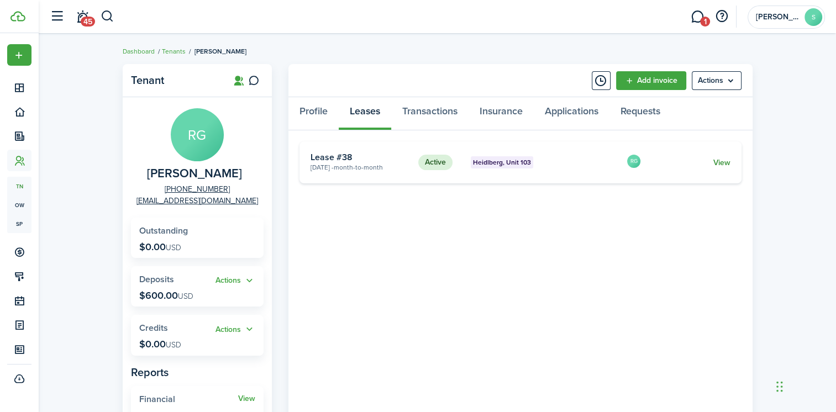
click at [721, 164] on link "View" at bounding box center [721, 163] width 17 height 12
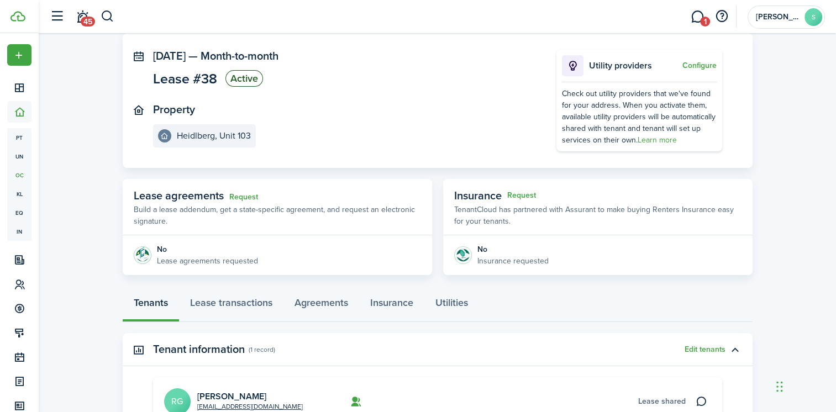
scroll to position [166, 0]
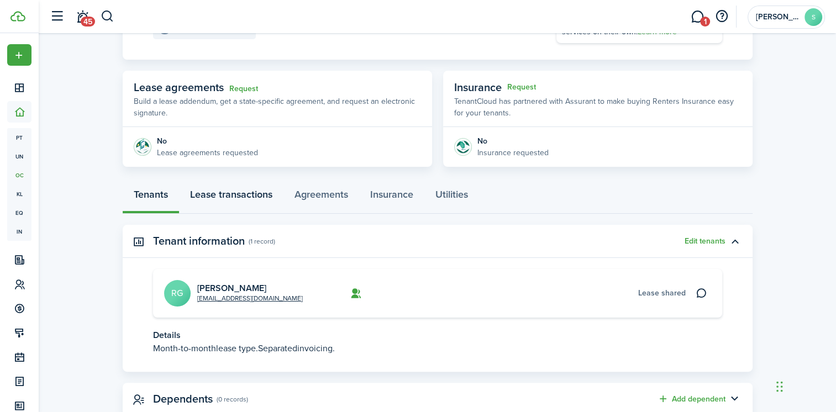
click at [228, 197] on link "Lease transactions" at bounding box center [231, 197] width 104 height 33
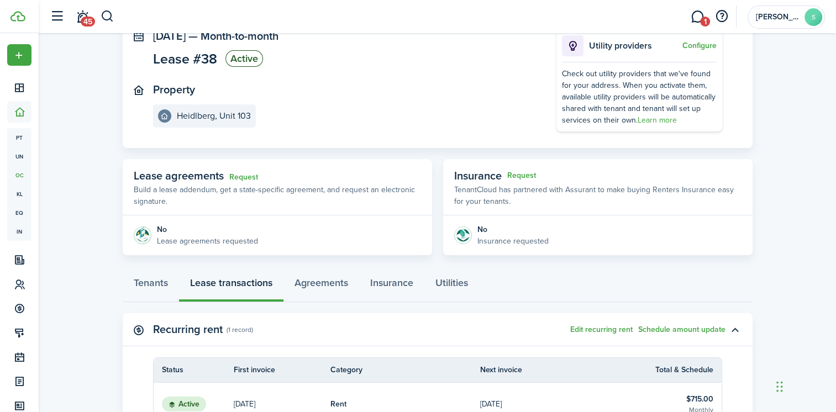
scroll to position [166, 0]
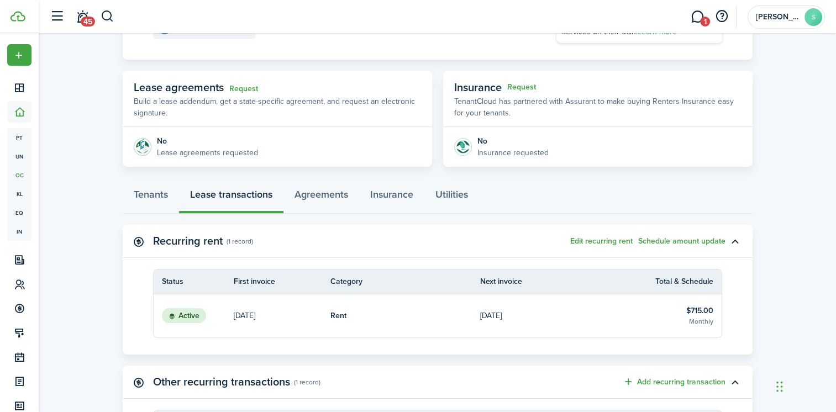
click at [590, 304] on link "[DATE]" at bounding box center [555, 316] width 150 height 43
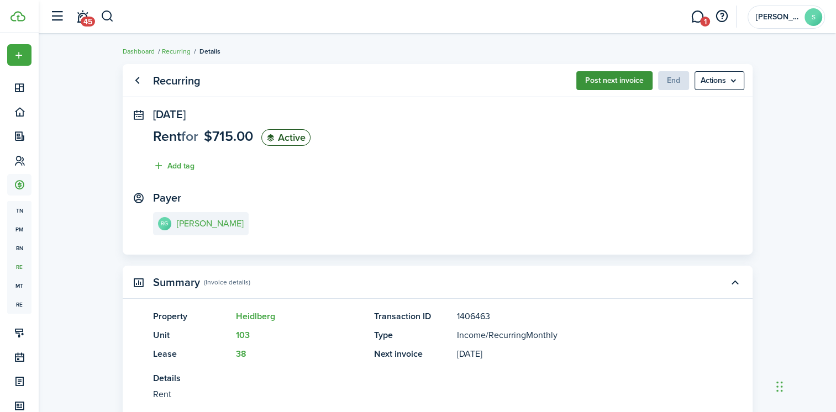
click at [633, 78] on button "Post next invoice" at bounding box center [614, 80] width 76 height 19
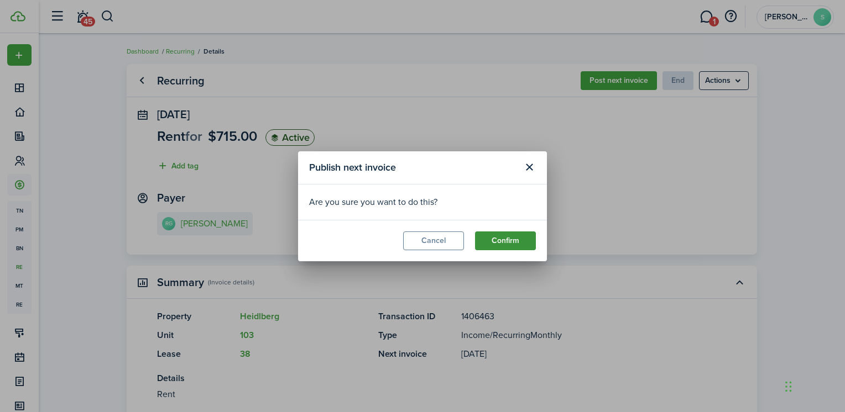
click at [495, 247] on button "Confirm" at bounding box center [505, 241] width 61 height 19
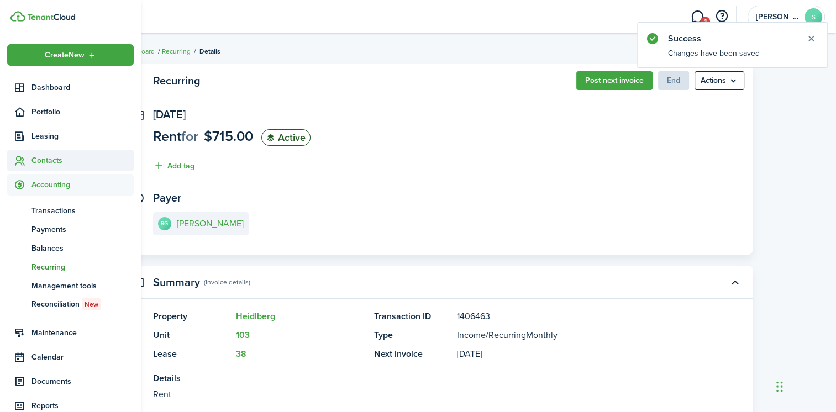
click at [46, 162] on span "Contacts" at bounding box center [83, 161] width 102 height 12
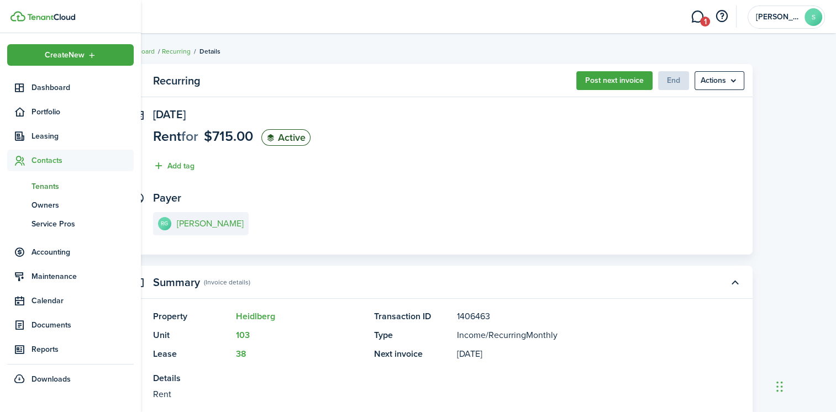
click at [40, 184] on span "Tenants" at bounding box center [83, 187] width 102 height 12
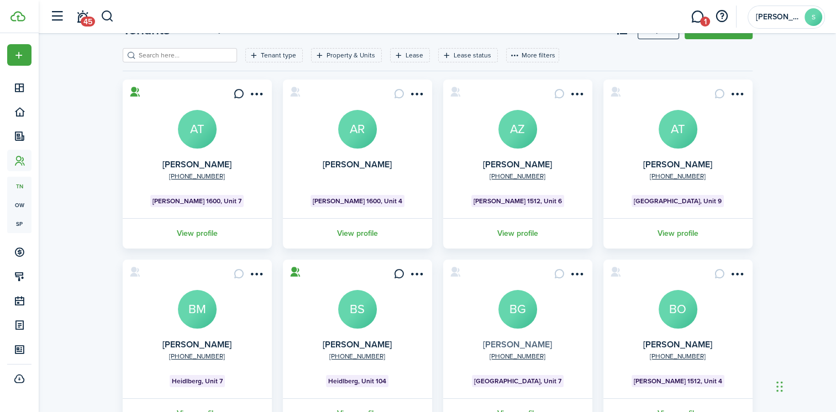
scroll to position [310, 0]
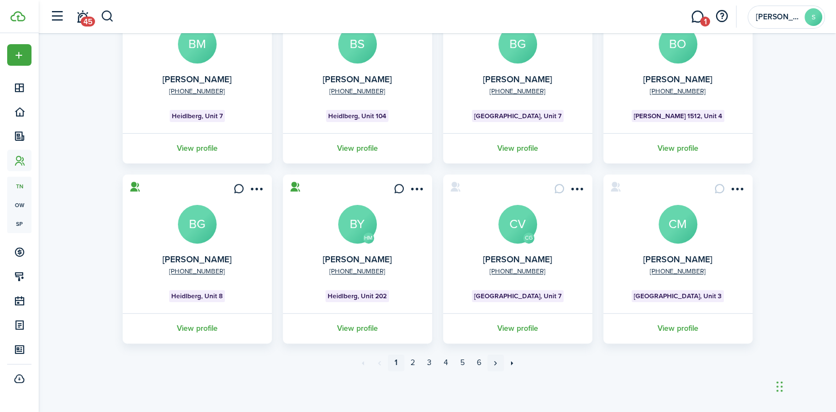
click at [497, 361] on link "»" at bounding box center [496, 363] width 17 height 17
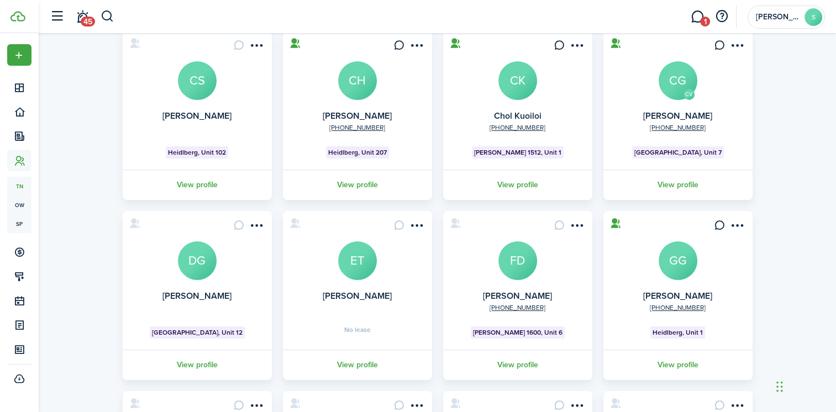
scroll to position [310, 0]
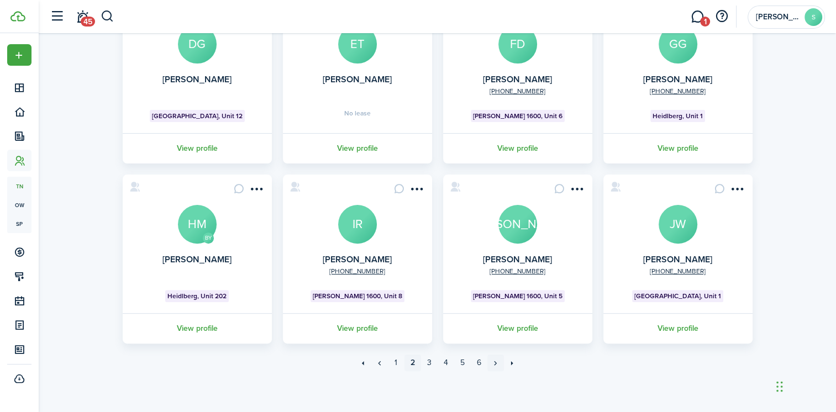
click at [495, 363] on link "»" at bounding box center [496, 363] width 17 height 17
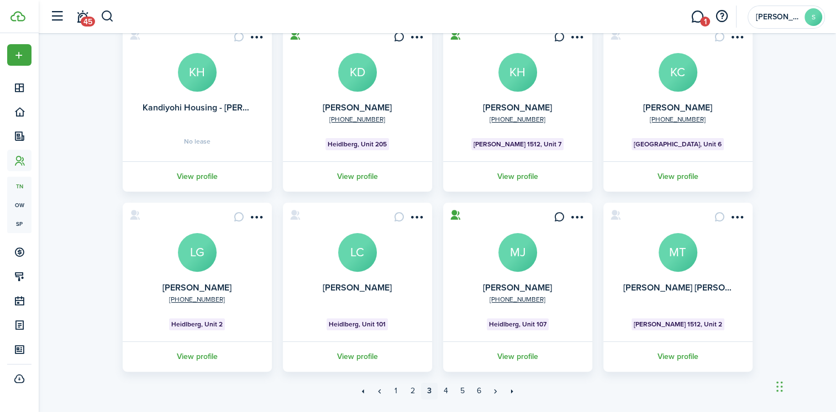
scroll to position [310, 0]
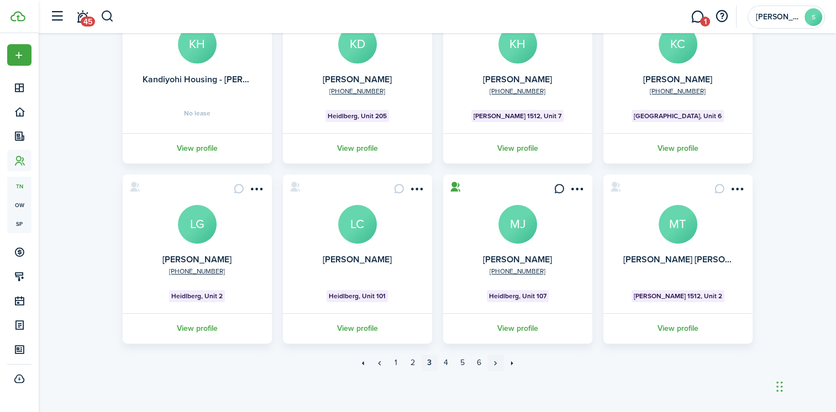
click at [496, 362] on link "»" at bounding box center [496, 363] width 17 height 17
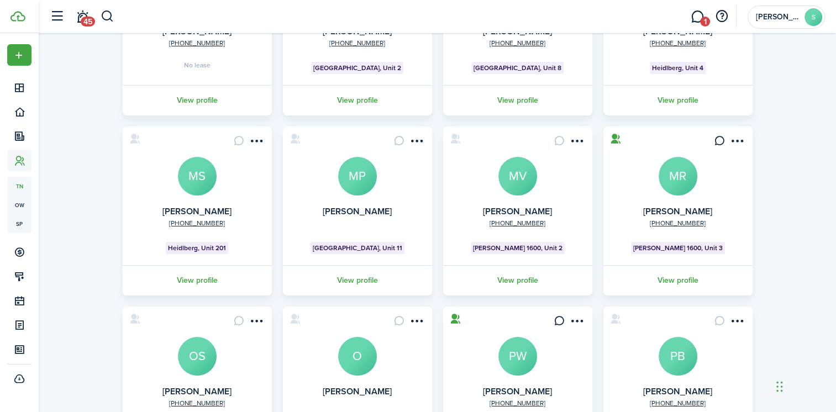
scroll to position [310, 0]
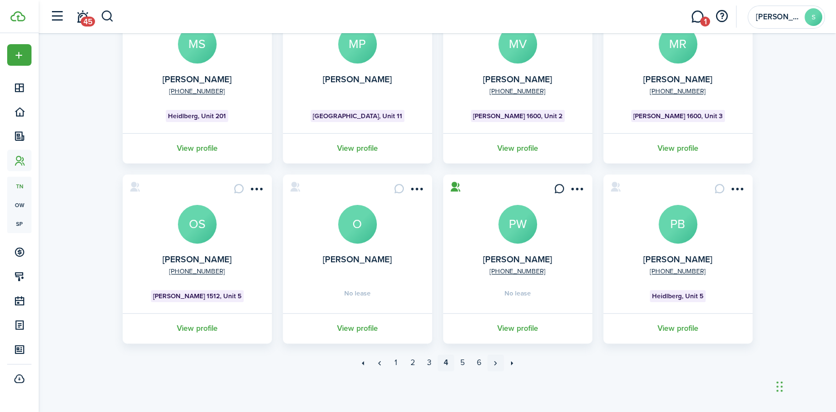
click at [495, 362] on link "»" at bounding box center [496, 363] width 17 height 17
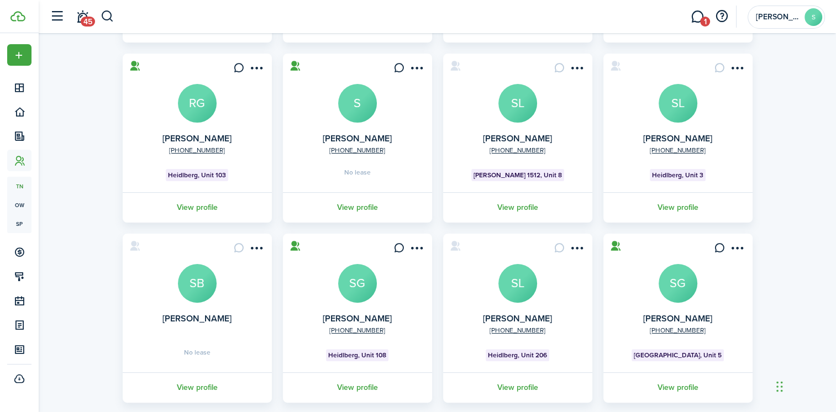
scroll to position [310, 0]
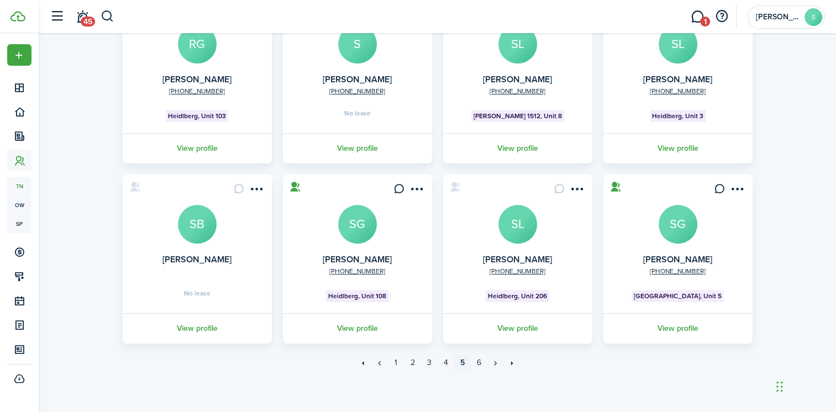
click at [359, 219] on avatar-text "SG" at bounding box center [357, 224] width 39 height 39
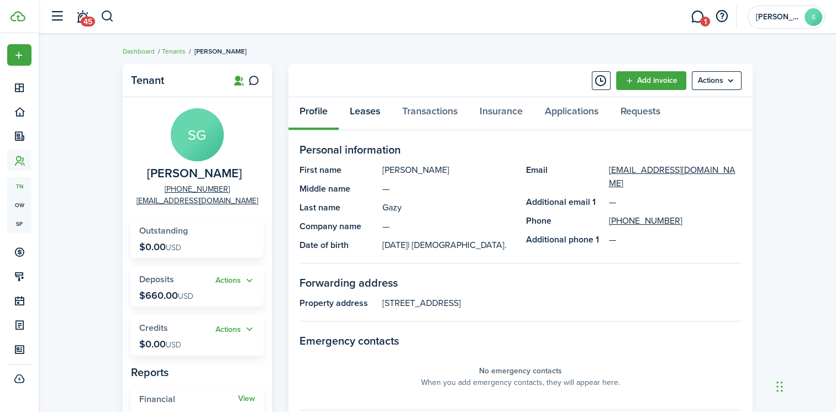
click at [368, 111] on link "Leases" at bounding box center [365, 113] width 53 height 33
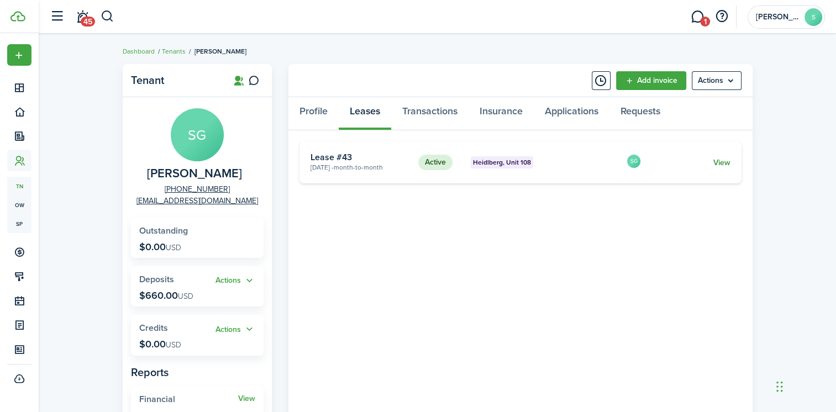
click at [715, 160] on link "View" at bounding box center [721, 163] width 17 height 12
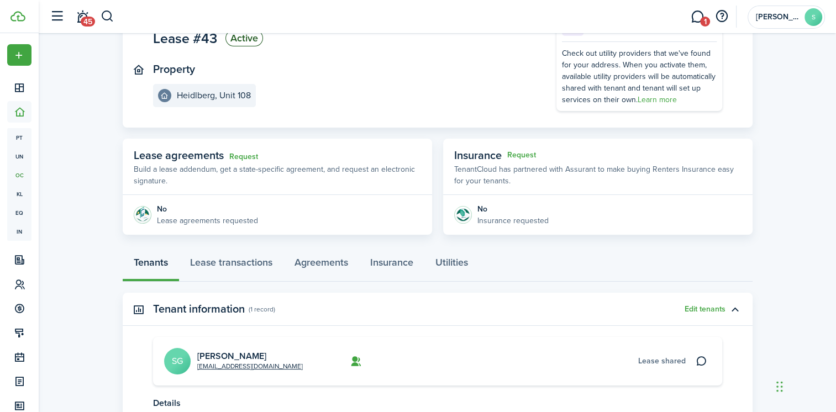
scroll to position [111, 0]
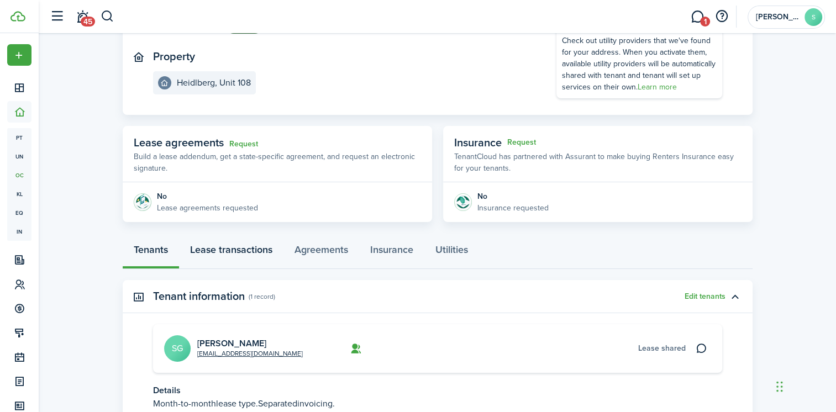
drag, startPoint x: 235, startPoint y: 249, endPoint x: 322, endPoint y: 323, distance: 114.1
click at [236, 249] on link "Lease transactions" at bounding box center [231, 252] width 104 height 33
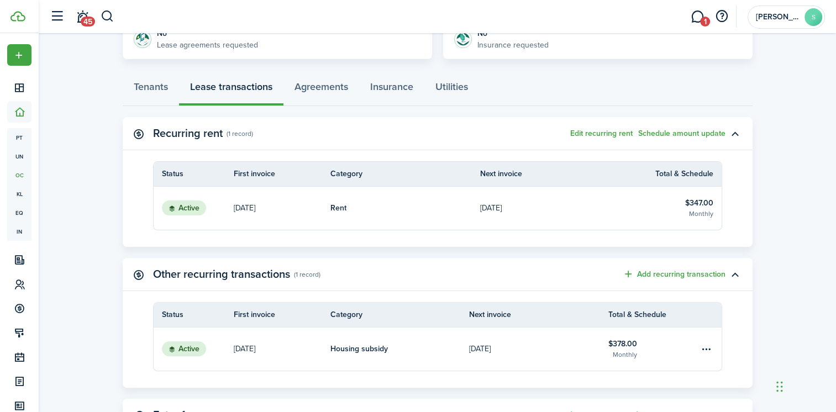
scroll to position [276, 0]
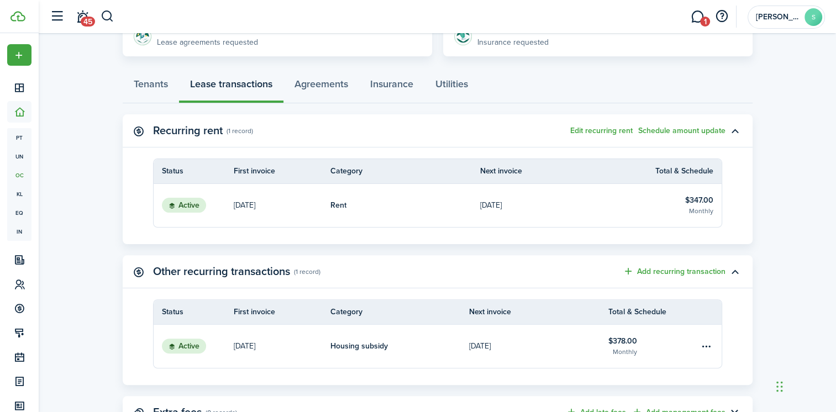
click at [407, 207] on link "Rent" at bounding box center [406, 205] width 150 height 43
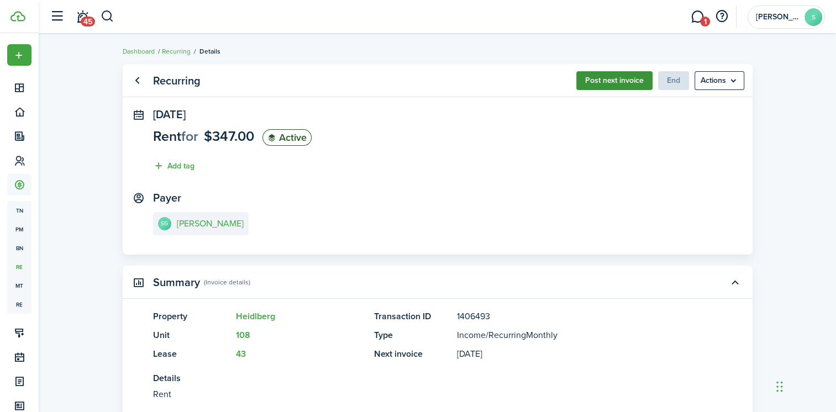
click at [602, 80] on button "Post next invoice" at bounding box center [614, 80] width 76 height 19
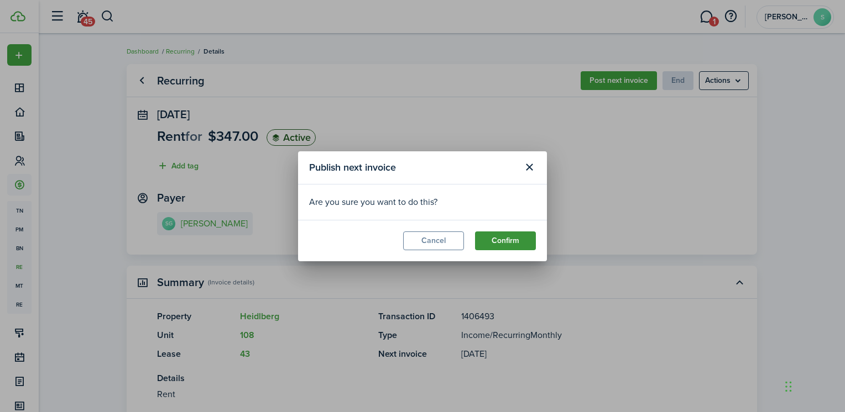
click at [519, 239] on button "Confirm" at bounding box center [505, 241] width 61 height 19
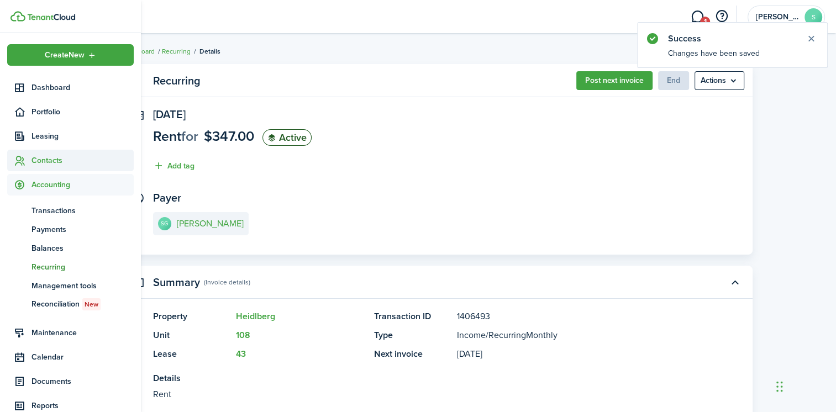
click at [49, 160] on span "Contacts" at bounding box center [83, 161] width 102 height 12
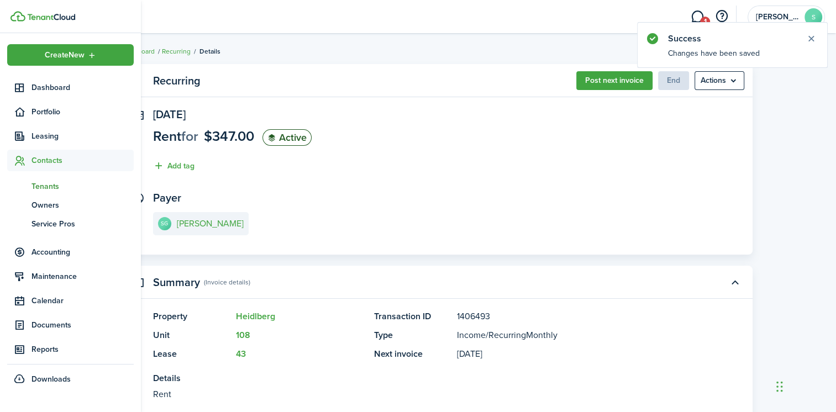
click at [55, 182] on span "Tenants" at bounding box center [83, 187] width 102 height 12
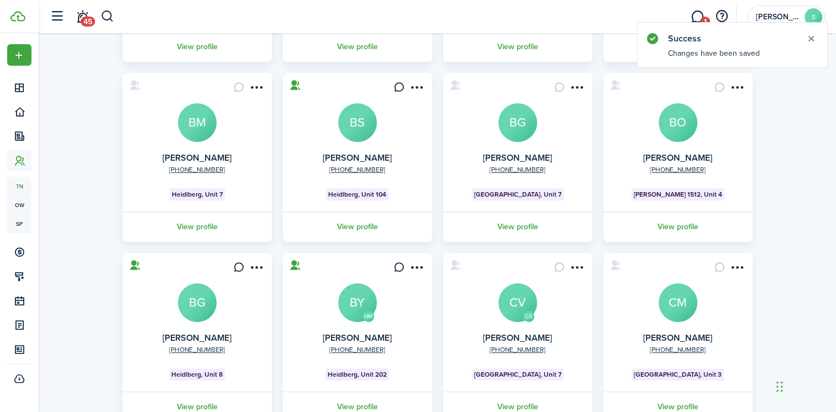
scroll to position [310, 0]
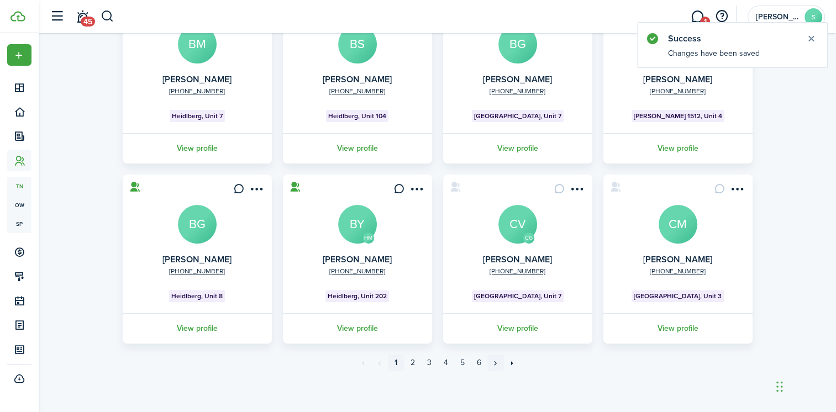
click at [494, 361] on link "»" at bounding box center [496, 363] width 17 height 17
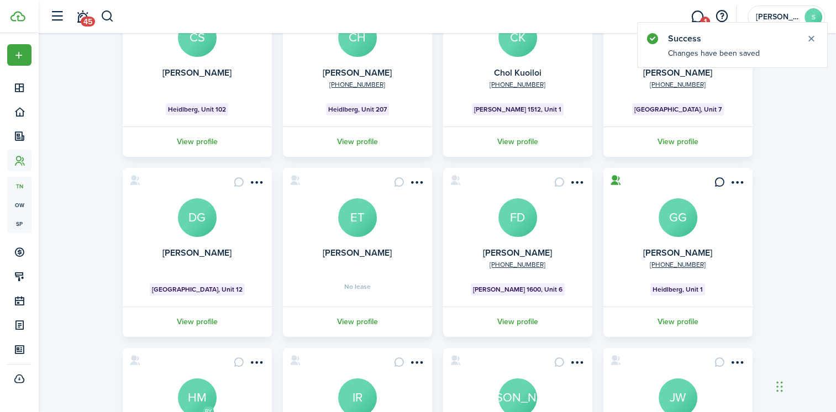
scroll to position [310, 0]
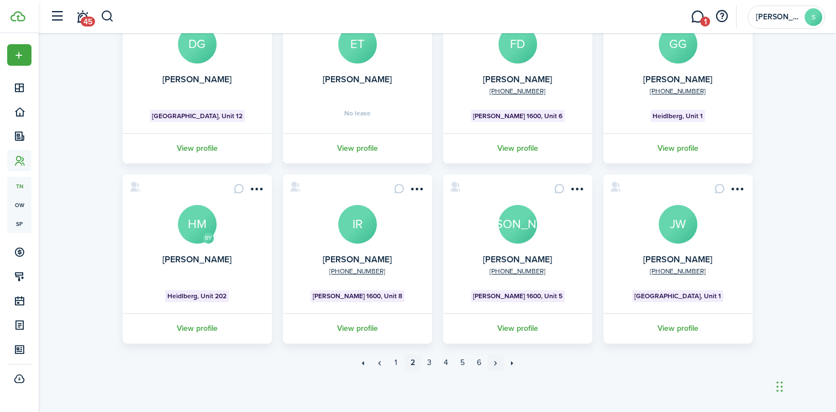
click at [496, 364] on link "»" at bounding box center [496, 363] width 17 height 17
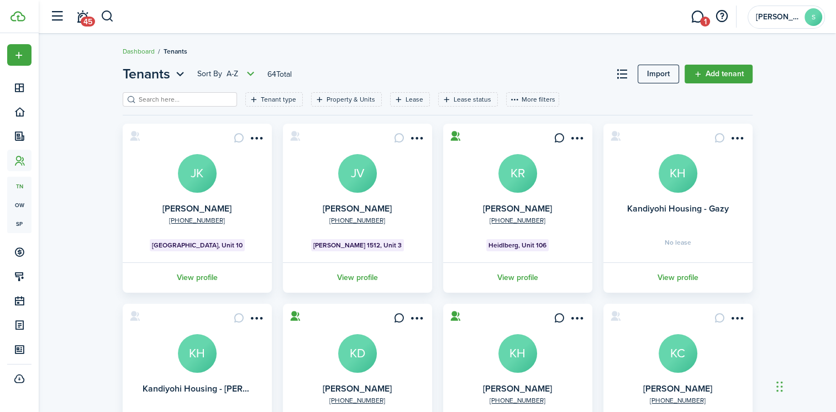
scroll to position [310, 0]
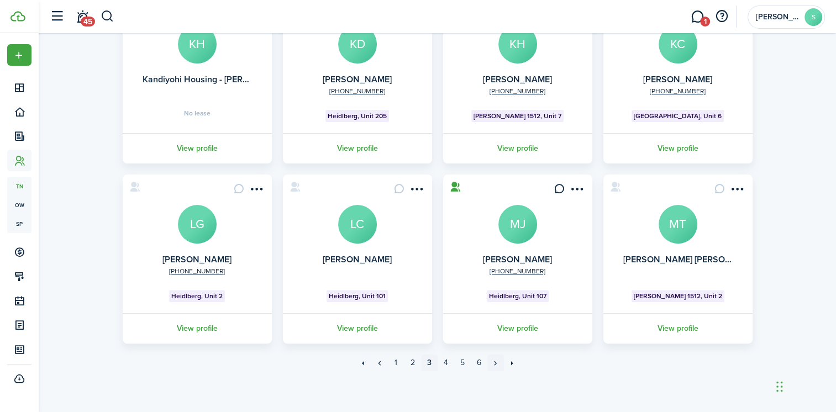
click at [495, 364] on link "»" at bounding box center [496, 363] width 17 height 17
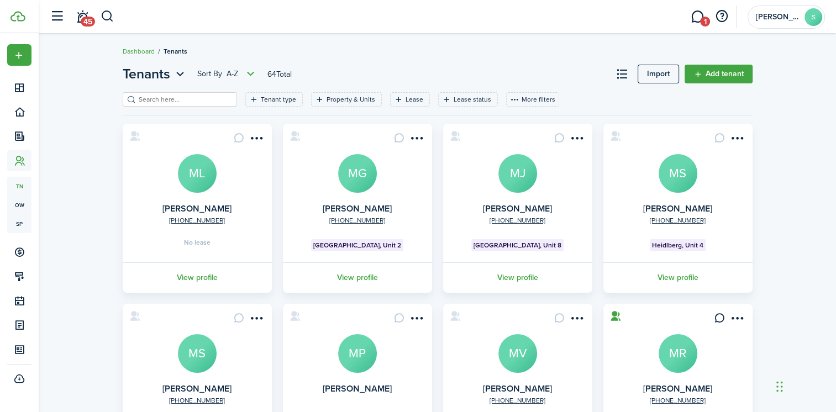
scroll to position [310, 0]
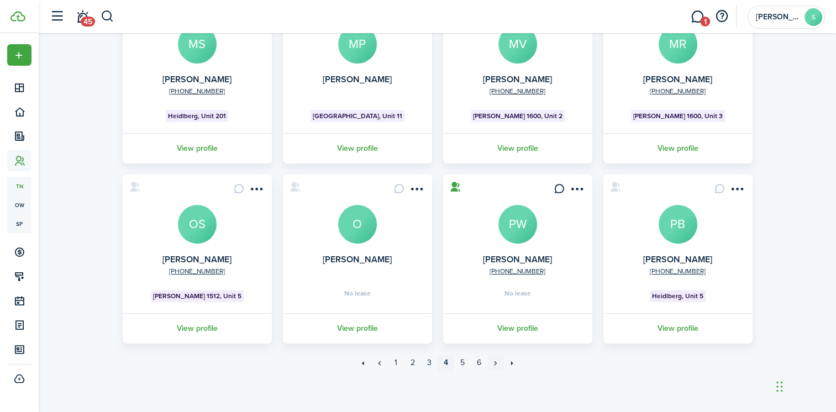
click at [496, 361] on link "»" at bounding box center [496, 363] width 17 height 17
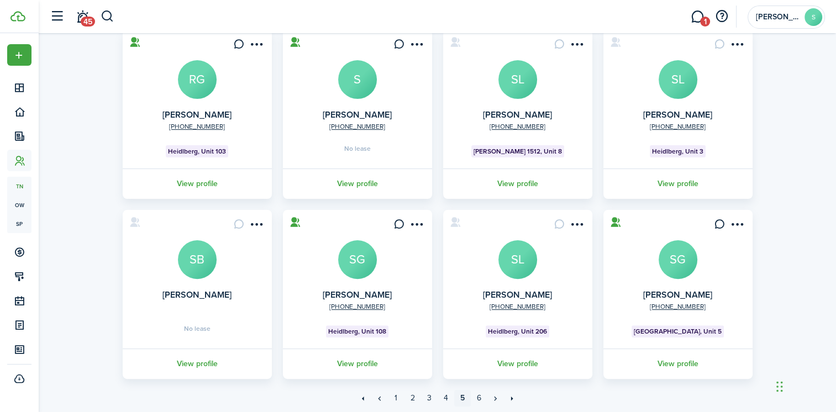
scroll to position [310, 0]
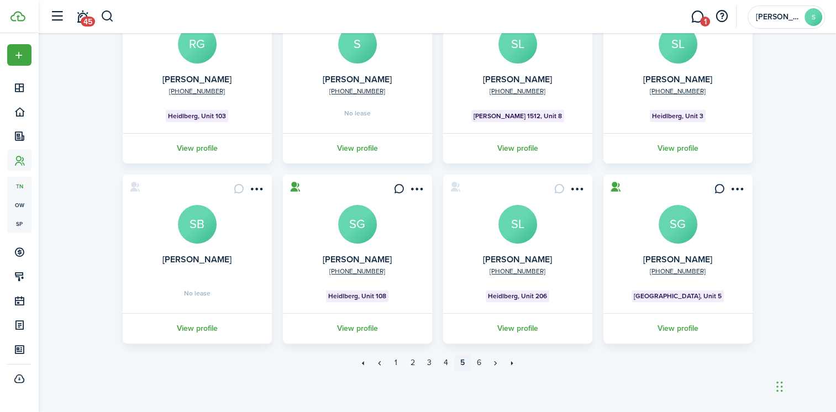
click at [684, 229] on avatar-text "SG" at bounding box center [678, 224] width 39 height 39
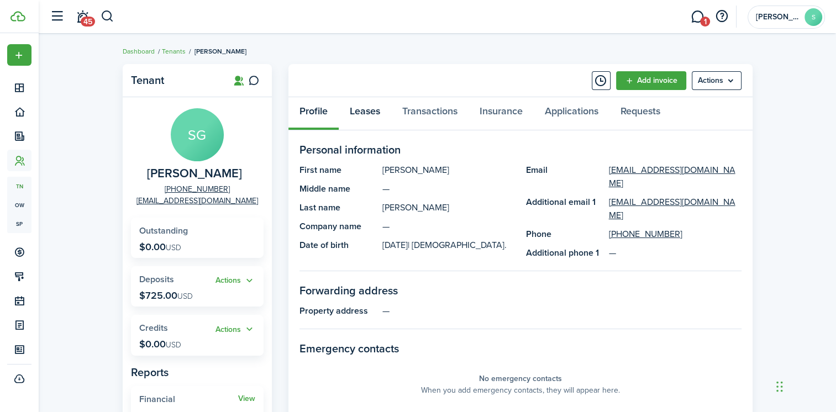
click at [370, 112] on link "Leases" at bounding box center [365, 113] width 53 height 33
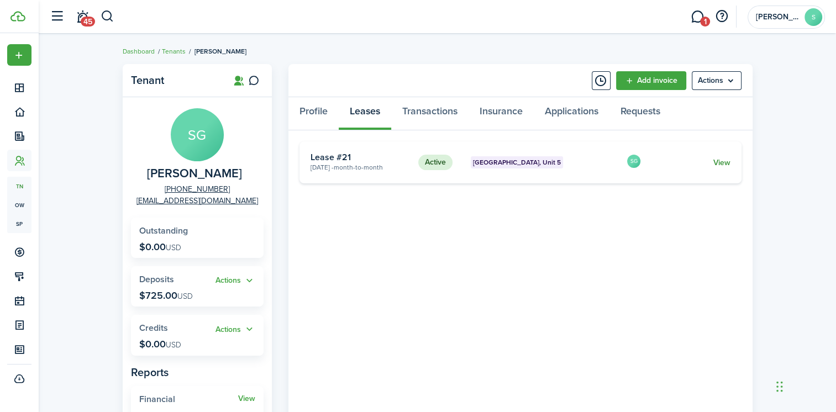
click at [721, 161] on link "View" at bounding box center [721, 163] width 17 height 12
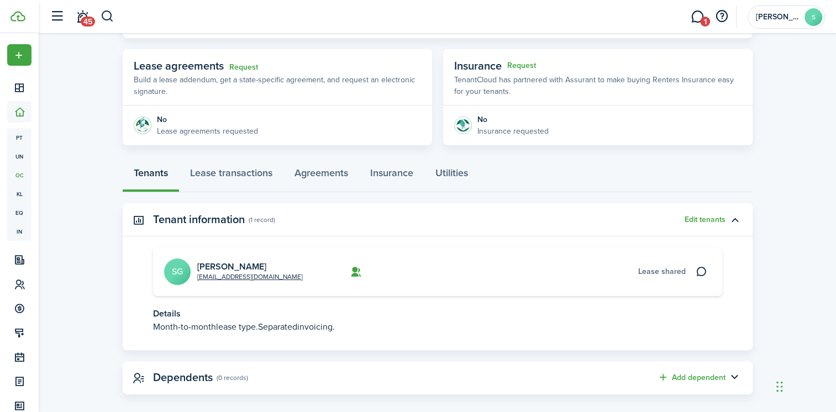
scroll to position [199, 0]
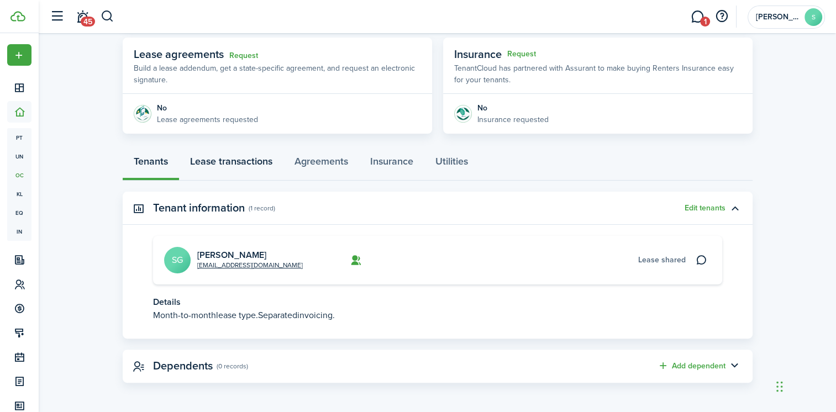
click at [229, 163] on link "Lease transactions" at bounding box center [231, 164] width 104 height 33
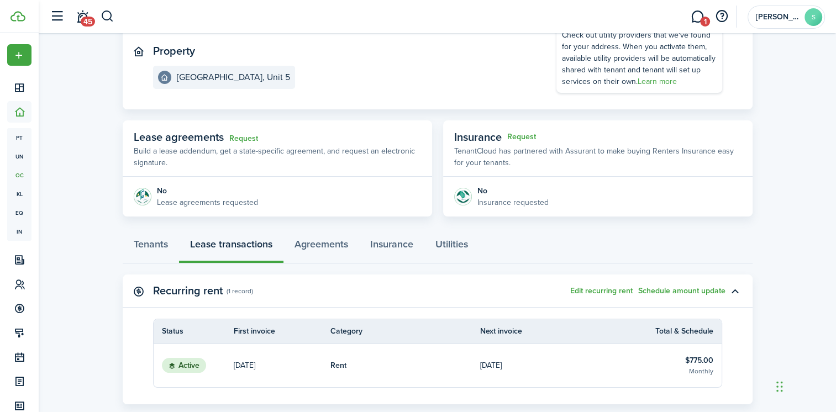
scroll to position [226, 0]
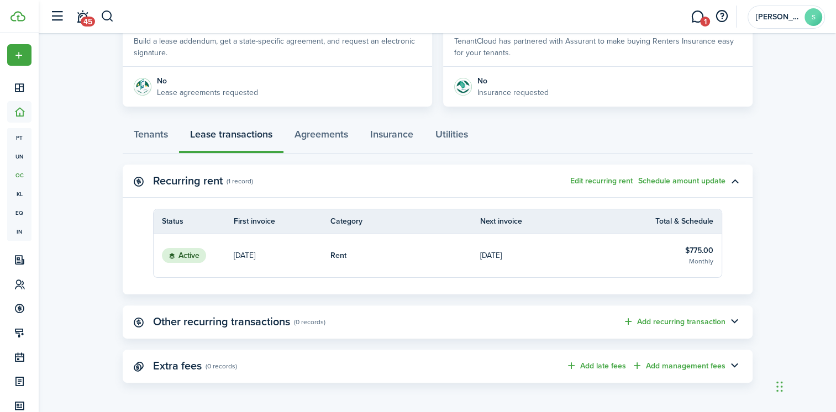
click at [442, 253] on link "Rent" at bounding box center [406, 255] width 150 height 43
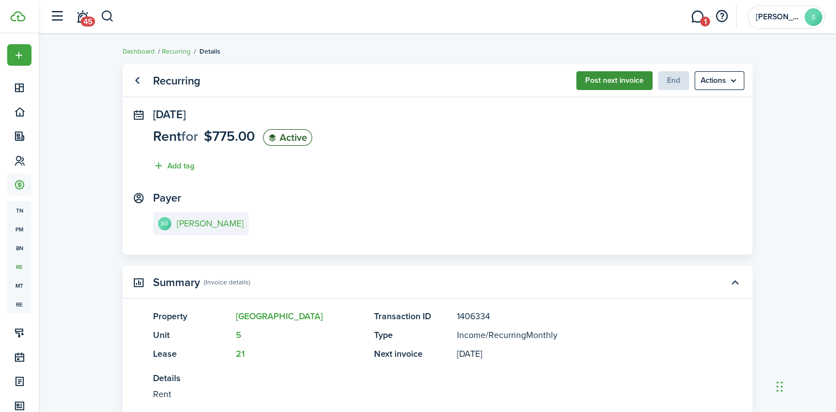
click at [605, 79] on button "Post next invoice" at bounding box center [614, 80] width 76 height 19
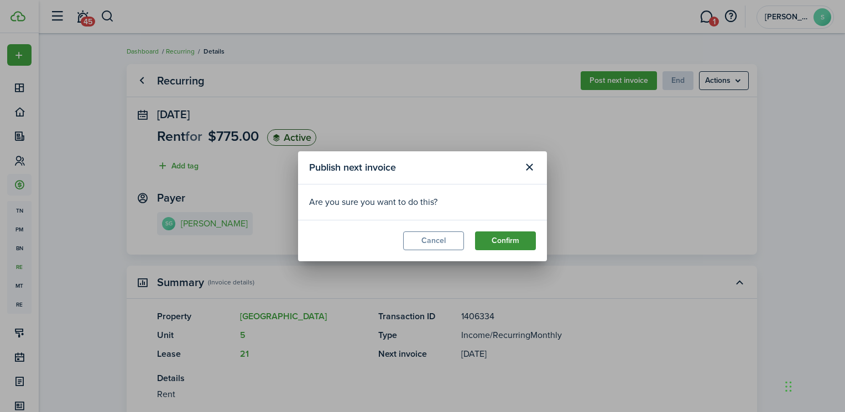
click at [509, 238] on button "Confirm" at bounding box center [505, 241] width 61 height 19
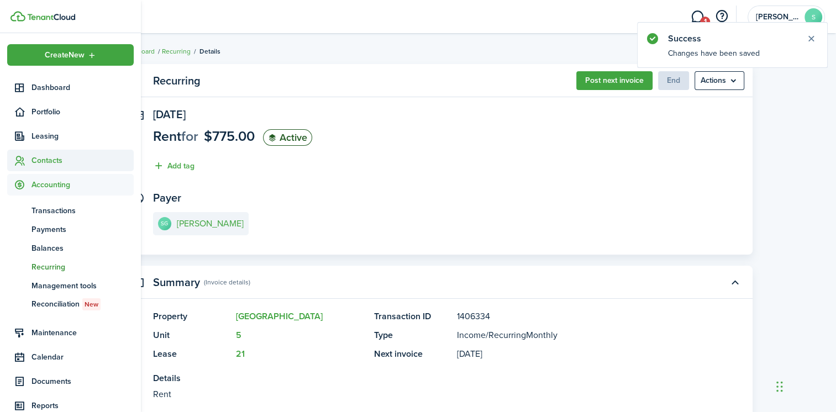
drag, startPoint x: 44, startPoint y: 160, endPoint x: 55, endPoint y: 166, distance: 12.4
click at [44, 160] on span "Contacts" at bounding box center [83, 161] width 102 height 12
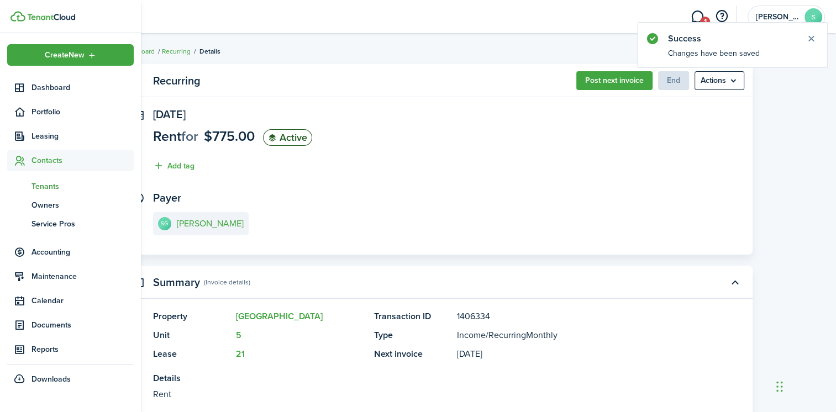
drag, startPoint x: 64, startPoint y: 184, endPoint x: 70, endPoint y: 185, distance: 6.2
click at [65, 184] on span "Tenants" at bounding box center [83, 187] width 102 height 12
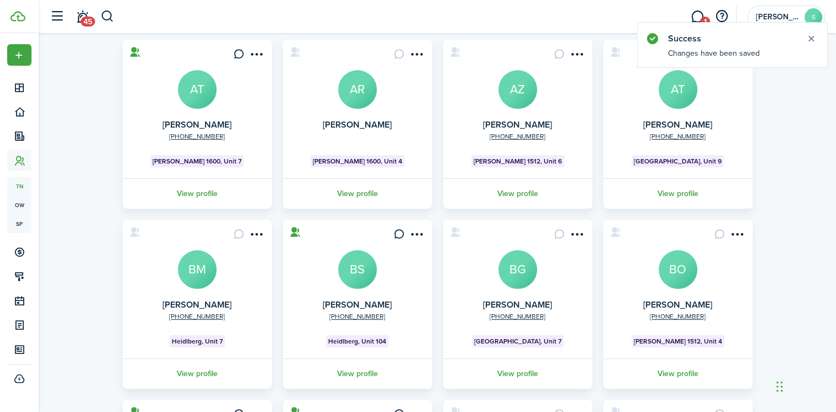
scroll to position [310, 0]
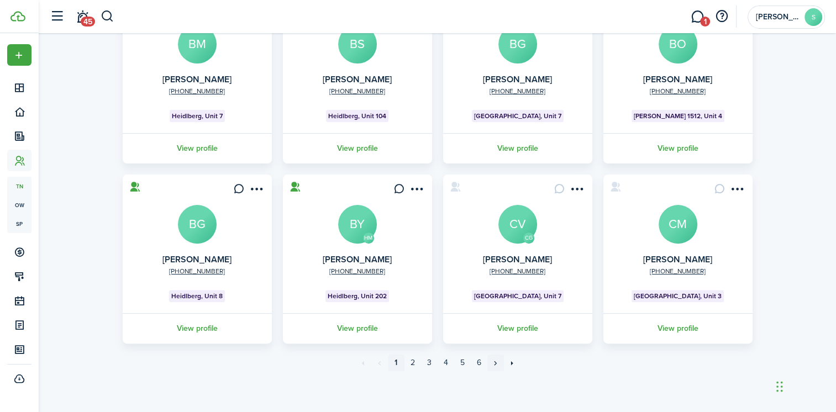
click at [497, 363] on link "»" at bounding box center [496, 363] width 17 height 17
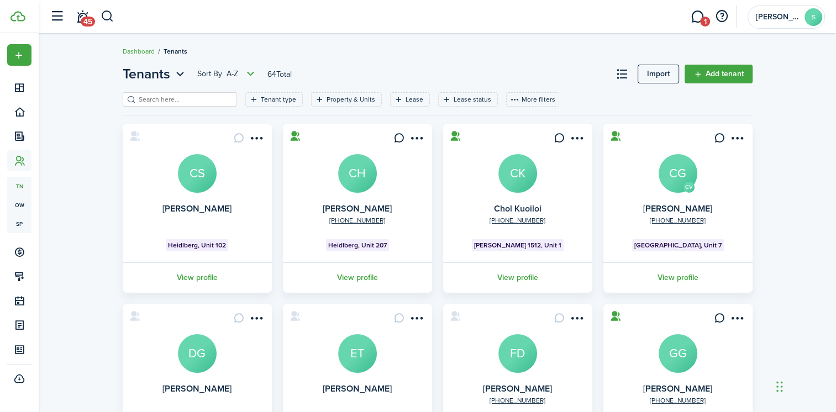
scroll to position [310, 0]
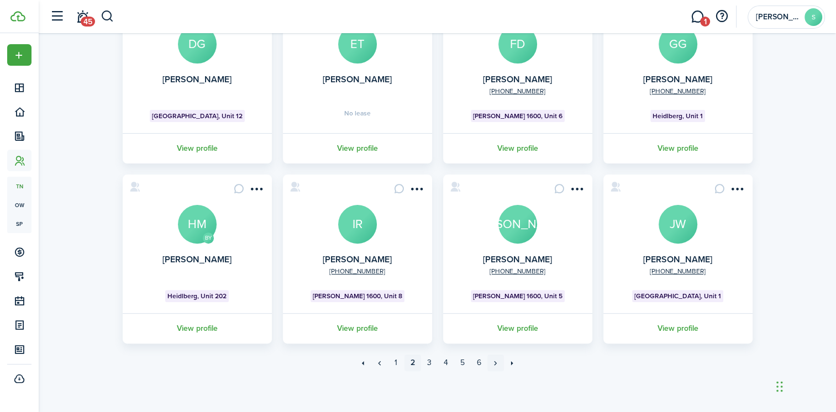
click at [495, 361] on link "»" at bounding box center [496, 363] width 17 height 17
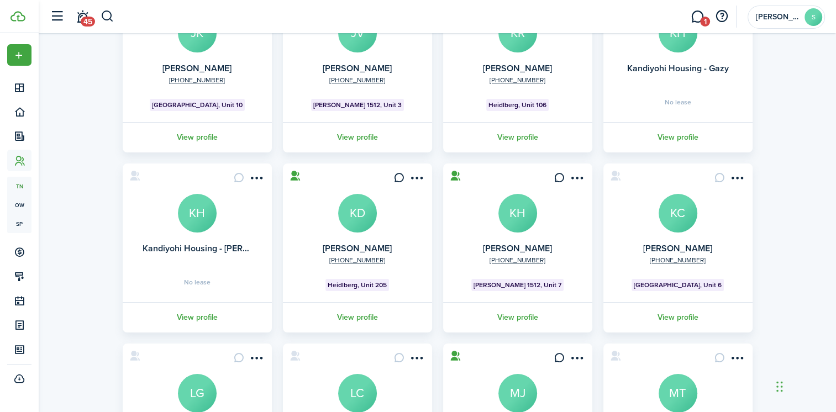
scroll to position [310, 0]
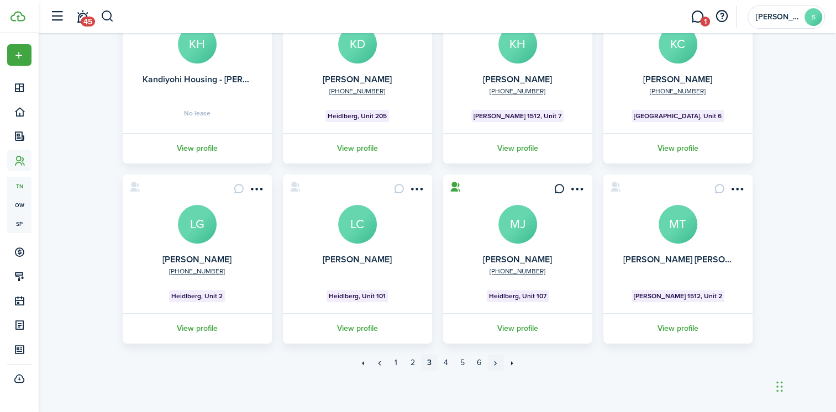
click at [495, 360] on link "»" at bounding box center [496, 363] width 17 height 17
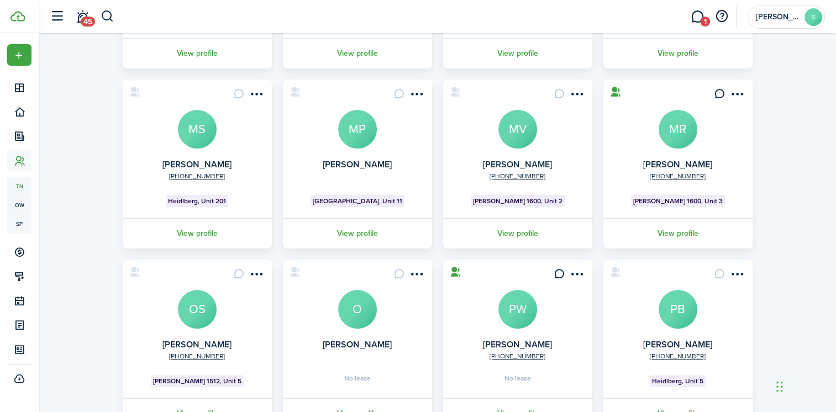
scroll to position [310, 0]
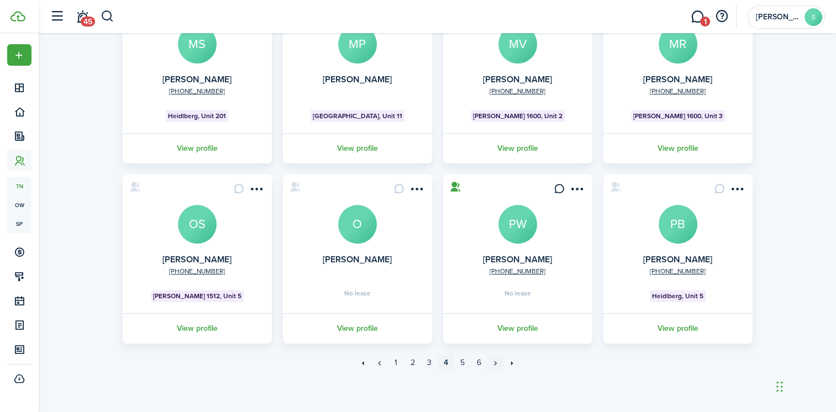
click at [497, 361] on link "»" at bounding box center [496, 363] width 17 height 17
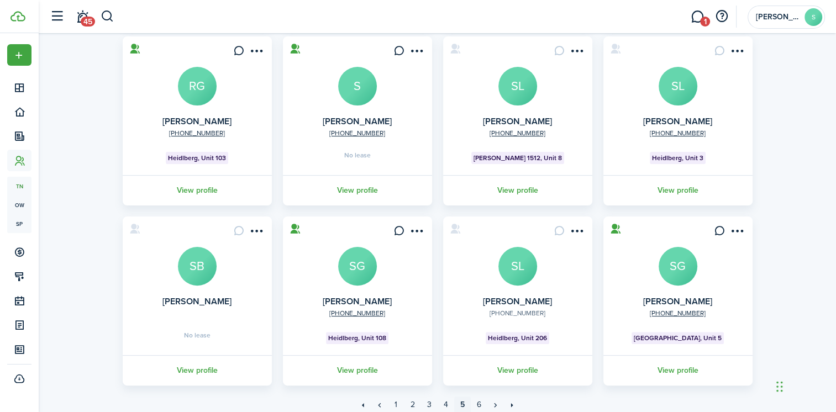
scroll to position [310, 0]
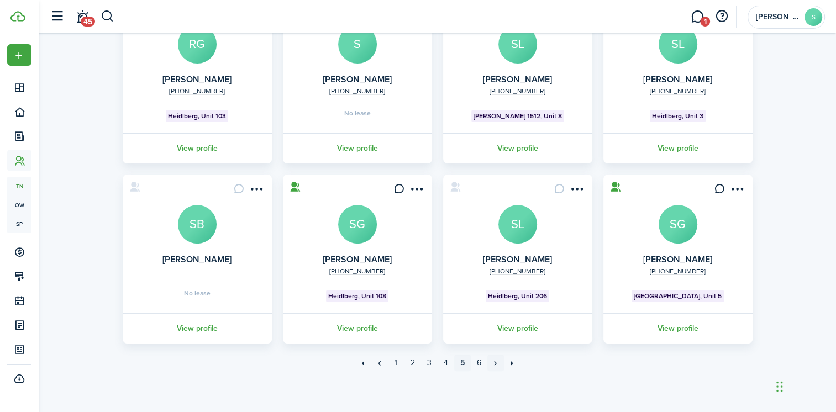
click at [496, 363] on link "»" at bounding box center [496, 363] width 17 height 17
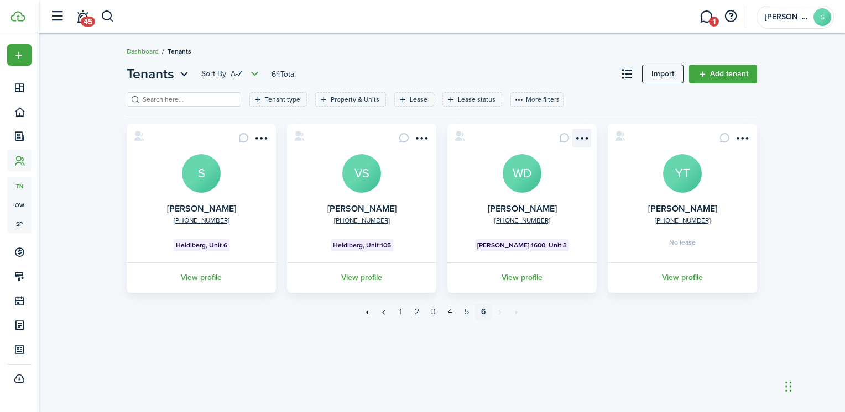
click at [584, 137] on menu-btn-icon "Open menu" at bounding box center [581, 138] width 19 height 19
click at [478, 210] on card "[PHONE_NUMBER] [PERSON_NAME] [PERSON_NAME][GEOGRAPHIC_DATA] 1600, Unit 3 View p…" at bounding box center [521, 208] width 149 height 169
click at [524, 171] on avatar-text "WD" at bounding box center [521, 173] width 39 height 39
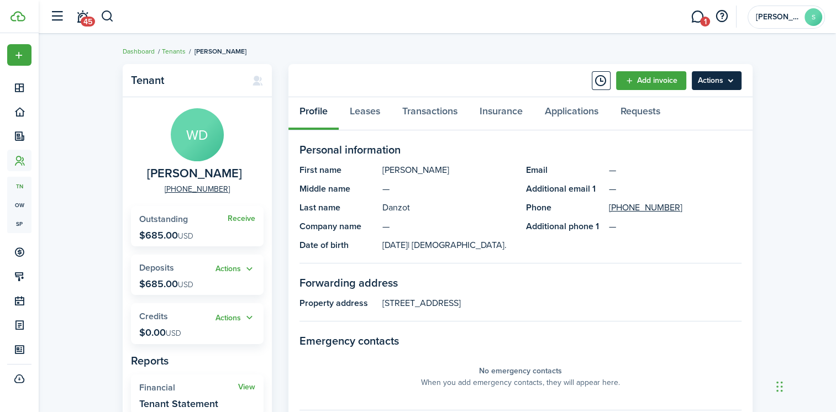
click at [719, 78] on menu-btn "Actions" at bounding box center [717, 80] width 50 height 19
click at [446, 138] on panel-main-body "Personal information First name [PERSON_NAME] Middle name — Last name Danzot Co…" at bounding box center [521, 403] width 464 height 547
click at [369, 112] on link "Leases" at bounding box center [365, 113] width 53 height 33
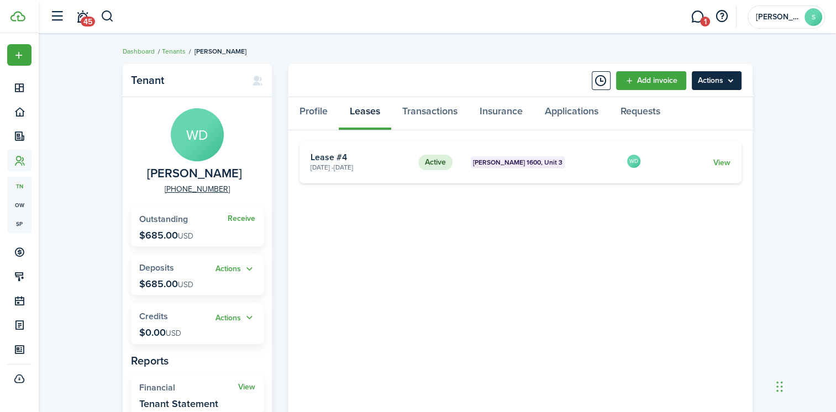
click at [729, 83] on menu-btn "Actions" at bounding box center [717, 80] width 50 height 19
click at [569, 233] on tenant-view-lease "Active [PERSON_NAME][GEOGRAPHIC_DATA] 3 [DATE] - [DATE] Lease #4 WD View «« « 1…" at bounding box center [521, 303] width 442 height 325
click at [730, 161] on card "Active [PERSON_NAME][GEOGRAPHIC_DATA] 3 [DATE] - [DATE] Lease #4 WD View" at bounding box center [521, 162] width 442 height 42
click at [724, 163] on link "View" at bounding box center [721, 163] width 17 height 12
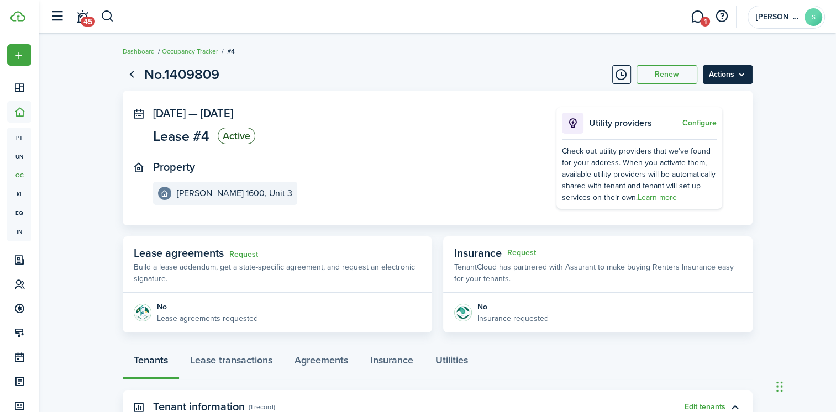
click at [722, 78] on menu-btn "Actions" at bounding box center [728, 74] width 50 height 19
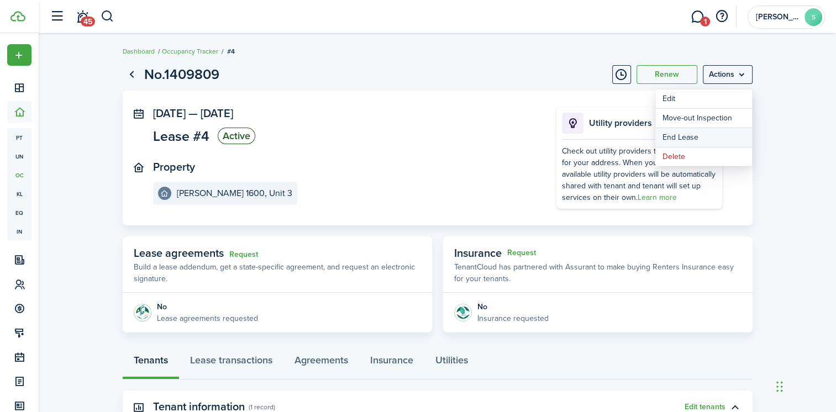
click at [688, 133] on link "End Lease" at bounding box center [704, 137] width 97 height 19
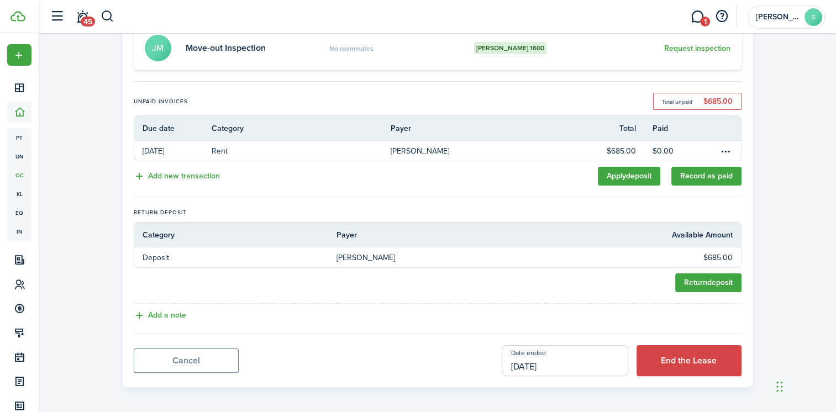
scroll to position [166, 0]
click at [164, 311] on button "Add a note" at bounding box center [160, 315] width 53 height 13
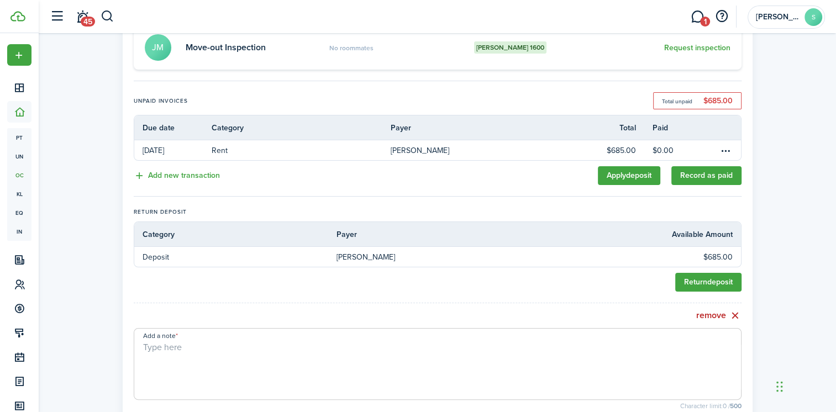
click at [161, 351] on textarea "Add a note" at bounding box center [437, 367] width 607 height 53
type textarea "Moved out early - given health issues"
click at [631, 283] on div "Return deposit" at bounding box center [438, 282] width 608 height 19
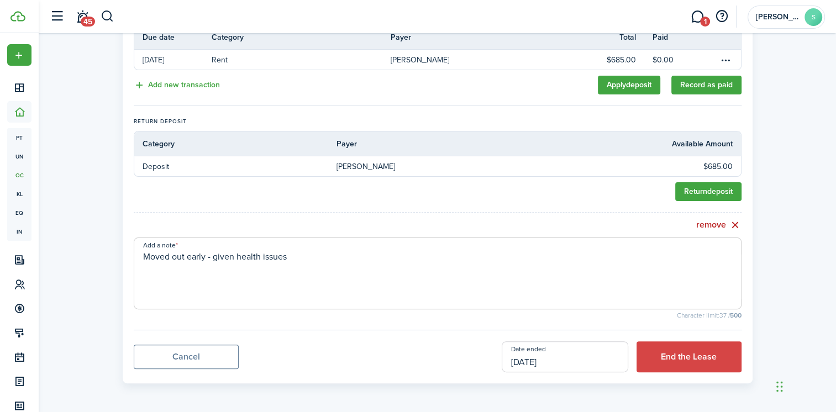
scroll to position [256, 0]
click at [657, 354] on button "End the Lease" at bounding box center [689, 357] width 105 height 31
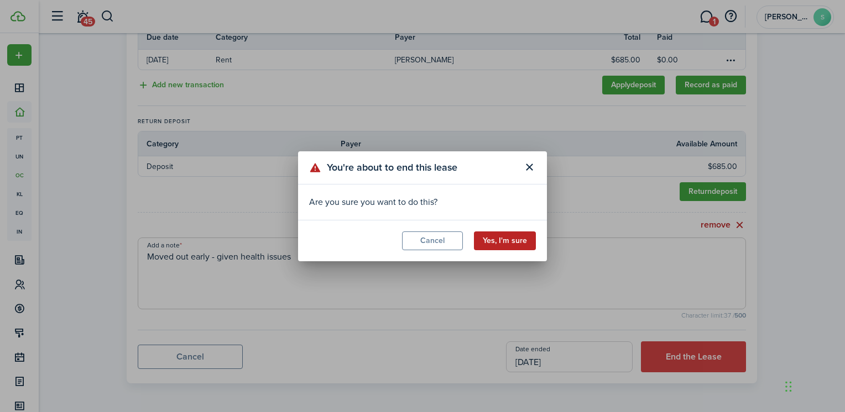
click at [510, 238] on button "Yes, I'm sure" at bounding box center [505, 241] width 62 height 19
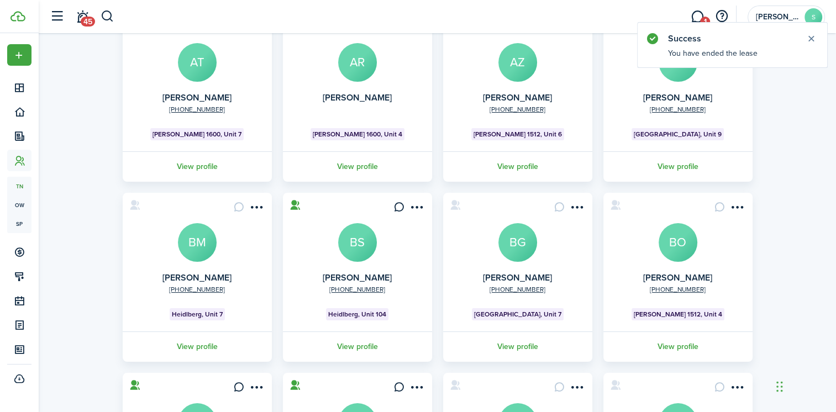
scroll to position [55, 0]
